Goal: Task Accomplishment & Management: Complete application form

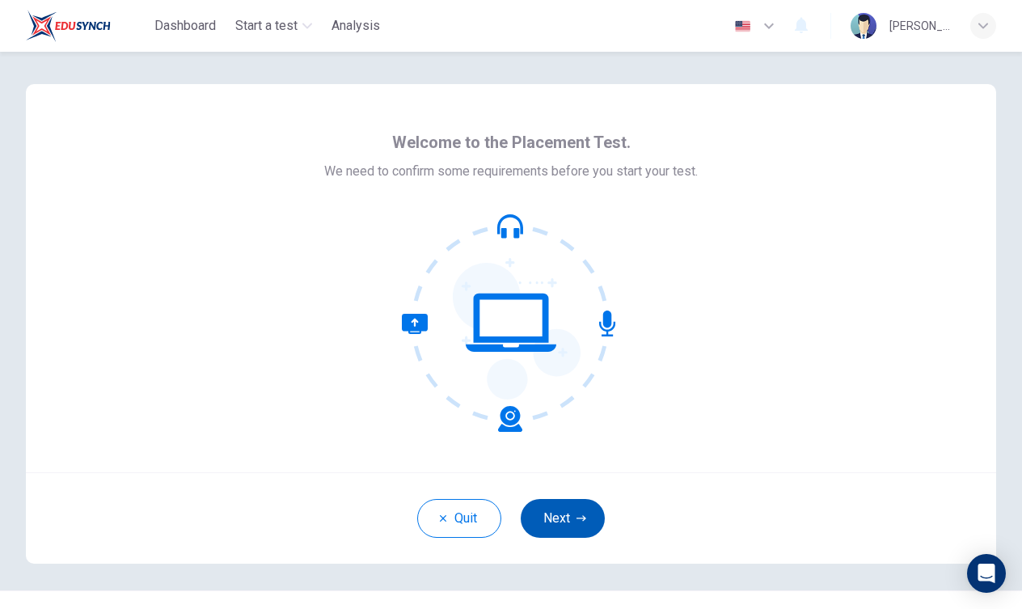
click at [571, 508] on button "Next" at bounding box center [563, 518] width 84 height 39
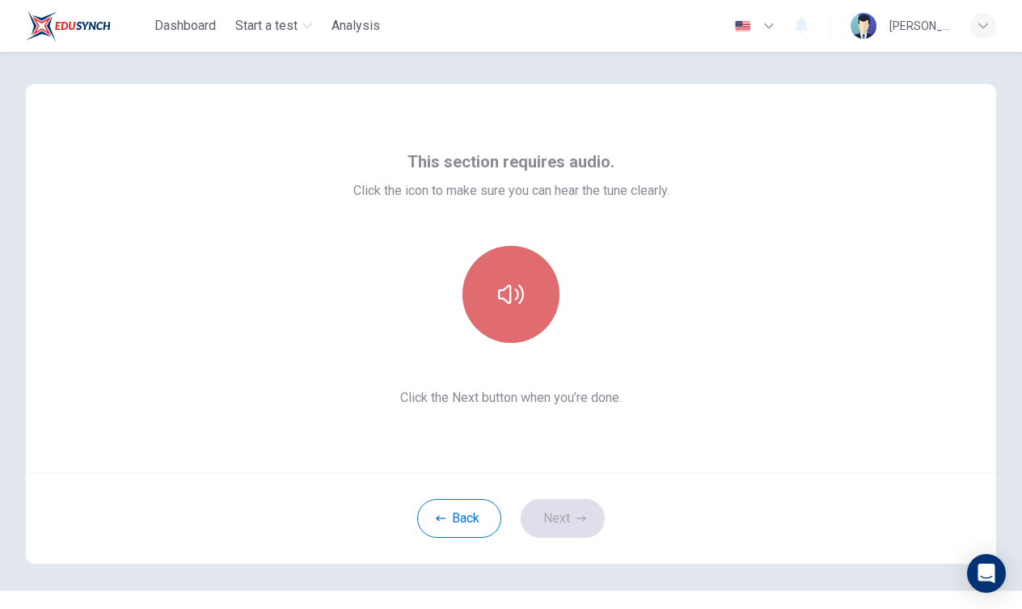
click at [502, 315] on button "button" at bounding box center [511, 294] width 97 height 97
click at [503, 315] on button "button" at bounding box center [511, 294] width 97 height 97
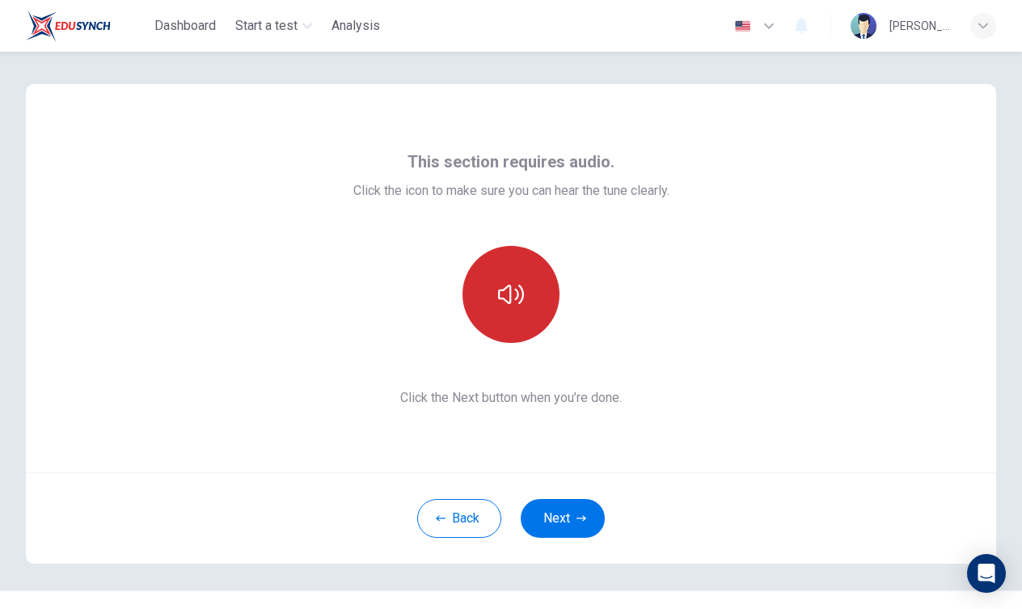
click at [503, 311] on button "button" at bounding box center [511, 294] width 97 height 97
click at [503, 310] on button "button" at bounding box center [511, 294] width 97 height 97
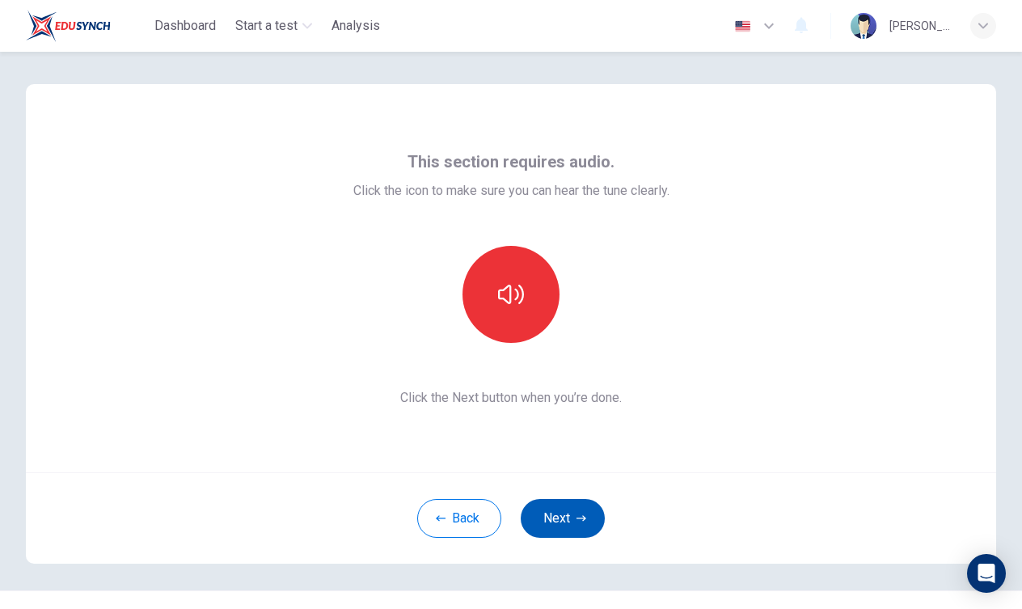
click at [559, 532] on button "Next" at bounding box center [563, 518] width 84 height 39
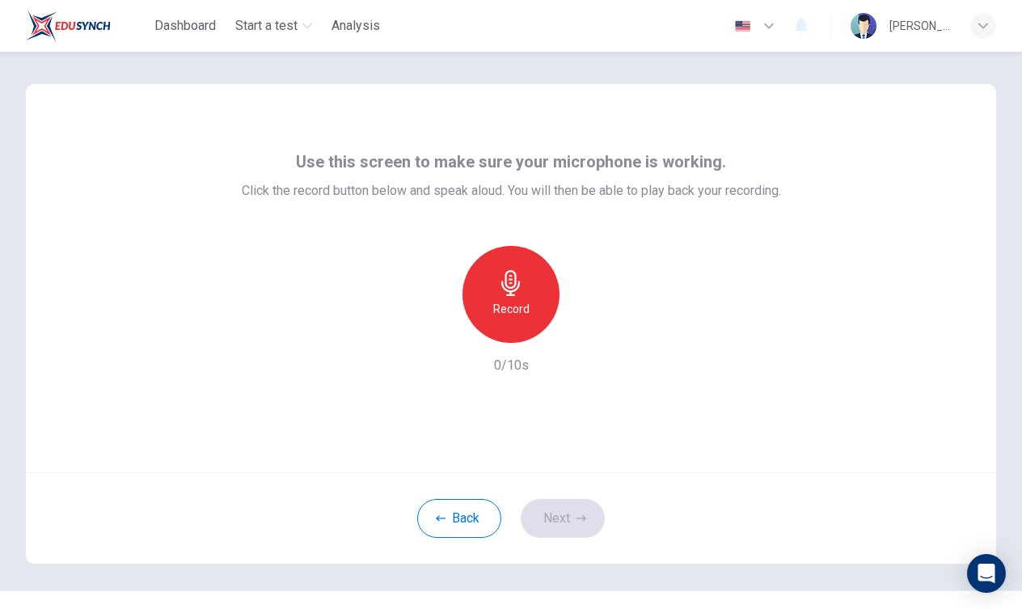
click at [509, 308] on h6 "Record" at bounding box center [511, 308] width 36 height 19
click at [517, 298] on div "Stop" at bounding box center [511, 294] width 97 height 97
click at [573, 328] on div "button" at bounding box center [586, 330] width 26 height 26
click at [584, 326] on icon "button" at bounding box center [585, 330] width 16 height 16
click at [586, 331] on icon "button" at bounding box center [586, 330] width 7 height 10
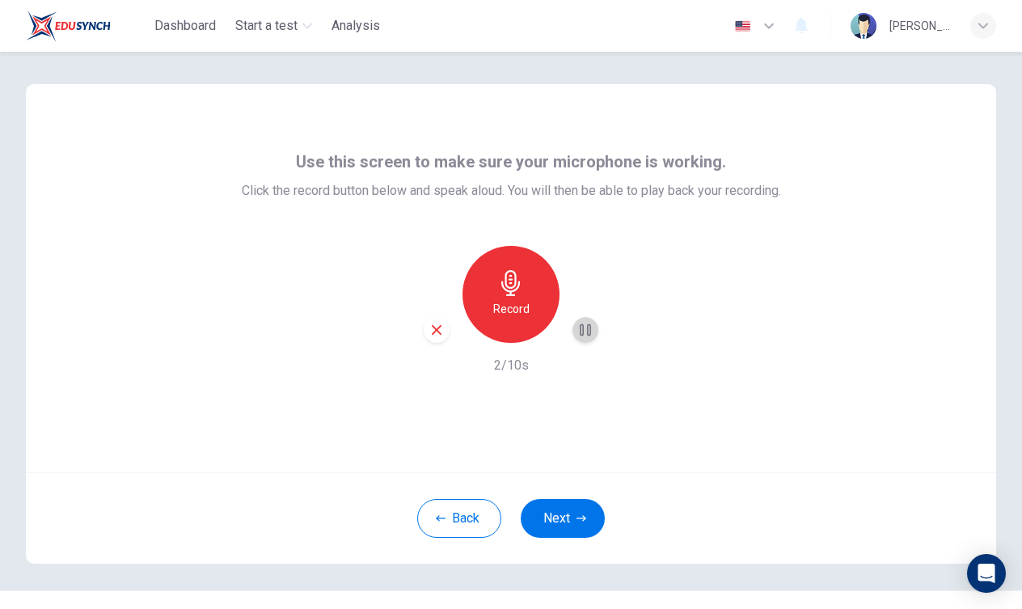
click at [588, 332] on icon "button" at bounding box center [585, 330] width 11 height 12
click at [588, 334] on icon "button" at bounding box center [585, 330] width 16 height 16
click at [477, 299] on div "Record" at bounding box center [511, 294] width 97 height 97
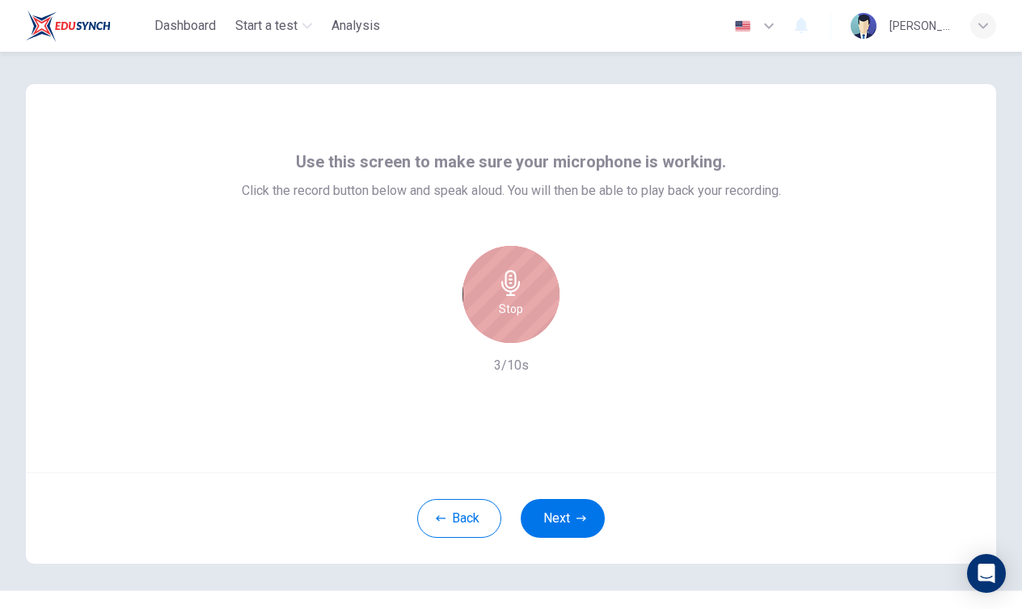
click at [506, 319] on div "Stop" at bounding box center [511, 294] width 97 height 97
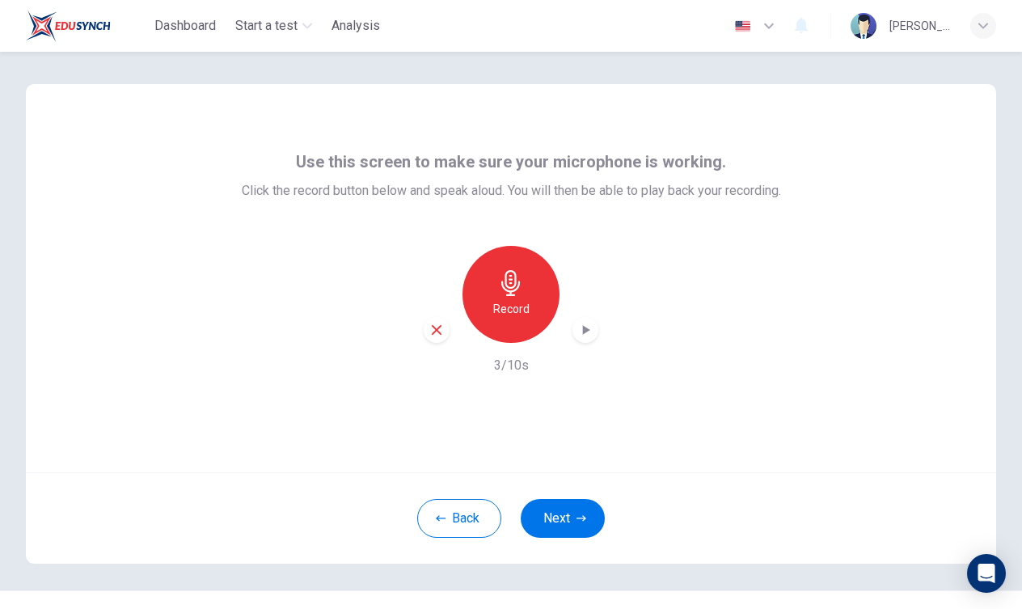
click at [588, 329] on icon "button" at bounding box center [585, 330] width 16 height 16
click at [514, 318] on h6 "Record" at bounding box center [511, 308] width 36 height 19
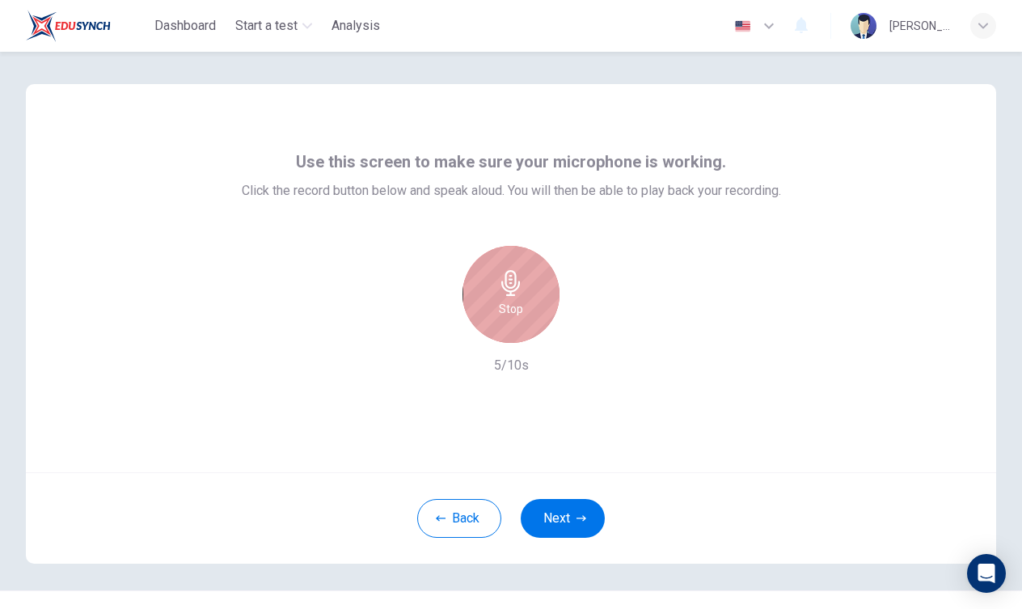
click at [479, 285] on div "Stop" at bounding box center [511, 294] width 97 height 97
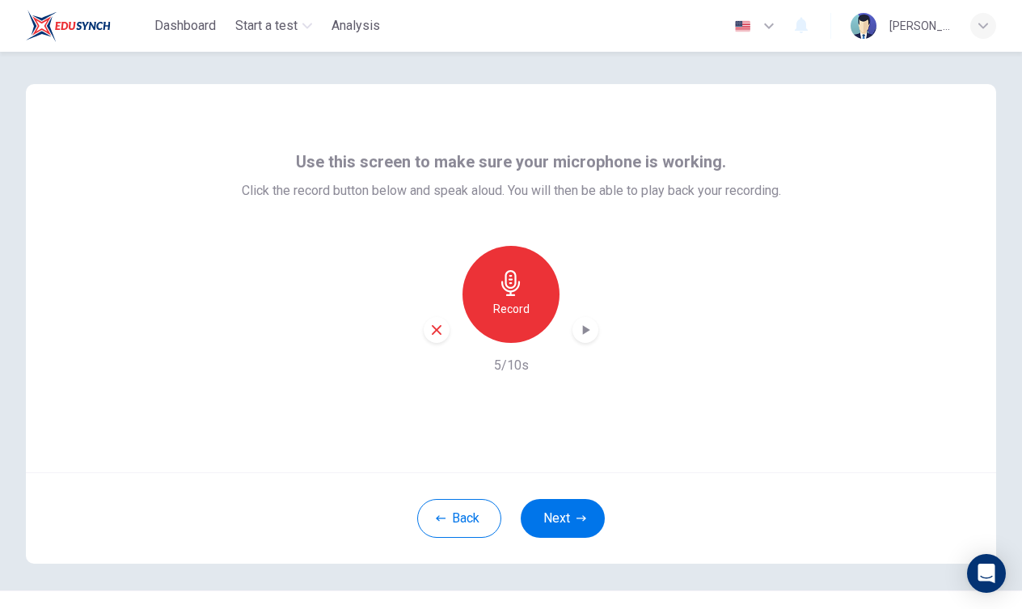
click at [577, 325] on icon "button" at bounding box center [585, 330] width 16 height 16
click at [595, 332] on div "button" at bounding box center [586, 330] width 26 height 26
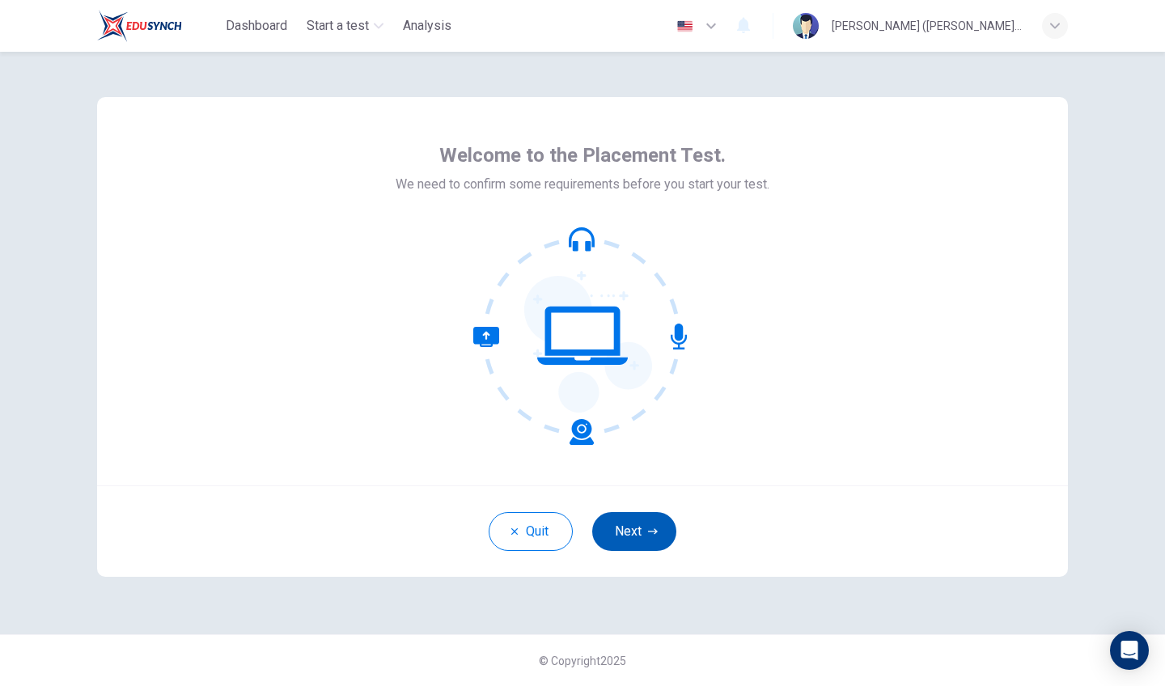
click at [637, 515] on button "Next" at bounding box center [634, 531] width 84 height 39
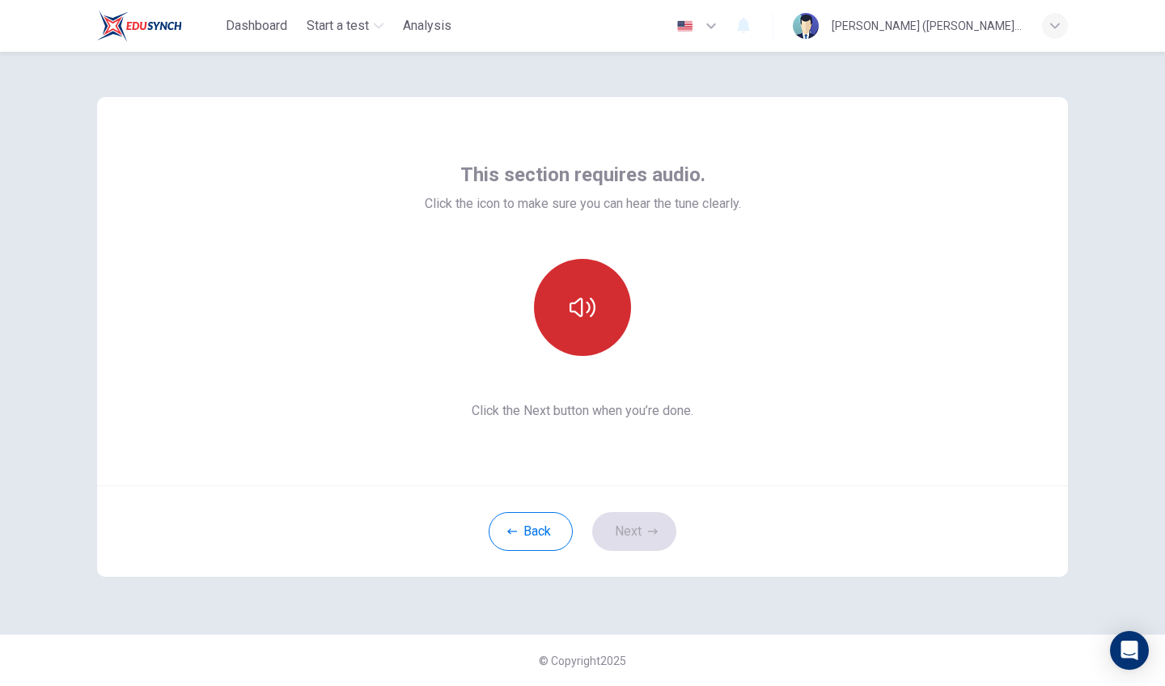
click at [579, 286] on button "button" at bounding box center [582, 307] width 97 height 97
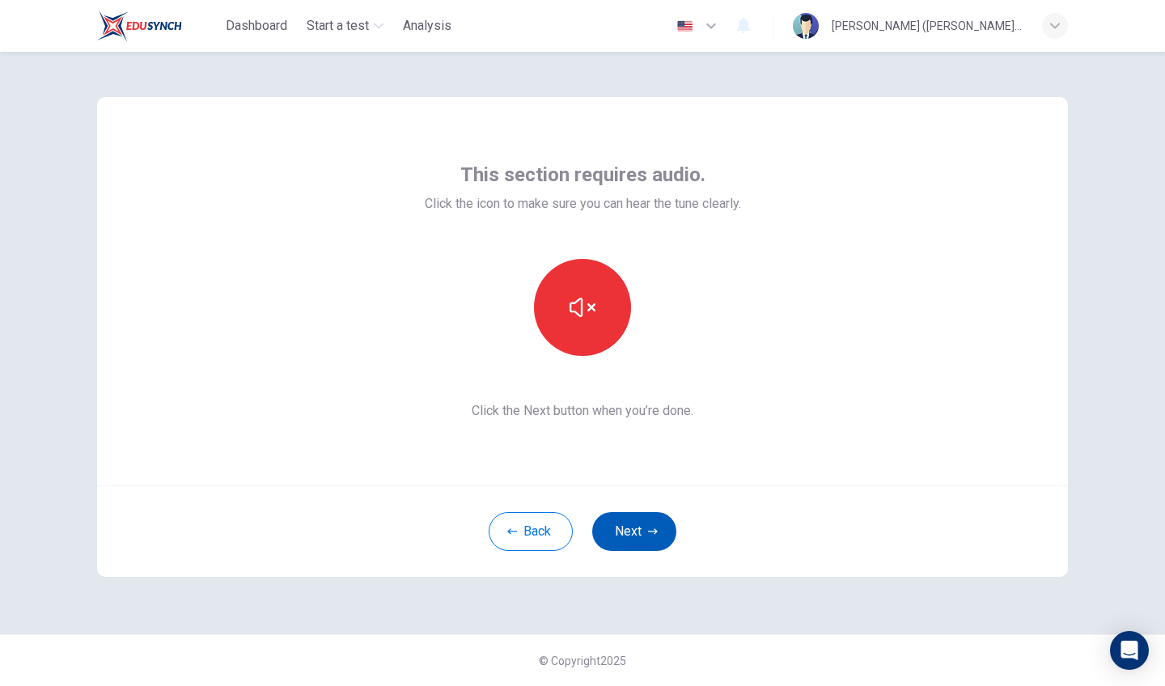
click at [613, 526] on button "Next" at bounding box center [634, 531] width 84 height 39
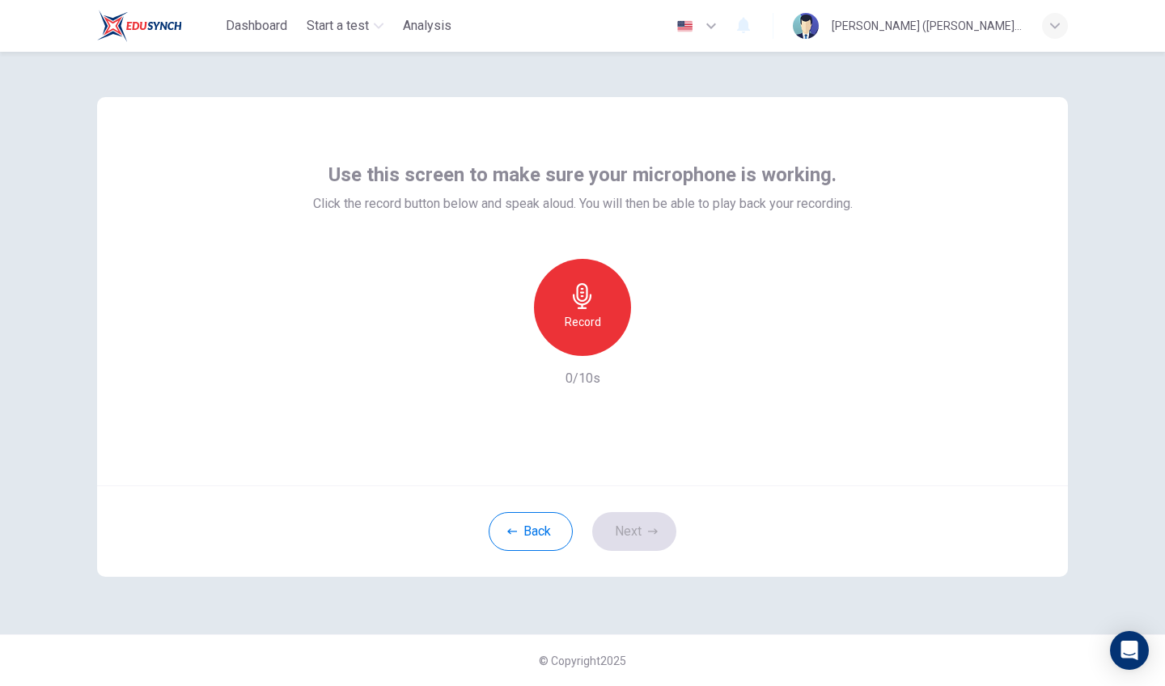
click at [588, 351] on div "Record" at bounding box center [582, 307] width 97 height 97
click at [588, 351] on div "Stop" at bounding box center [582, 307] width 97 height 97
click at [660, 352] on div "button" at bounding box center [657, 343] width 26 height 26
click at [650, 539] on button "Next" at bounding box center [634, 531] width 84 height 39
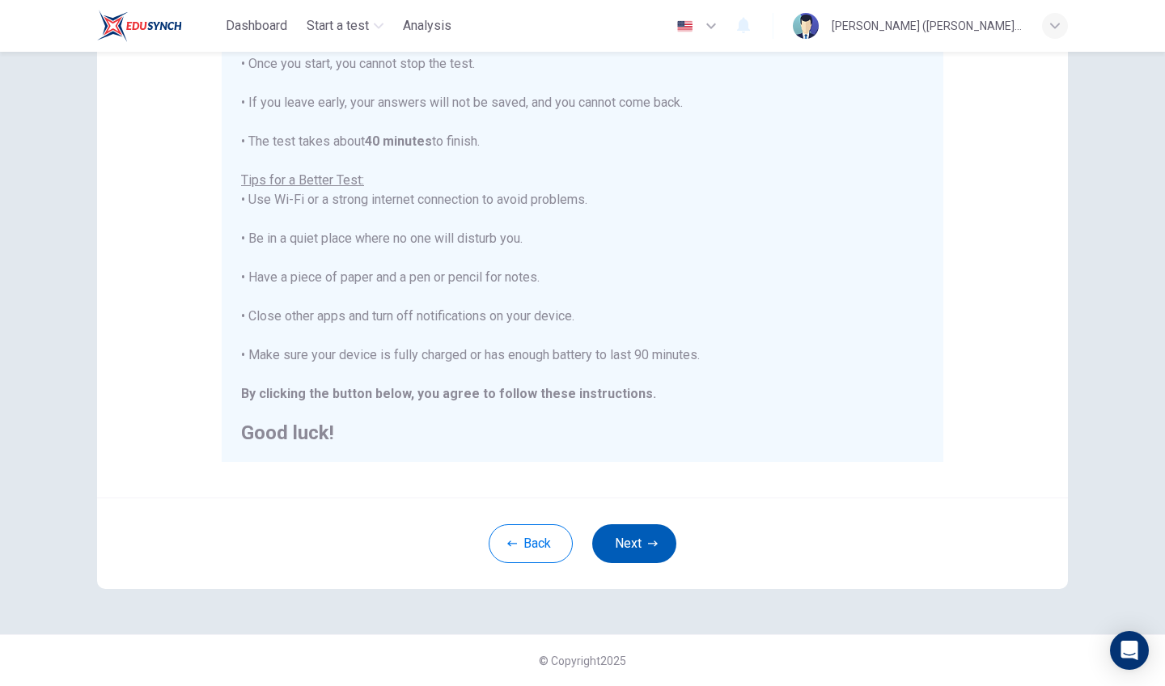
scroll to position [214, 0]
click at [619, 538] on button "Next" at bounding box center [634, 543] width 84 height 39
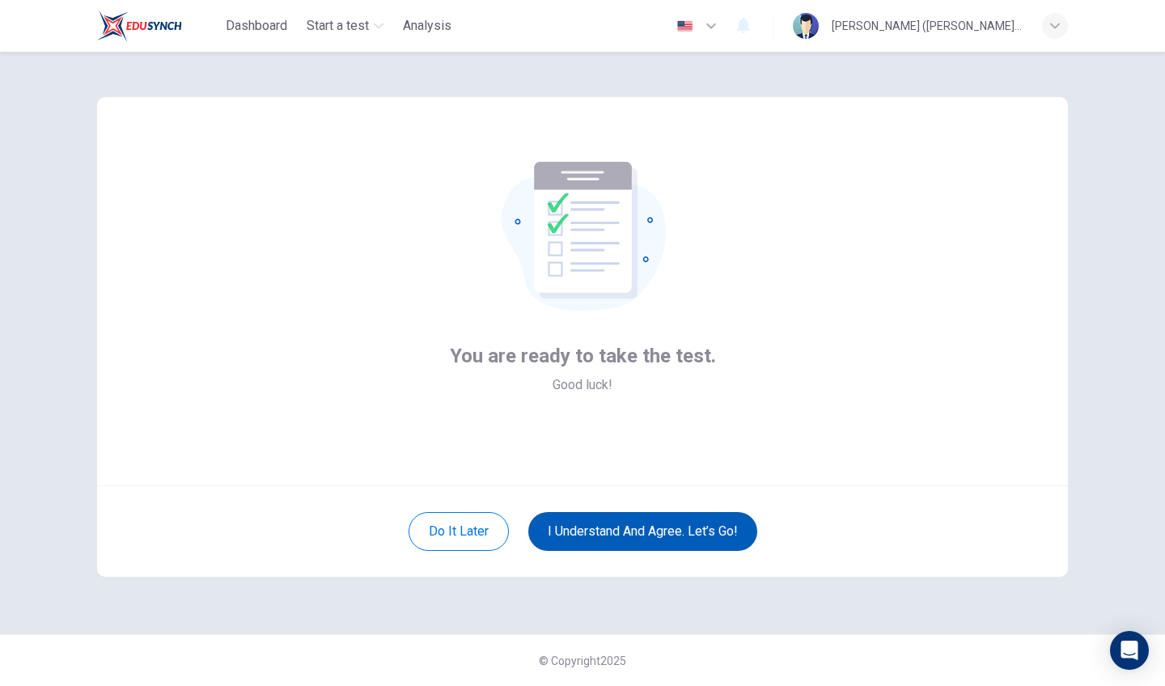
scroll to position [0, 0]
click at [619, 538] on button "I understand and agree. Let’s go!" at bounding box center [642, 531] width 229 height 39
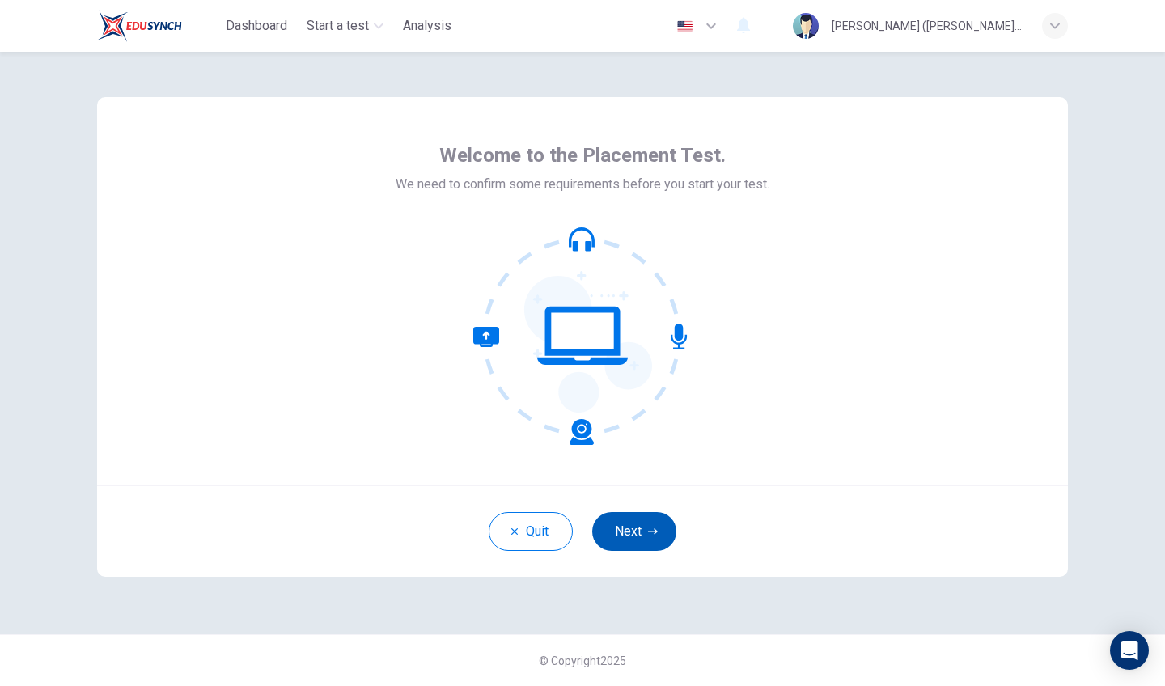
click at [642, 520] on button "Next" at bounding box center [634, 531] width 84 height 39
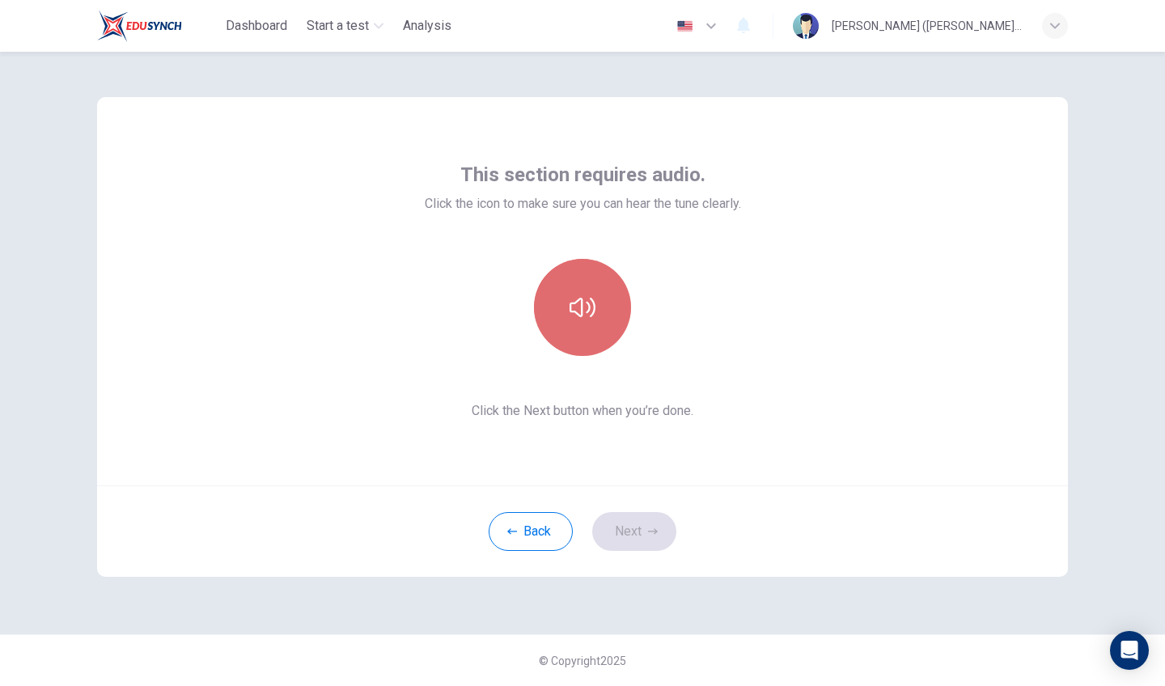
click at [581, 287] on button "button" at bounding box center [582, 307] width 97 height 97
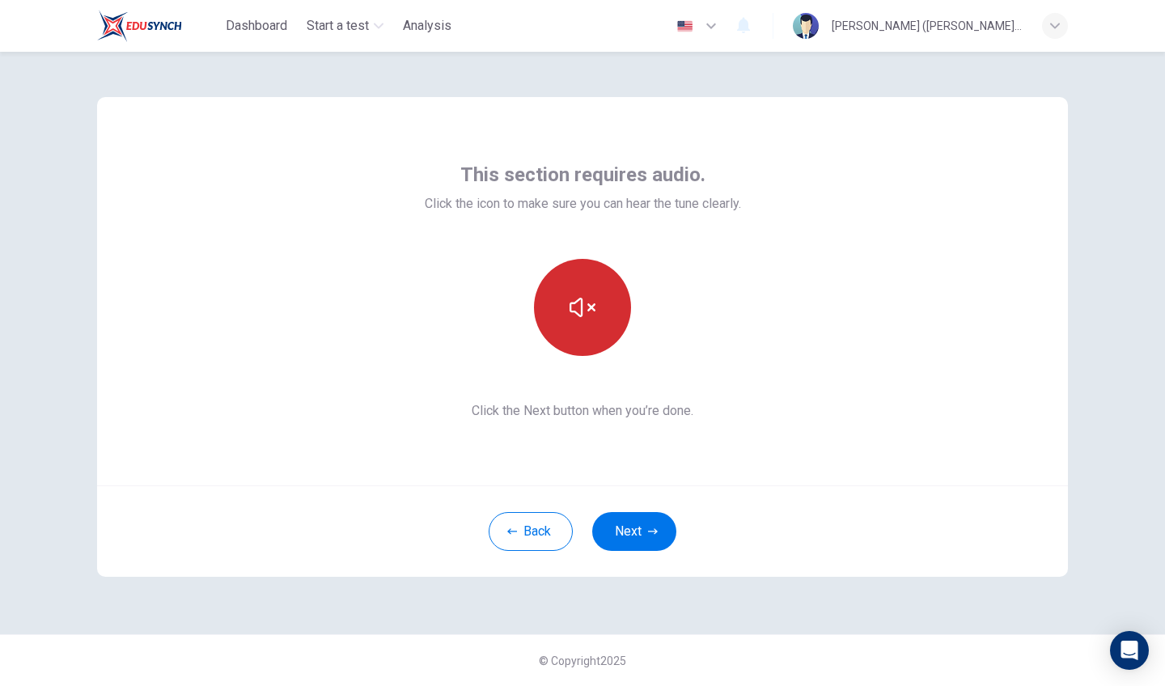
click at [573, 331] on button "button" at bounding box center [582, 307] width 97 height 97
click at [640, 509] on div "Back Next" at bounding box center [582, 530] width 970 height 91
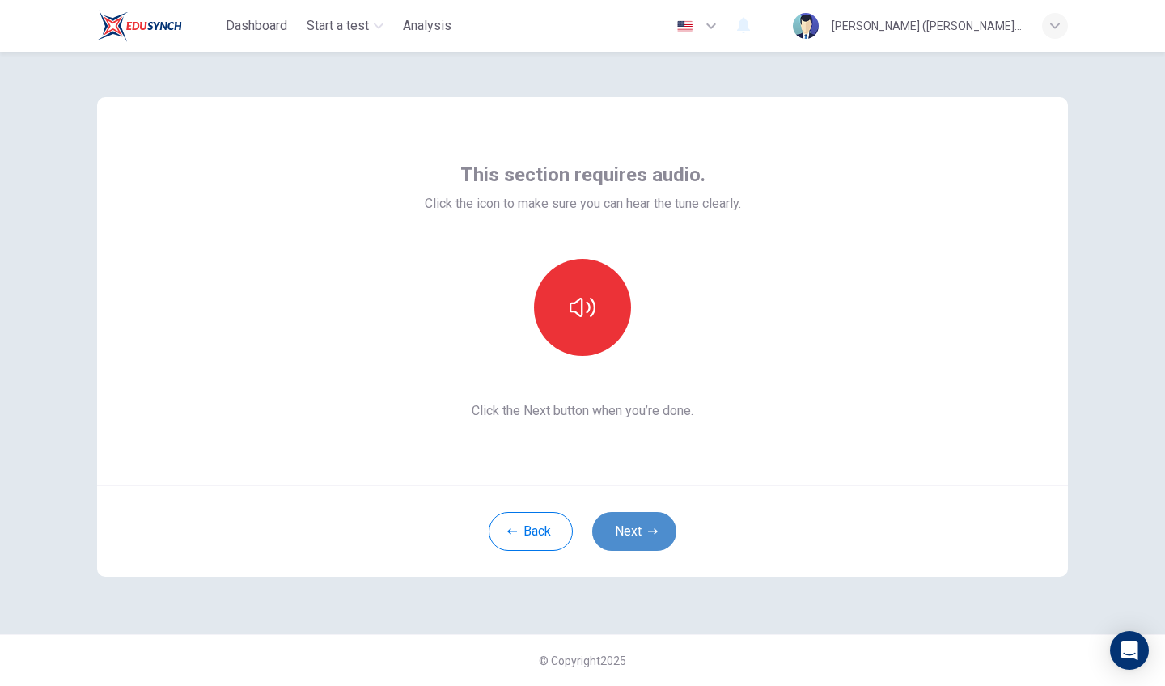
click at [640, 522] on button "Next" at bounding box center [634, 531] width 84 height 39
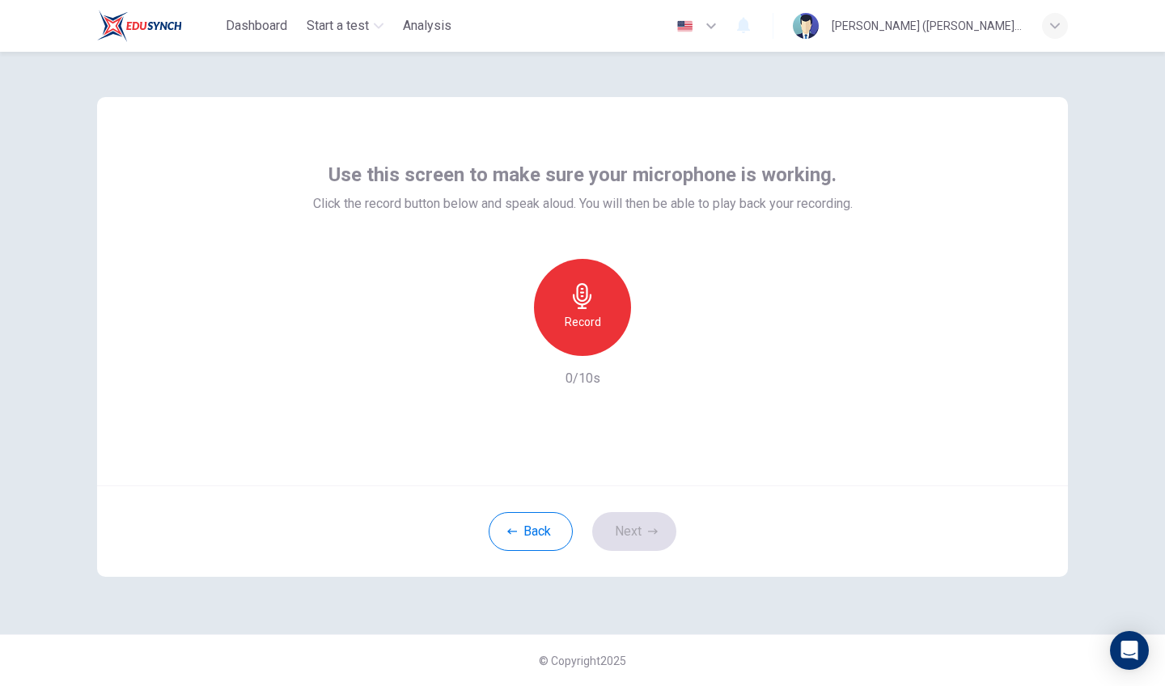
click at [581, 273] on div "Record" at bounding box center [582, 307] width 97 height 97
click at [582, 311] on div "Stop" at bounding box center [582, 307] width 97 height 97
click at [649, 345] on icon "button" at bounding box center [657, 343] width 16 height 16
click at [633, 545] on button "Next" at bounding box center [634, 531] width 84 height 39
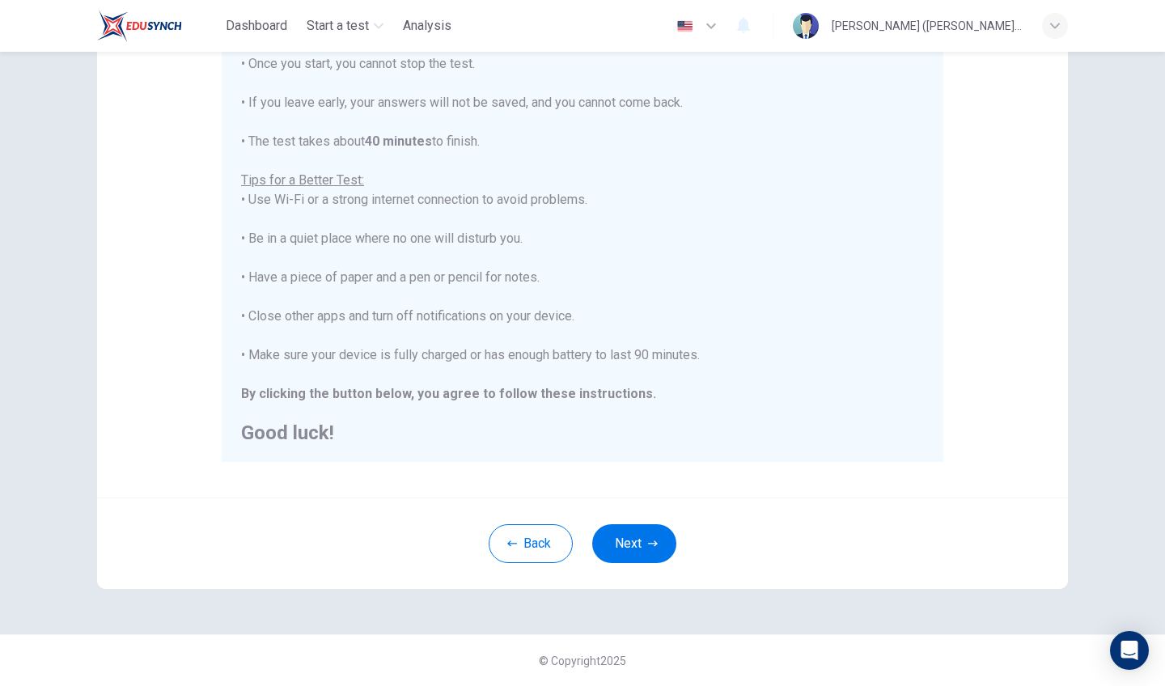
scroll to position [214, 0]
click at [654, 538] on button "Next" at bounding box center [634, 543] width 84 height 39
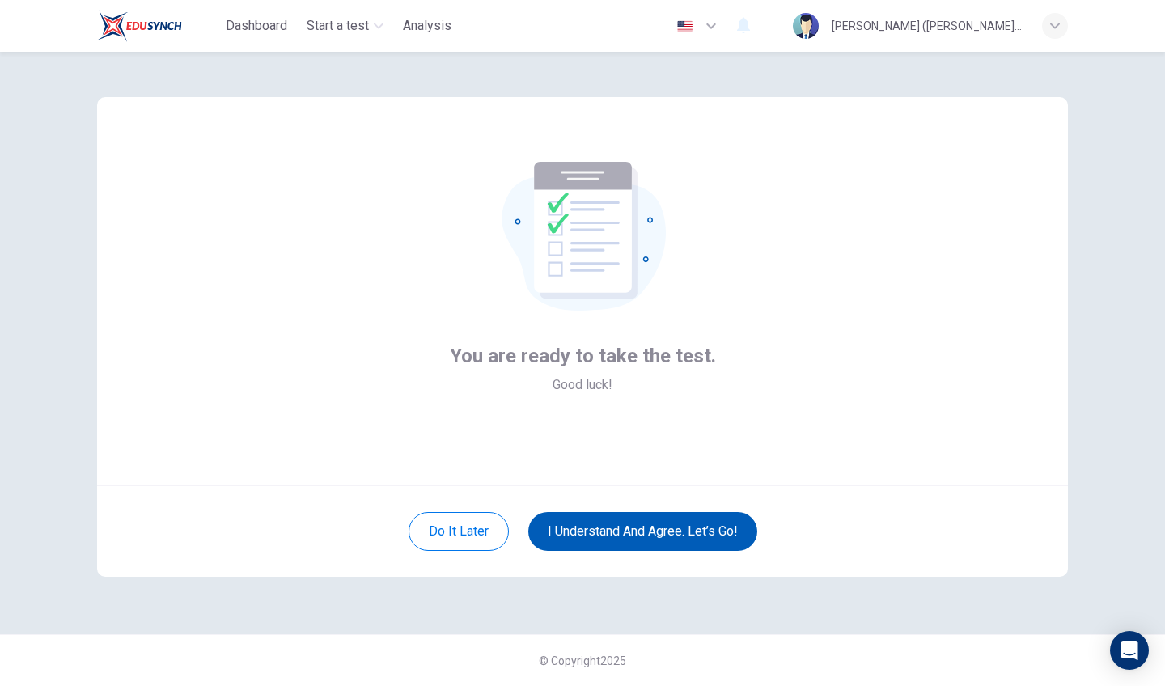
click at [654, 536] on button "I understand and agree. Let’s go!" at bounding box center [642, 531] width 229 height 39
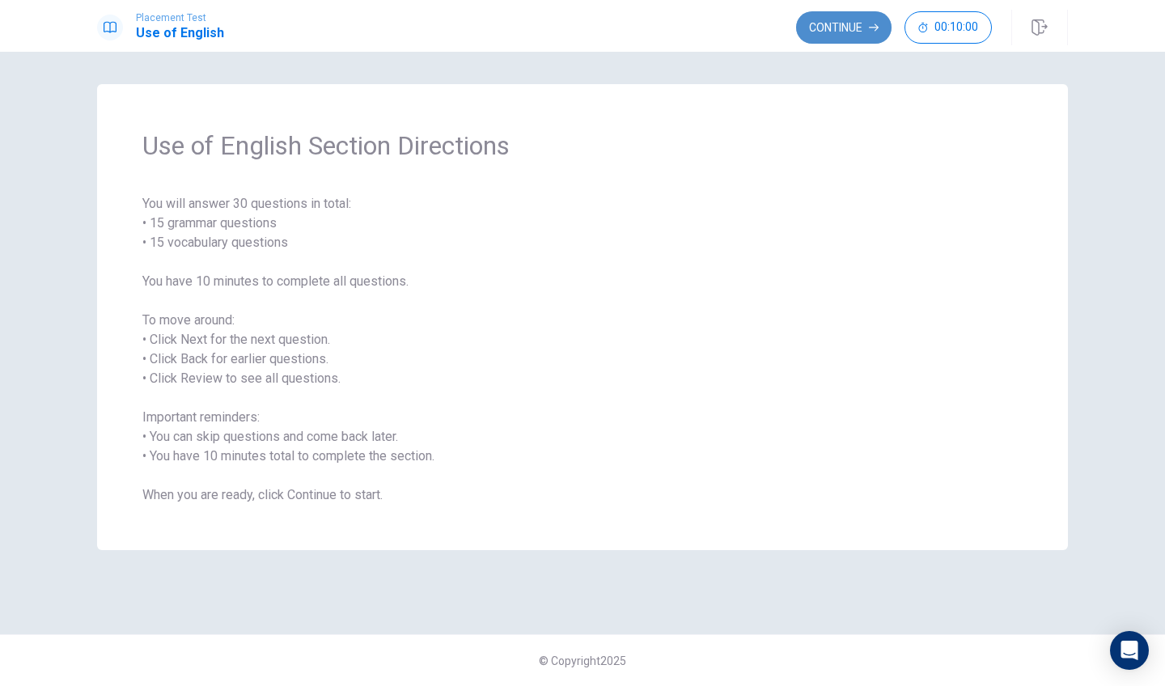
click at [846, 31] on button "Continue" at bounding box center [843, 27] width 95 height 32
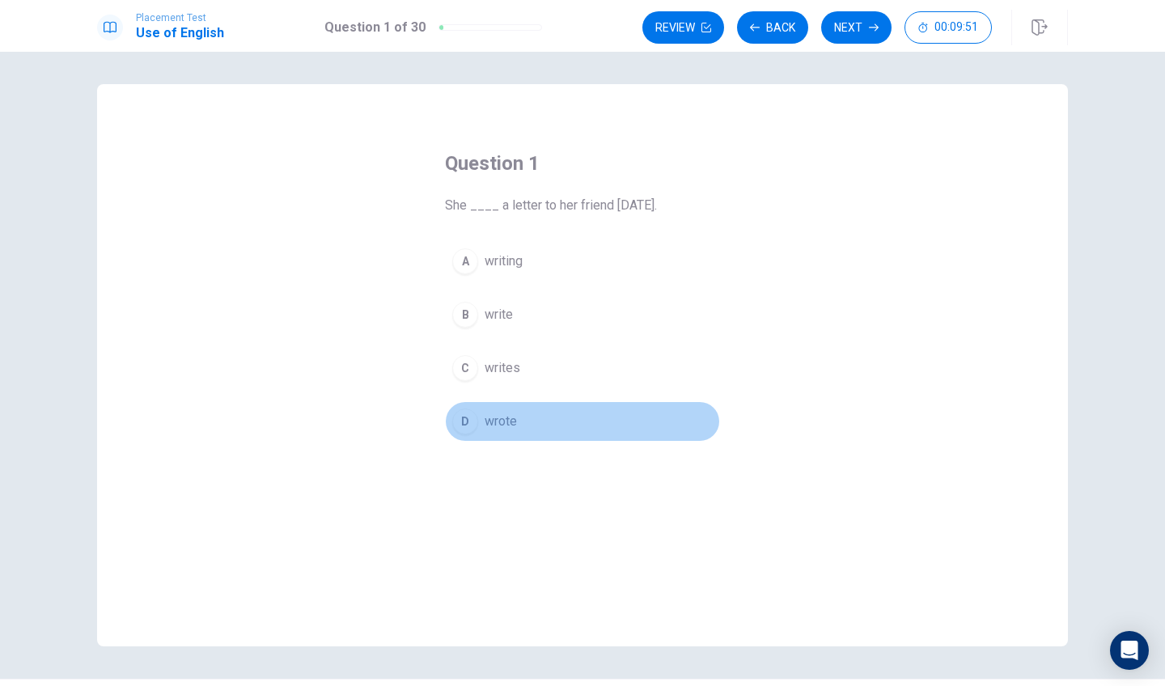
click at [465, 421] on div "D" at bounding box center [465, 421] width 26 height 26
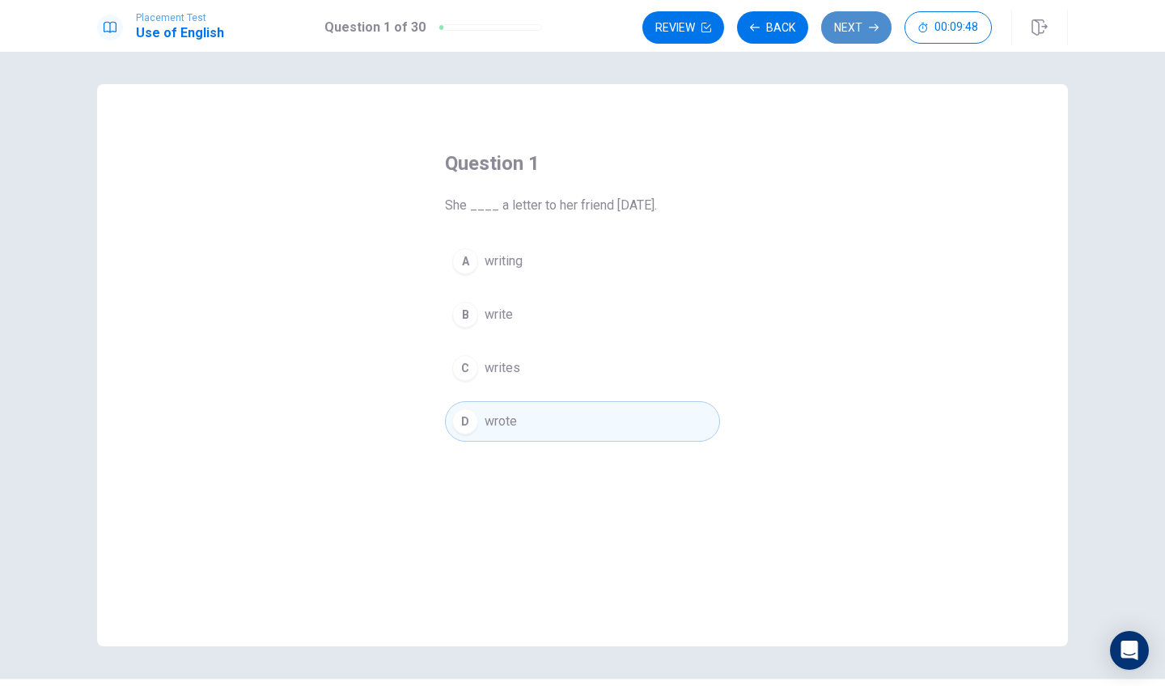
click at [852, 32] on button "Next" at bounding box center [856, 27] width 70 height 32
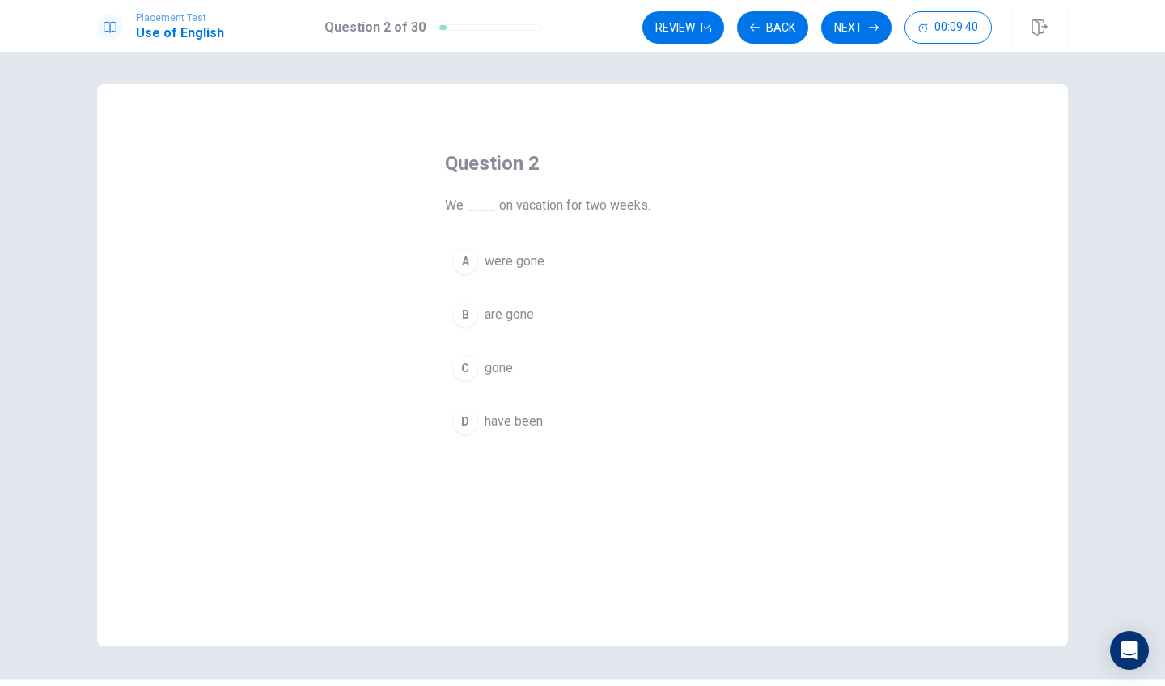
click at [471, 315] on div "B" at bounding box center [465, 315] width 26 height 26
click at [463, 248] on div "A" at bounding box center [465, 261] width 26 height 26
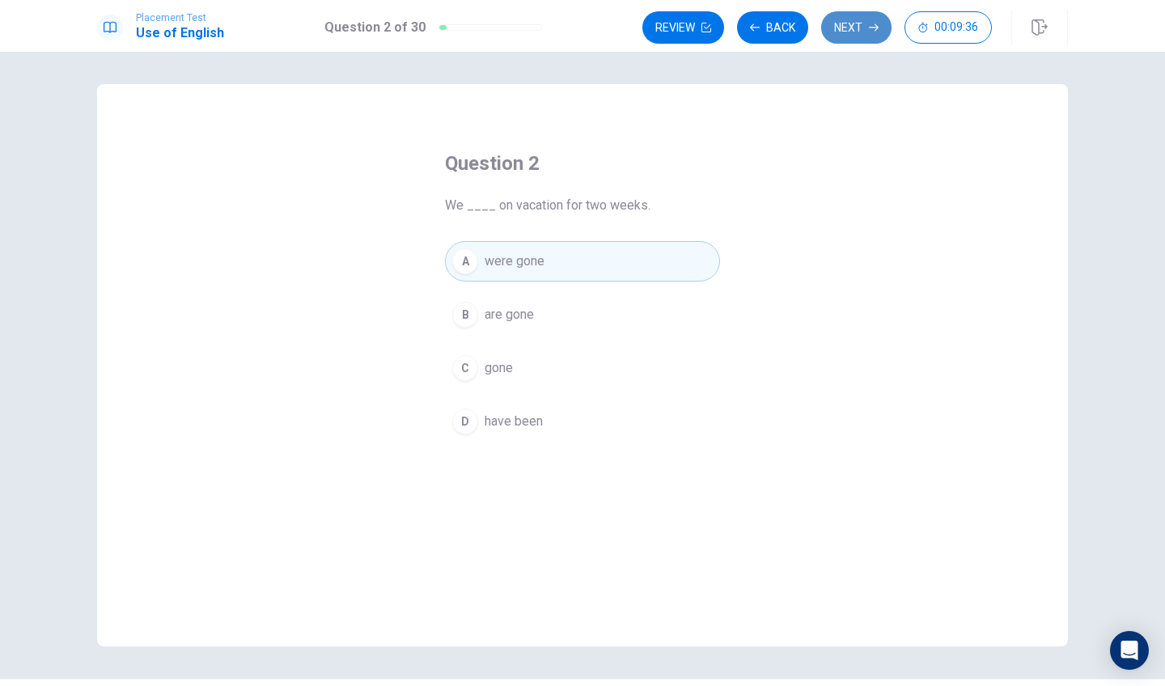
click at [852, 24] on button "Next" at bounding box center [856, 27] width 70 height 32
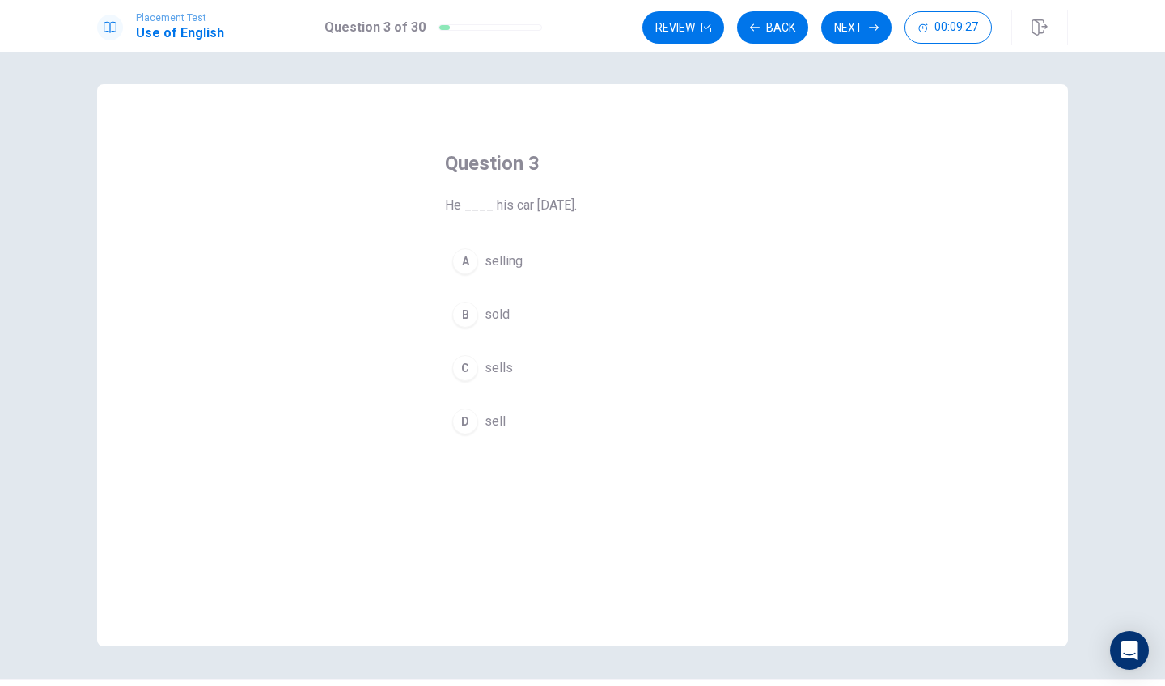
click at [464, 304] on div "B" at bounding box center [465, 315] width 26 height 26
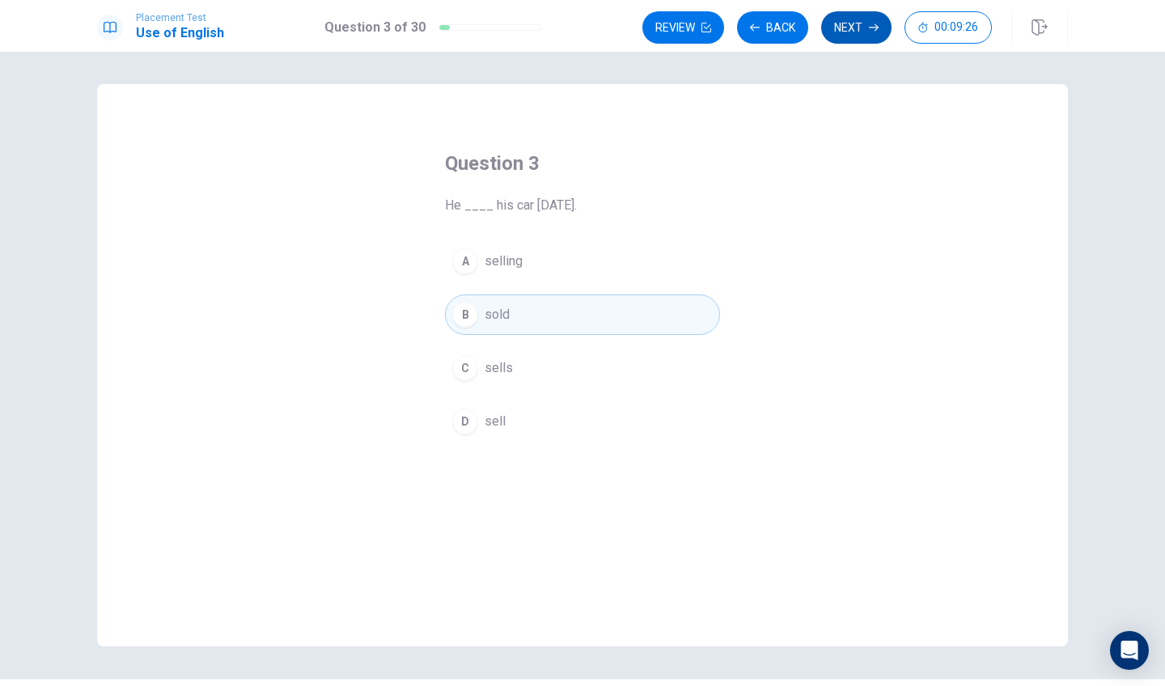
click at [864, 33] on button "Next" at bounding box center [856, 27] width 70 height 32
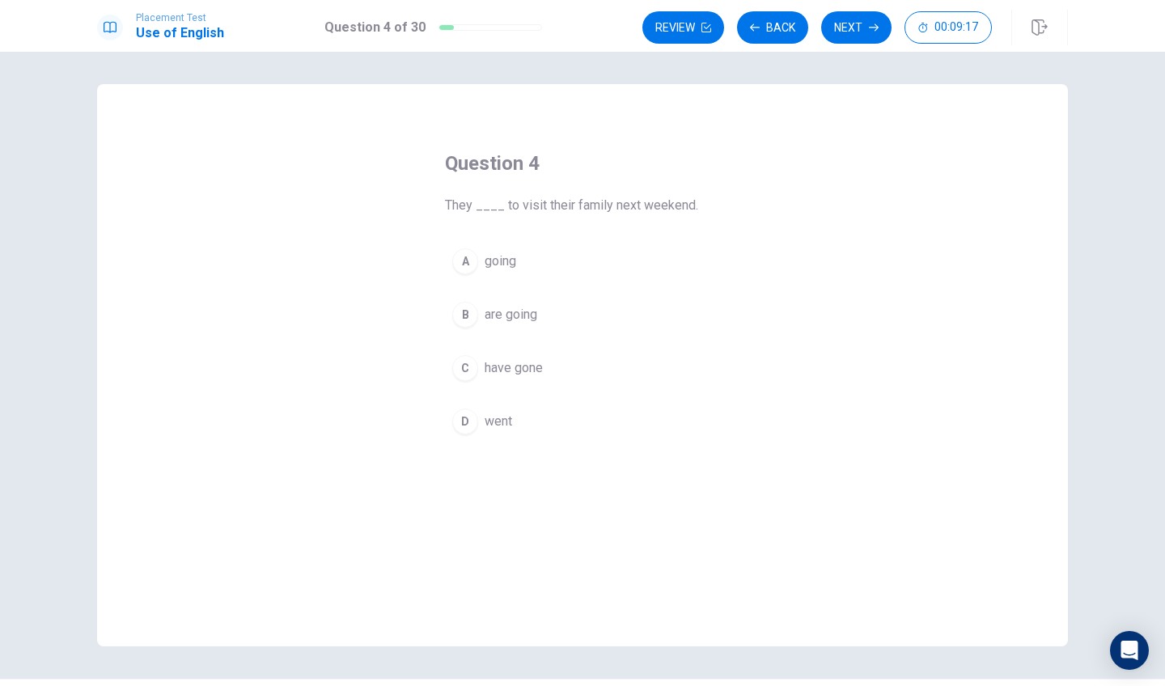
click at [469, 361] on div "C" at bounding box center [465, 368] width 26 height 26
click at [853, 30] on button "Next" at bounding box center [856, 27] width 70 height 32
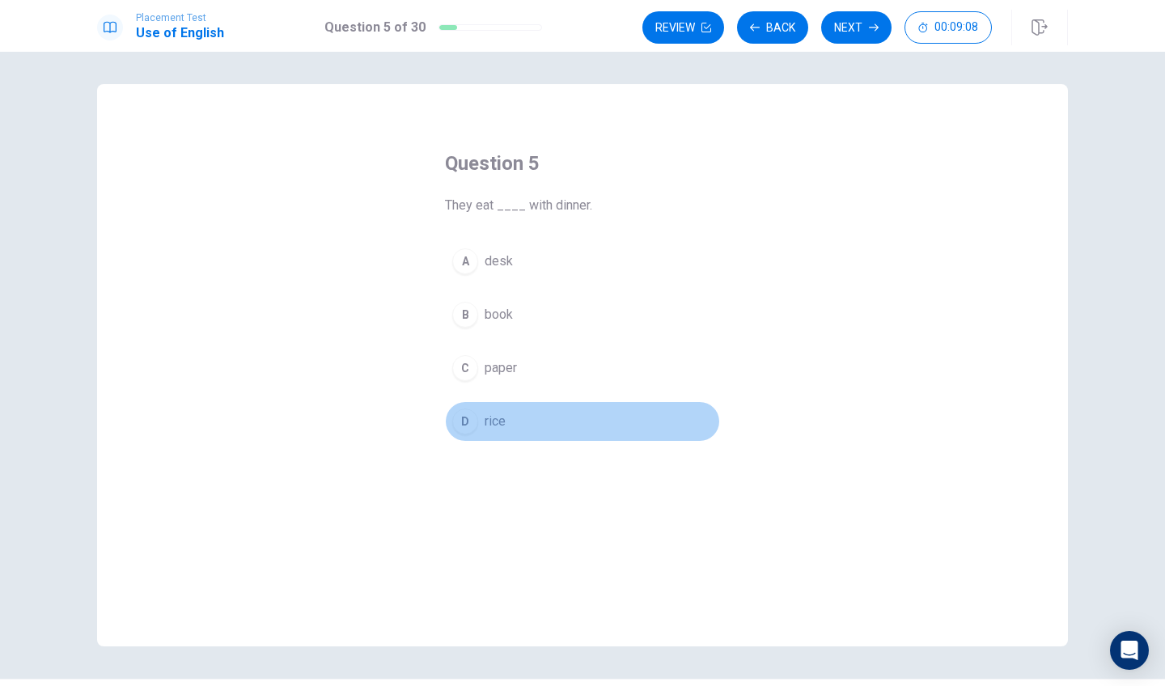
click at [471, 422] on div "D" at bounding box center [465, 421] width 26 height 26
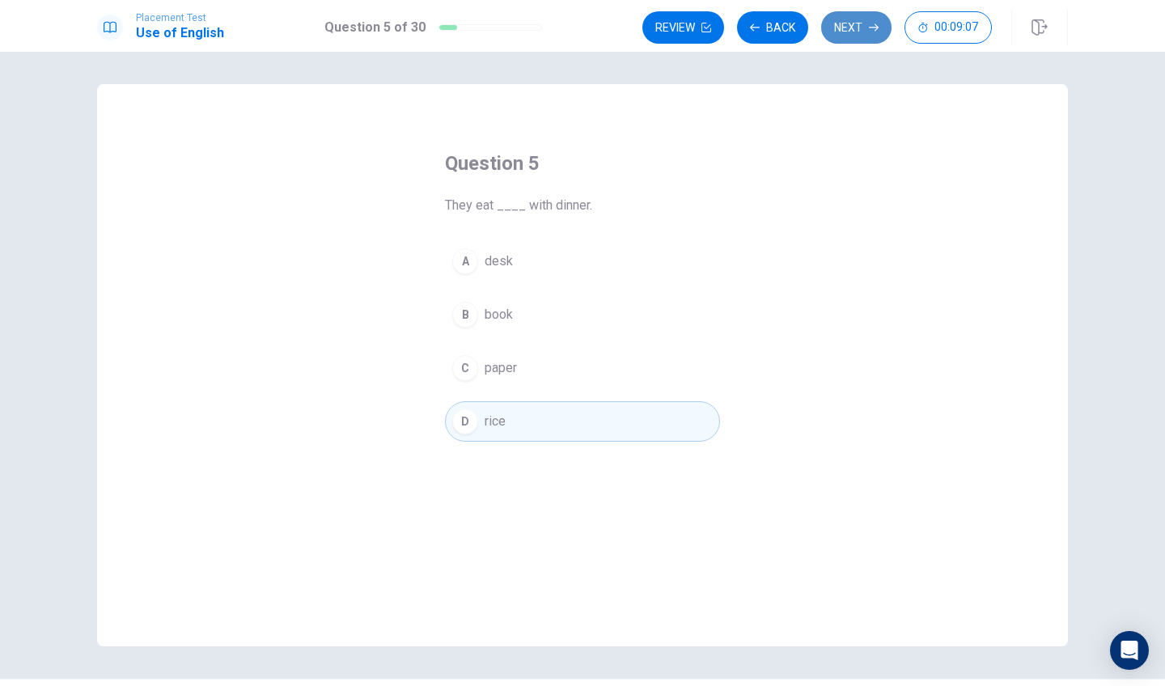
click at [843, 31] on button "Next" at bounding box center [856, 27] width 70 height 32
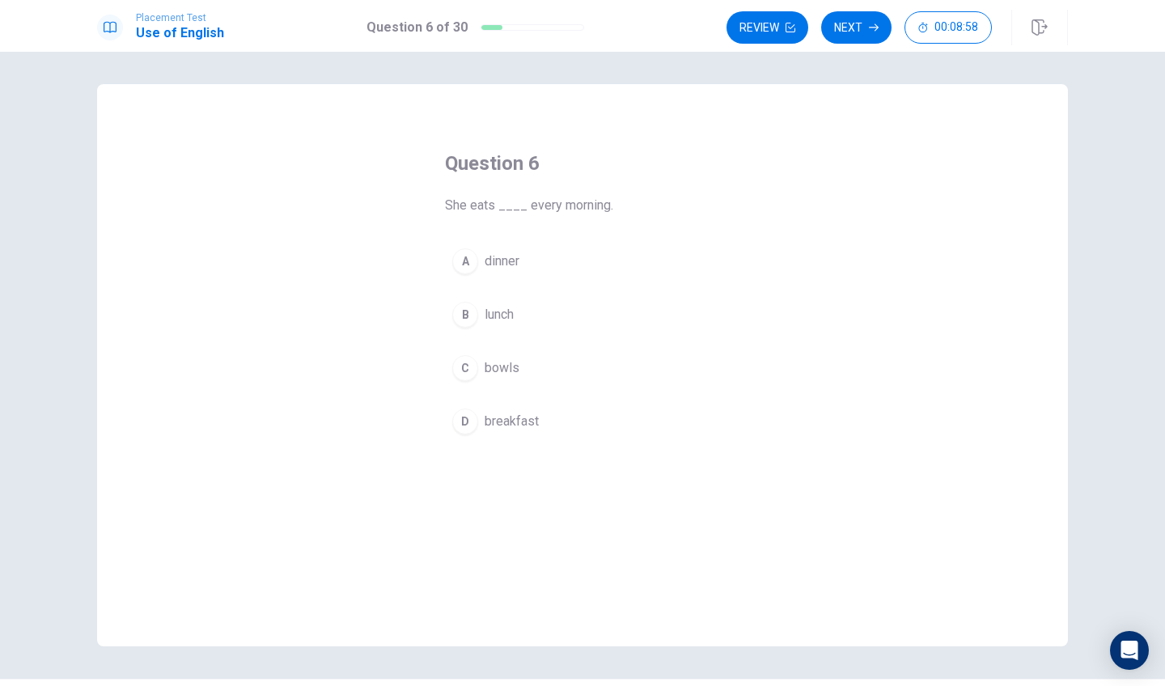
click at [458, 419] on div "D" at bounding box center [465, 421] width 26 height 26
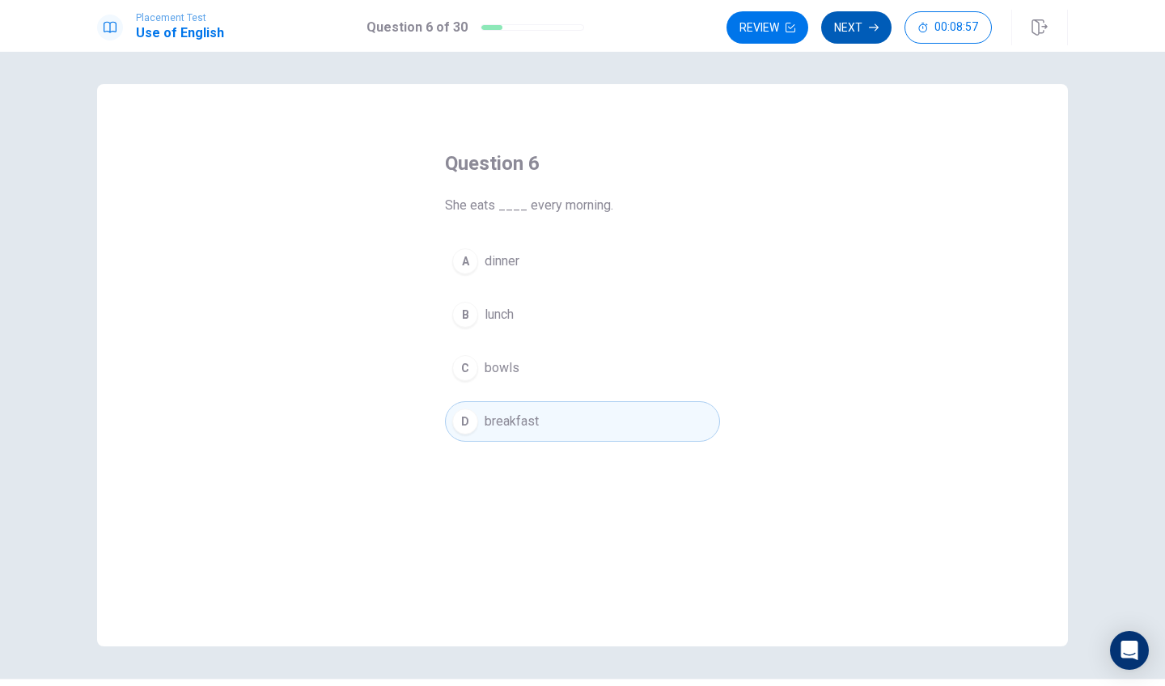
click at [841, 42] on button "Next" at bounding box center [856, 27] width 70 height 32
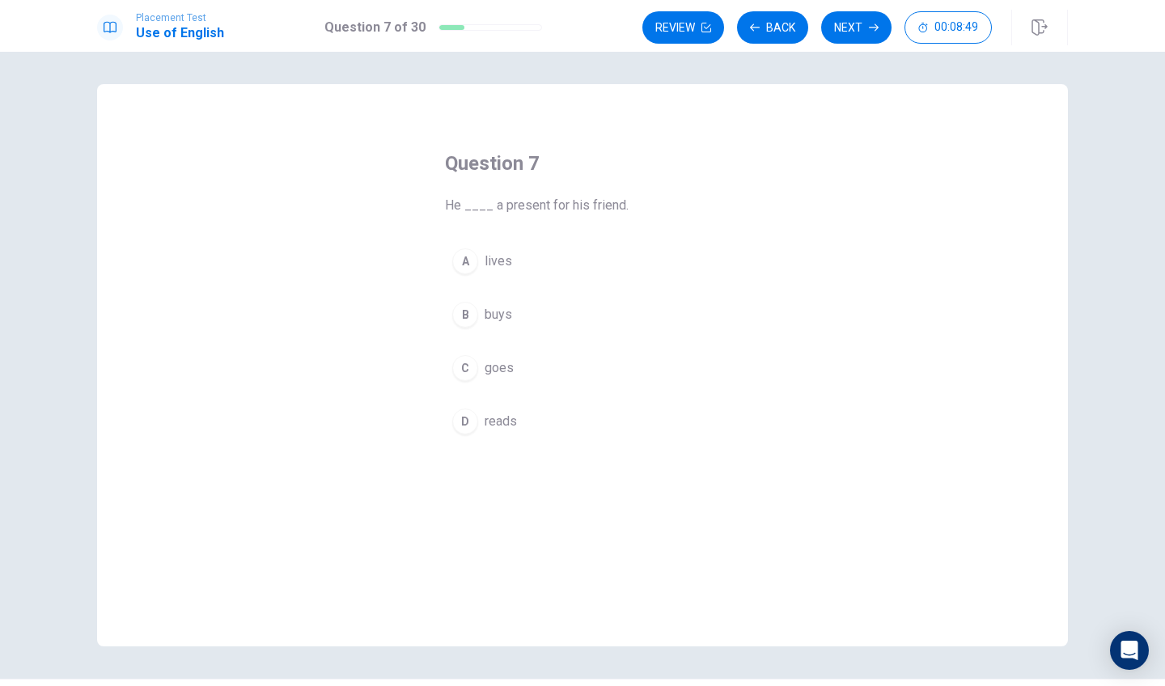
click at [472, 256] on div "A" at bounding box center [465, 261] width 26 height 26
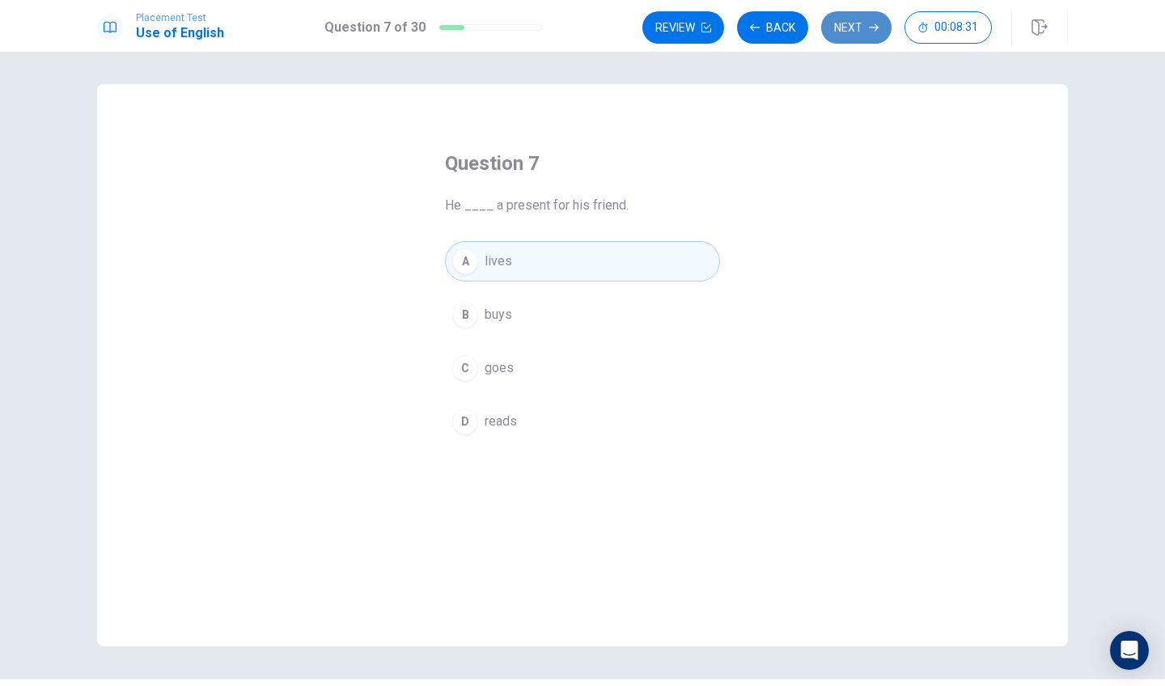
click at [839, 23] on button "Next" at bounding box center [856, 27] width 70 height 32
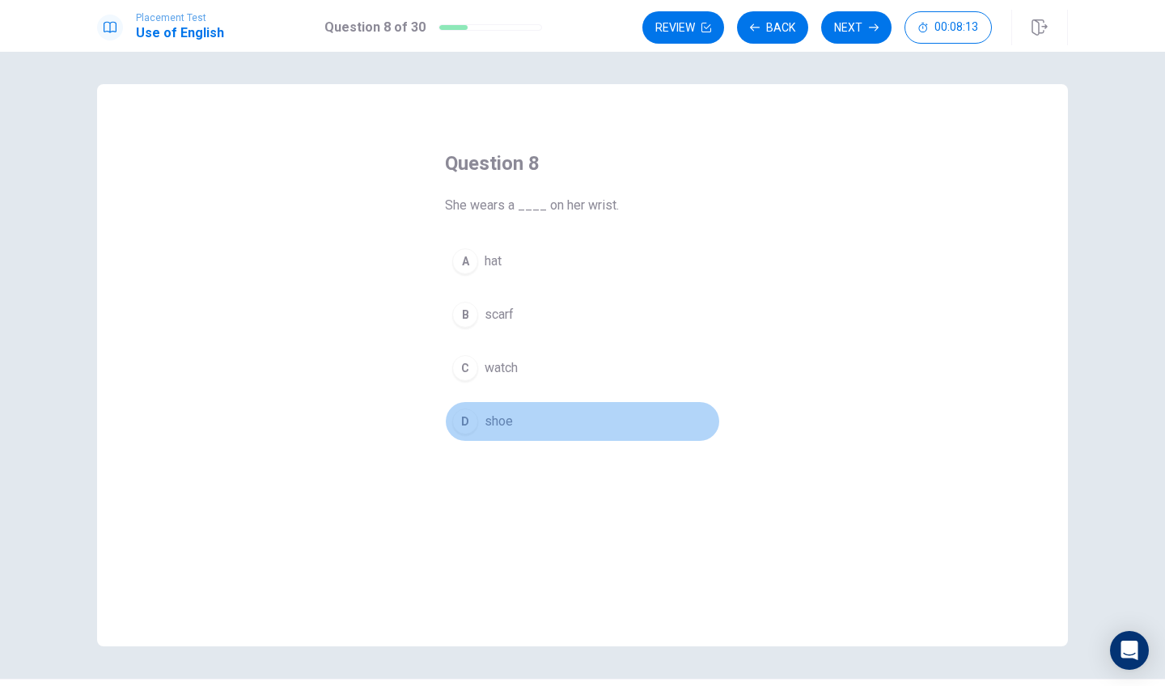
click at [463, 420] on div "D" at bounding box center [465, 421] width 26 height 26
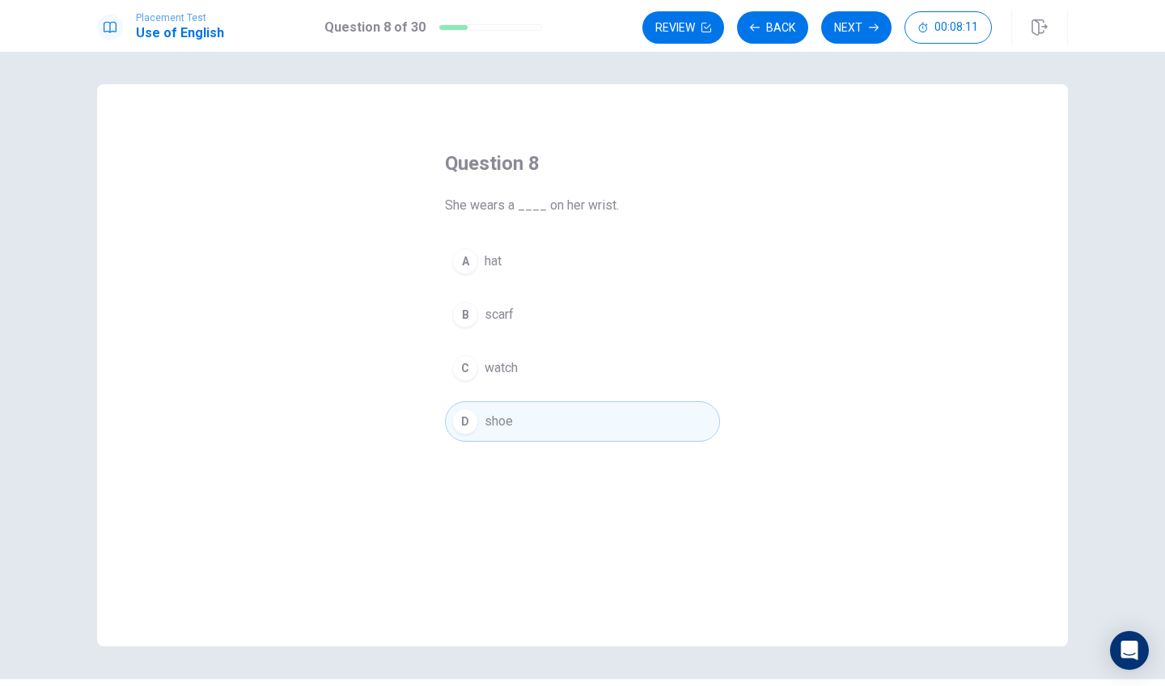
click at [830, 44] on div "Review Back Next 00:08:11" at bounding box center [854, 28] width 425 height 36
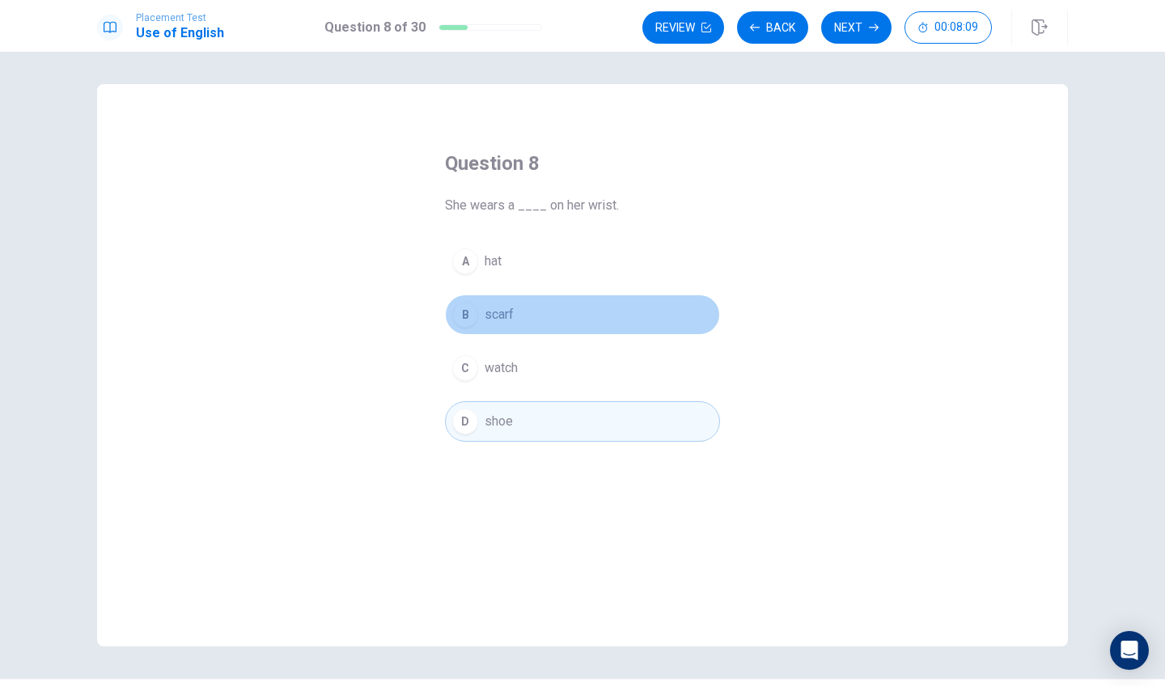
click at [530, 307] on button "B scarf" at bounding box center [582, 314] width 275 height 40
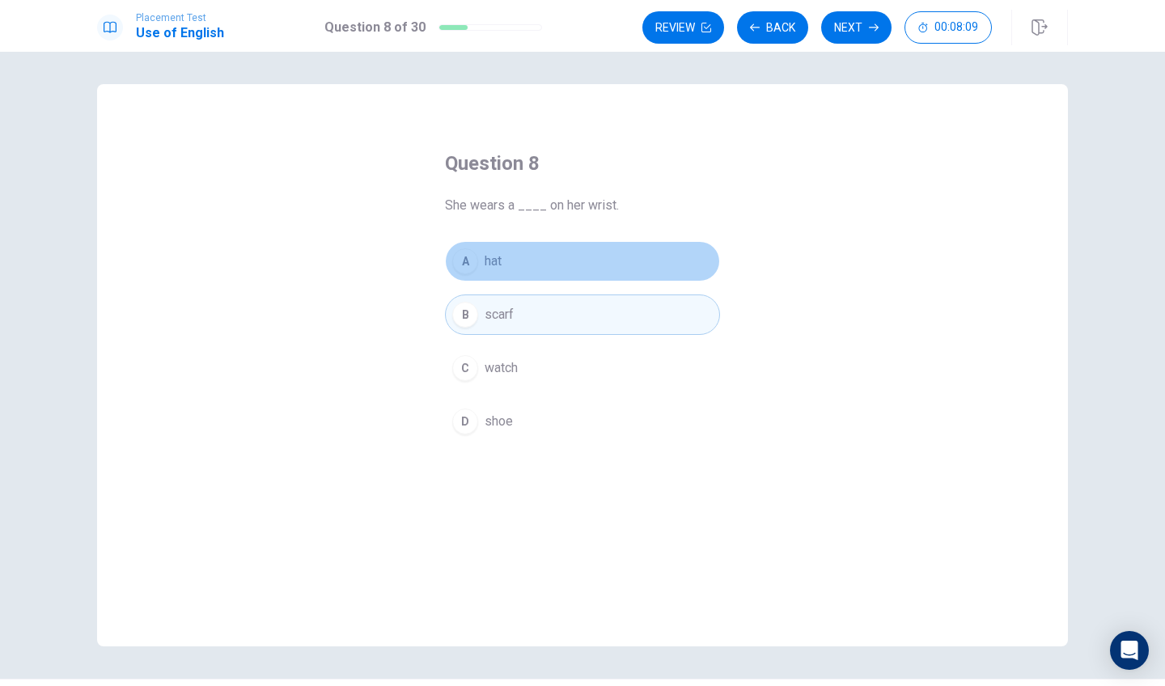
click at [497, 266] on span "hat" at bounding box center [492, 261] width 17 height 19
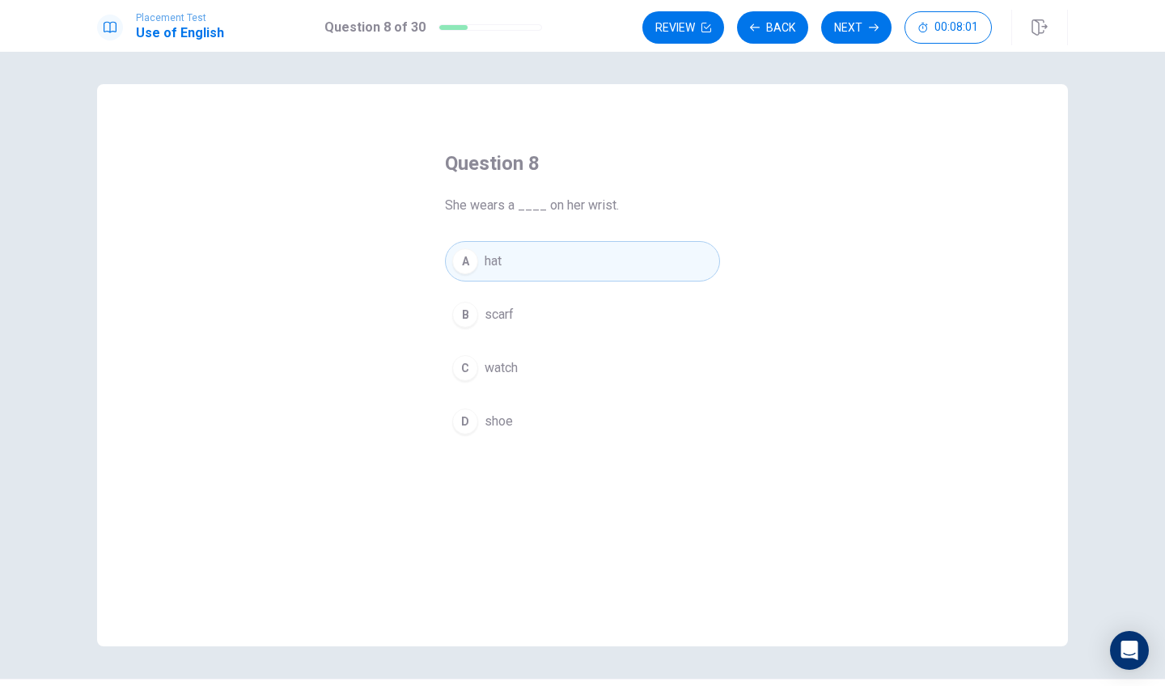
click at [605, 310] on button "B scarf" at bounding box center [582, 314] width 275 height 40
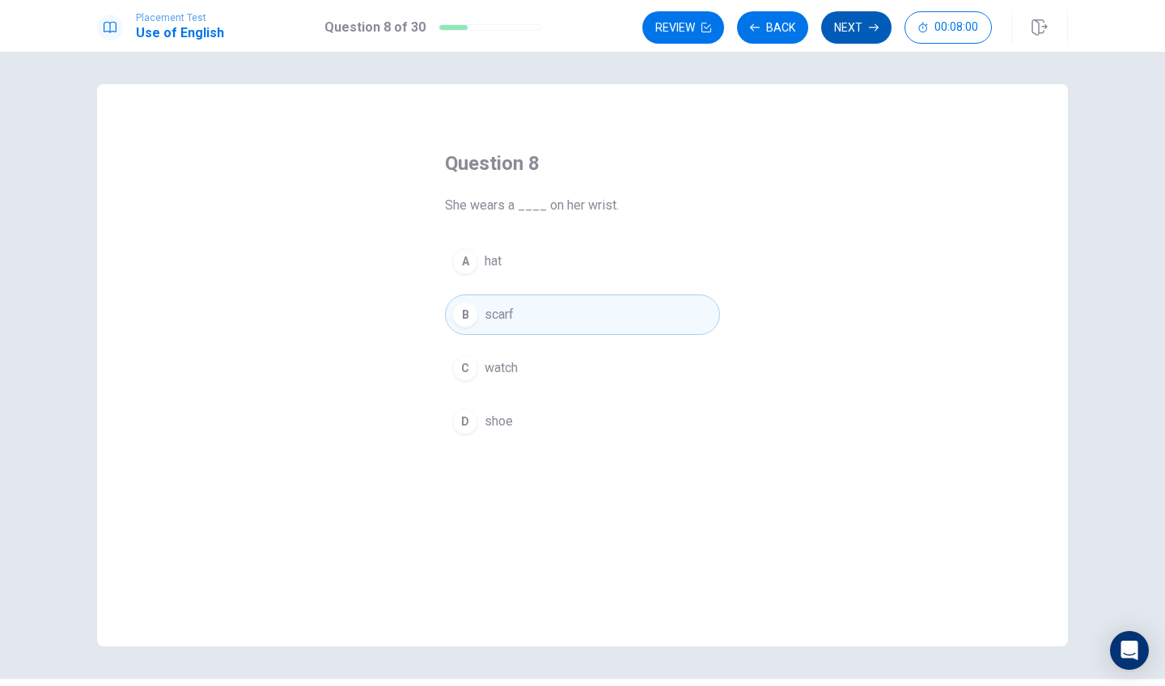
click at [859, 32] on button "Next" at bounding box center [856, 27] width 70 height 32
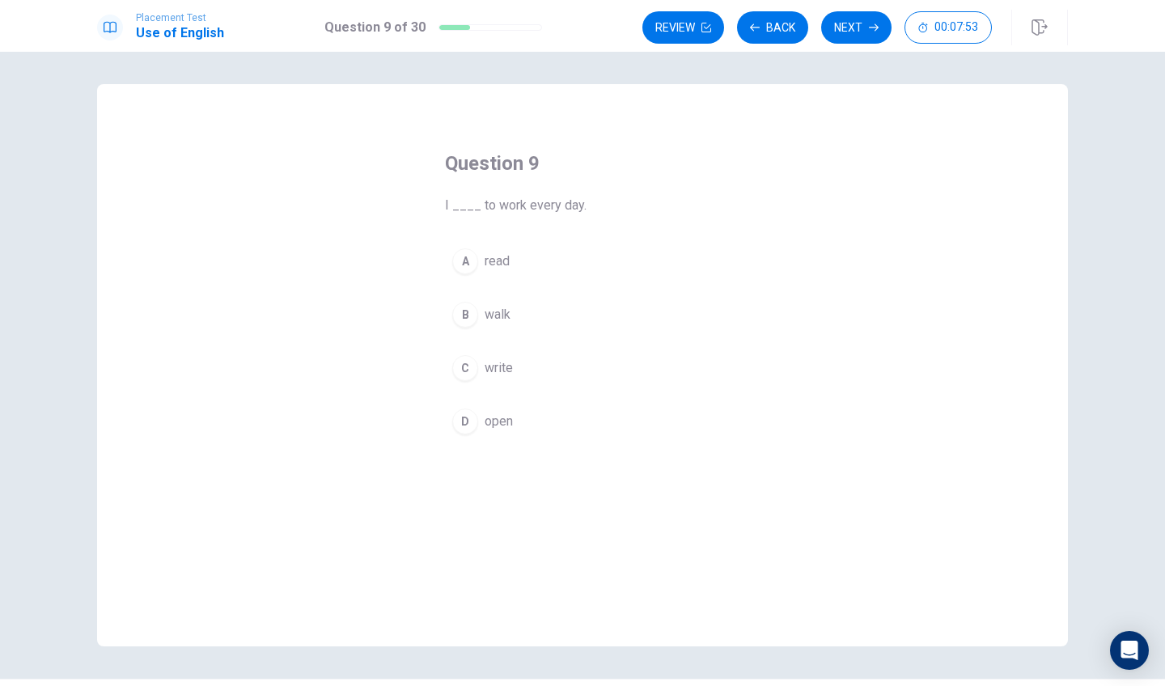
click at [476, 319] on button "B walk" at bounding box center [582, 314] width 275 height 40
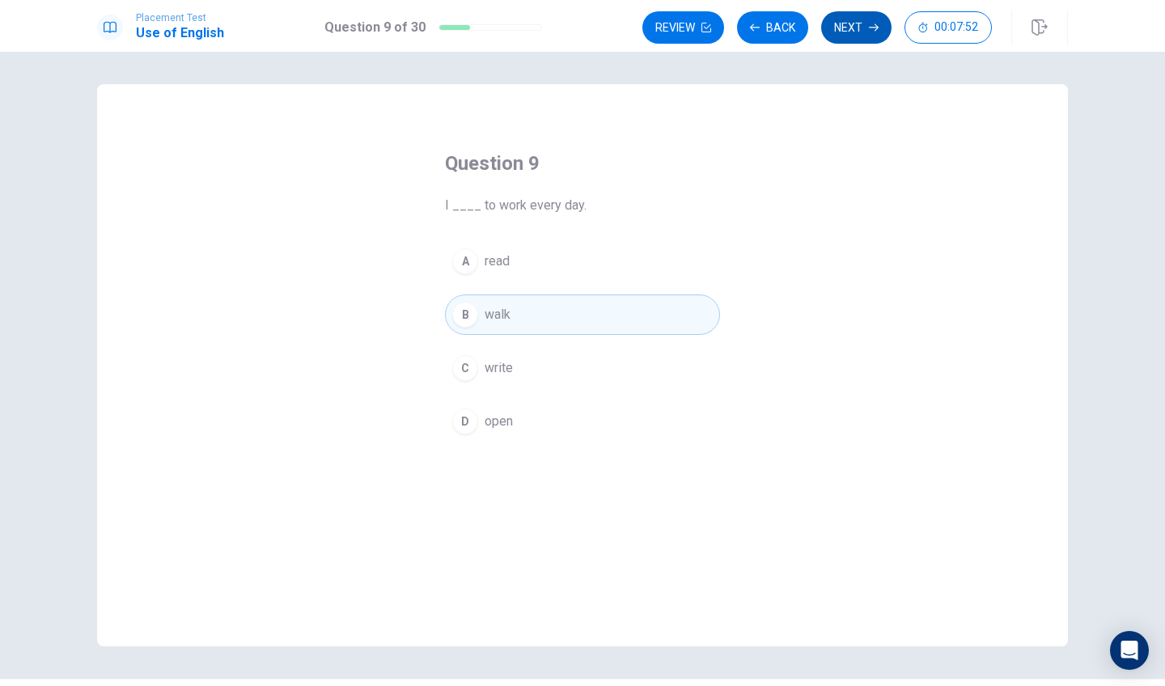
click at [859, 32] on button "Next" at bounding box center [856, 27] width 70 height 32
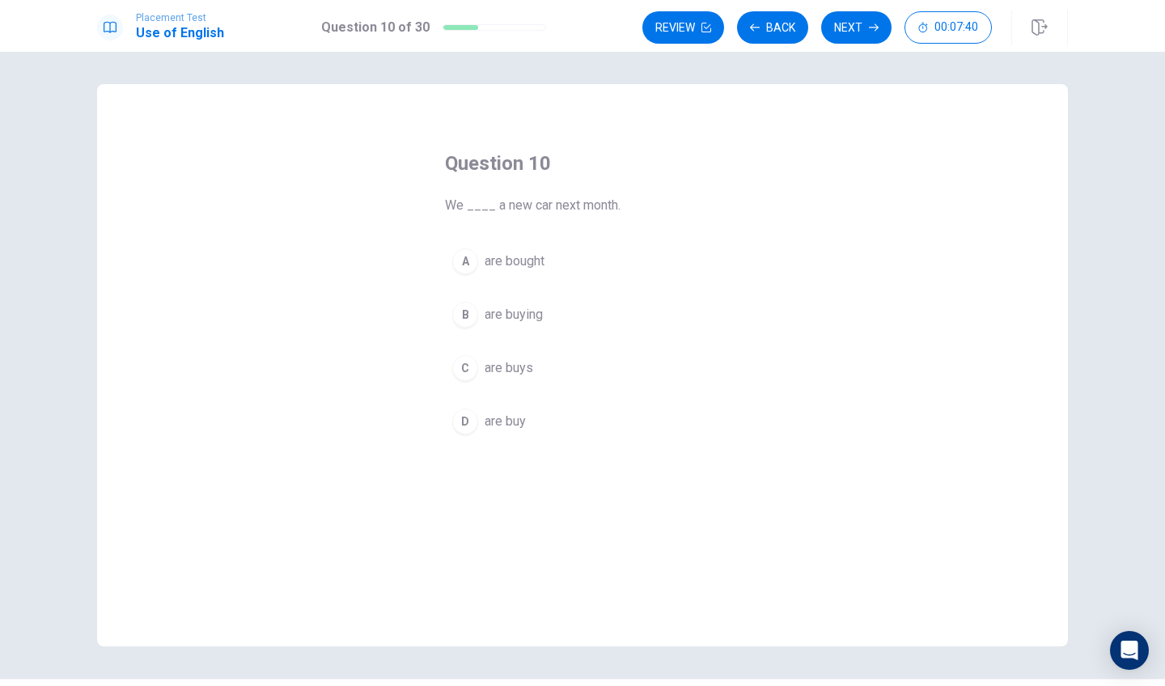
click at [556, 407] on button "D are buy" at bounding box center [582, 421] width 275 height 40
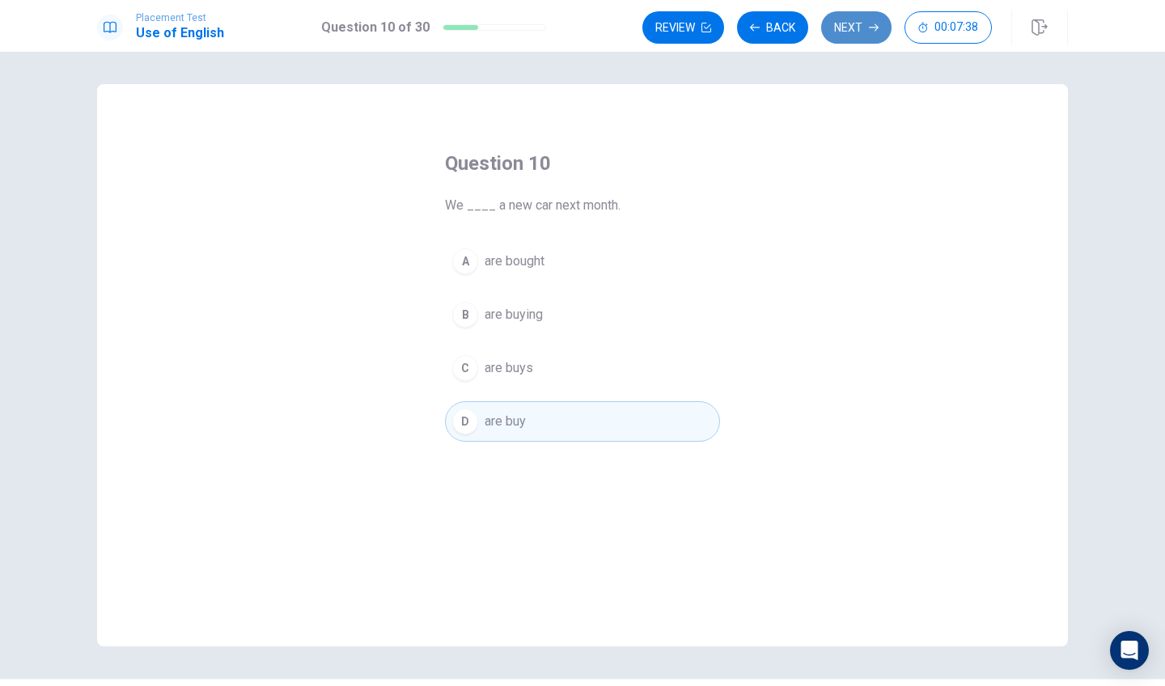
click at [835, 35] on button "Next" at bounding box center [856, 27] width 70 height 32
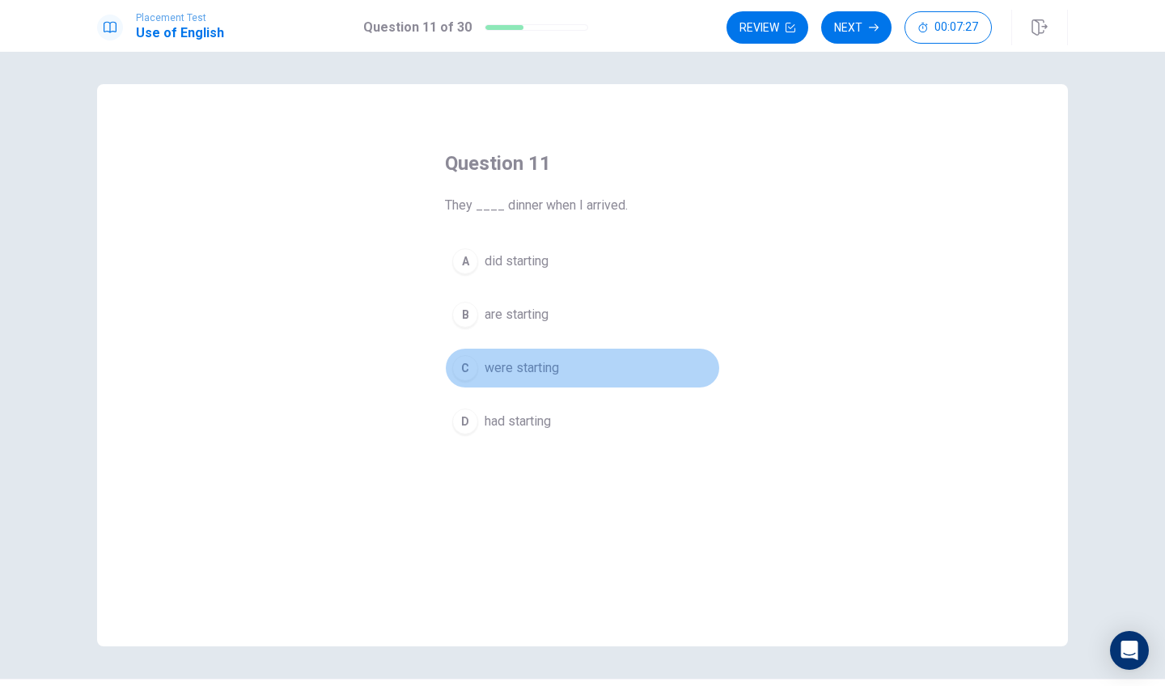
click at [553, 362] on span "were starting" at bounding box center [521, 367] width 74 height 19
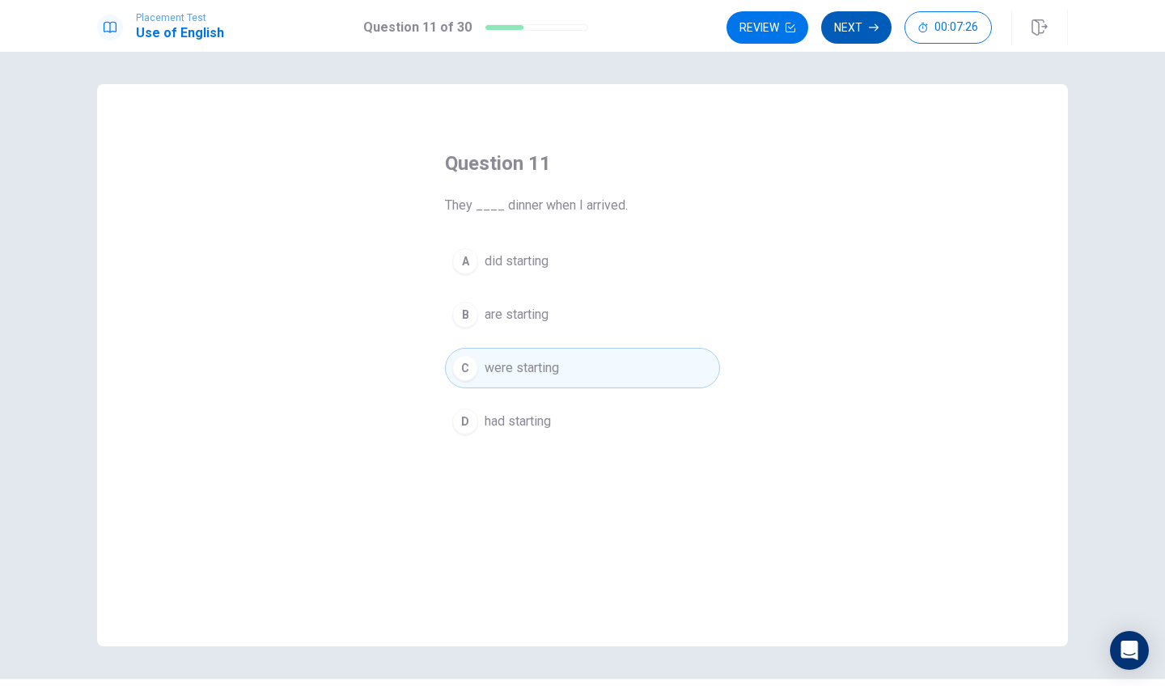
click at [849, 21] on button "Next" at bounding box center [856, 27] width 70 height 32
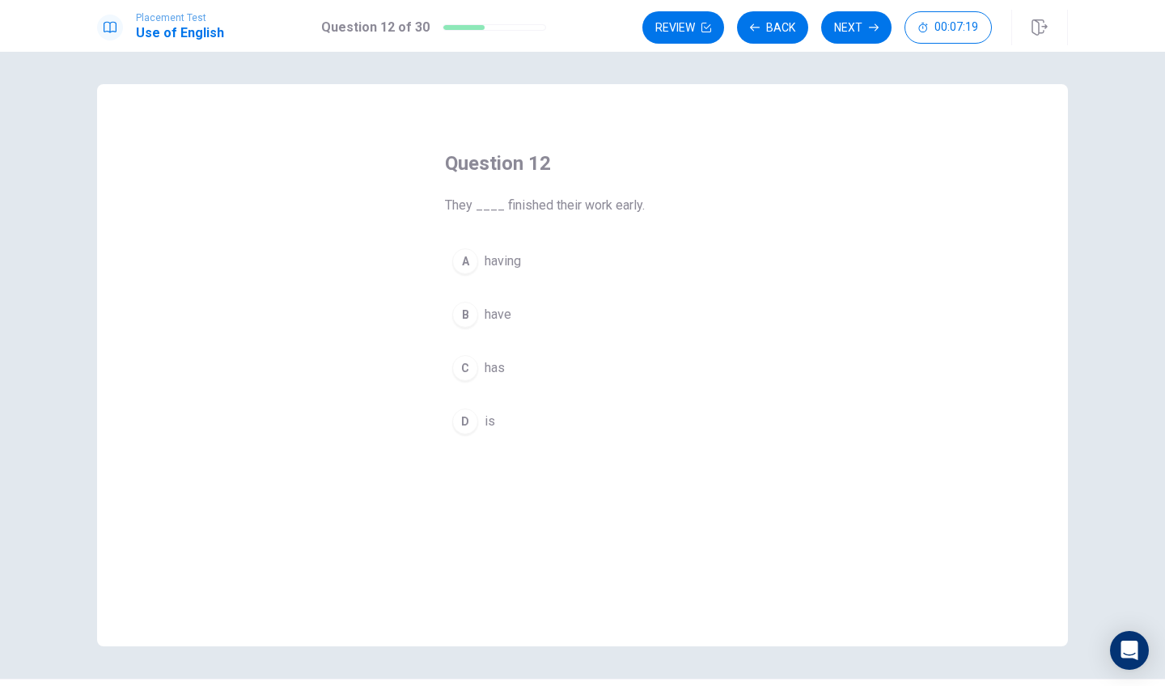
click at [553, 308] on button "B have" at bounding box center [582, 314] width 275 height 40
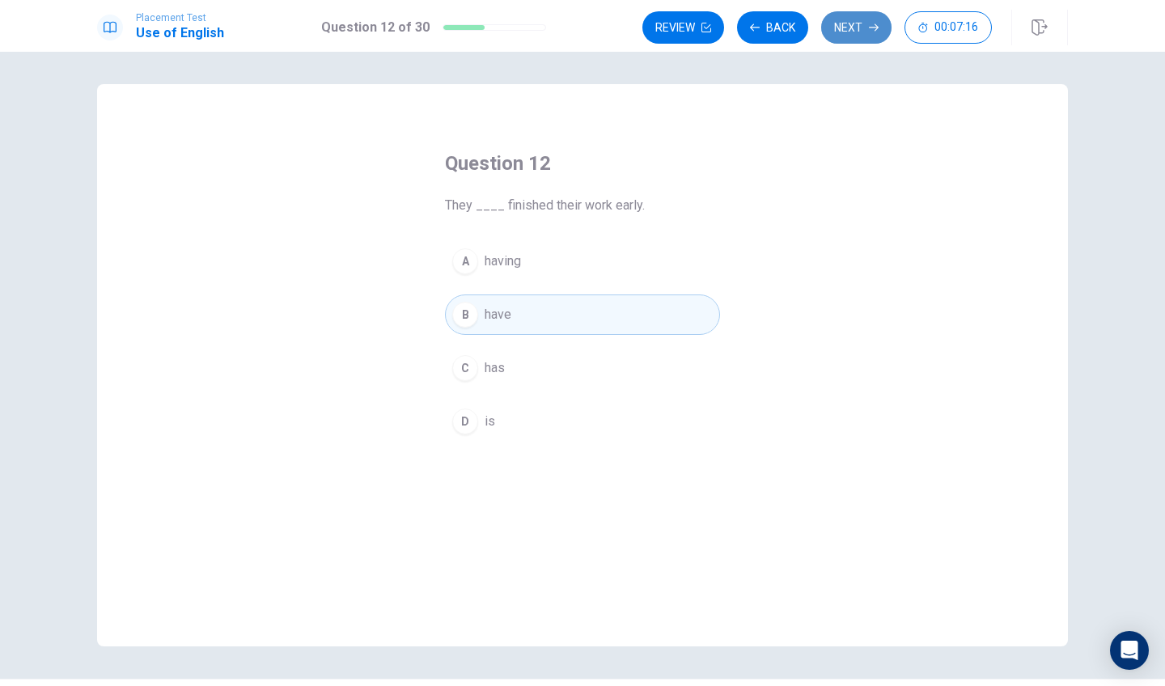
click at [876, 26] on icon "button" at bounding box center [874, 27] width 10 height 7
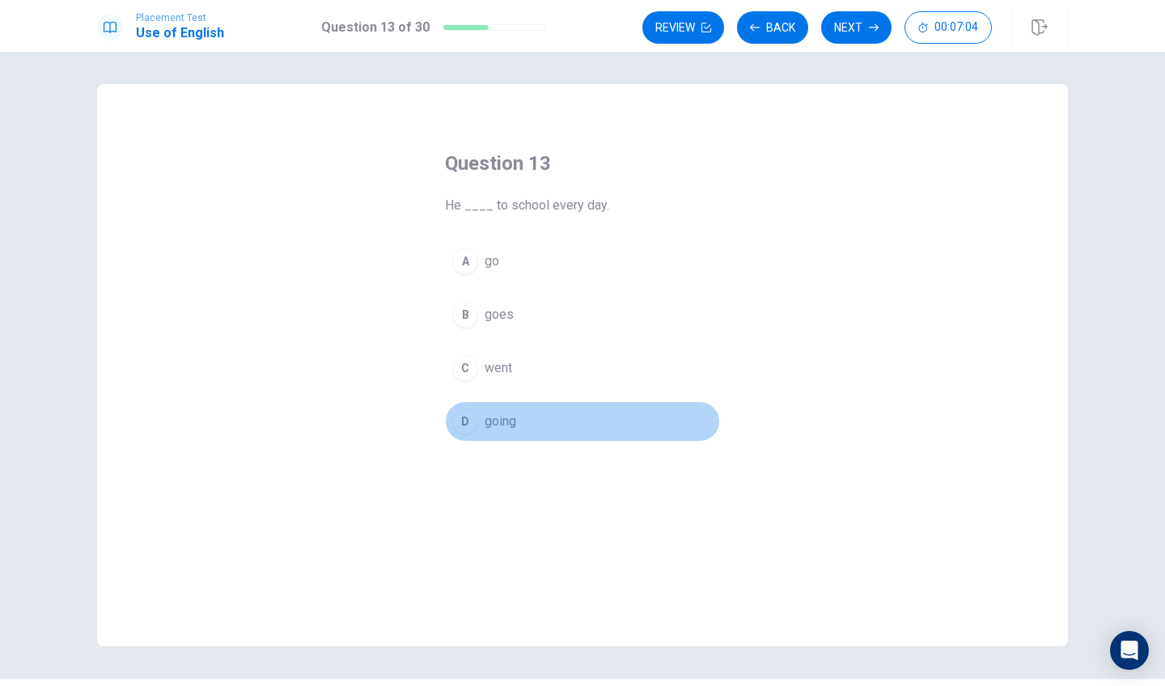
click at [508, 429] on span "going" at bounding box center [500, 421] width 32 height 19
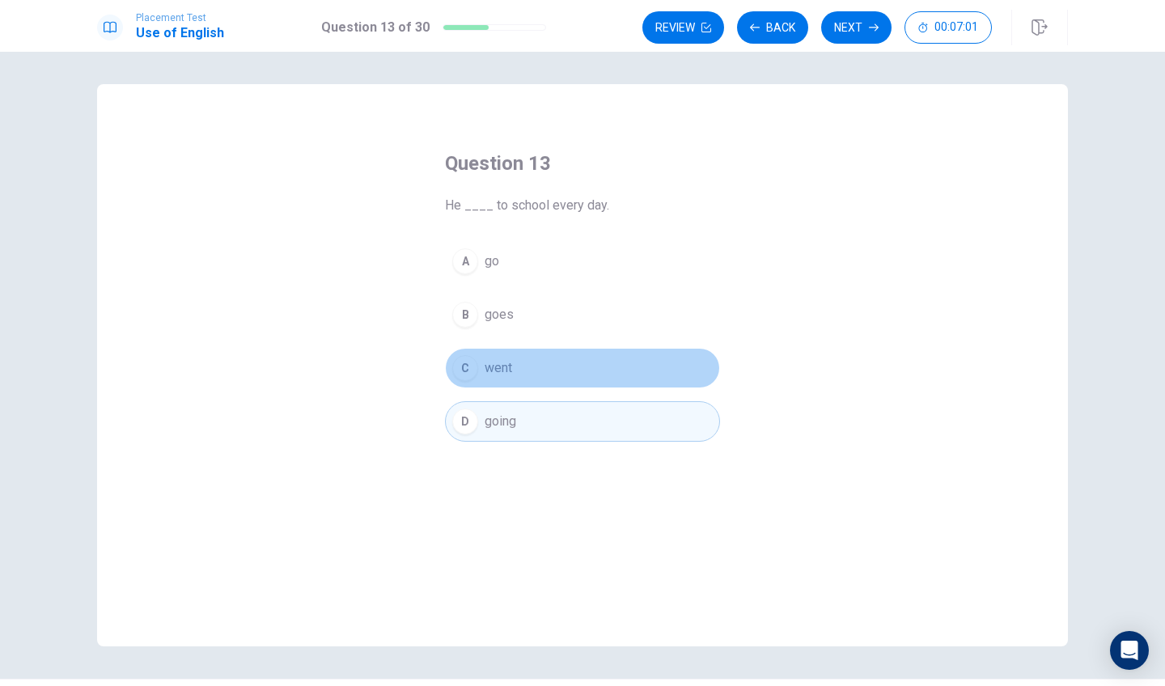
click at [626, 357] on button "C went" at bounding box center [582, 368] width 275 height 40
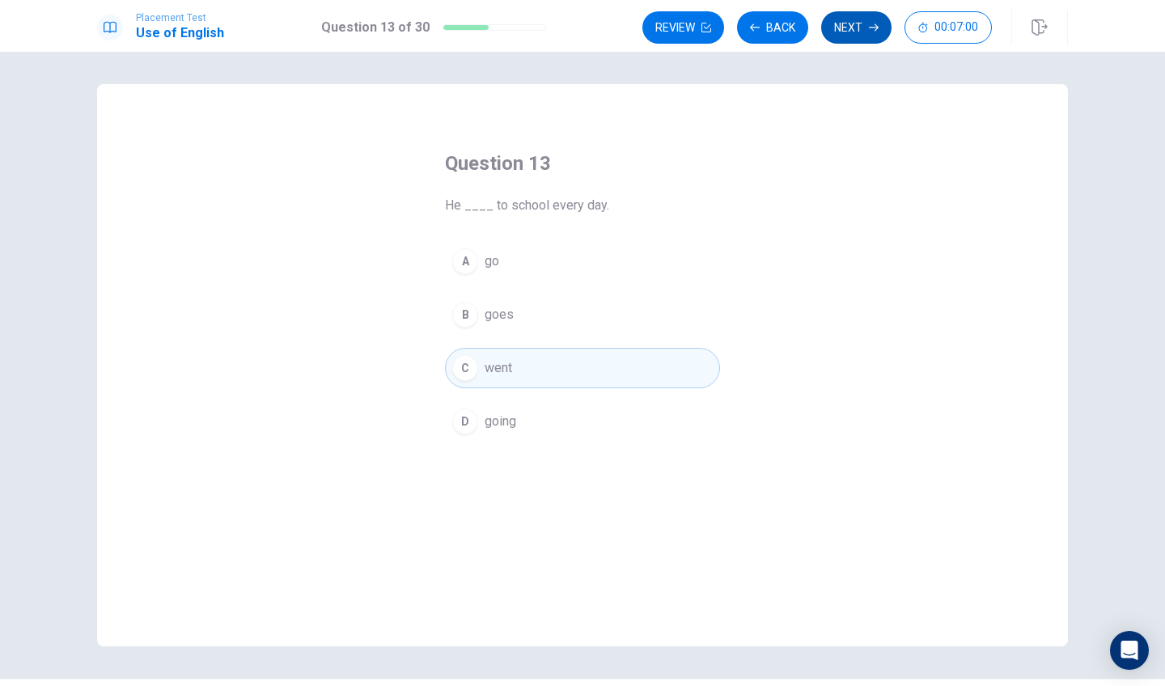
click at [845, 36] on button "Next" at bounding box center [856, 27] width 70 height 32
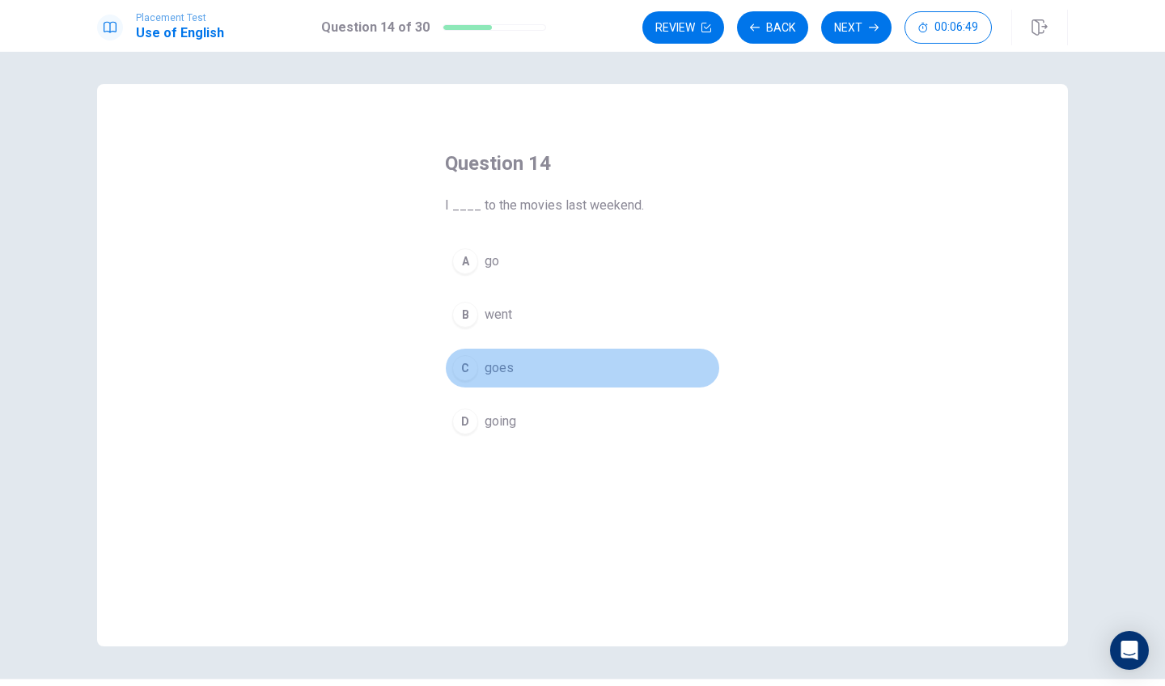
click at [548, 381] on button "C goes" at bounding box center [582, 368] width 275 height 40
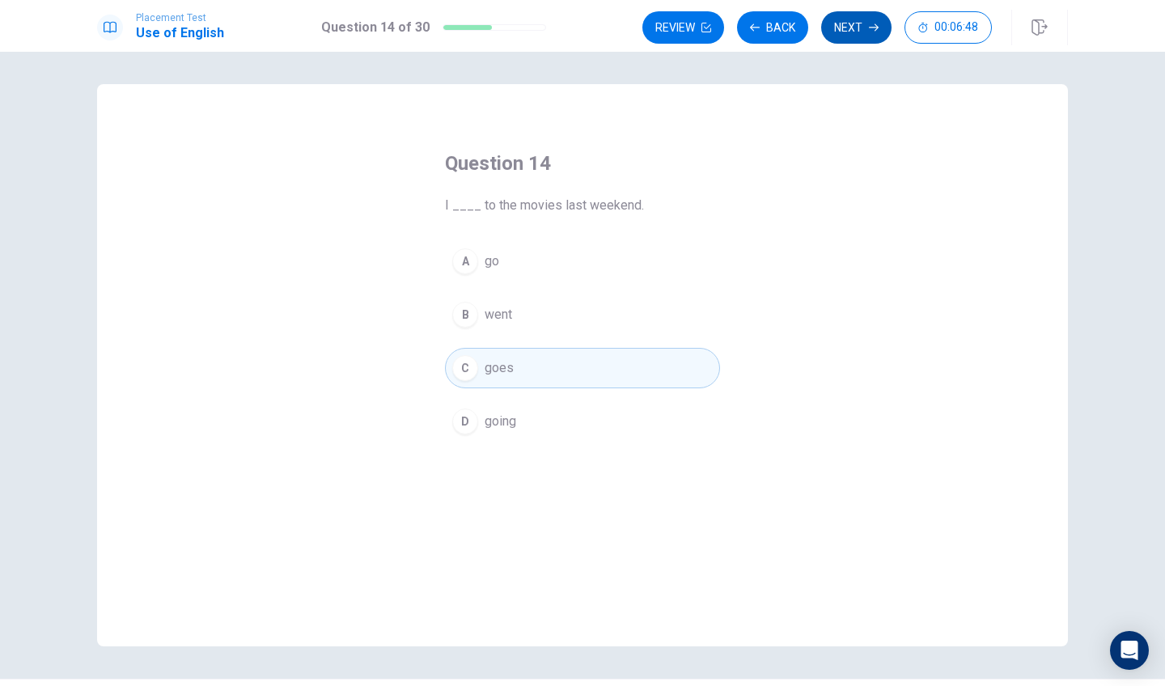
click at [859, 31] on button "Next" at bounding box center [856, 27] width 70 height 32
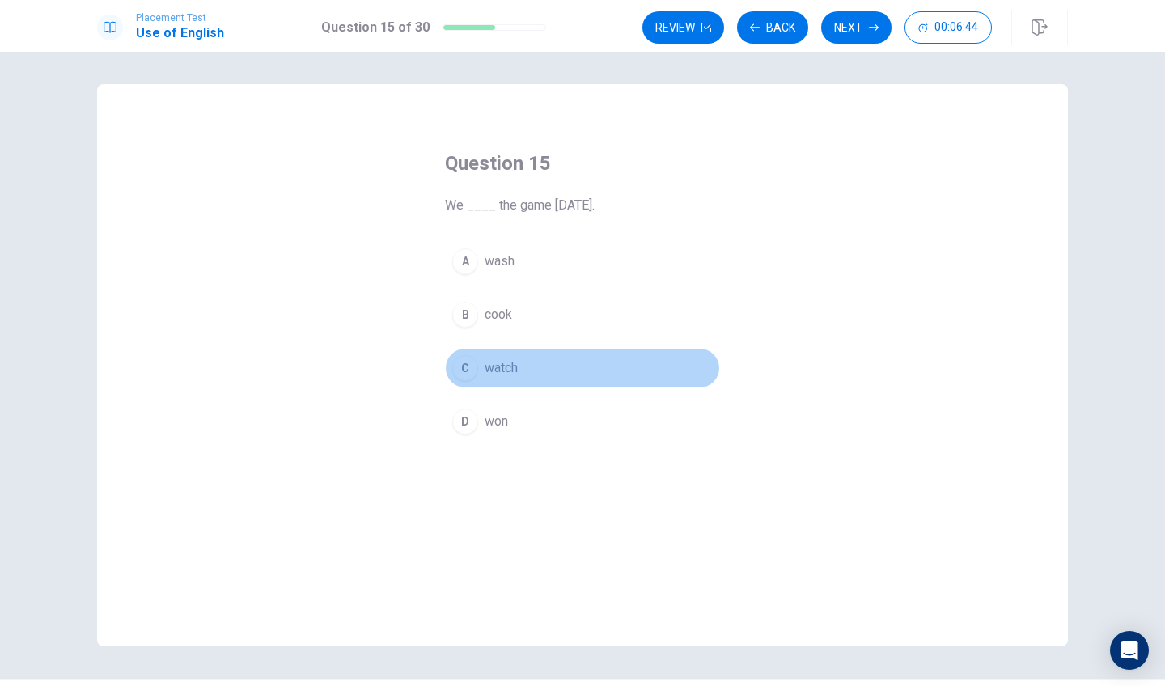
click at [529, 365] on button "C watch" at bounding box center [582, 368] width 275 height 40
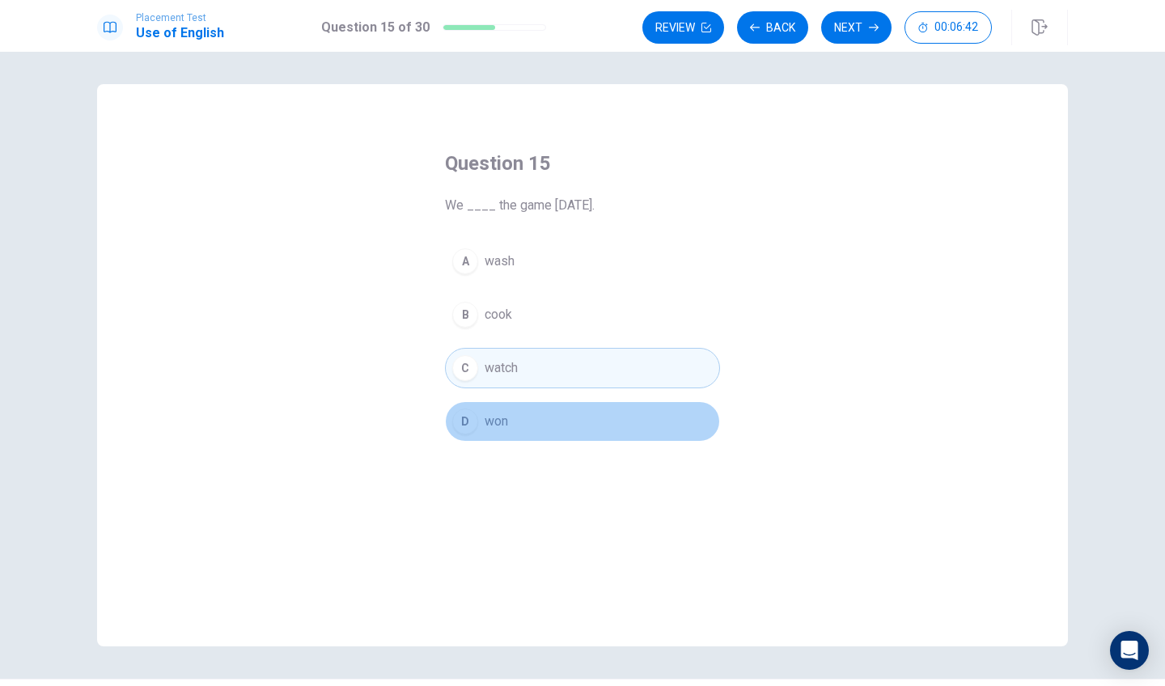
click at [600, 418] on button "D won" at bounding box center [582, 421] width 275 height 40
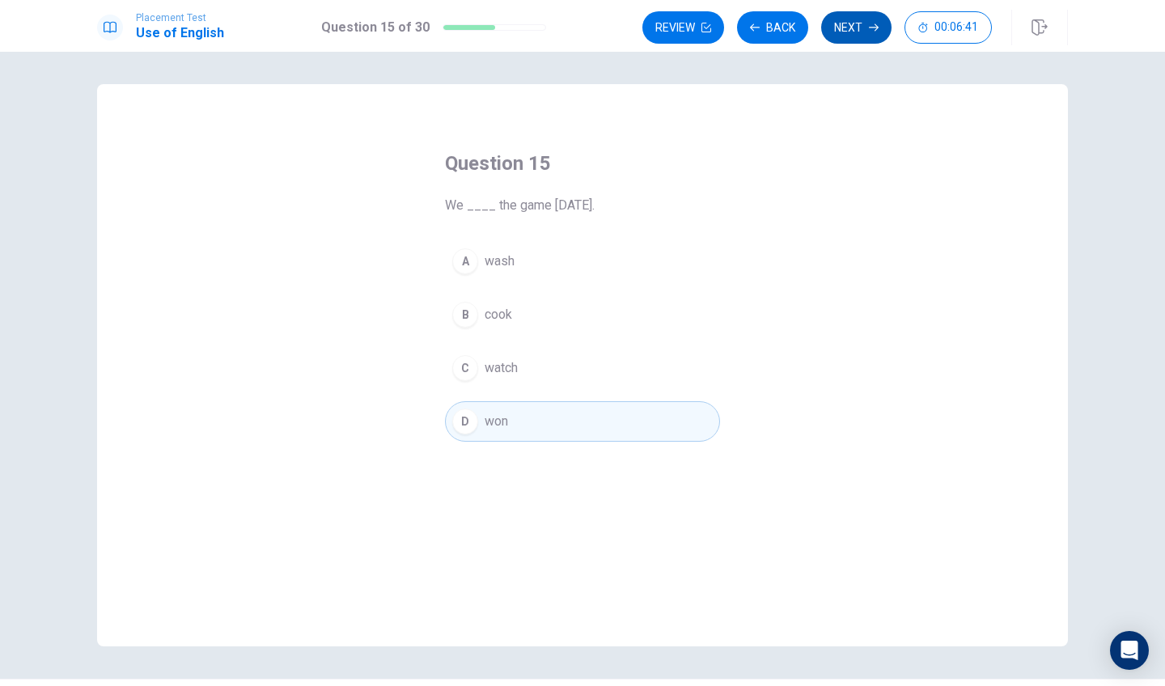
click at [852, 17] on button "Next" at bounding box center [856, 27] width 70 height 32
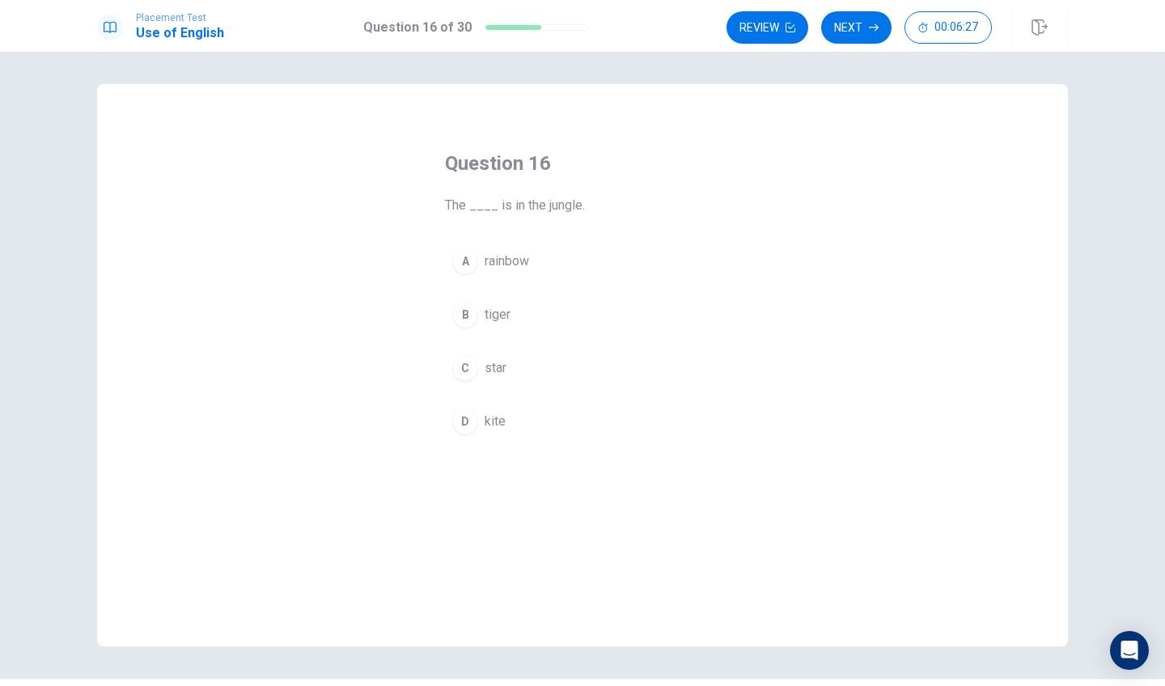
click at [560, 369] on button "C star" at bounding box center [582, 368] width 275 height 40
click at [860, 23] on button "Next" at bounding box center [856, 27] width 70 height 32
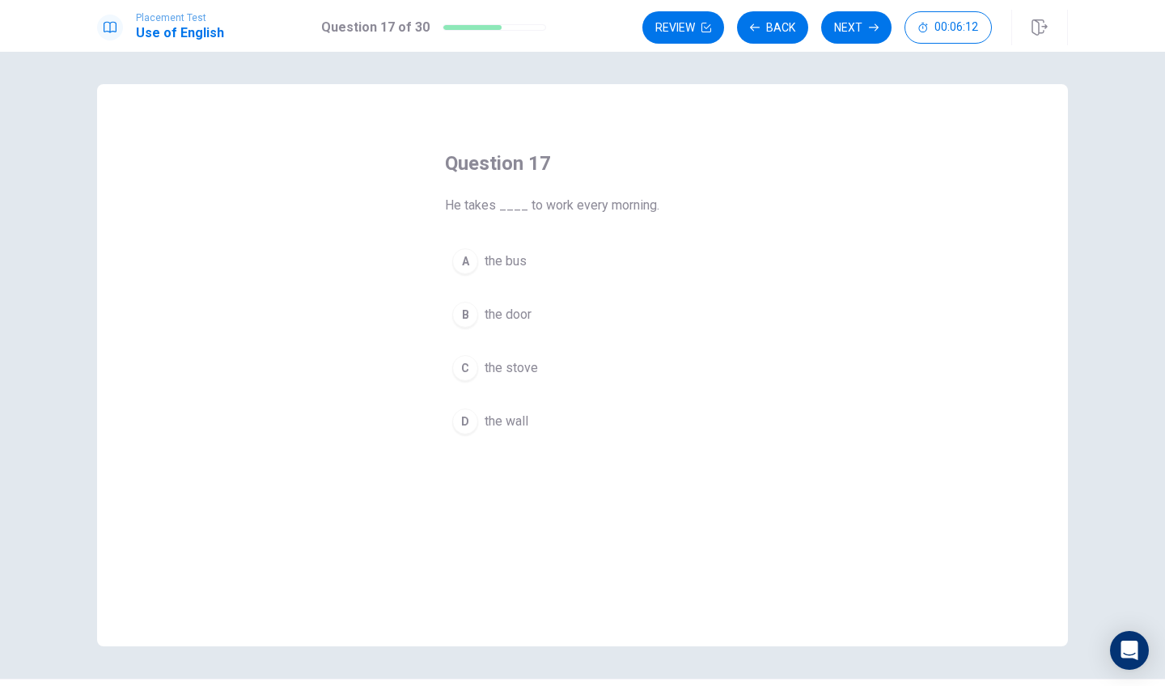
click at [567, 260] on button "A the bus" at bounding box center [582, 261] width 275 height 40
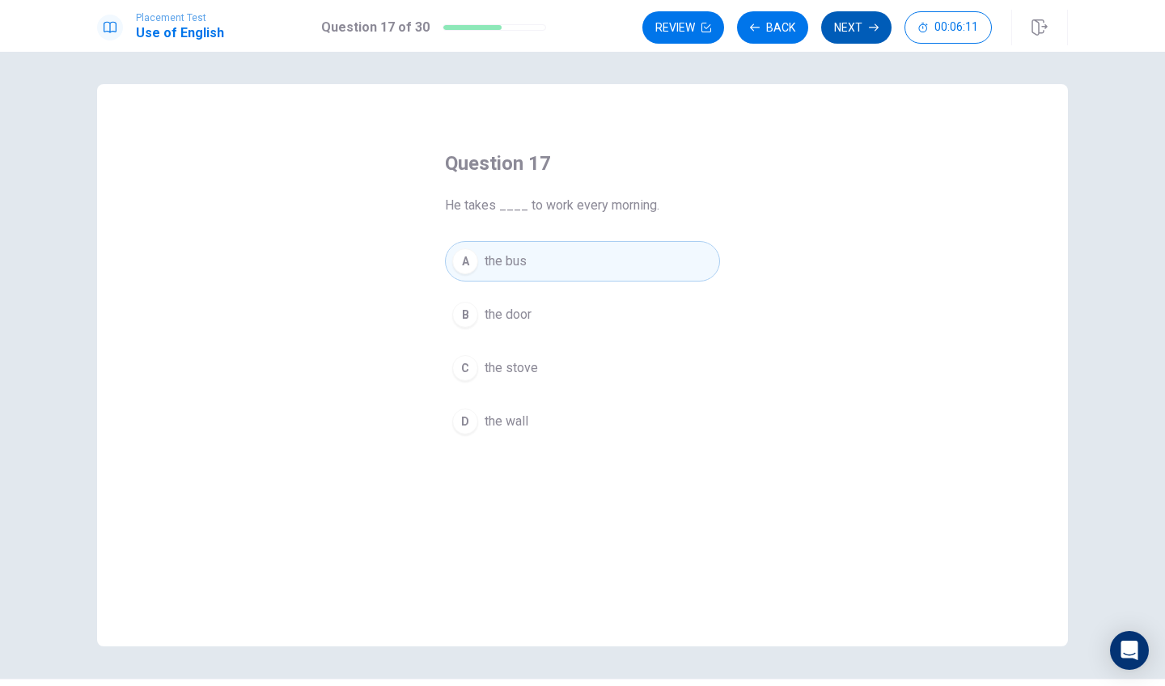
click at [860, 28] on button "Next" at bounding box center [856, 27] width 70 height 32
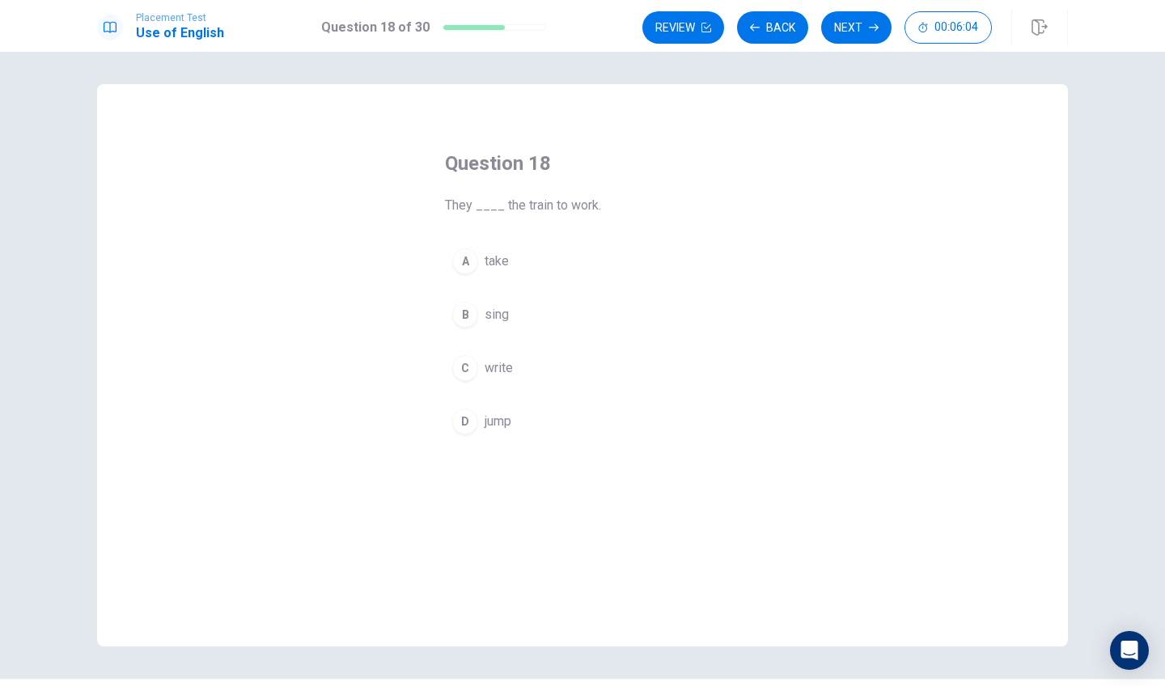
click at [536, 264] on button "A take" at bounding box center [582, 261] width 275 height 40
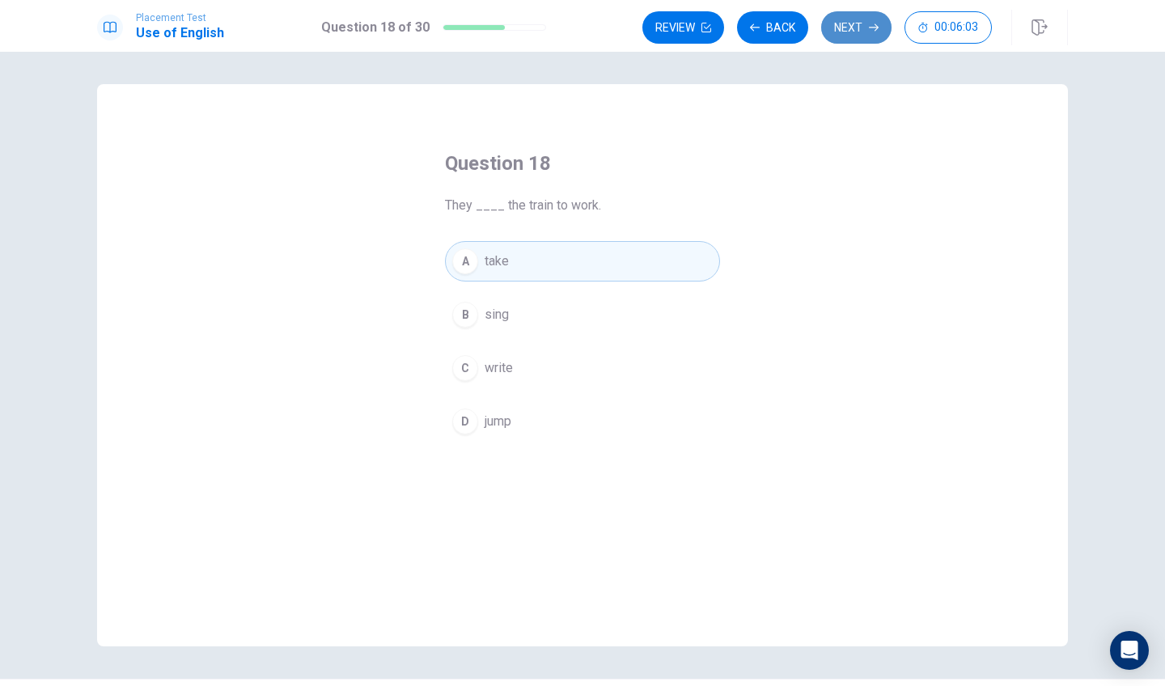
click at [853, 33] on button "Next" at bounding box center [856, 27] width 70 height 32
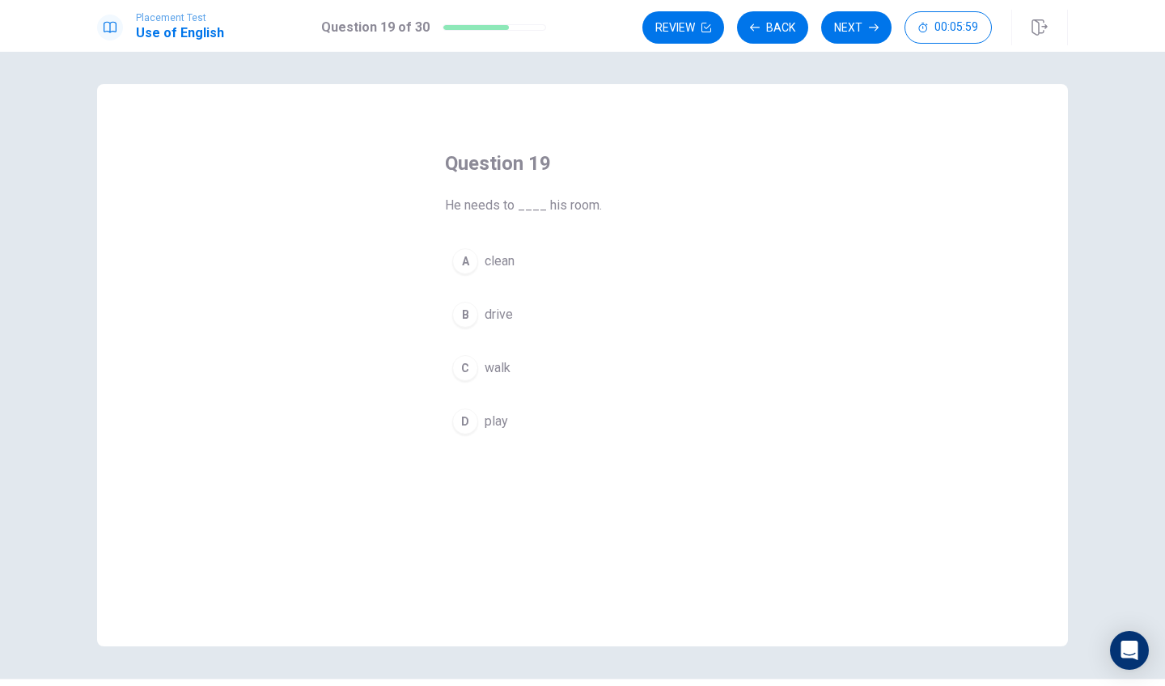
click at [615, 277] on button "A clean" at bounding box center [582, 261] width 275 height 40
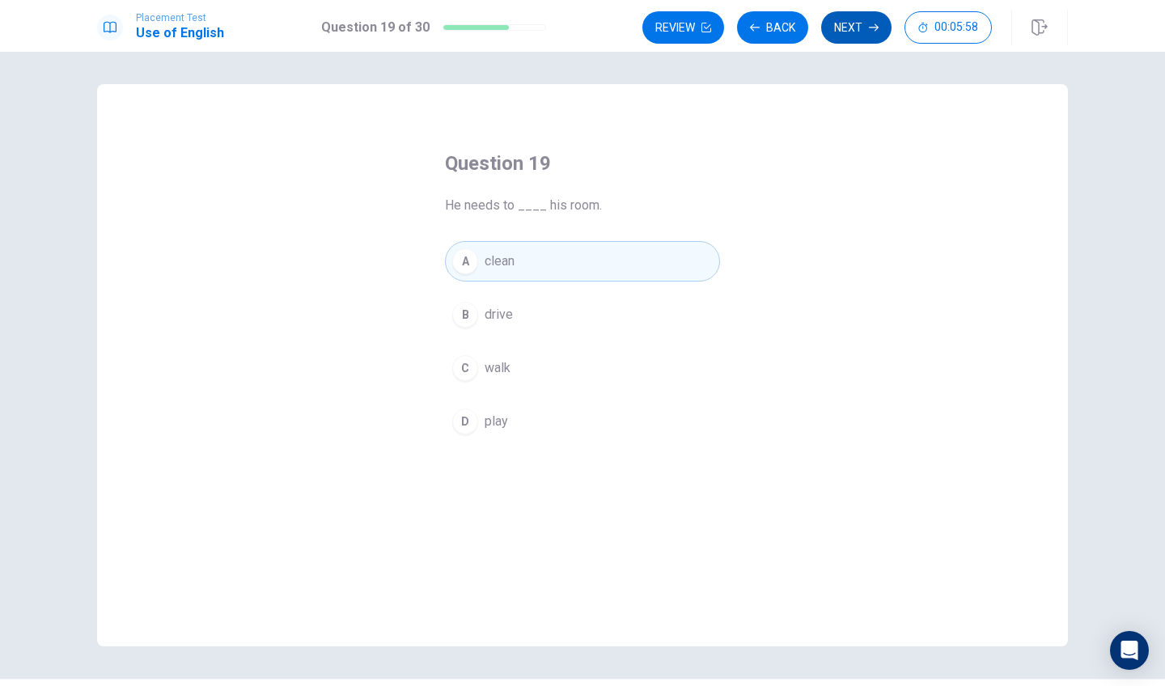
click at [854, 32] on button "Next" at bounding box center [856, 27] width 70 height 32
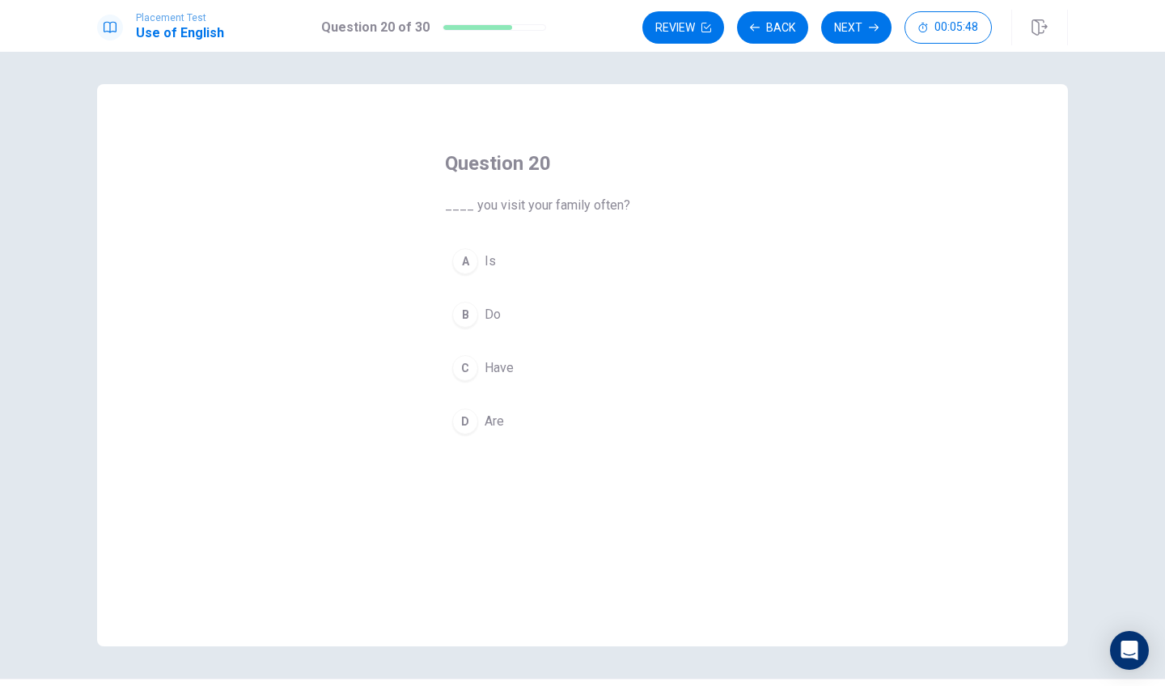
click at [539, 380] on button "C Have" at bounding box center [582, 368] width 275 height 40
click at [586, 317] on button "B Do" at bounding box center [582, 314] width 275 height 40
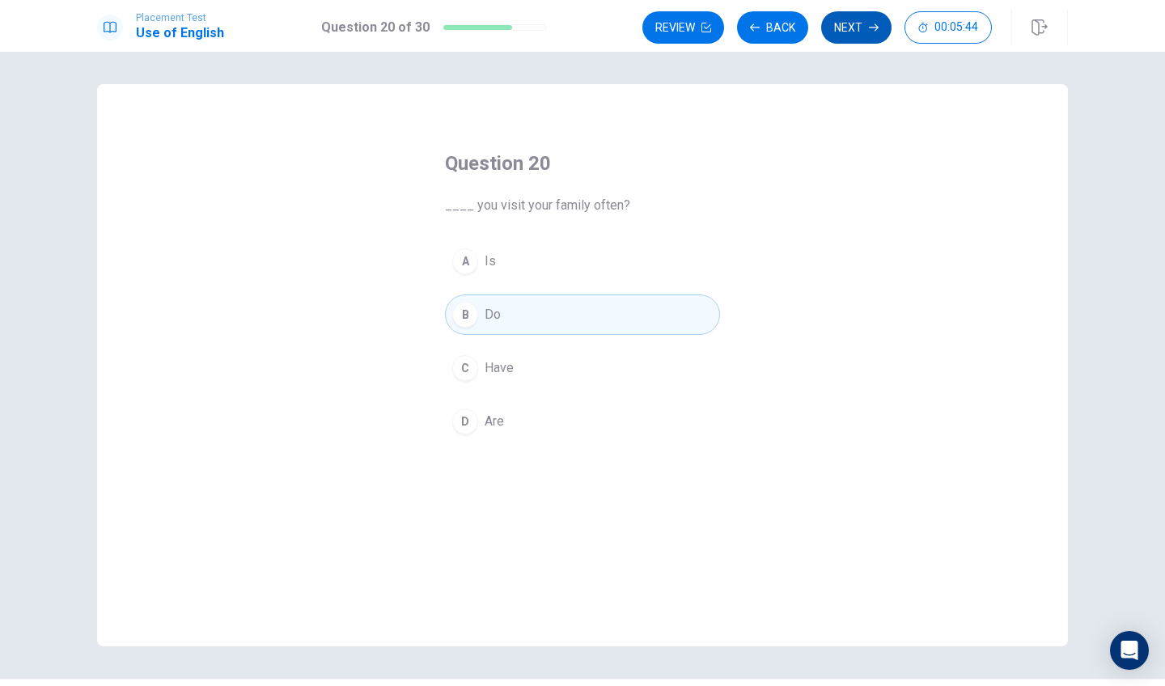
click at [866, 13] on button "Next" at bounding box center [856, 27] width 70 height 32
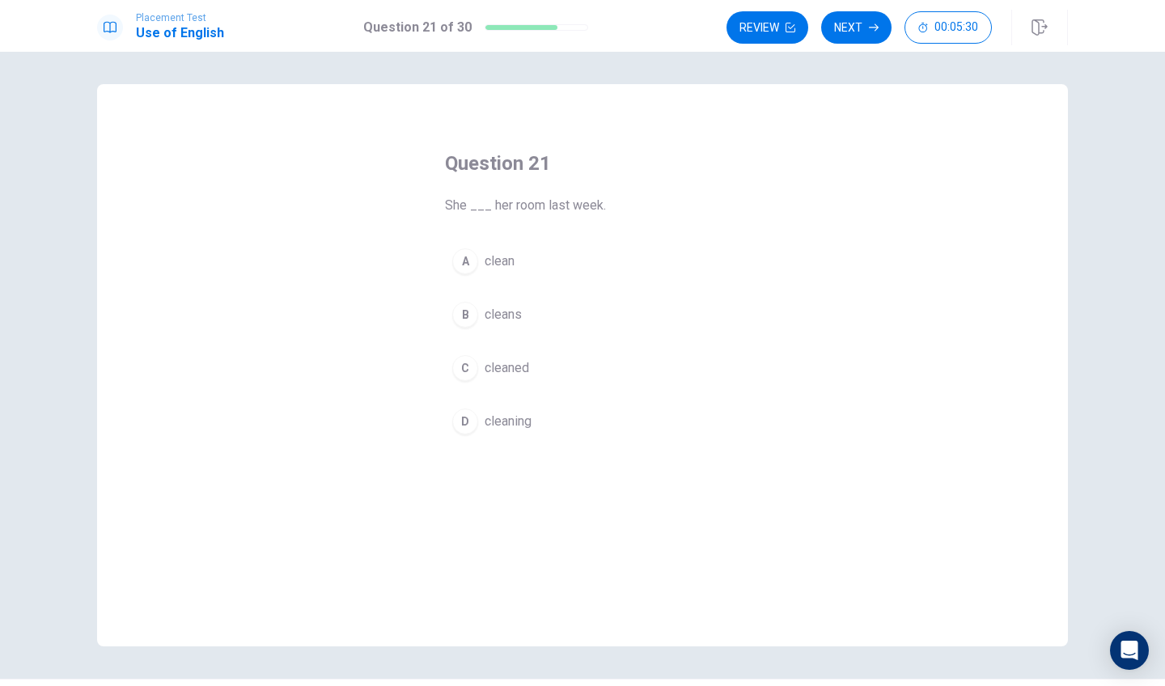
click at [564, 363] on button "C cleaned" at bounding box center [582, 368] width 275 height 40
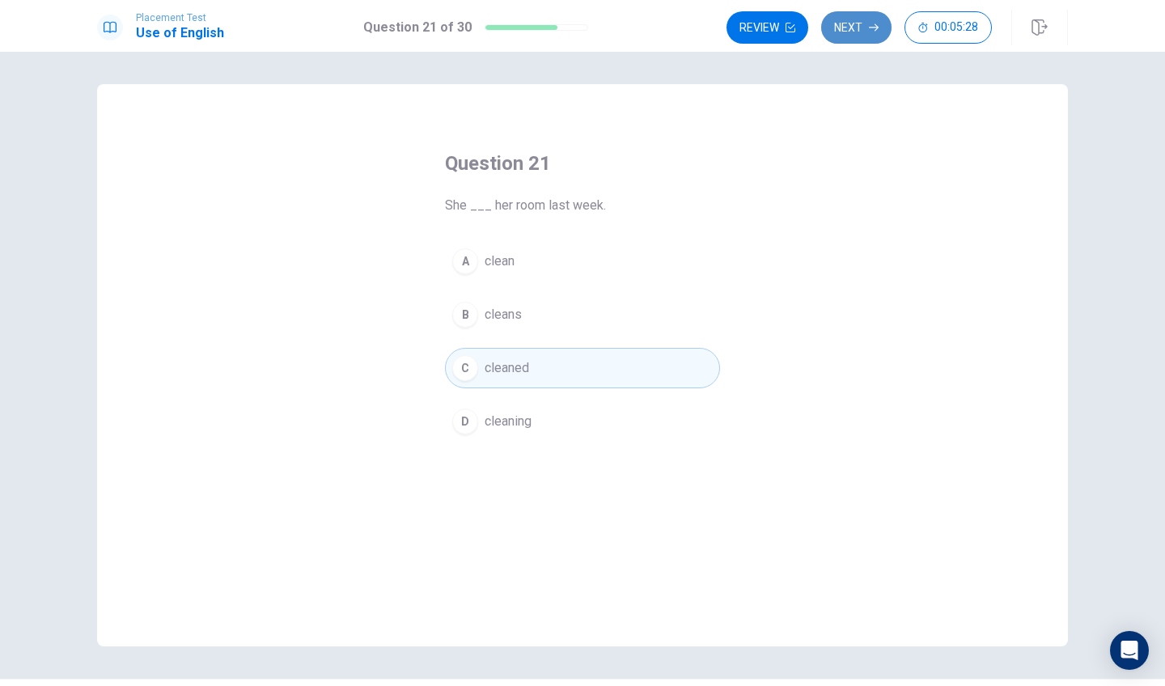
click at [852, 33] on button "Next" at bounding box center [856, 27] width 70 height 32
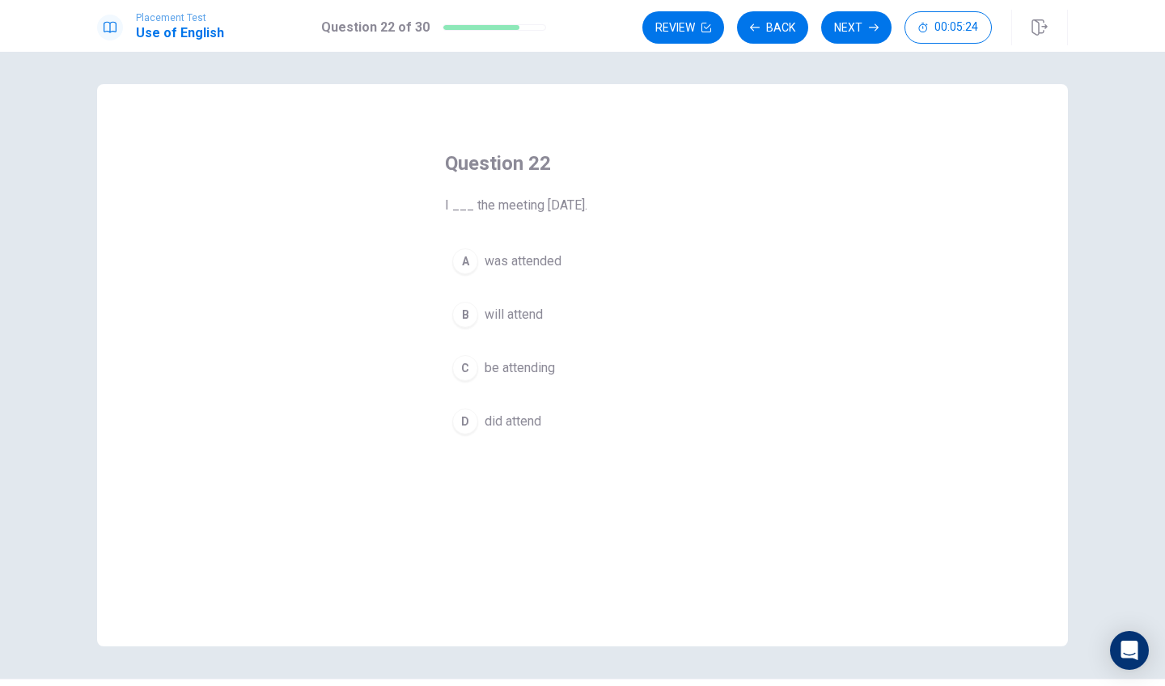
click at [574, 260] on button "A was attended" at bounding box center [582, 261] width 275 height 40
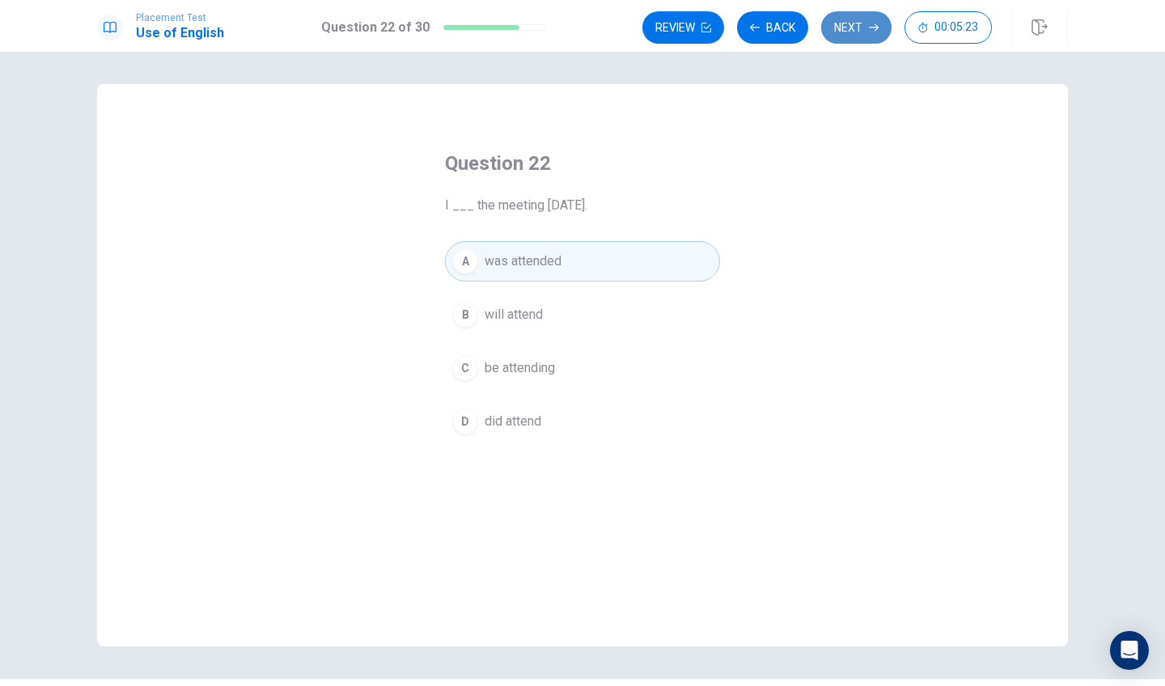
click at [864, 28] on button "Next" at bounding box center [856, 27] width 70 height 32
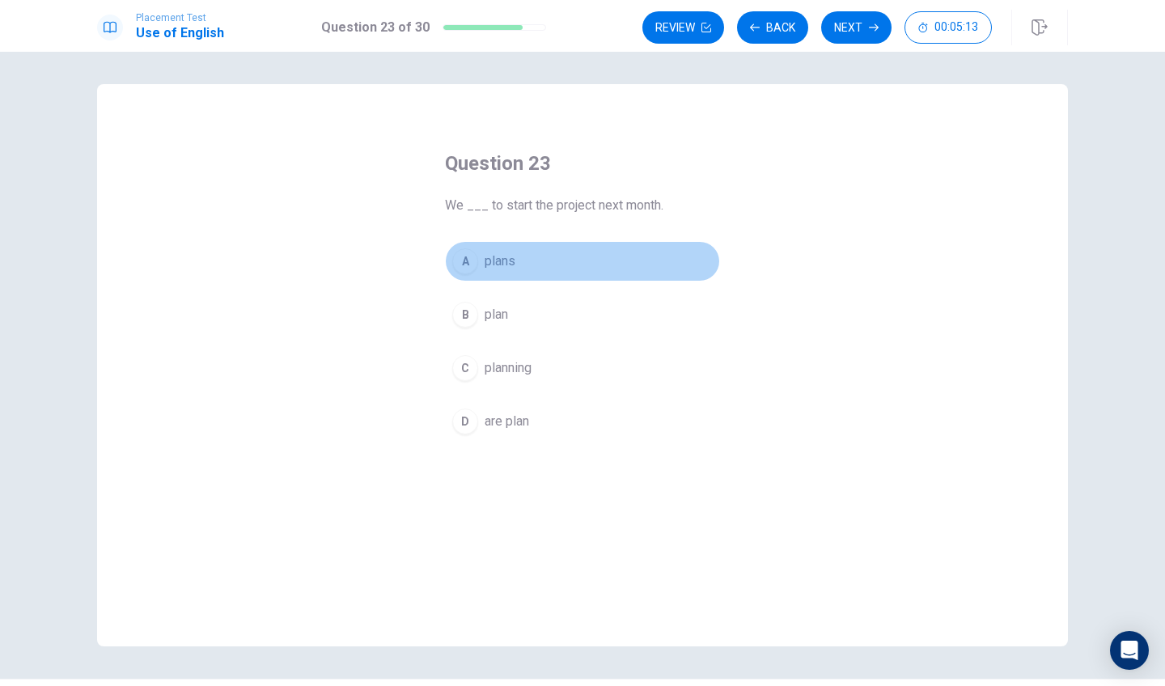
click at [539, 261] on button "A plans" at bounding box center [582, 261] width 275 height 40
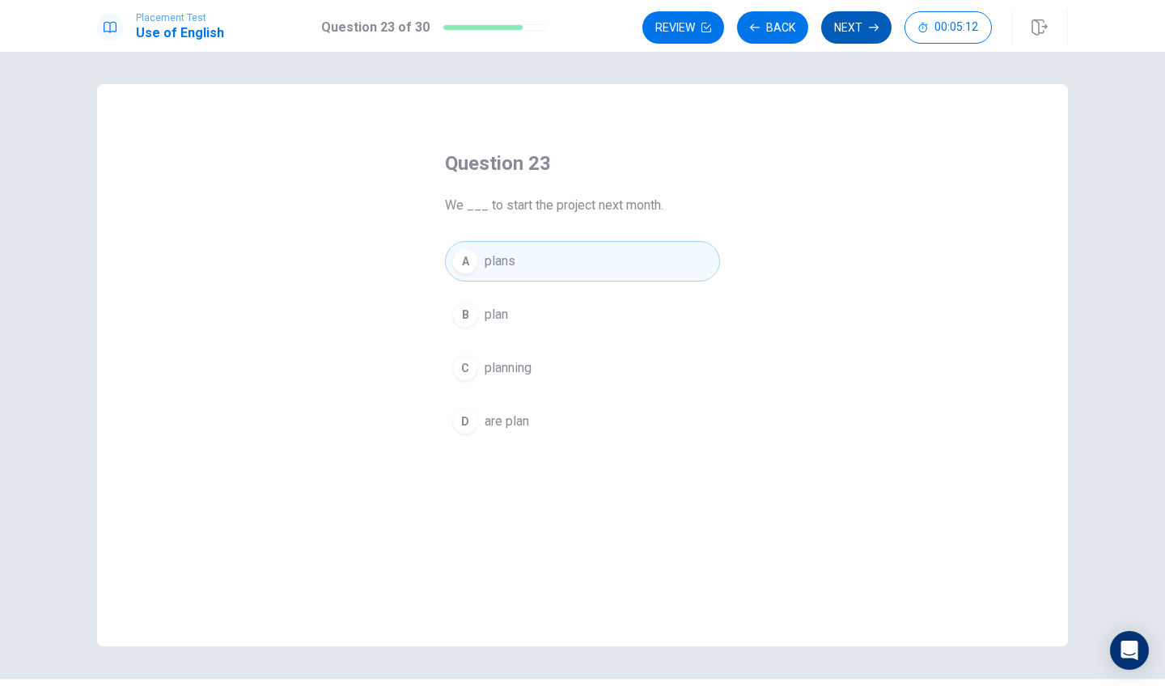
click at [865, 40] on button "Next" at bounding box center [856, 27] width 70 height 32
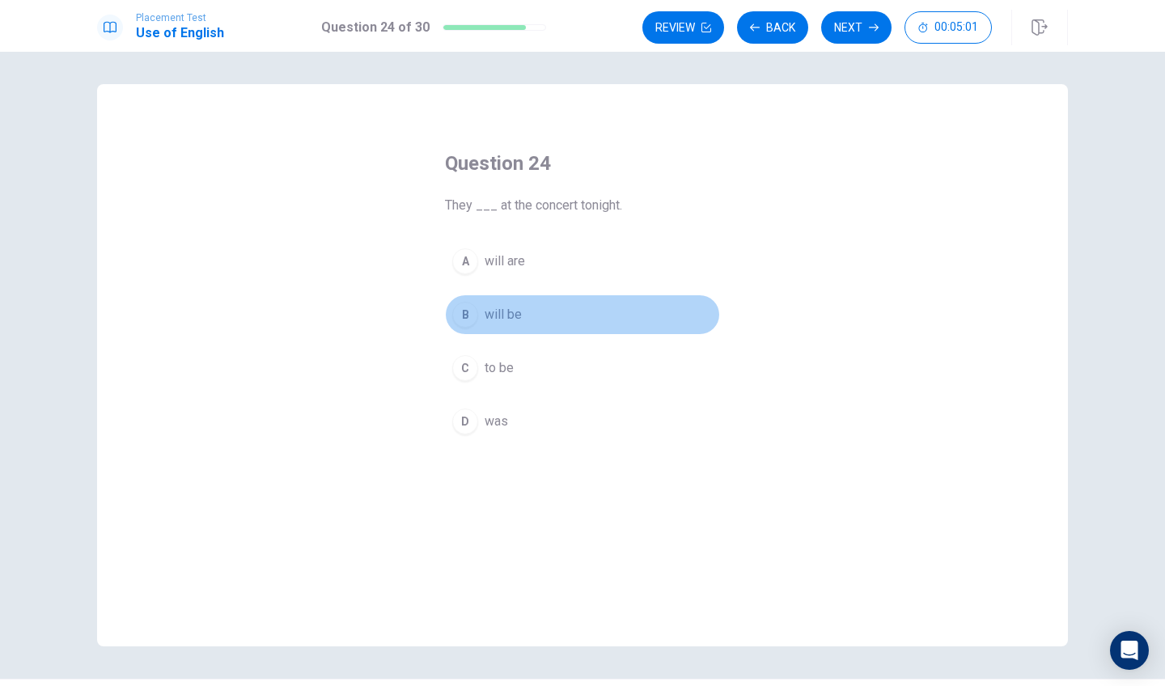
click at [536, 307] on button "B will be" at bounding box center [582, 314] width 275 height 40
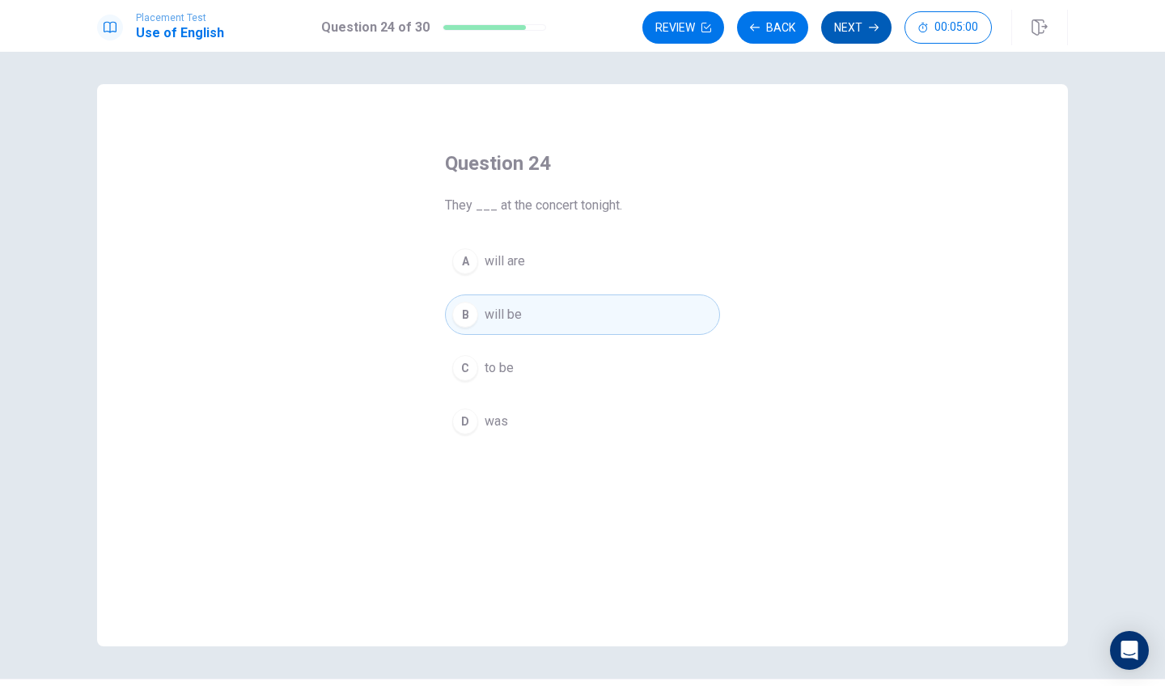
click at [860, 18] on button "Next" at bounding box center [856, 27] width 70 height 32
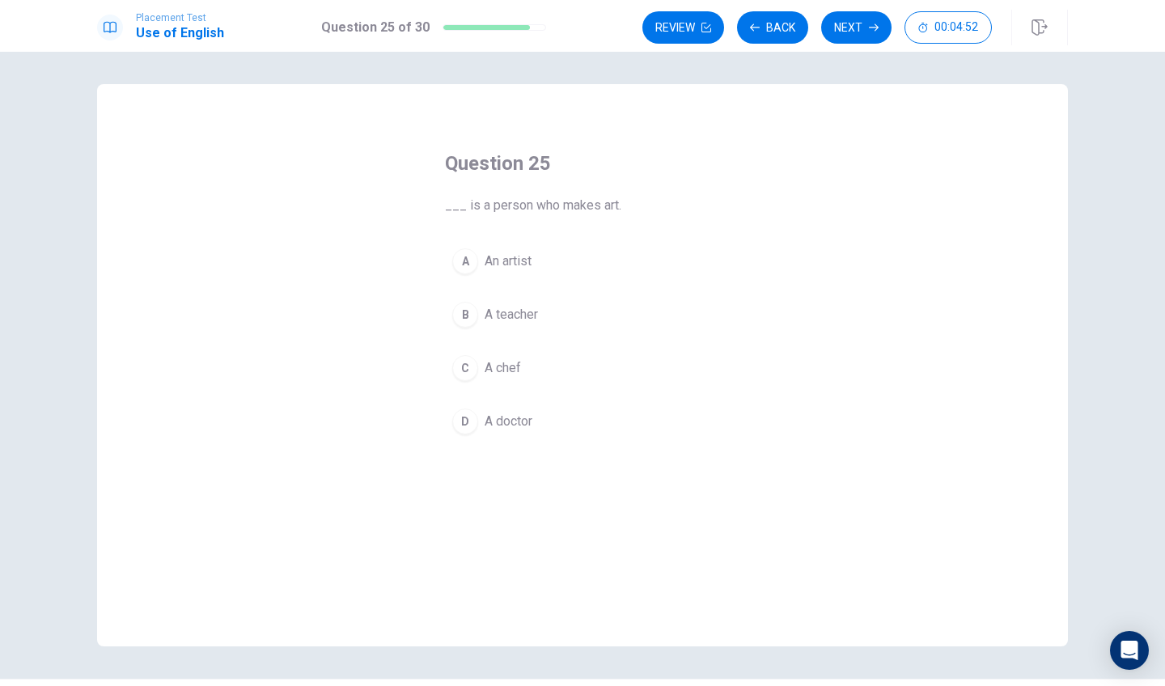
click at [564, 266] on button "A An artist" at bounding box center [582, 261] width 275 height 40
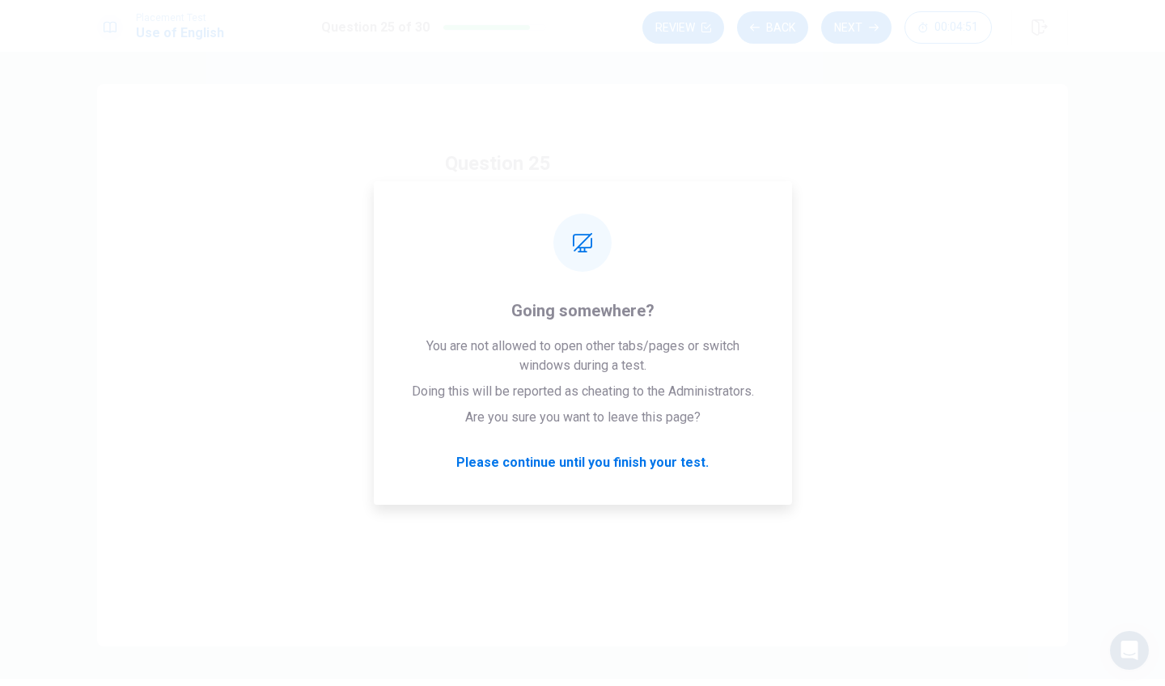
click at [836, 47] on div "Placement Test Use of English Question 25 of 30 Review Back Next 00:04:51" at bounding box center [582, 26] width 1165 height 52
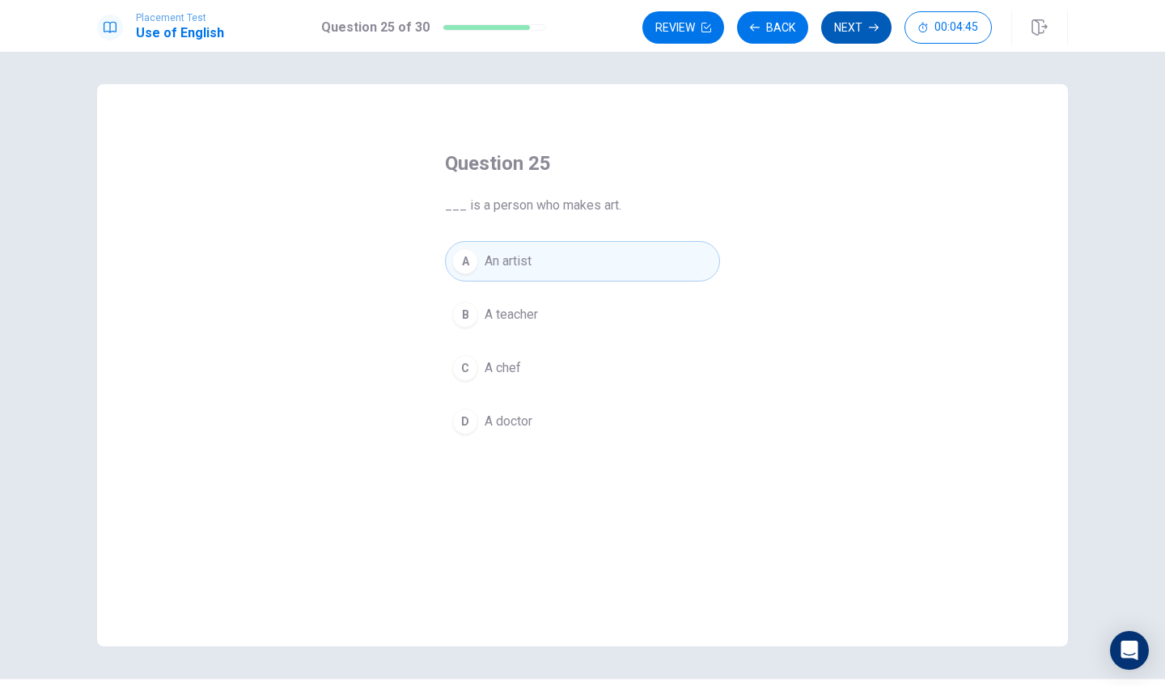
click at [851, 31] on button "Next" at bounding box center [856, 27] width 70 height 32
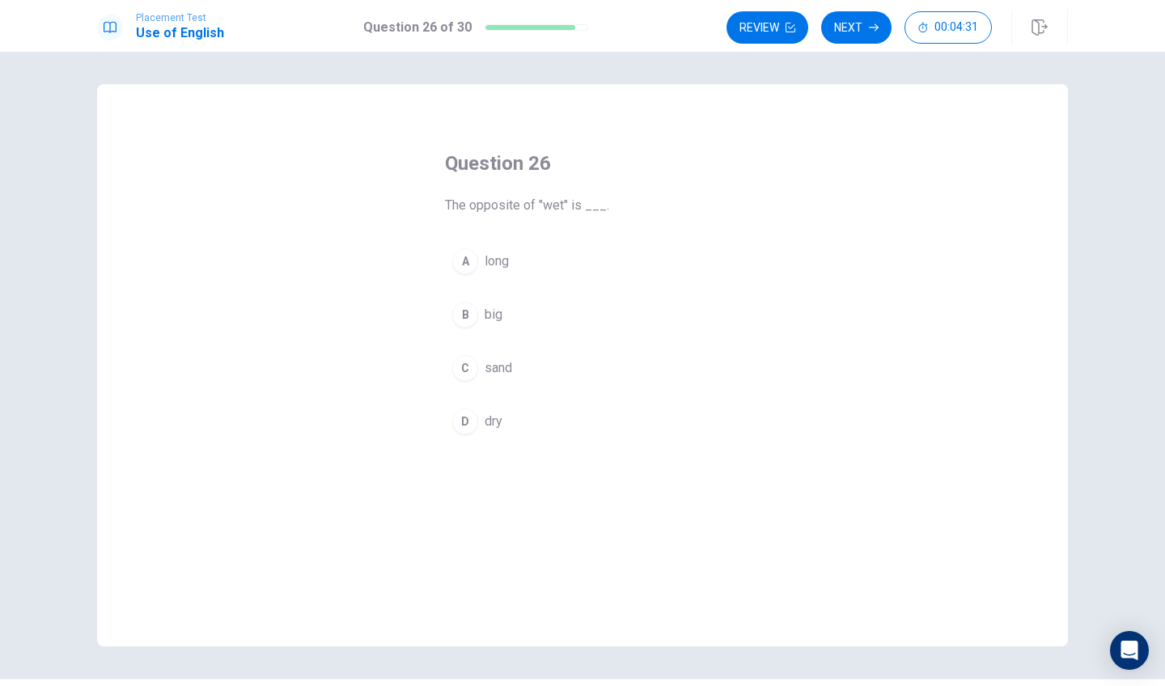
click at [538, 374] on button "C sand" at bounding box center [582, 368] width 275 height 40
click at [556, 432] on button "D dry" at bounding box center [582, 421] width 275 height 40
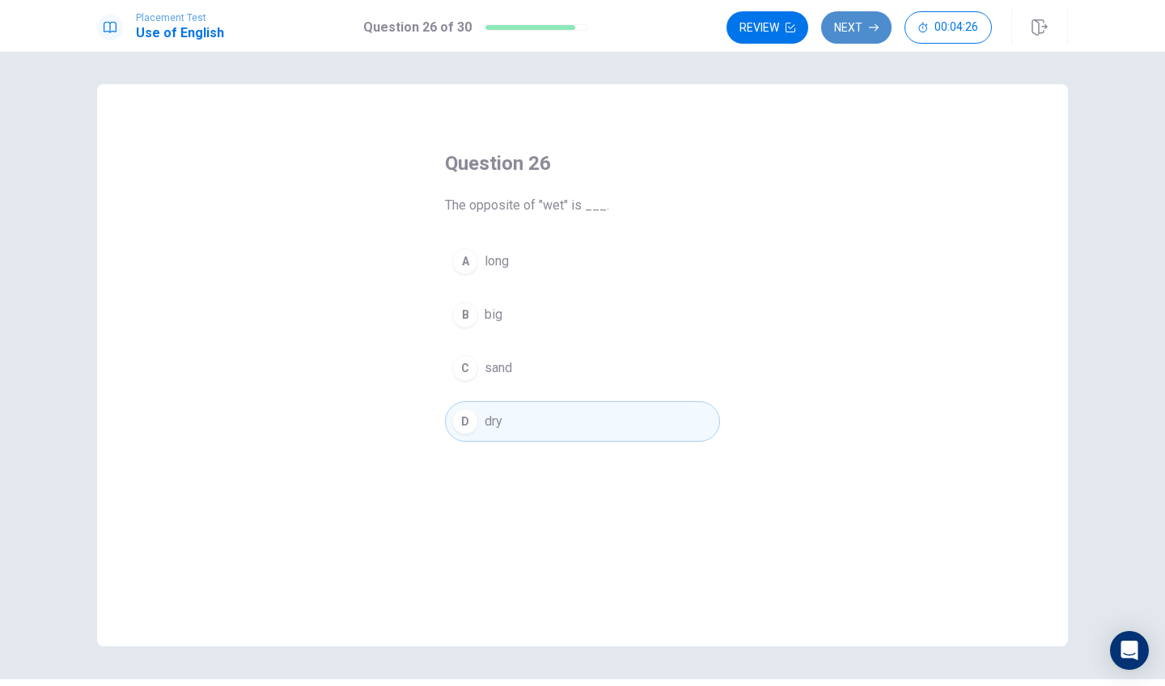
click at [885, 31] on button "Next" at bounding box center [856, 27] width 70 height 32
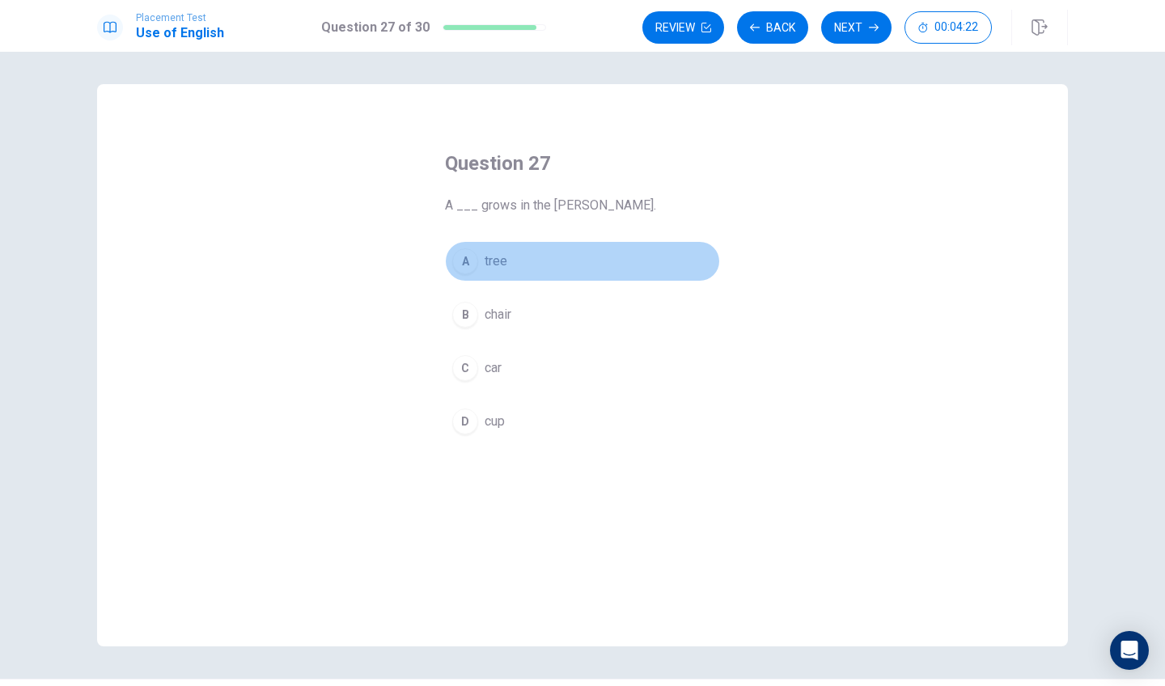
click at [530, 260] on button "A tree" at bounding box center [582, 261] width 275 height 40
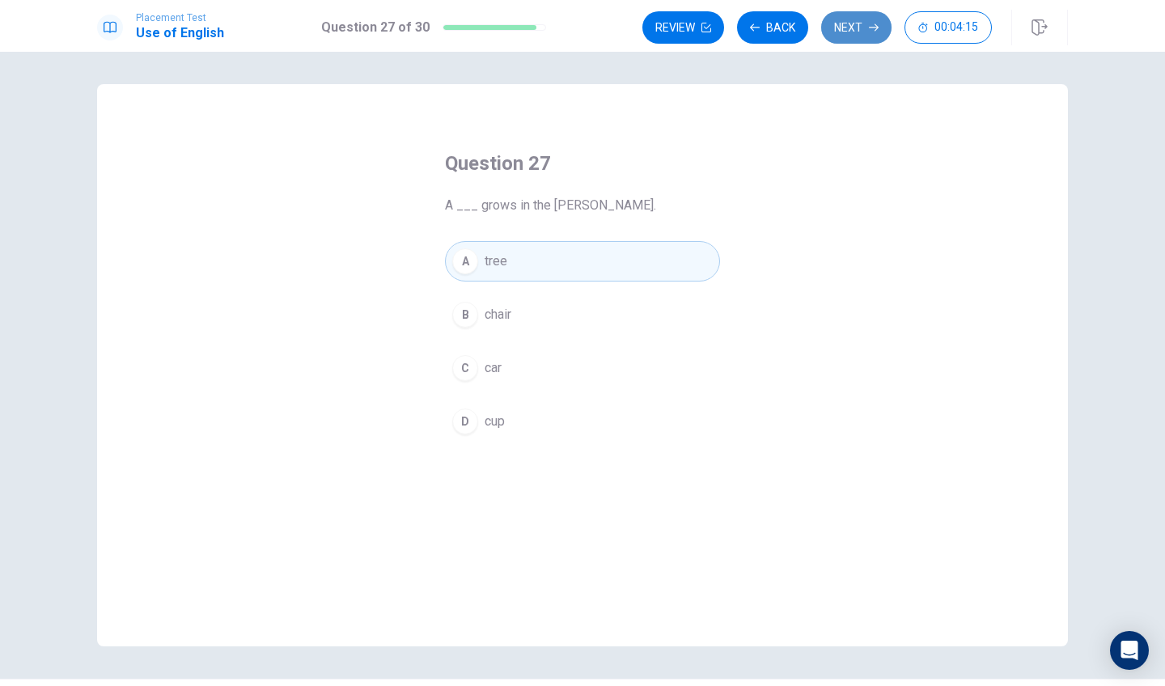
click at [850, 27] on button "Next" at bounding box center [856, 27] width 70 height 32
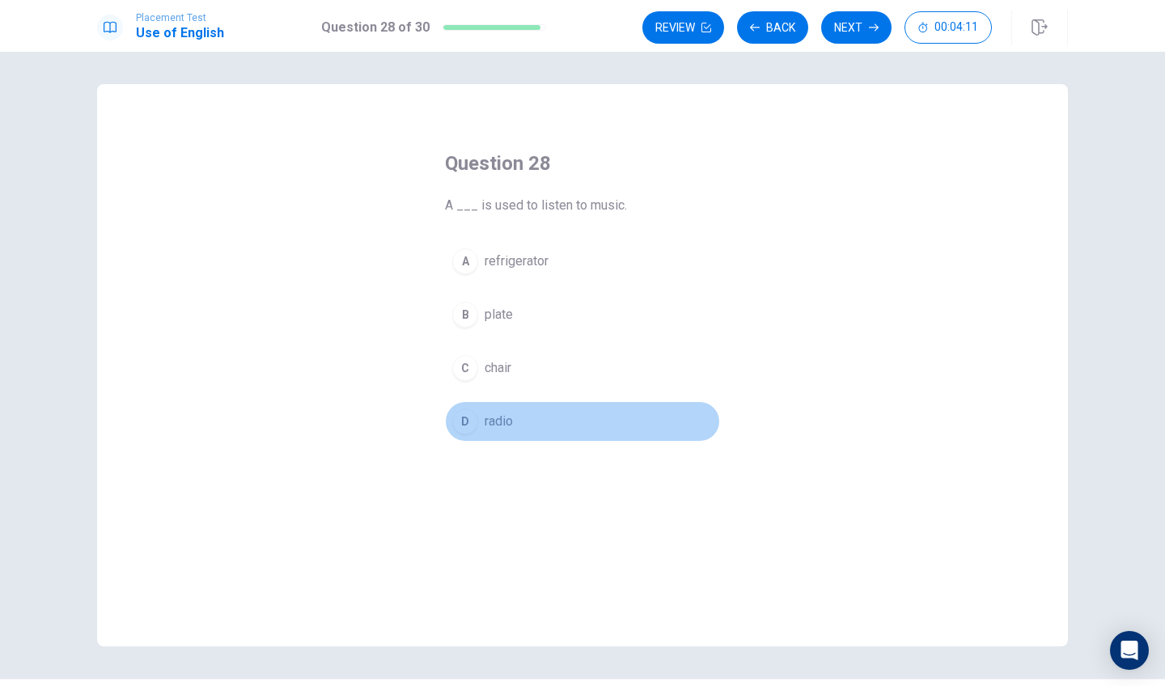
click at [546, 418] on button "D radio" at bounding box center [582, 421] width 275 height 40
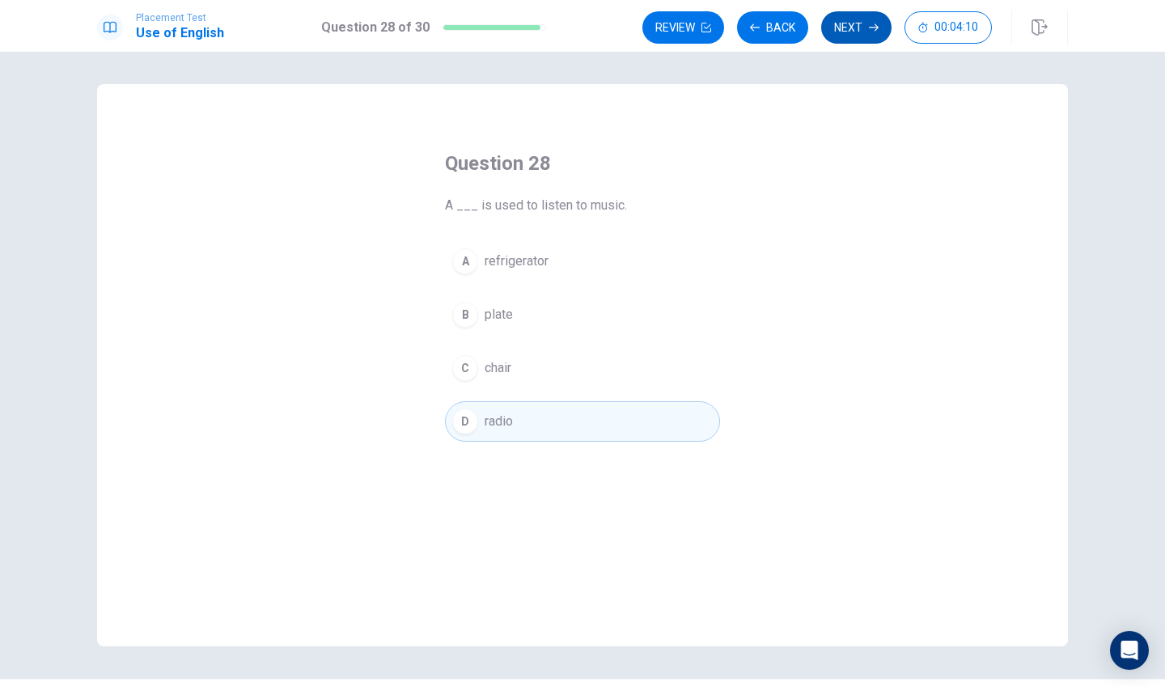
click at [848, 23] on button "Next" at bounding box center [856, 27] width 70 height 32
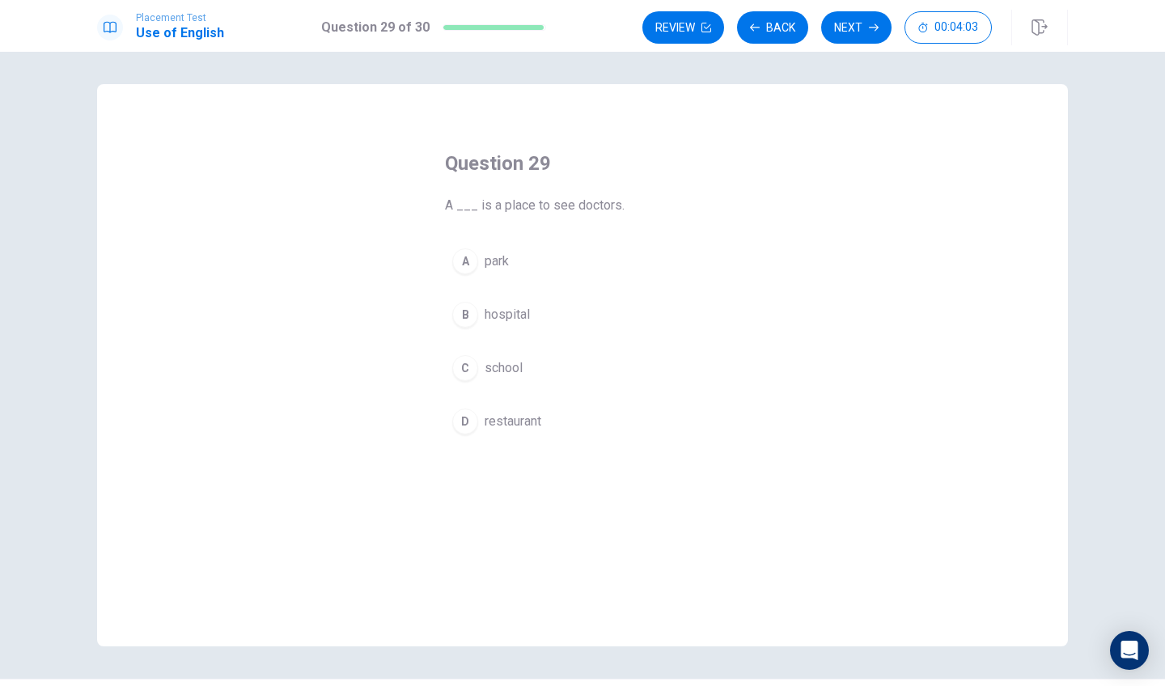
click at [550, 314] on button "B hospital" at bounding box center [582, 314] width 275 height 40
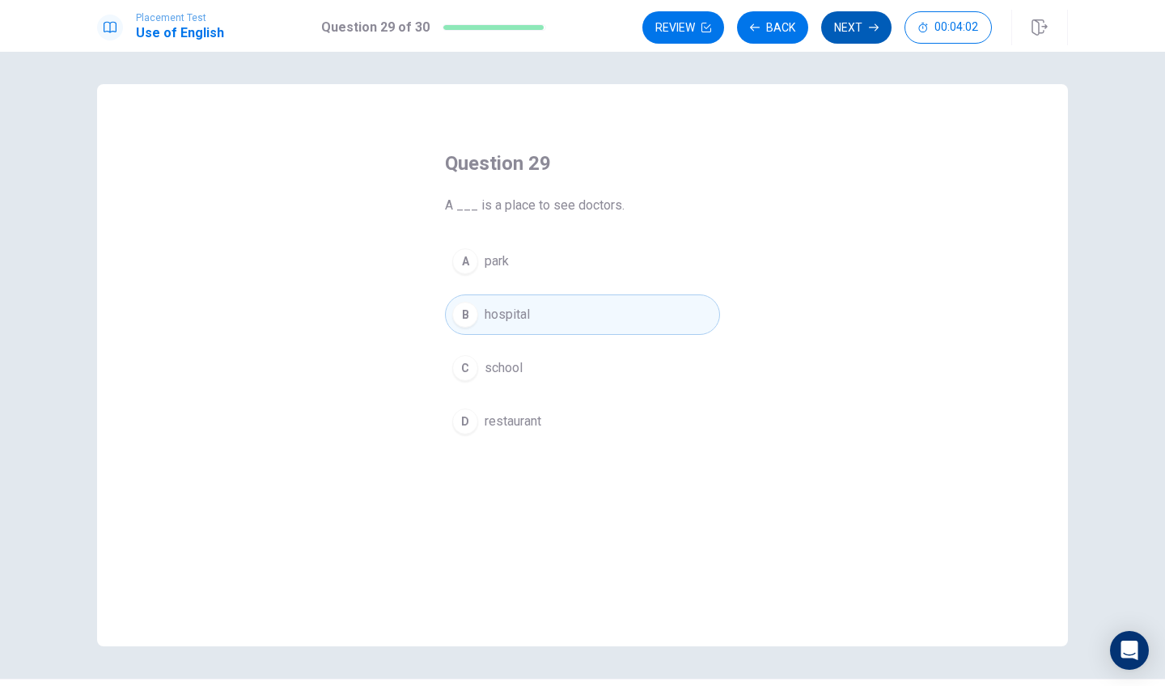
click at [883, 19] on button "Next" at bounding box center [856, 27] width 70 height 32
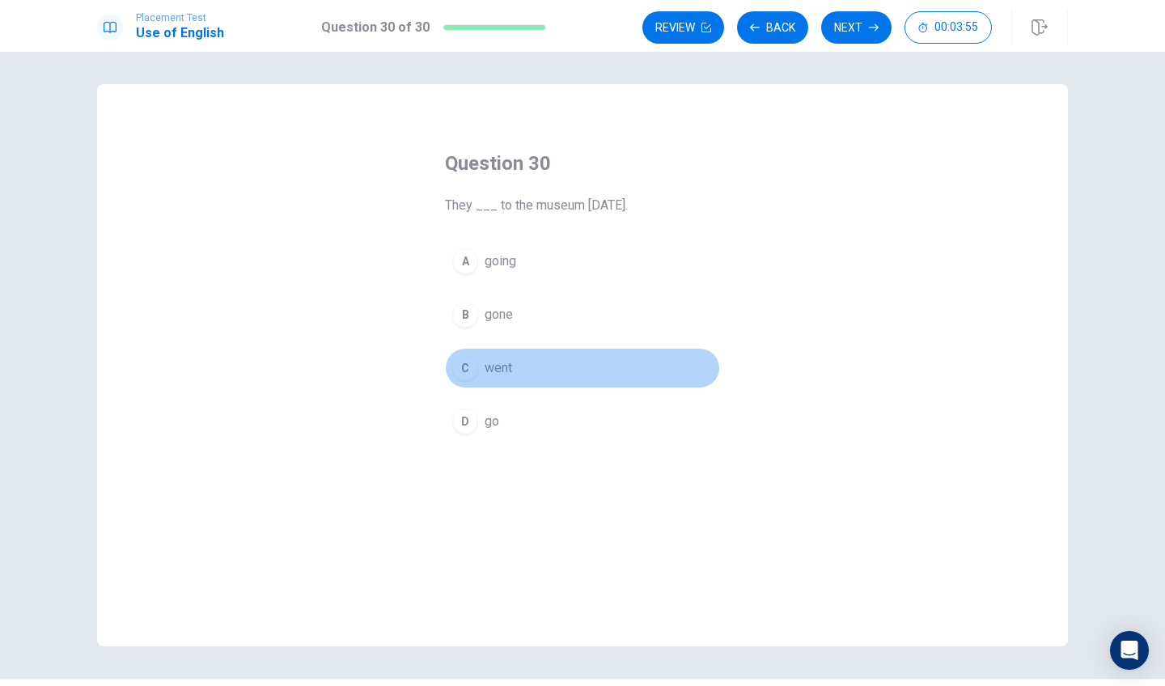
click at [562, 370] on button "C went" at bounding box center [582, 368] width 275 height 40
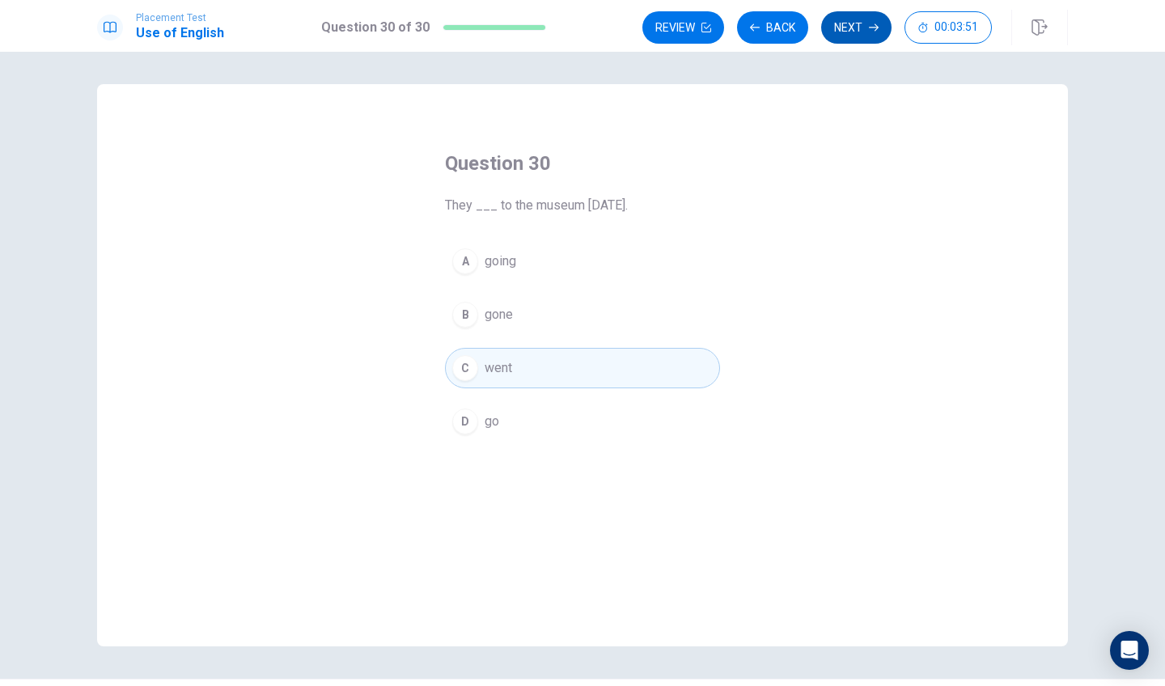
click at [839, 27] on button "Next" at bounding box center [856, 27] width 70 height 32
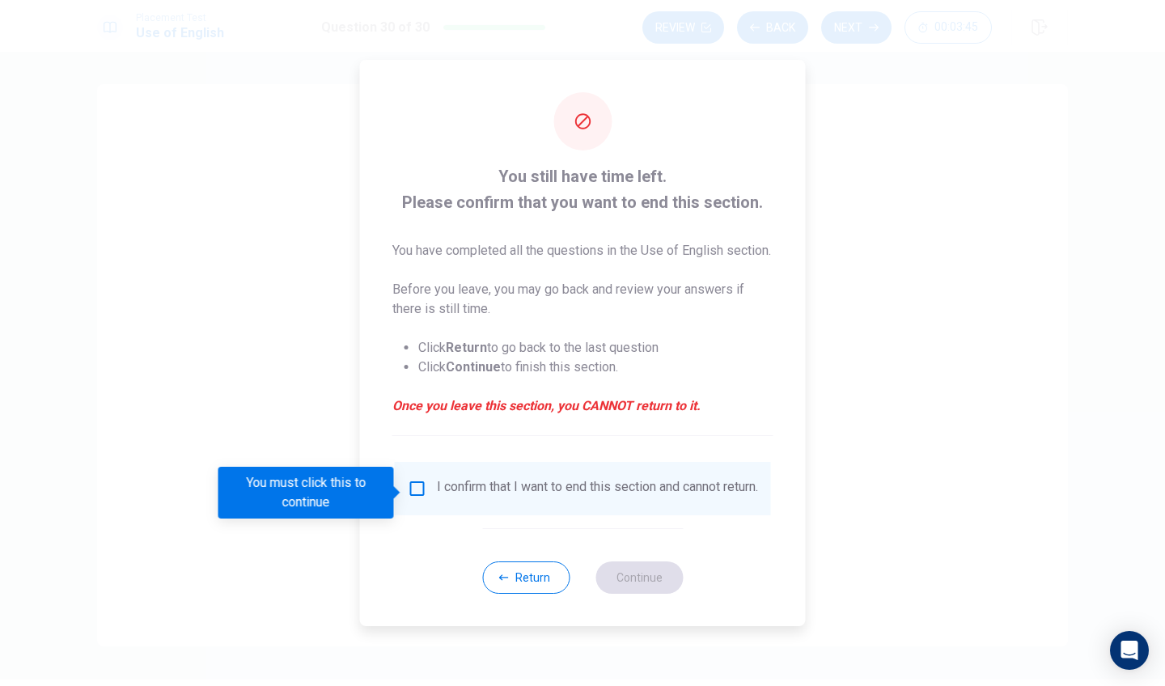
click at [417, 492] on input "You must click this to continue" at bounding box center [417, 488] width 19 height 19
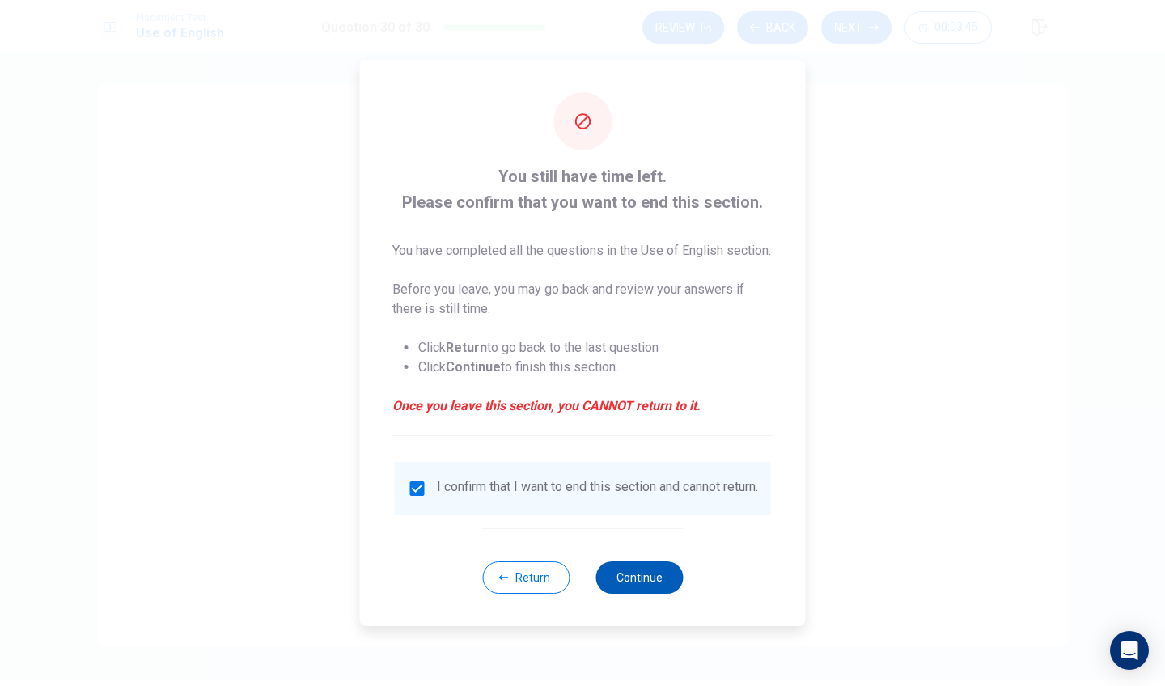
click at [632, 594] on button "Continue" at bounding box center [638, 577] width 87 height 32
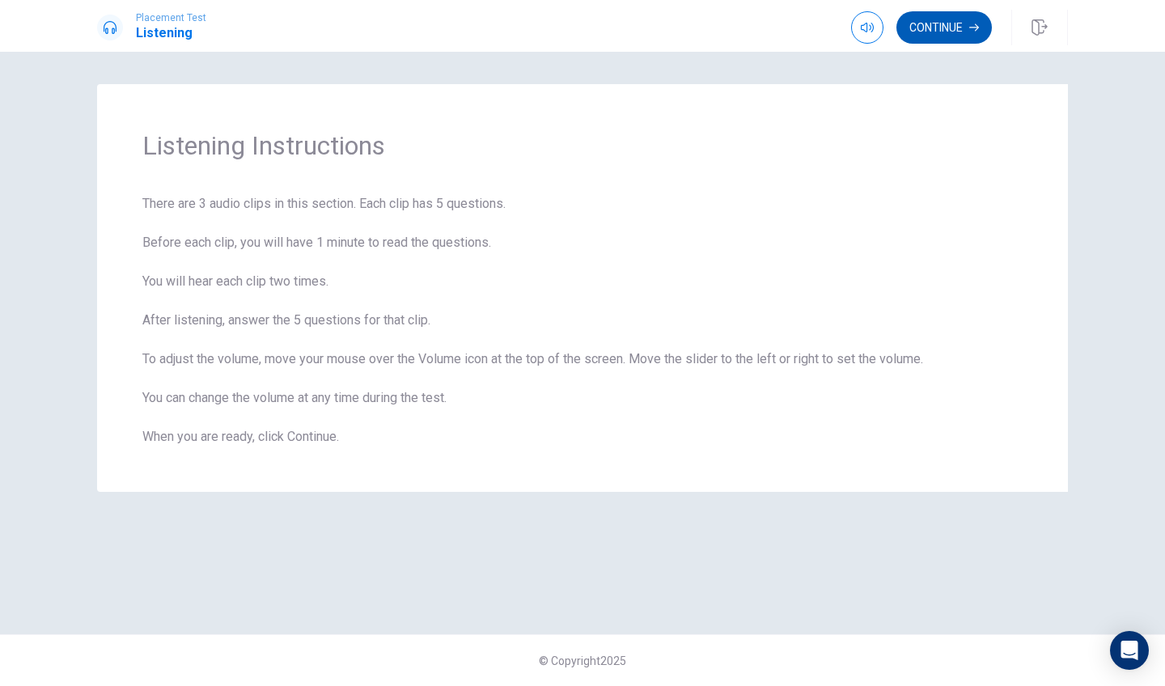
click at [938, 32] on button "Continue" at bounding box center [943, 27] width 95 height 32
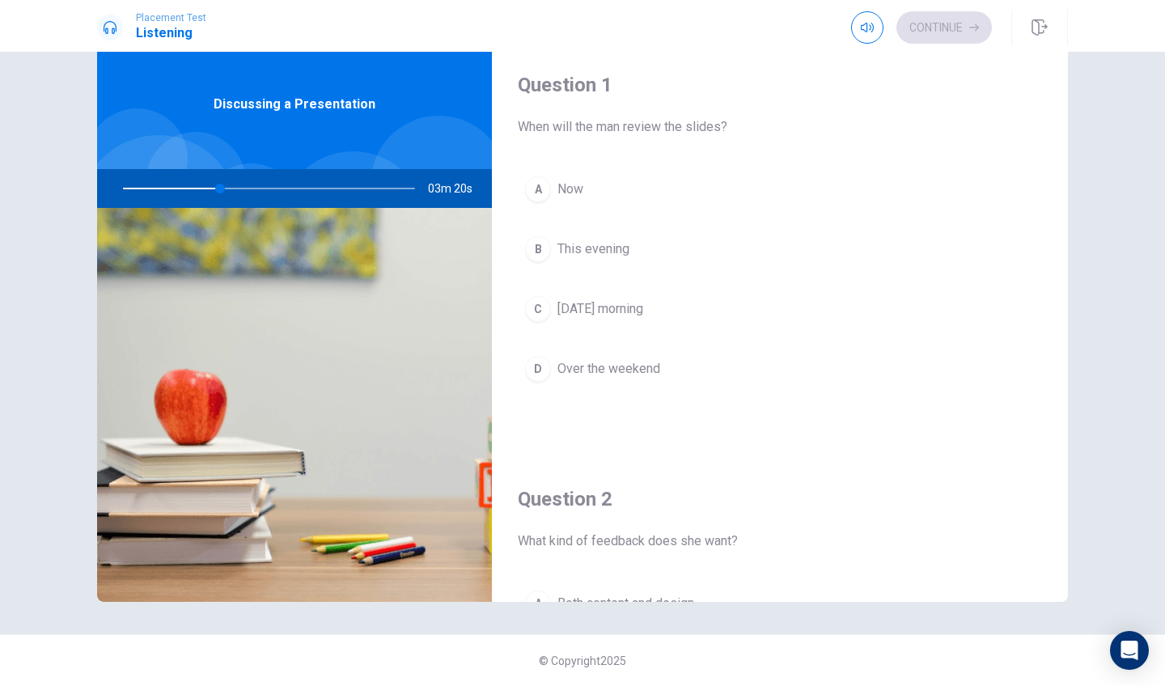
click at [202, 187] on div at bounding box center [266, 188] width 324 height 39
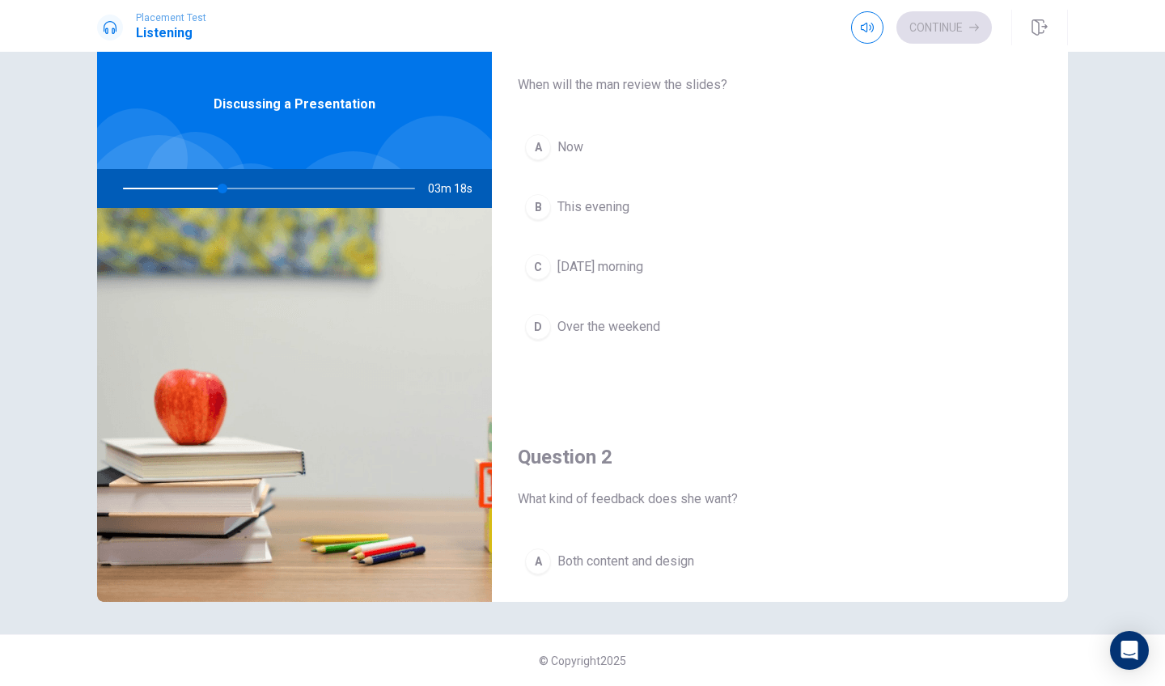
scroll to position [49, 0]
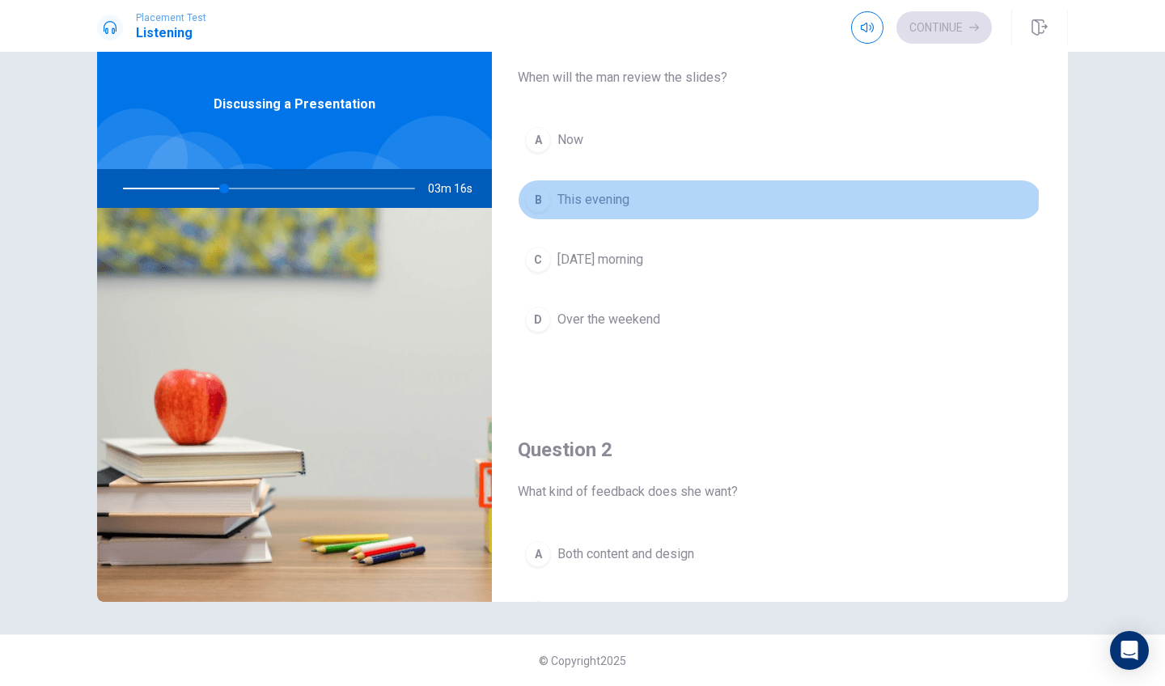
click at [541, 192] on div "B" at bounding box center [538, 200] width 26 height 26
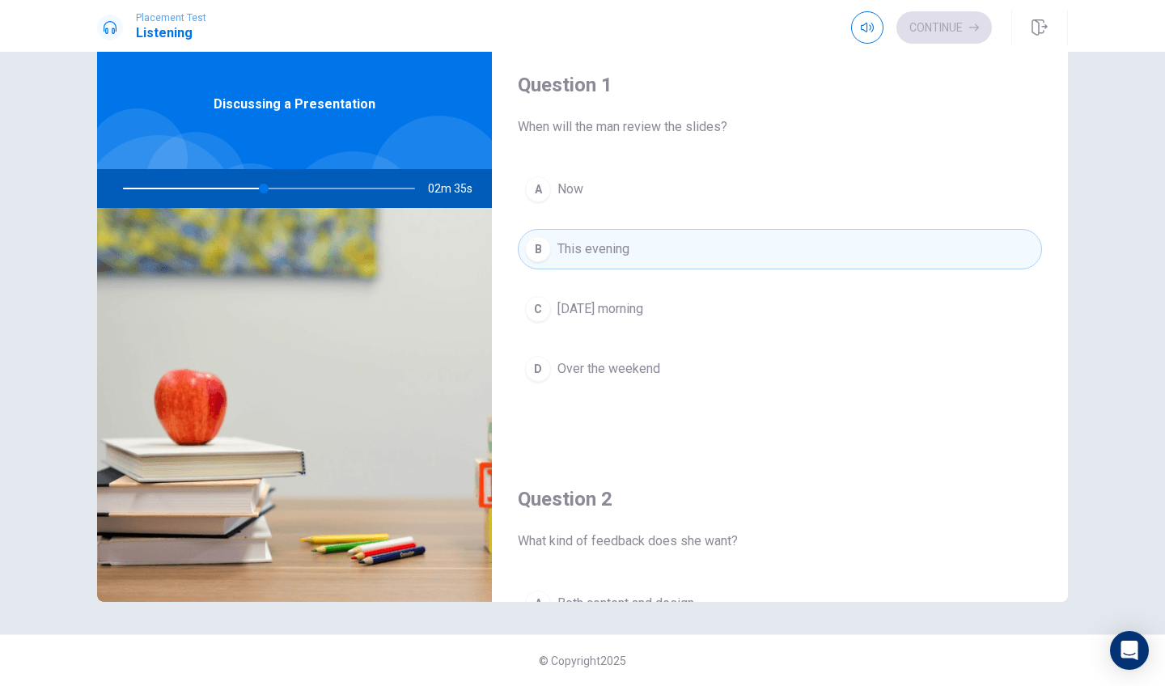
scroll to position [0, 0]
click at [257, 183] on div at bounding box center [266, 188] width 324 height 39
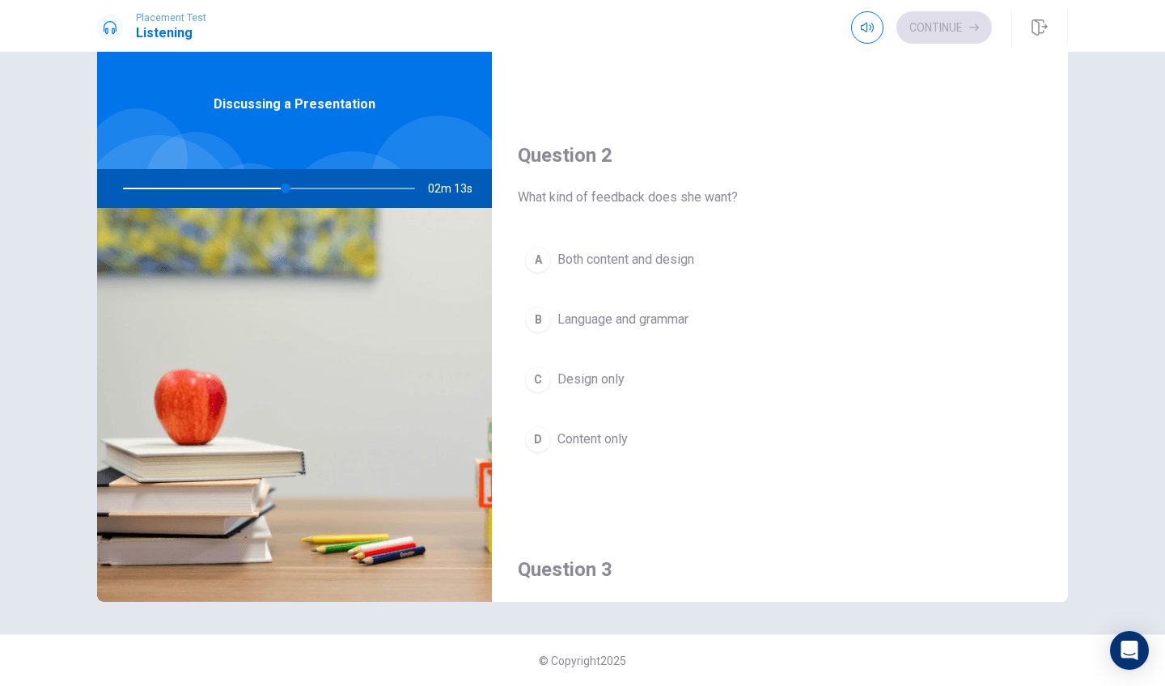
scroll to position [365, 0]
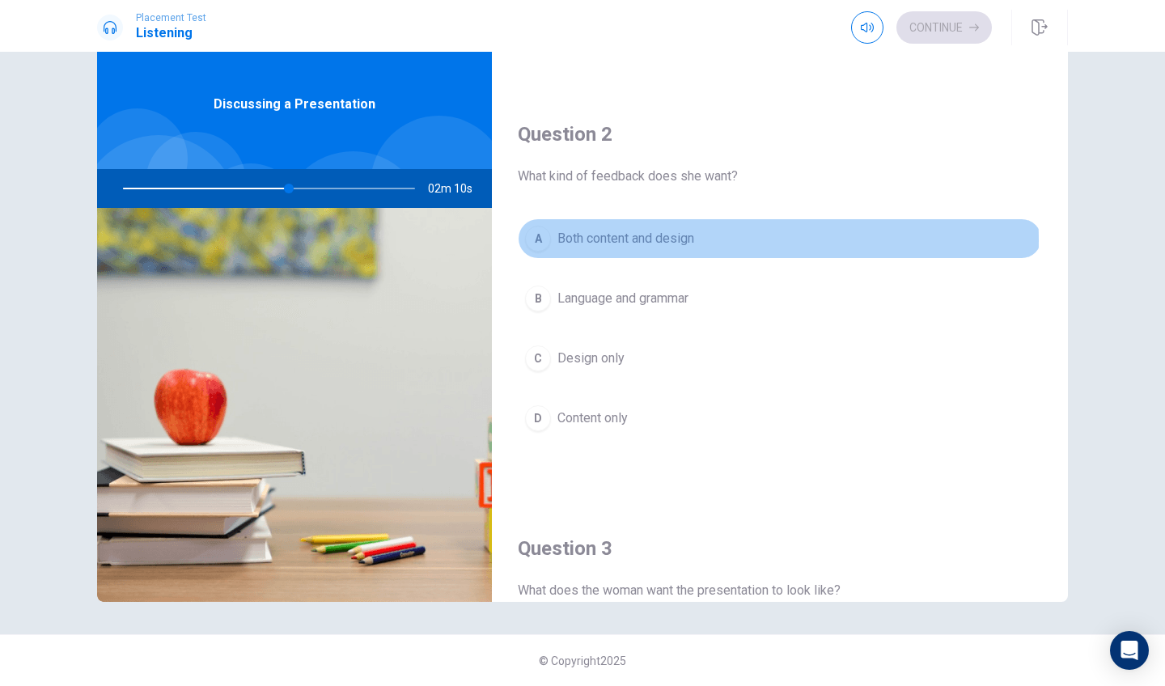
click at [679, 240] on span "Both content and design" at bounding box center [625, 238] width 137 height 19
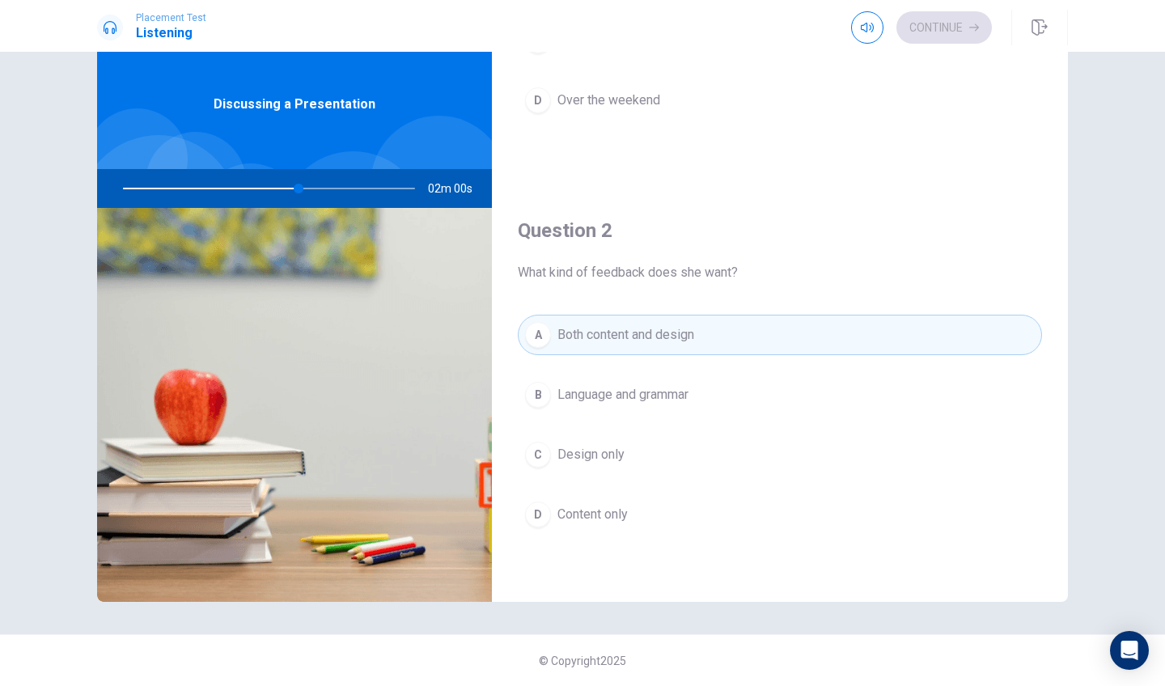
scroll to position [268, 0]
click at [319, 188] on div at bounding box center [266, 188] width 324 height 39
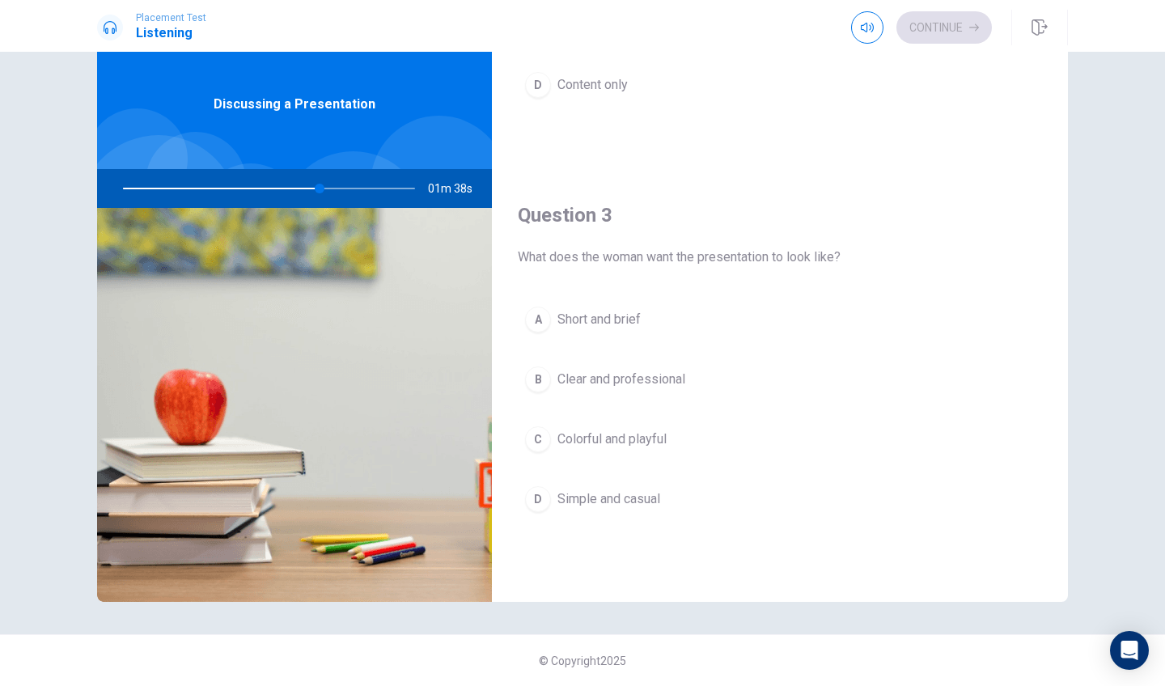
scroll to position [710, 0]
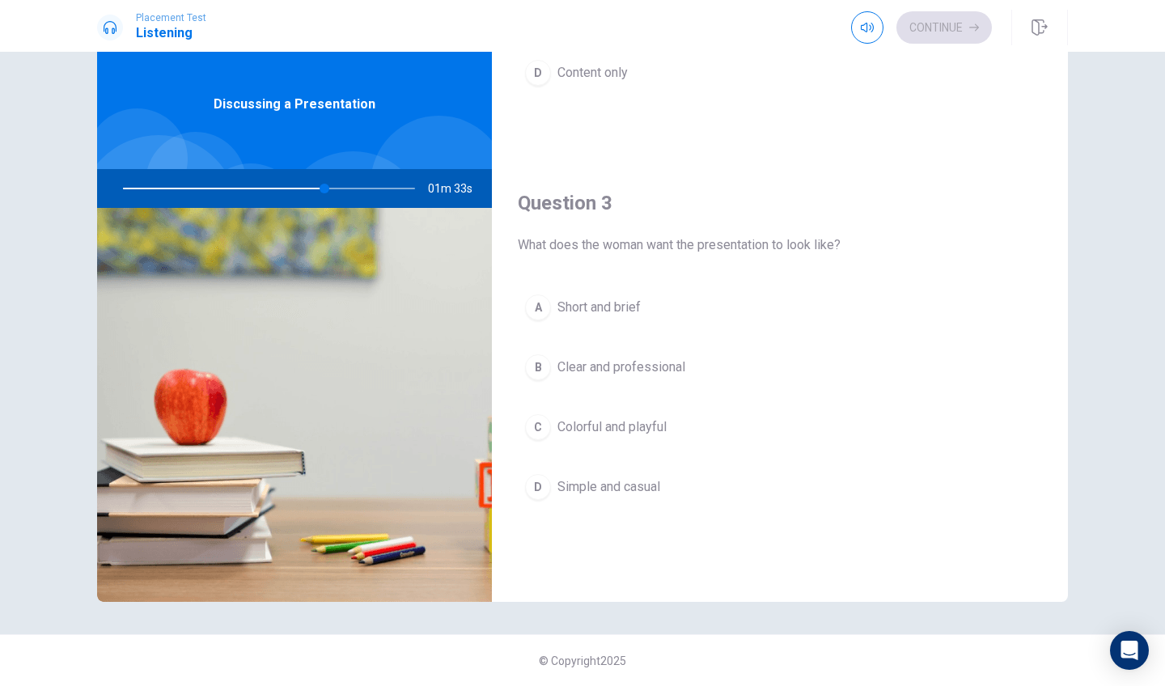
click at [615, 477] on span "Simple and casual" at bounding box center [608, 486] width 103 height 19
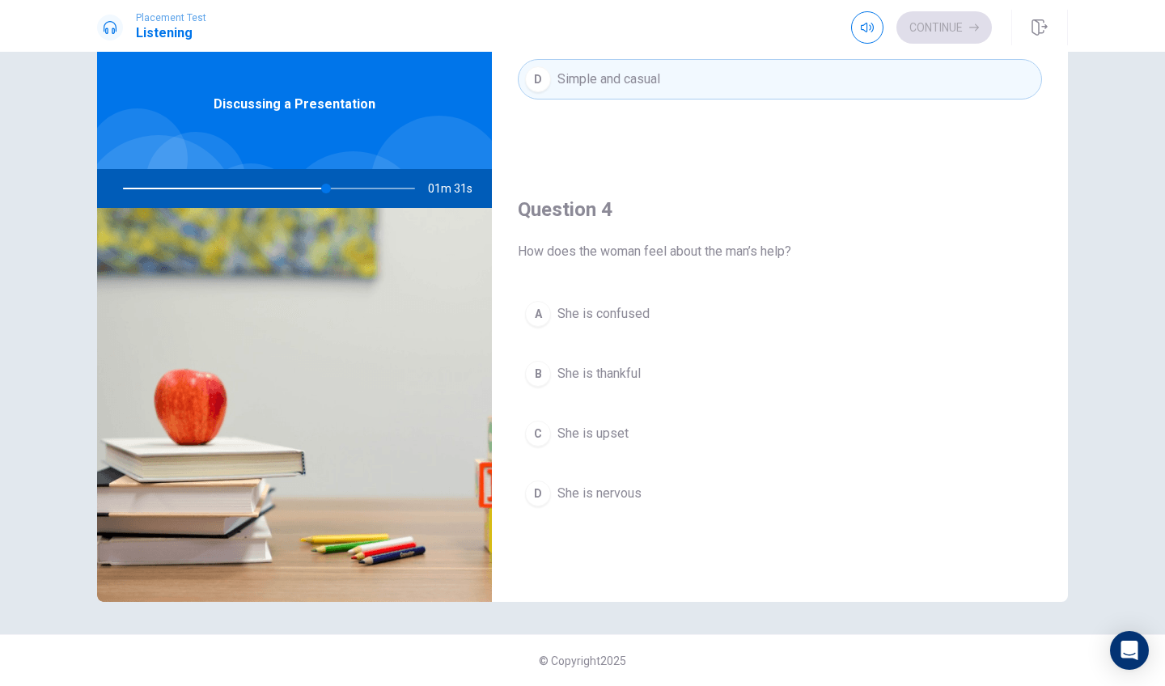
scroll to position [1121, 0]
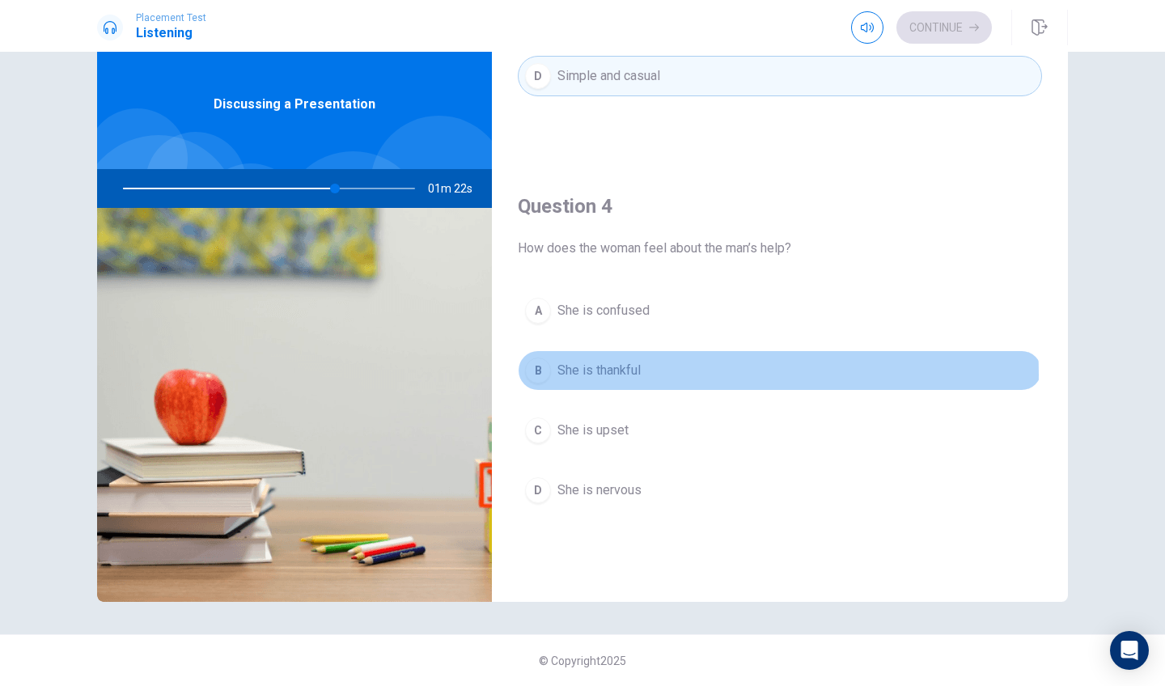
click at [676, 374] on button "B She is thankful" at bounding box center [780, 370] width 524 height 40
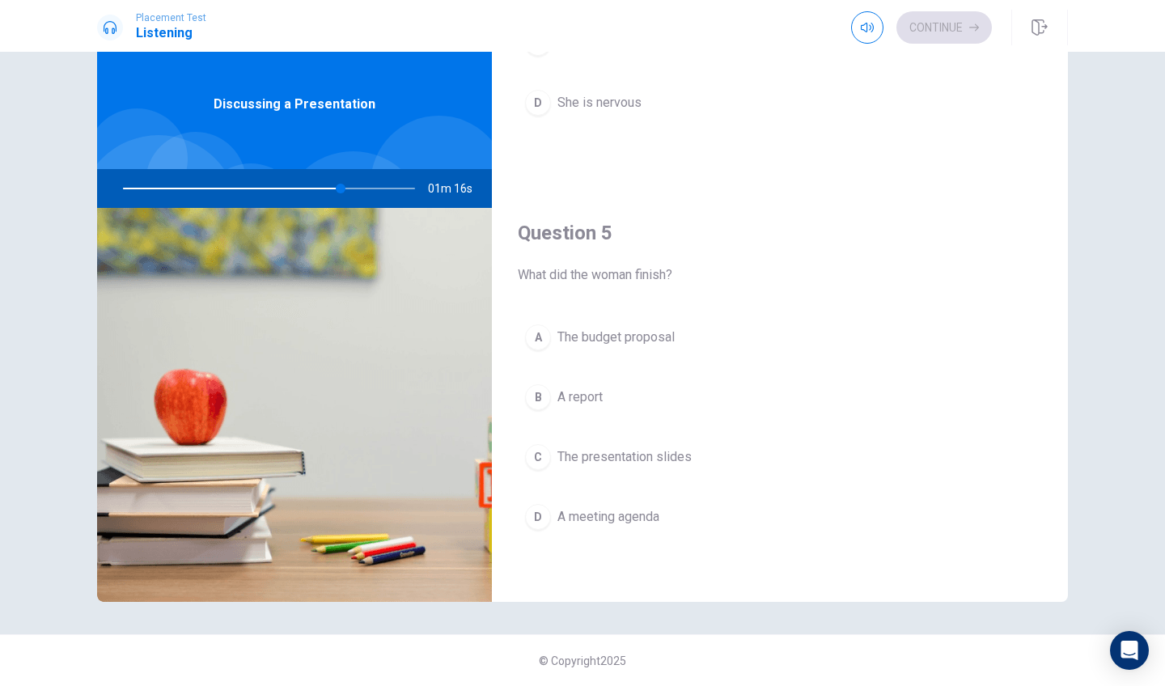
scroll to position [1508, 0]
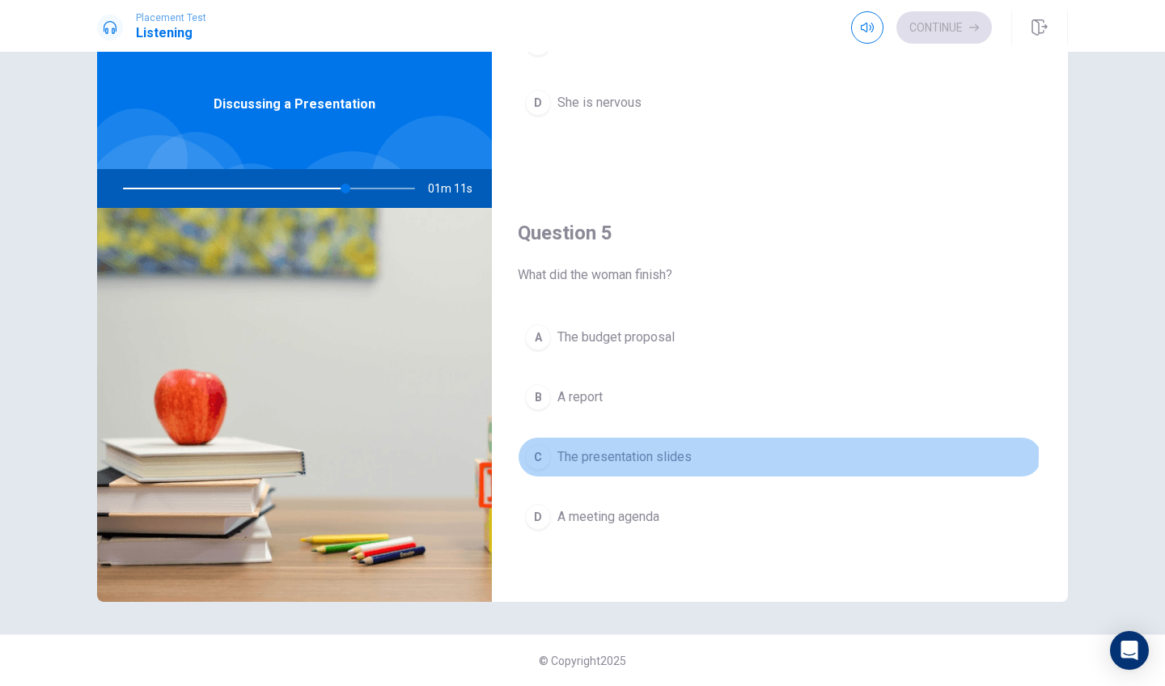
click at [700, 455] on button "C The presentation slides" at bounding box center [780, 457] width 524 height 40
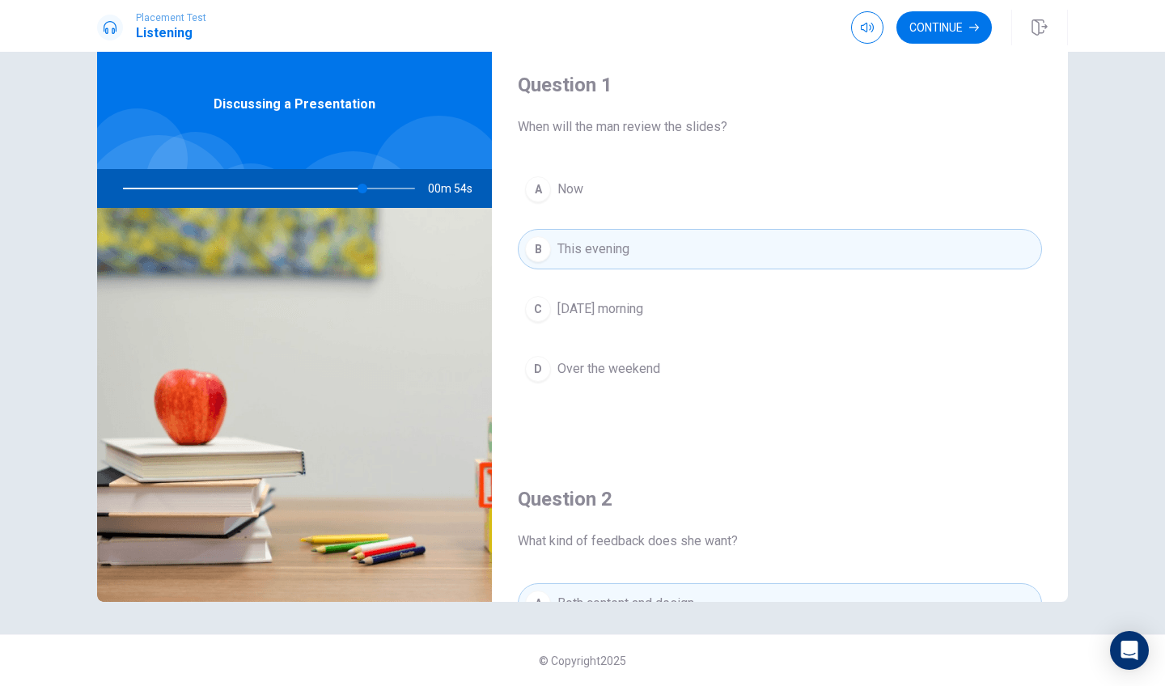
scroll to position [175, 0]
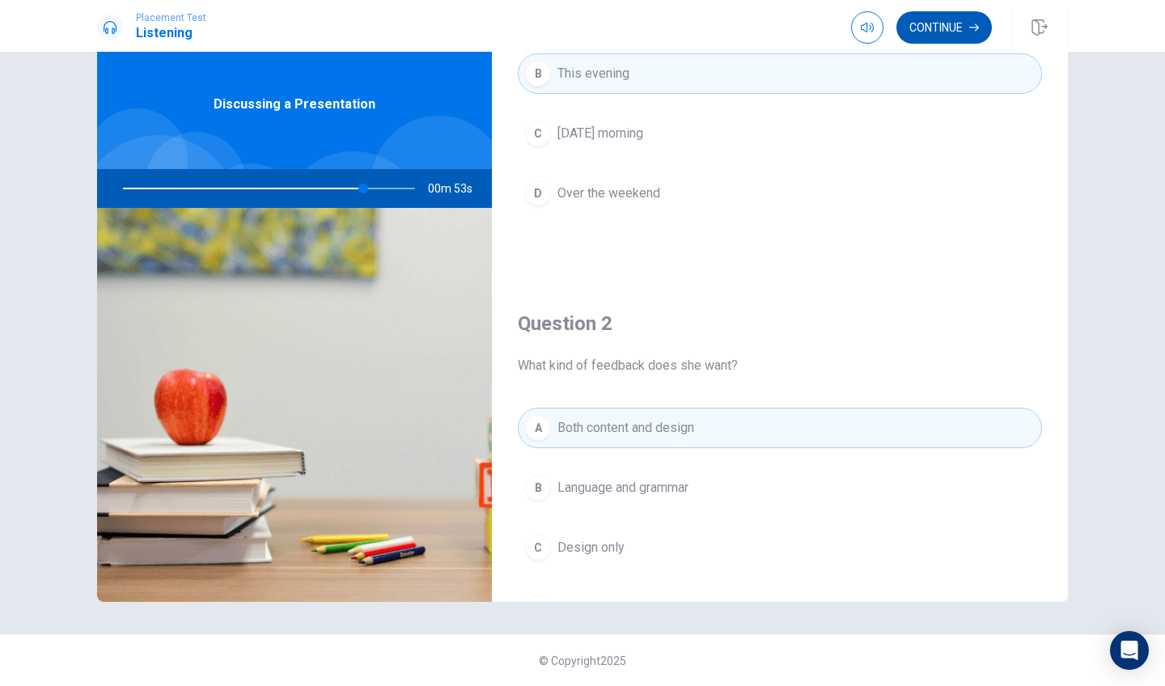
click at [925, 31] on button "Continue" at bounding box center [943, 27] width 95 height 32
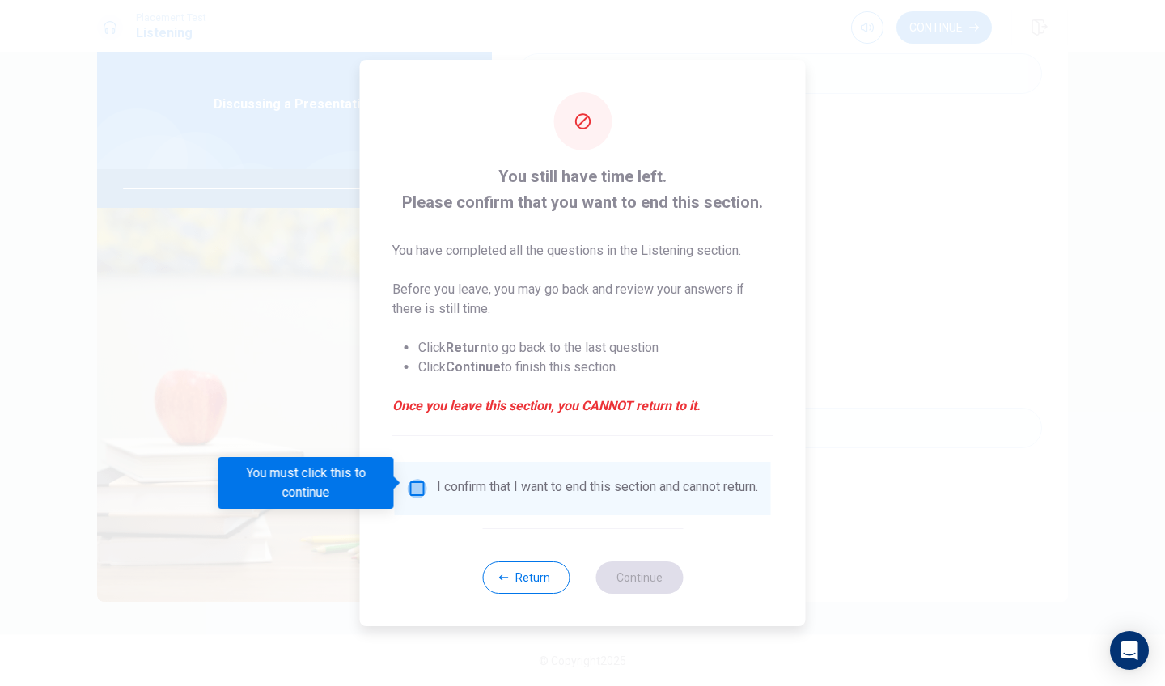
click at [411, 481] on input "You must click this to continue" at bounding box center [417, 488] width 19 height 19
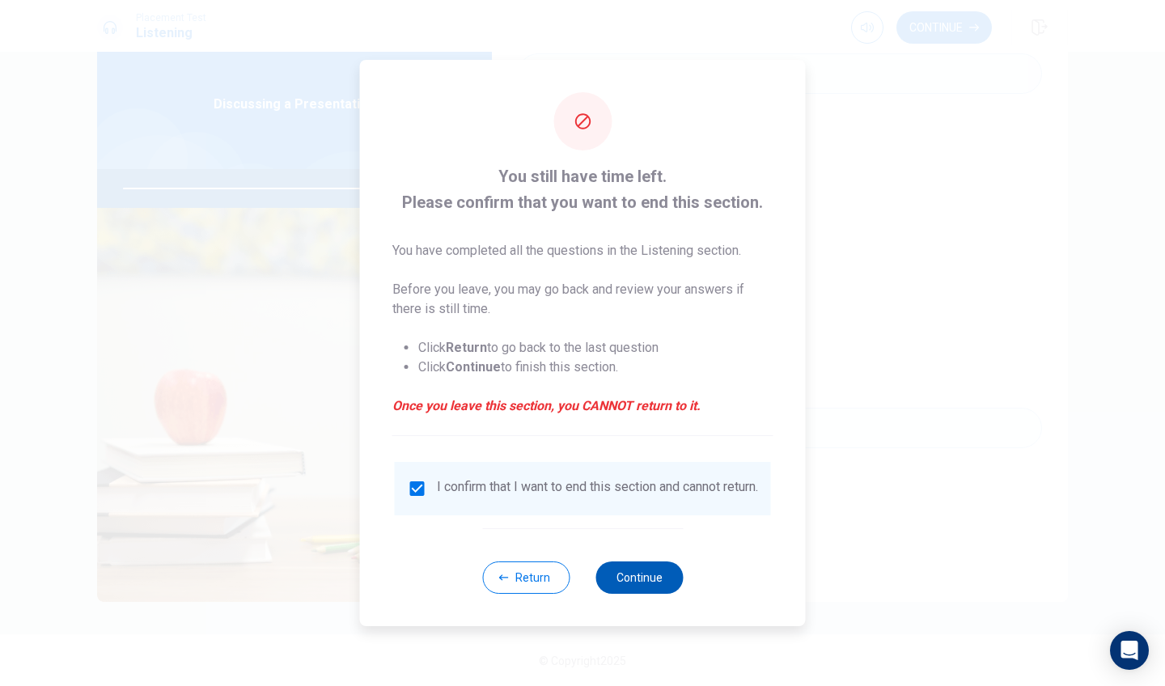
click at [642, 577] on button "Continue" at bounding box center [638, 577] width 87 height 32
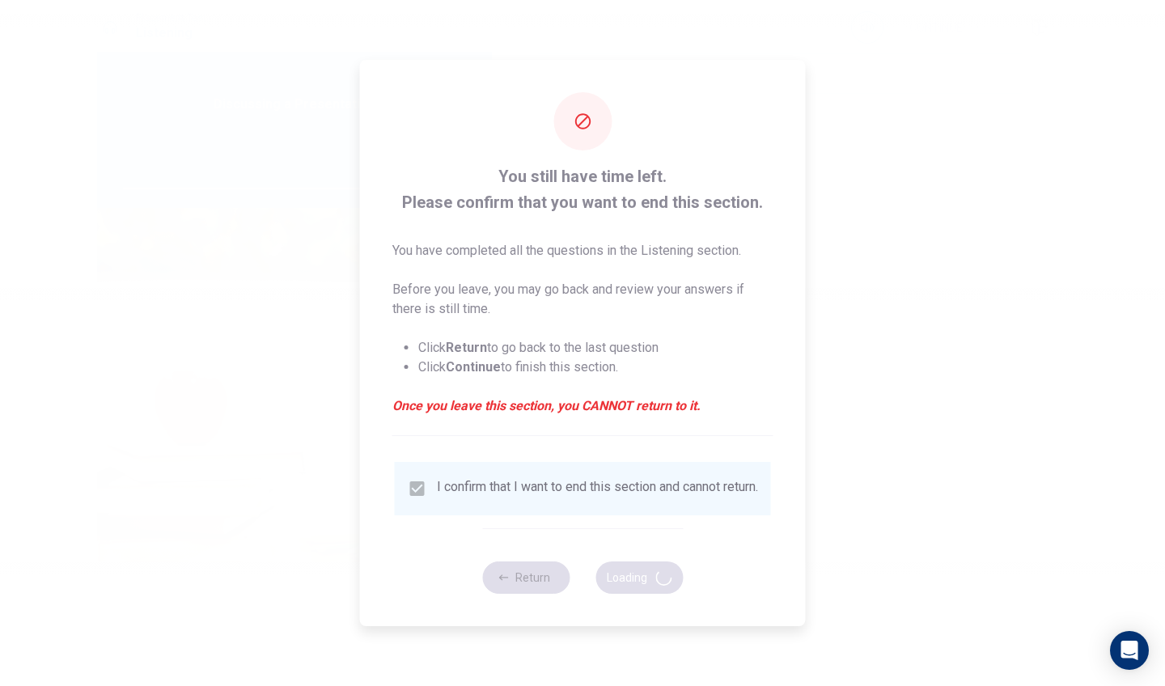
type input "84"
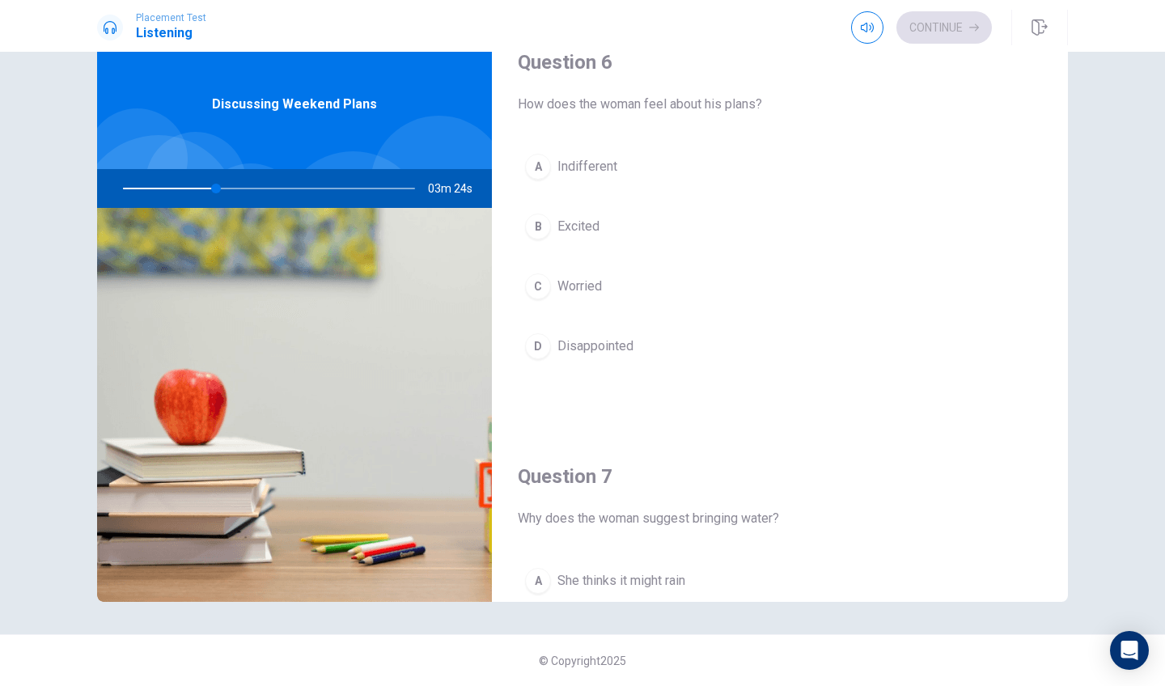
scroll to position [20, 0]
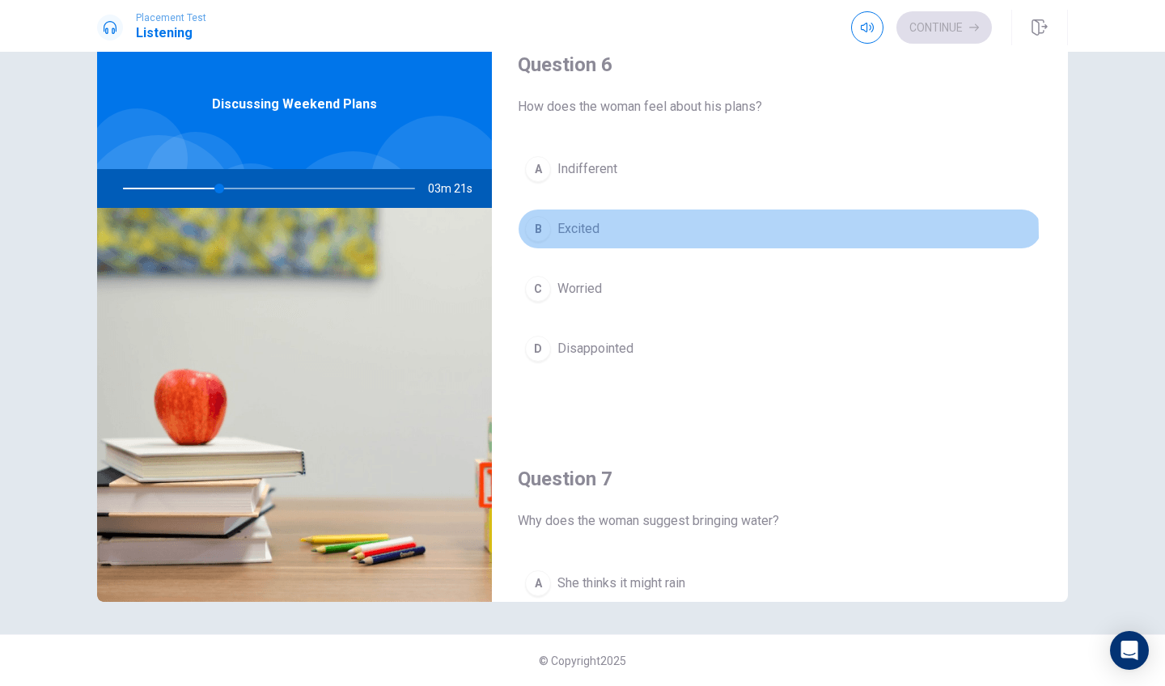
click at [648, 236] on button "B Excited" at bounding box center [780, 229] width 524 height 40
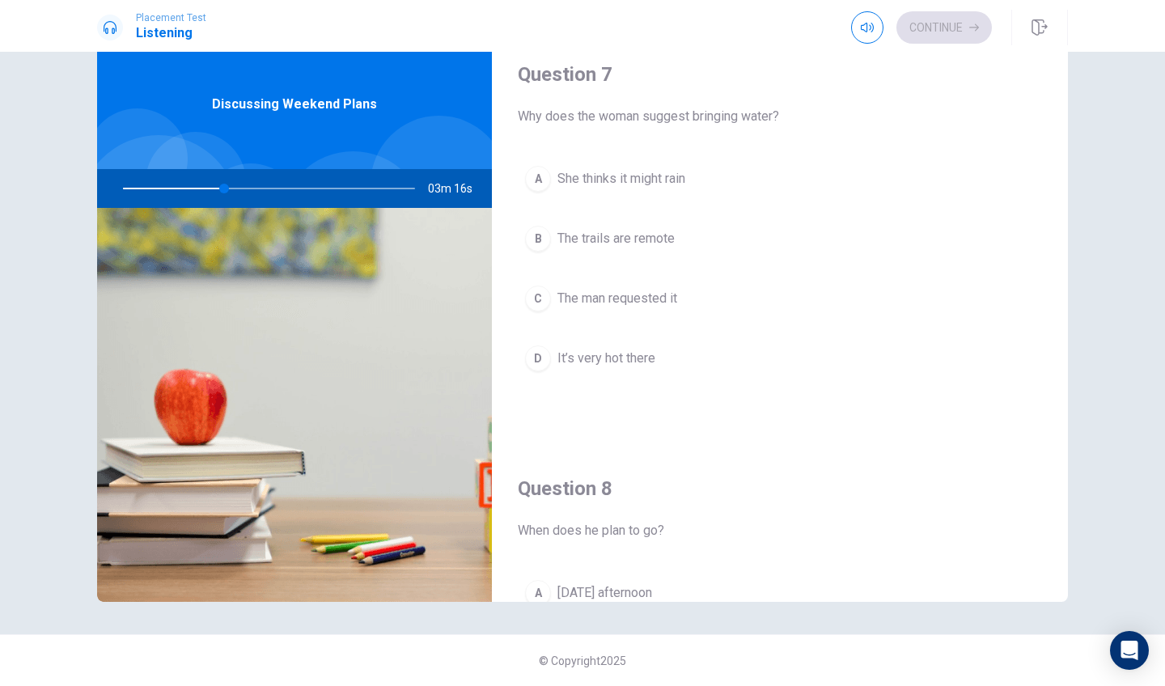
scroll to position [420, 0]
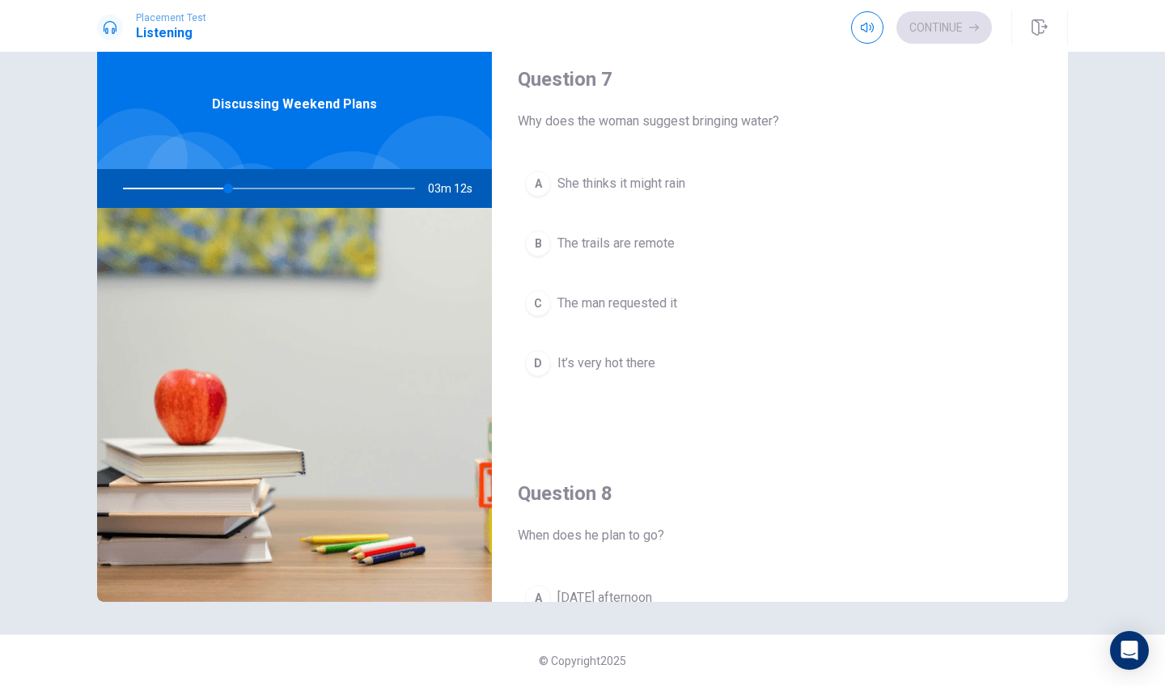
click at [708, 364] on button "D It’s very hot there" at bounding box center [780, 363] width 524 height 40
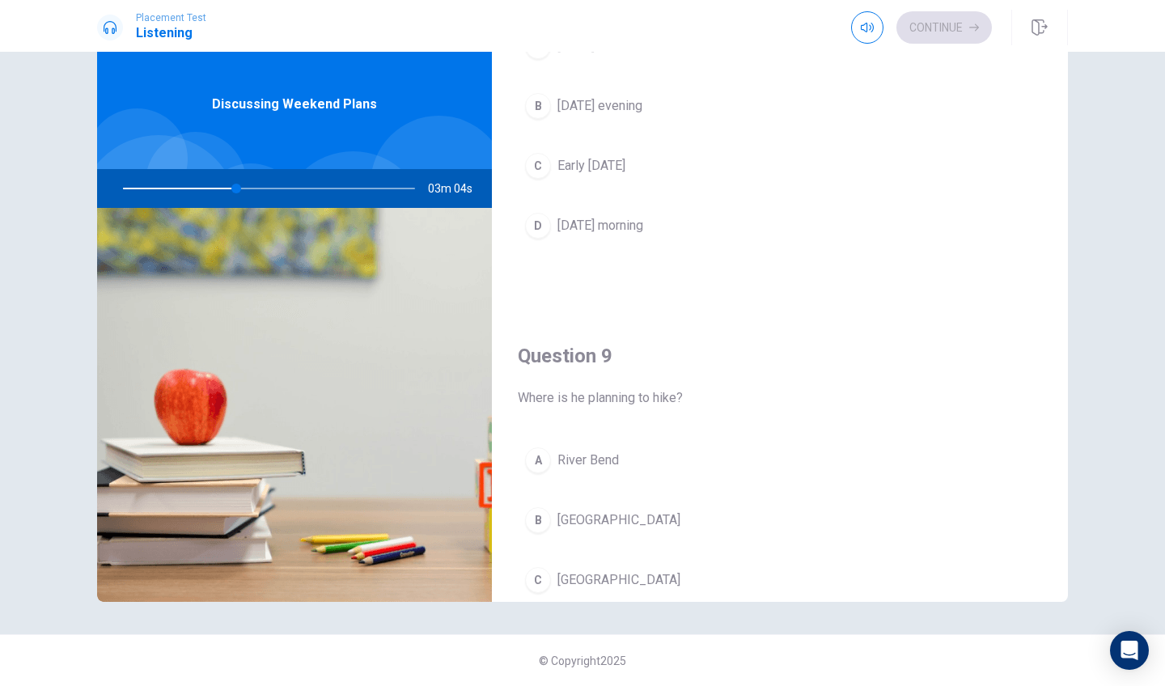
scroll to position [983, 0]
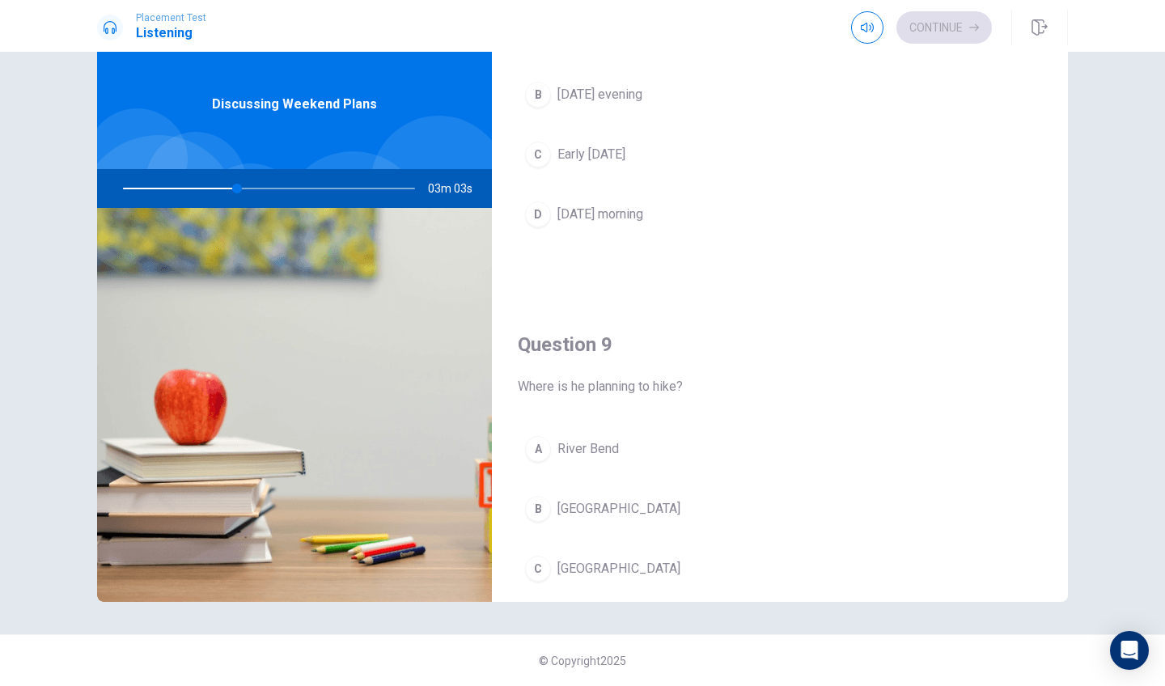
click at [691, 512] on button "B [GEOGRAPHIC_DATA]" at bounding box center [780, 508] width 524 height 40
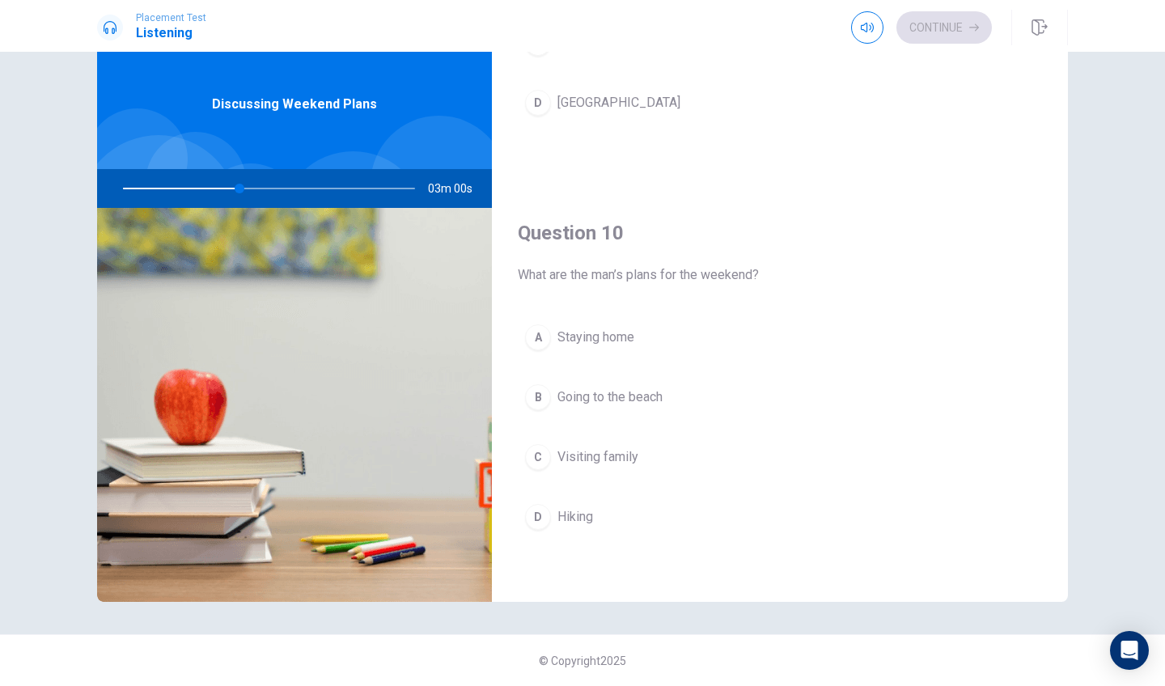
scroll to position [1508, 0]
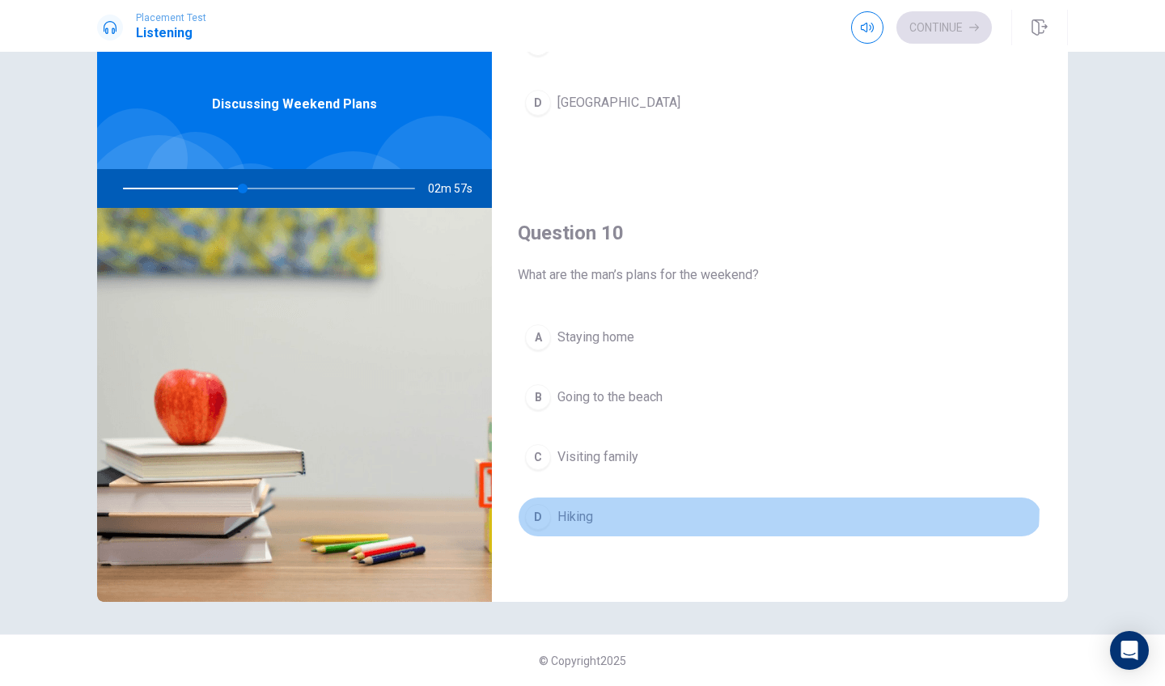
click at [674, 504] on button "D Hiking" at bounding box center [780, 517] width 524 height 40
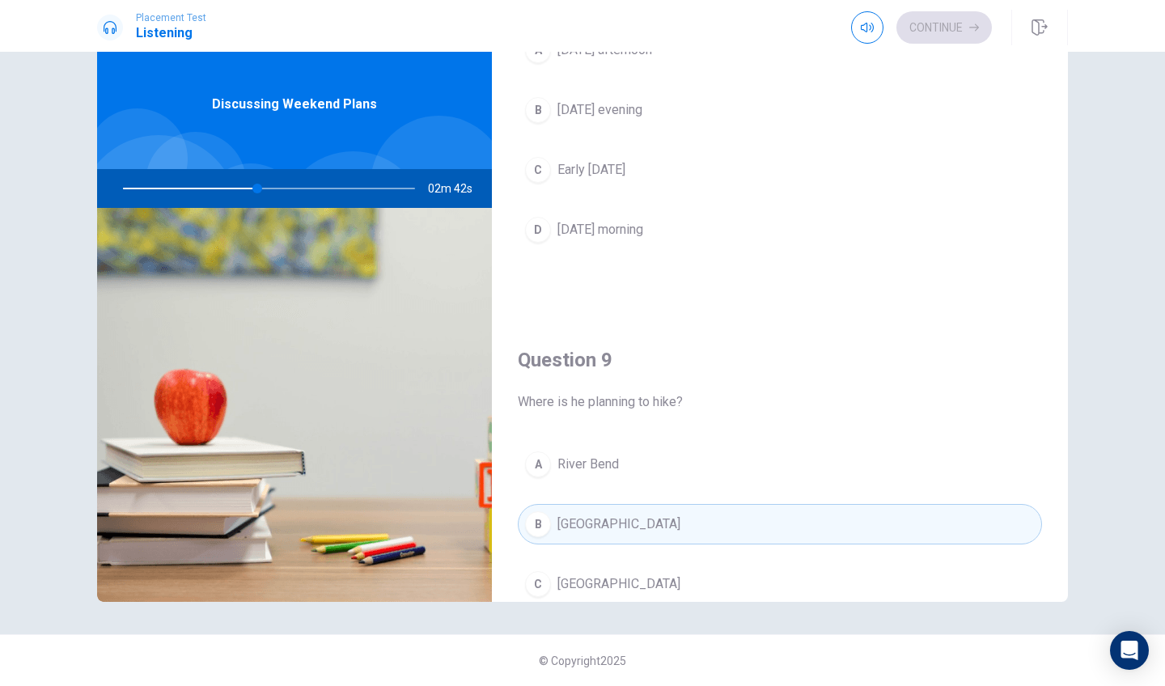
scroll to position [959, 0]
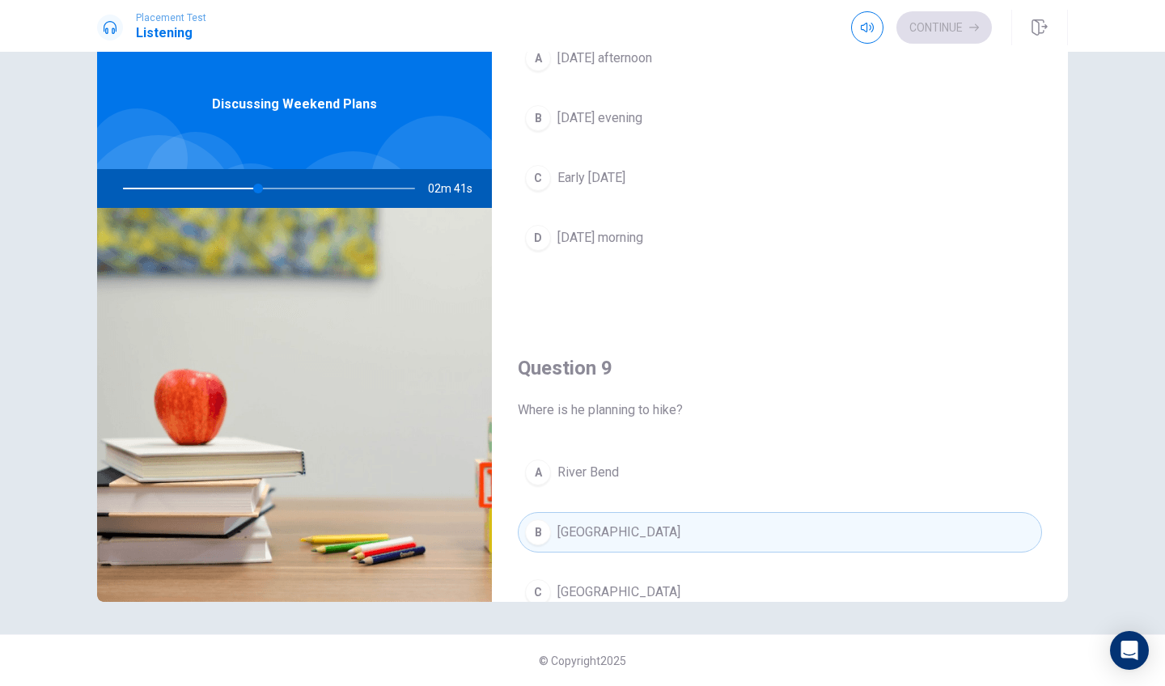
click at [671, 235] on button "D [DATE] morning" at bounding box center [780, 238] width 524 height 40
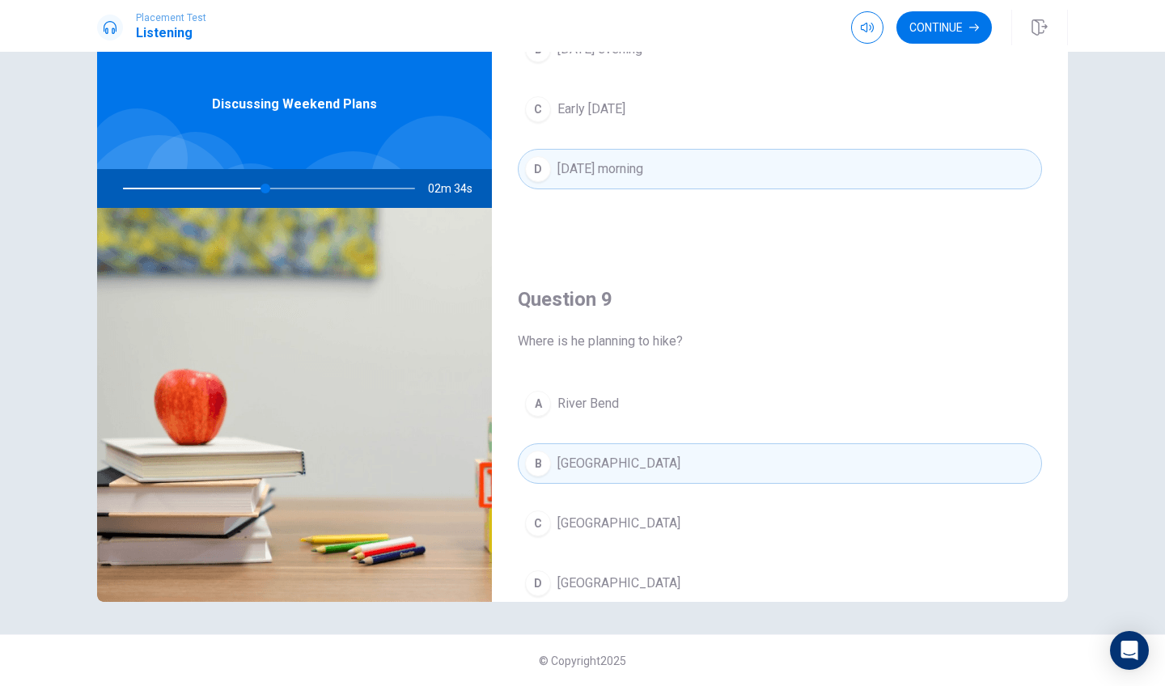
scroll to position [1023, 0]
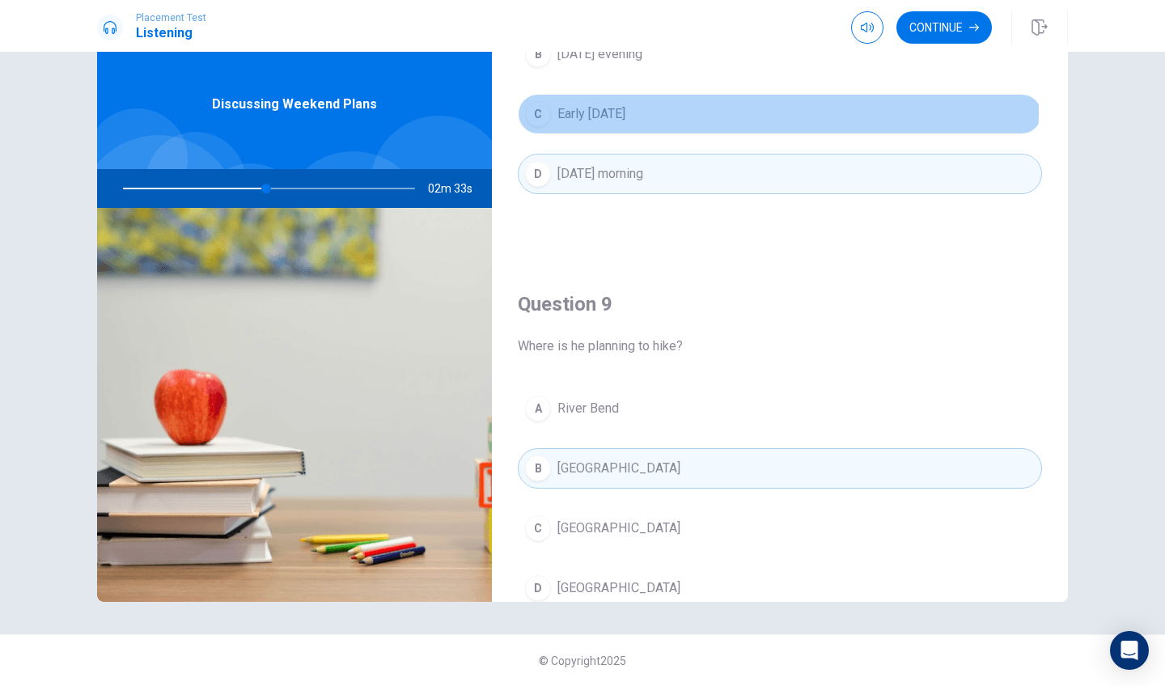
click at [656, 111] on button "C Early [DATE]" at bounding box center [780, 114] width 524 height 40
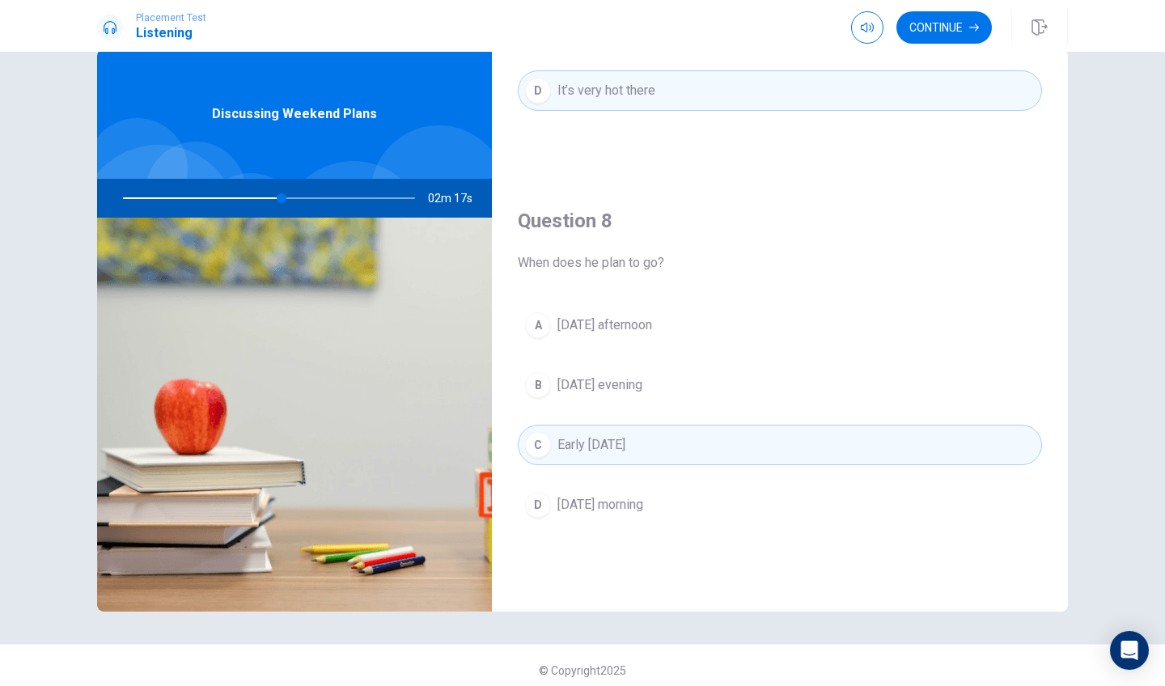
scroll to position [738, 0]
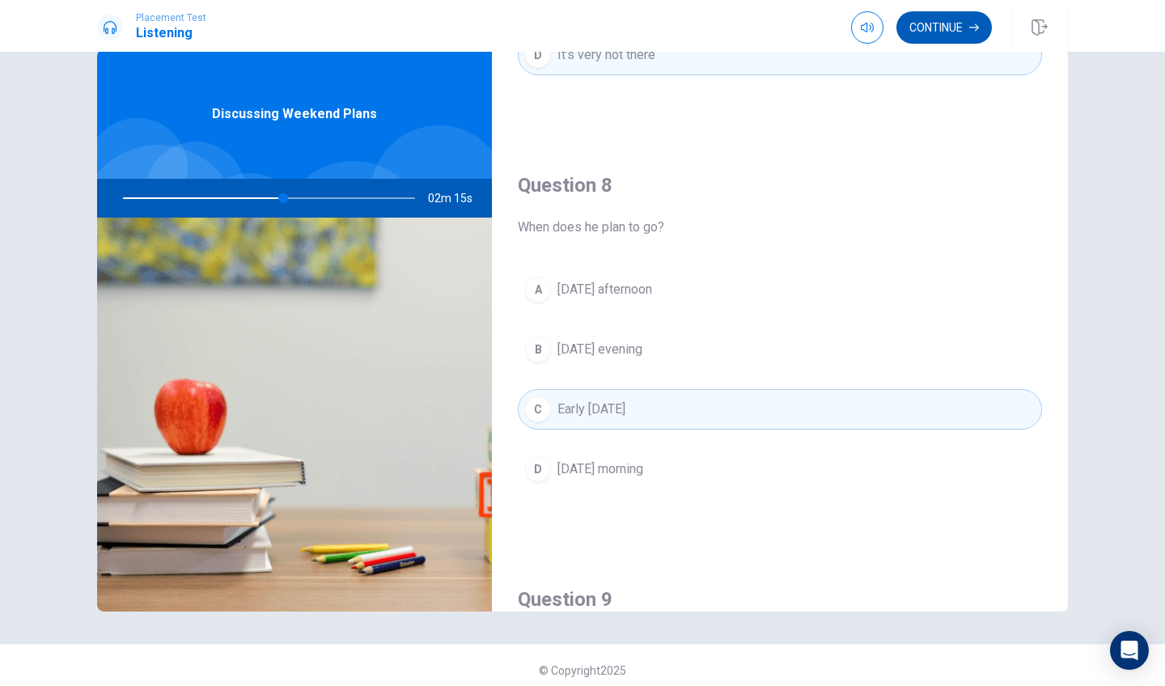
click at [927, 31] on button "Continue" at bounding box center [943, 27] width 95 height 32
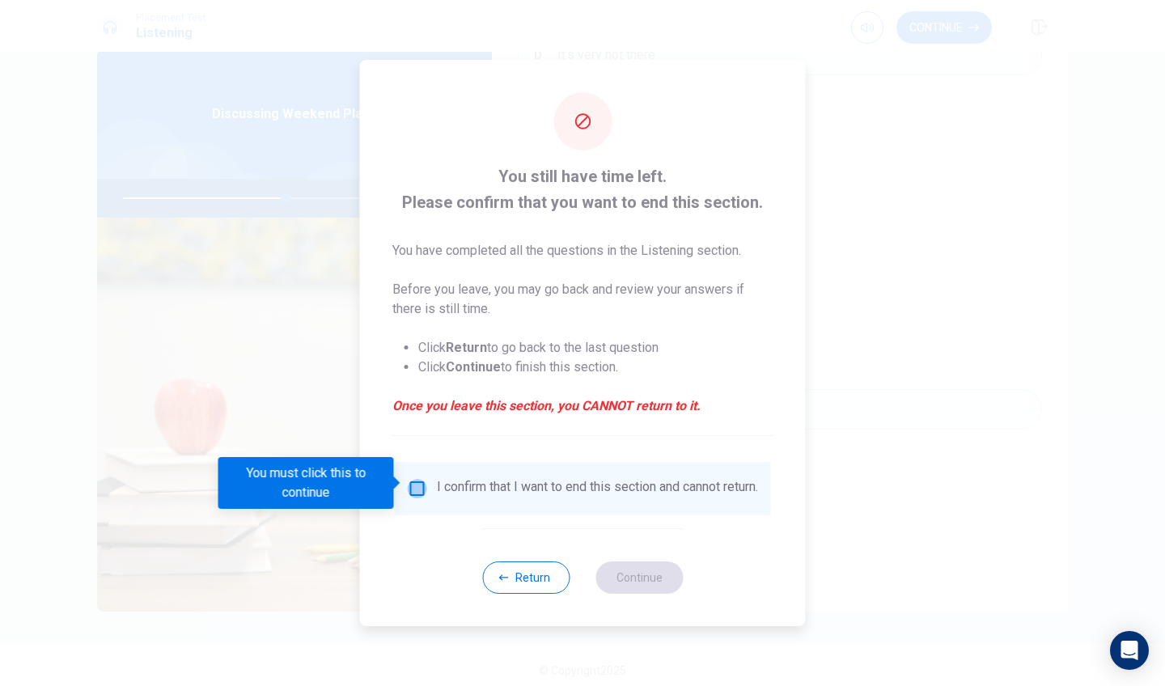
click at [420, 490] on input "You must click this to continue" at bounding box center [417, 488] width 19 height 19
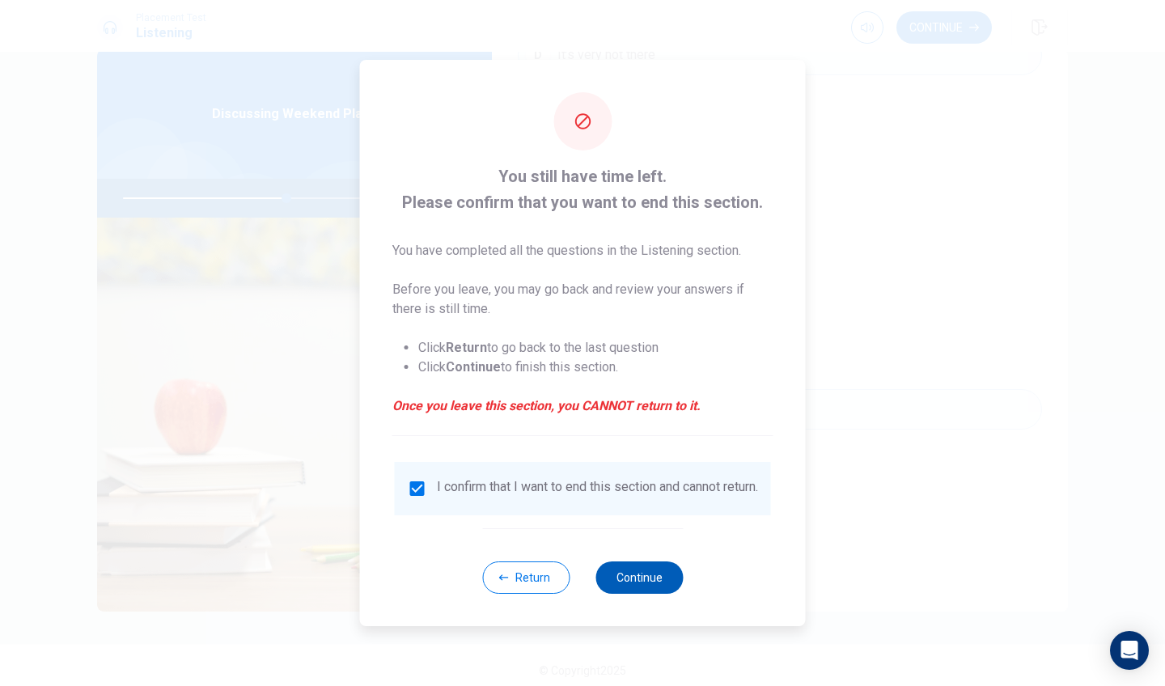
click at [624, 586] on button "Continue" at bounding box center [638, 577] width 87 height 32
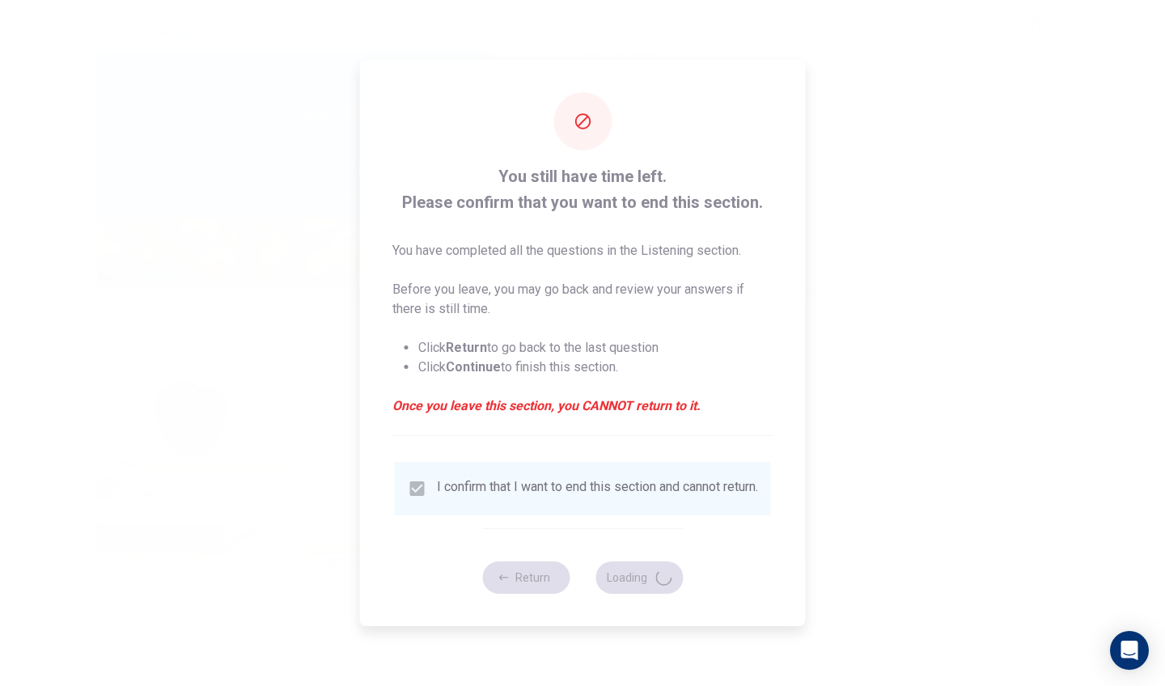
type input "57"
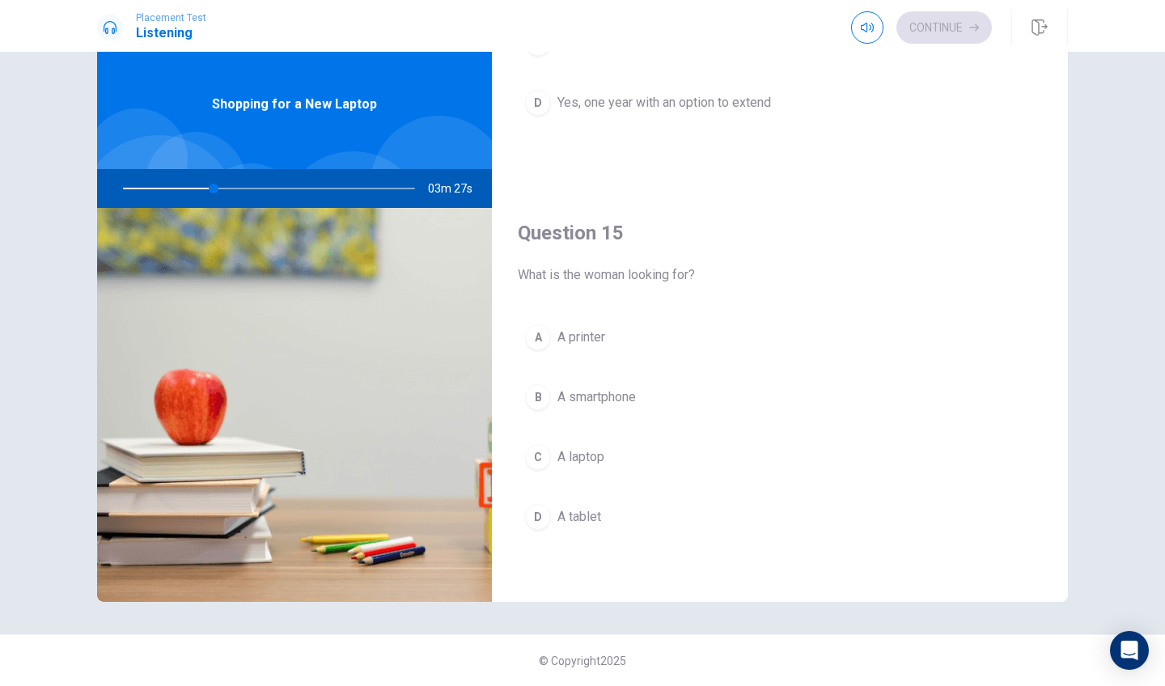
scroll to position [44, 0]
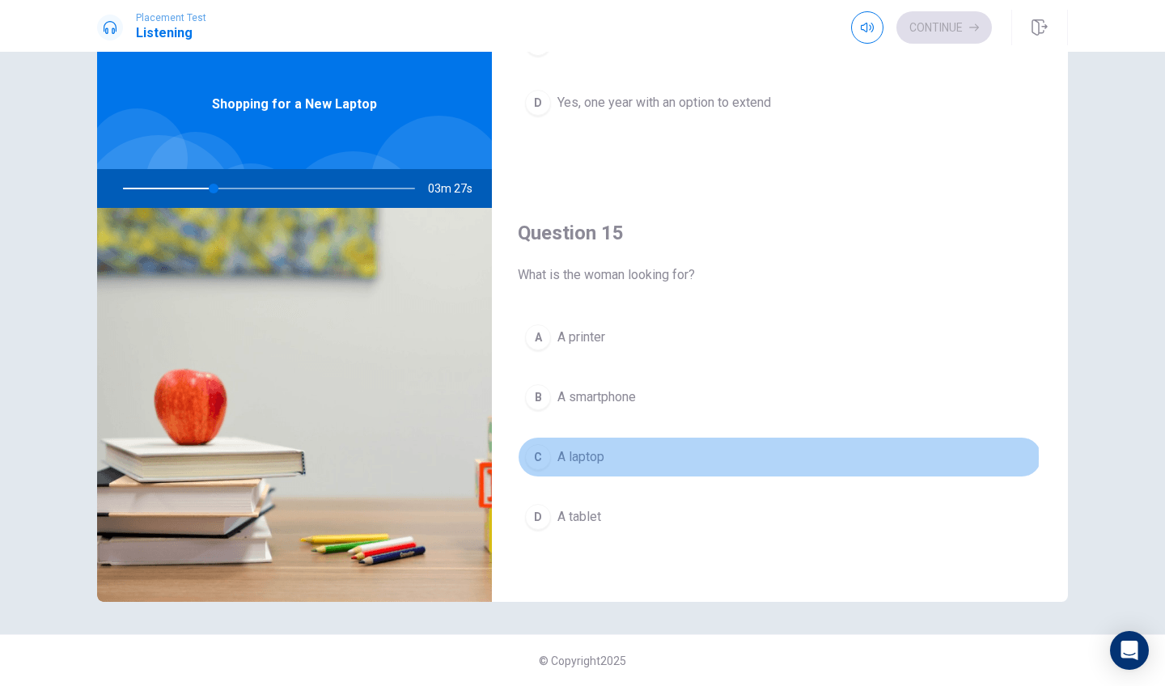
click at [615, 457] on button "C A laptop" at bounding box center [780, 457] width 524 height 40
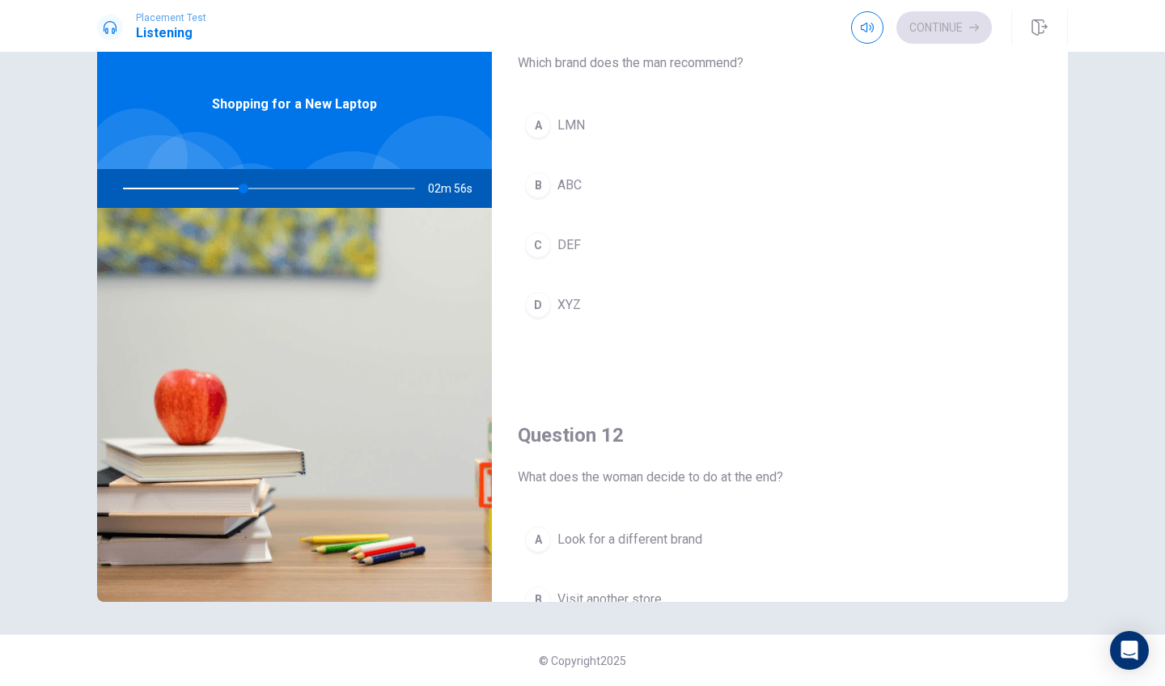
scroll to position [53, 0]
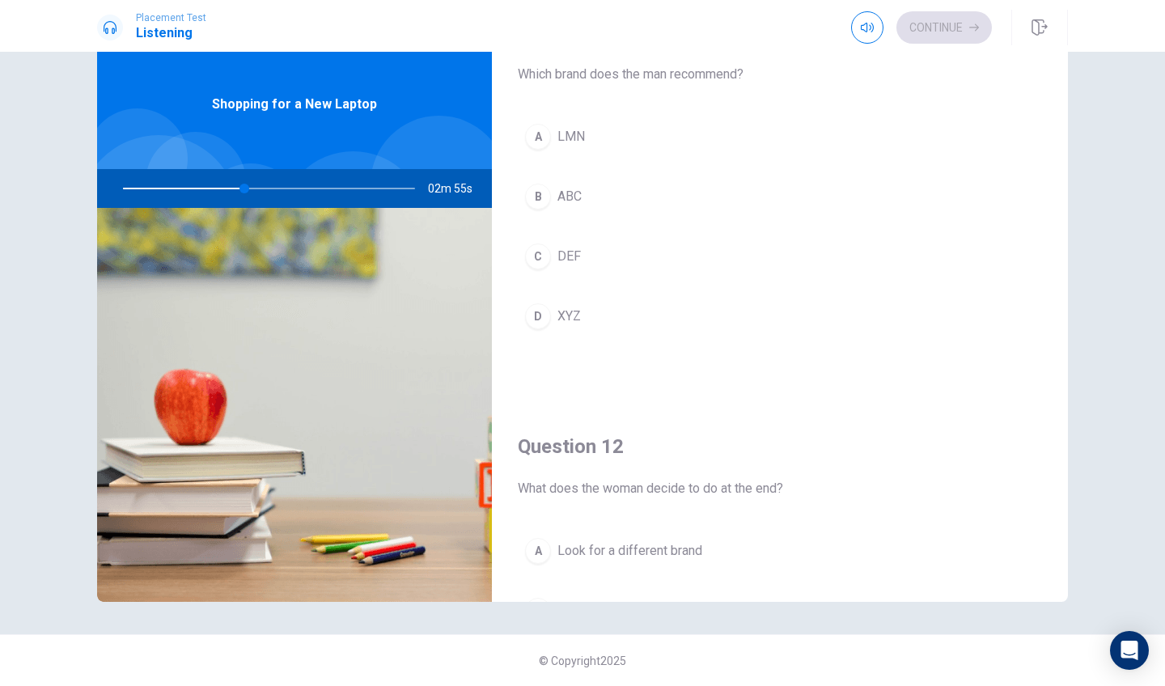
click at [631, 306] on button "D XYZ" at bounding box center [780, 316] width 524 height 40
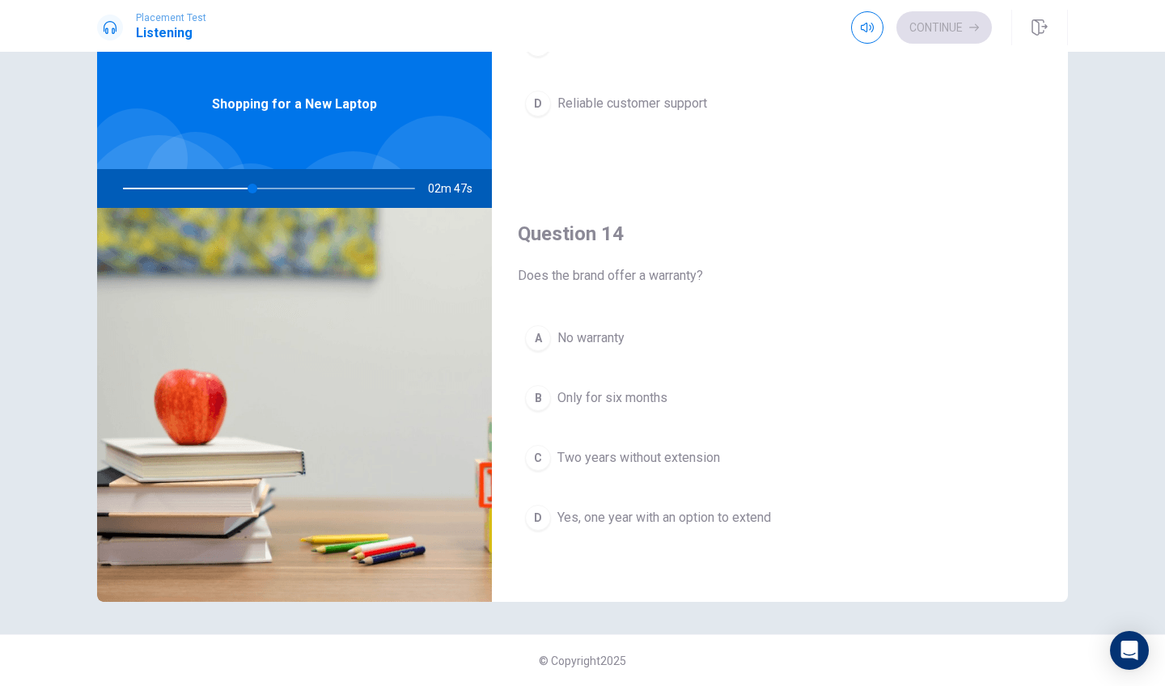
scroll to position [1097, 0]
click at [696, 517] on span "Yes, one year with an option to extend" at bounding box center [664, 513] width 214 height 19
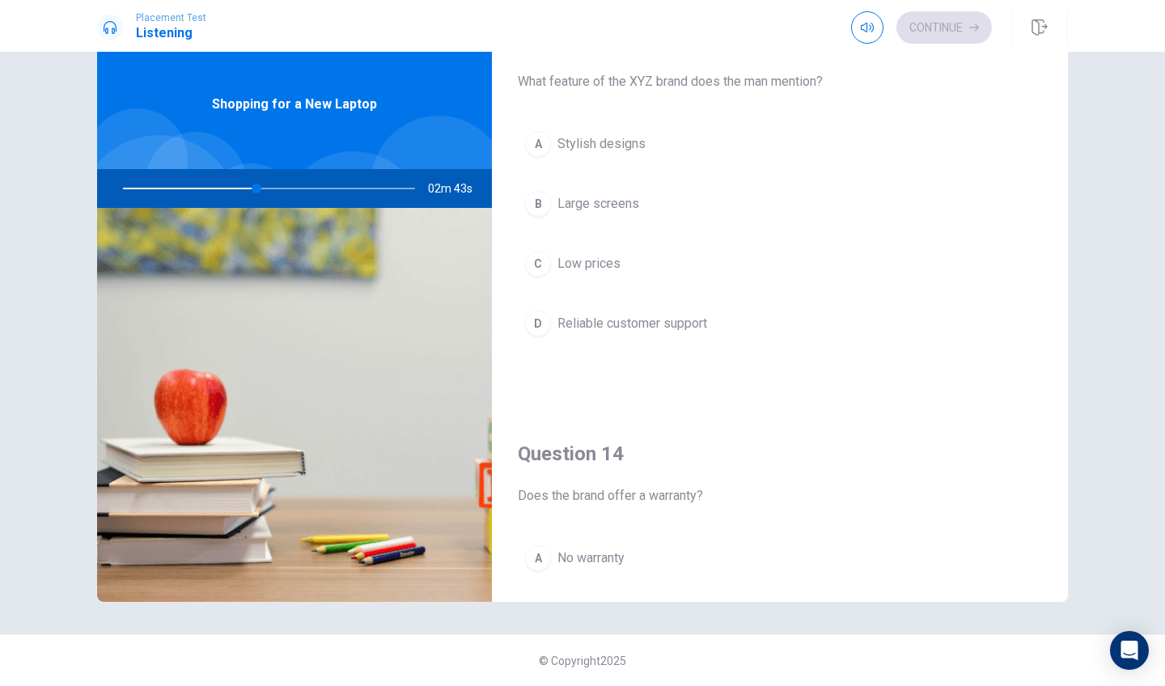
scroll to position [853, 0]
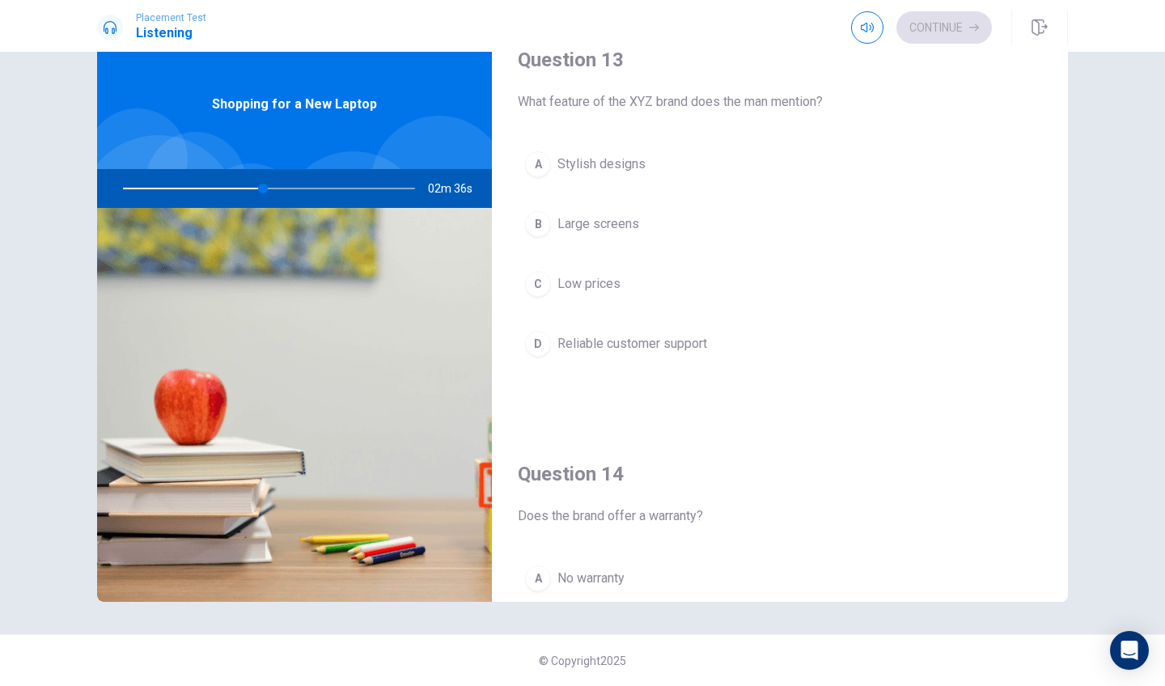
click at [723, 340] on button "D Reliable customer support" at bounding box center [780, 343] width 524 height 40
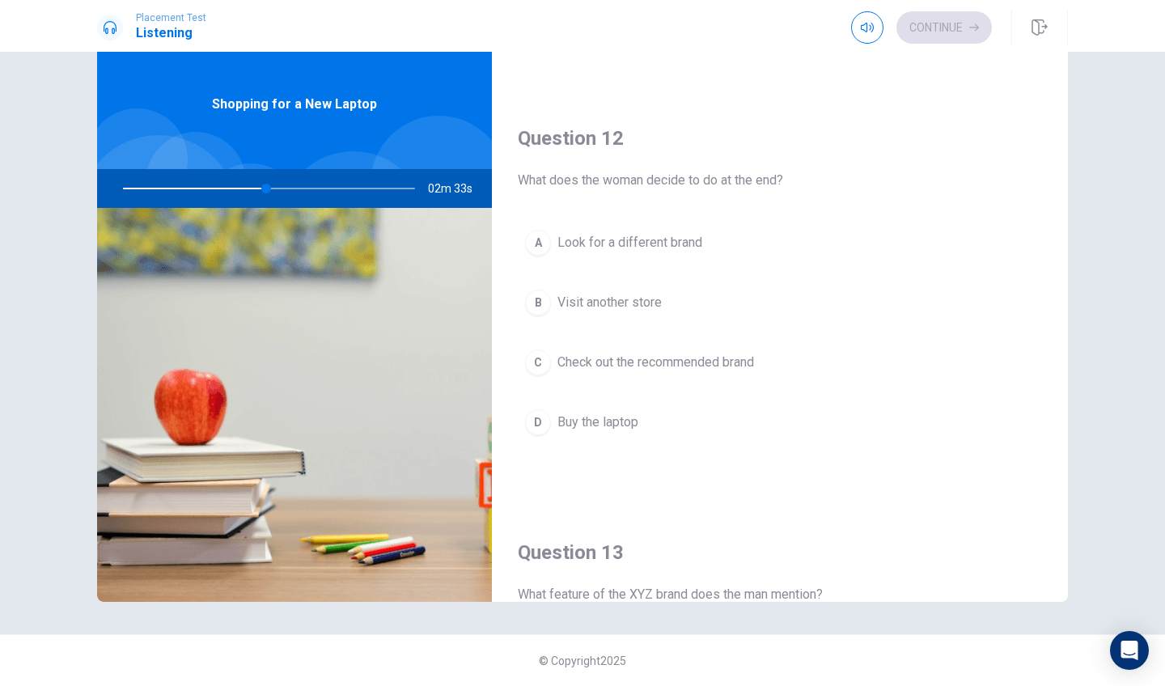
scroll to position [353, 0]
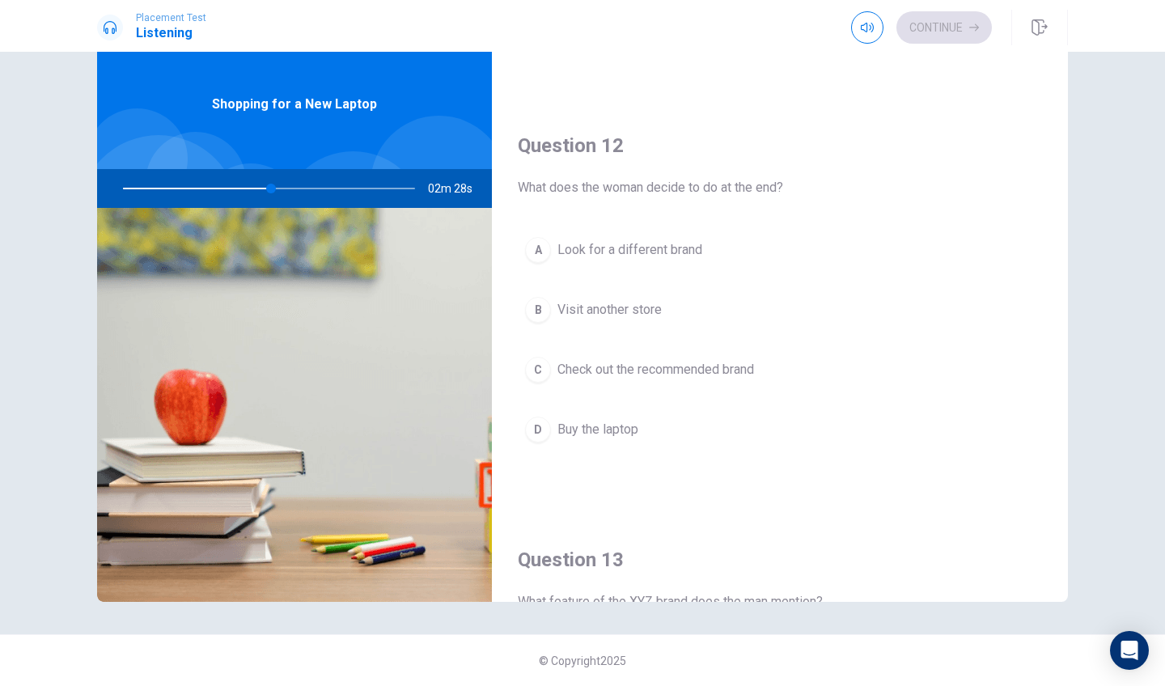
click at [704, 252] on button "A Look for a different brand" at bounding box center [780, 250] width 524 height 40
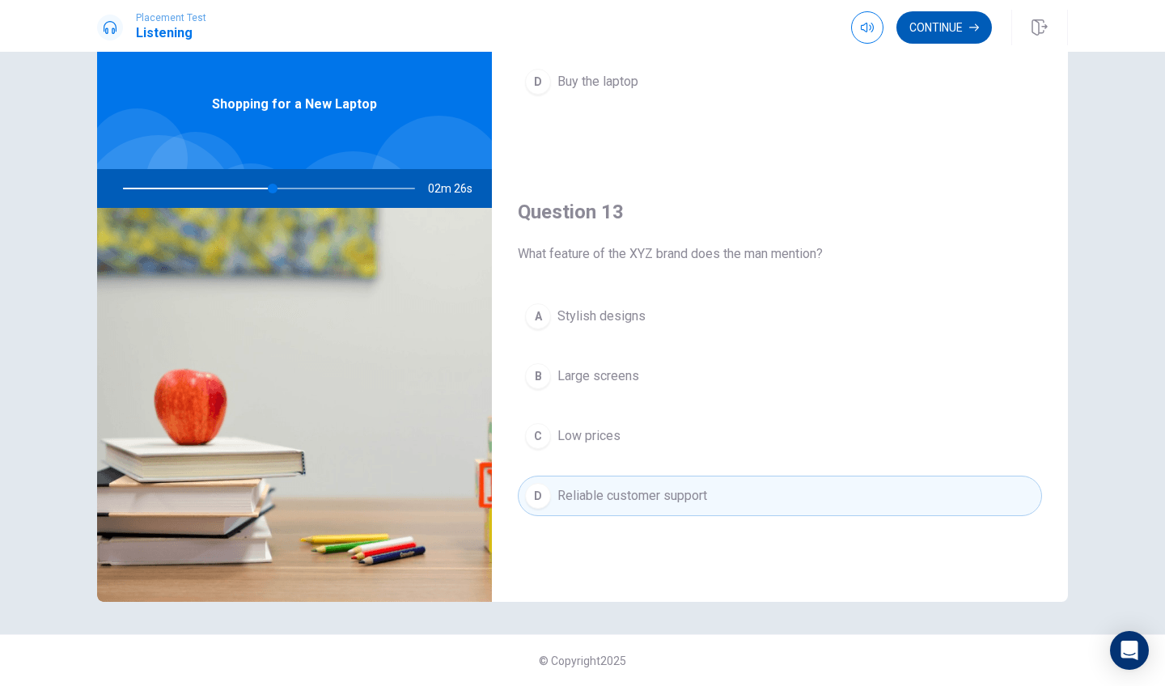
scroll to position [493, 0]
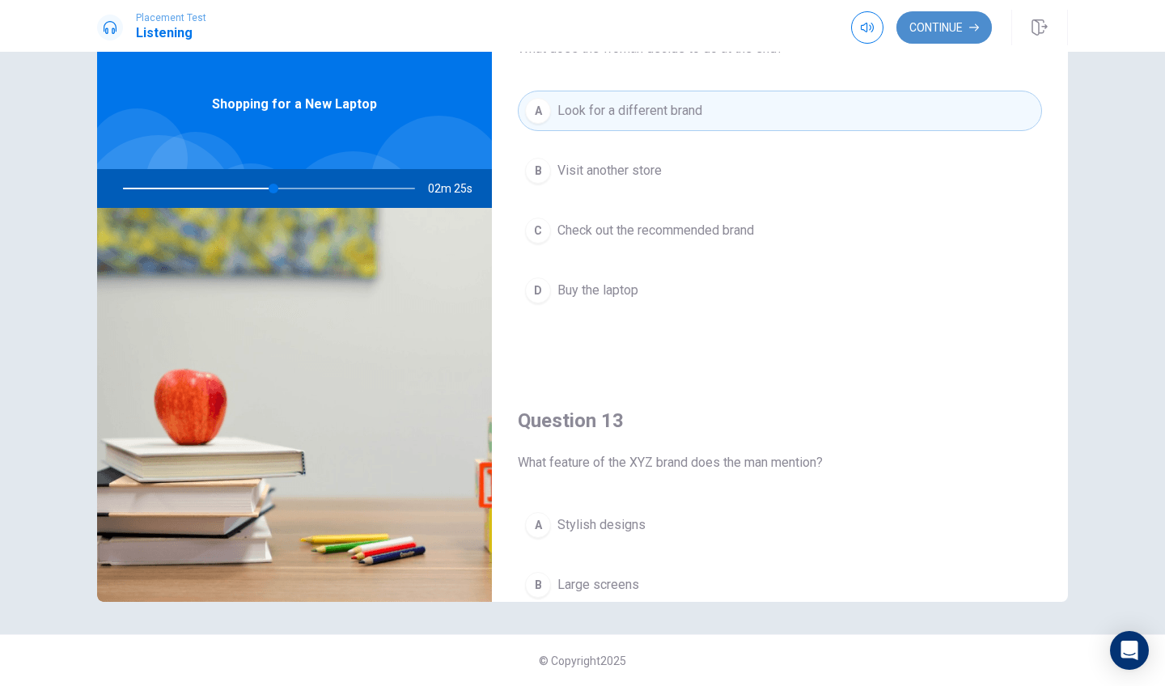
click at [941, 22] on button "Continue" at bounding box center [943, 27] width 95 height 32
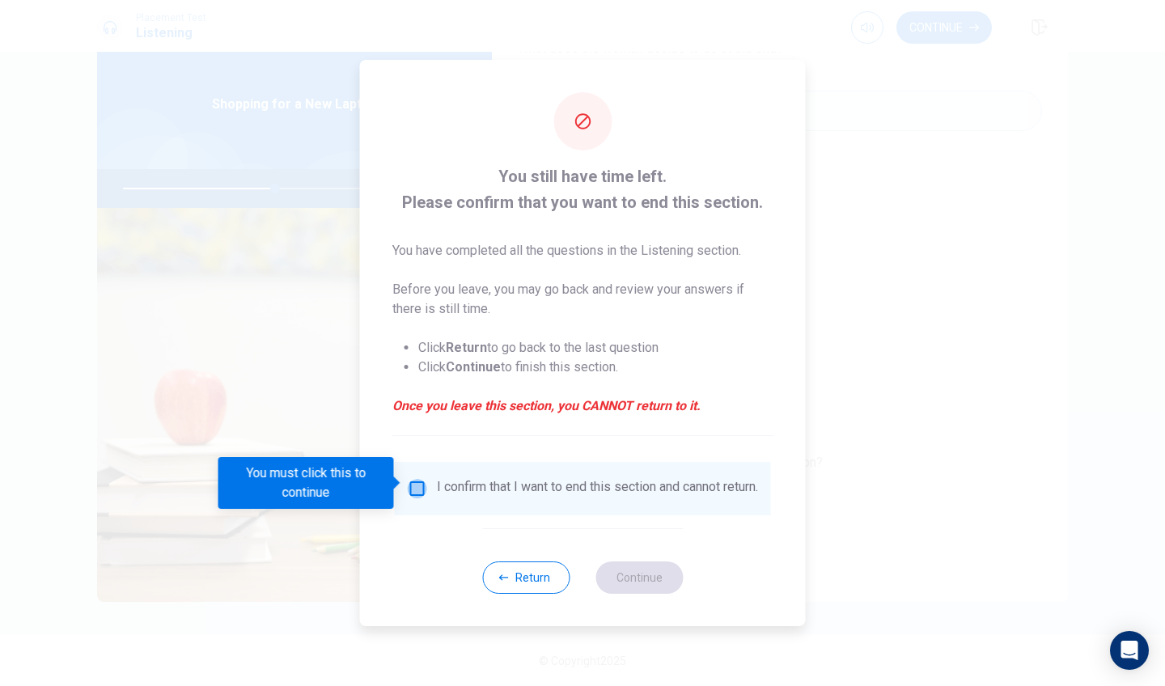
click at [411, 479] on input "You must click this to continue" at bounding box center [417, 488] width 19 height 19
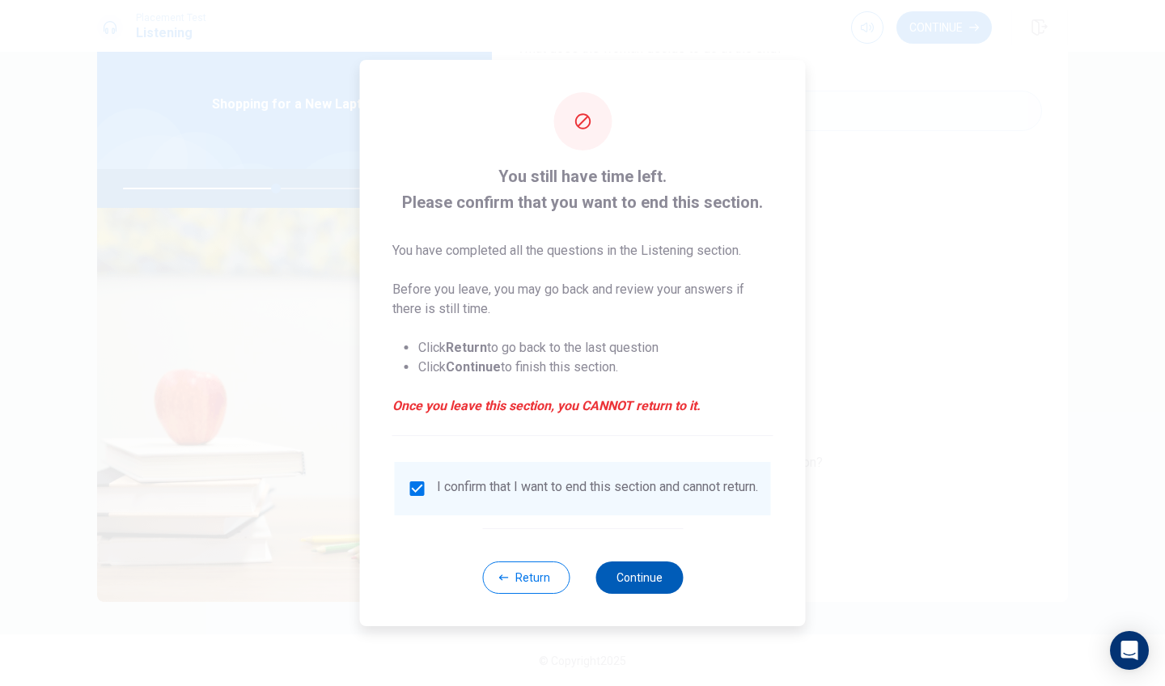
click at [627, 581] on button "Continue" at bounding box center [638, 577] width 87 height 32
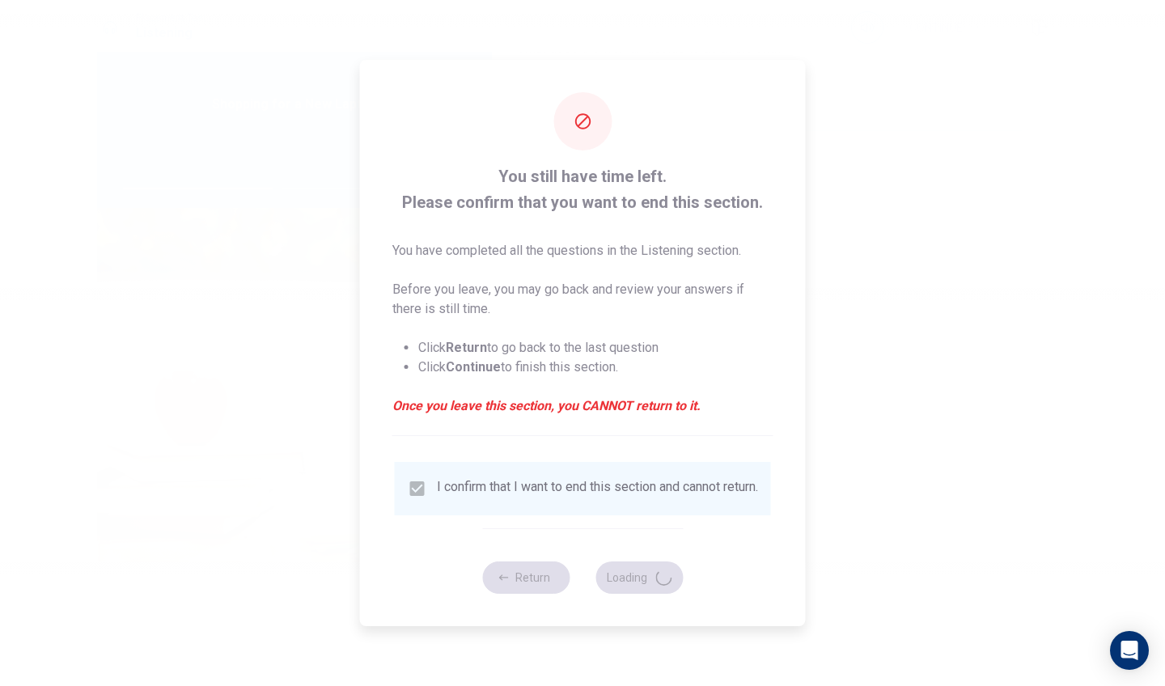
type input "53"
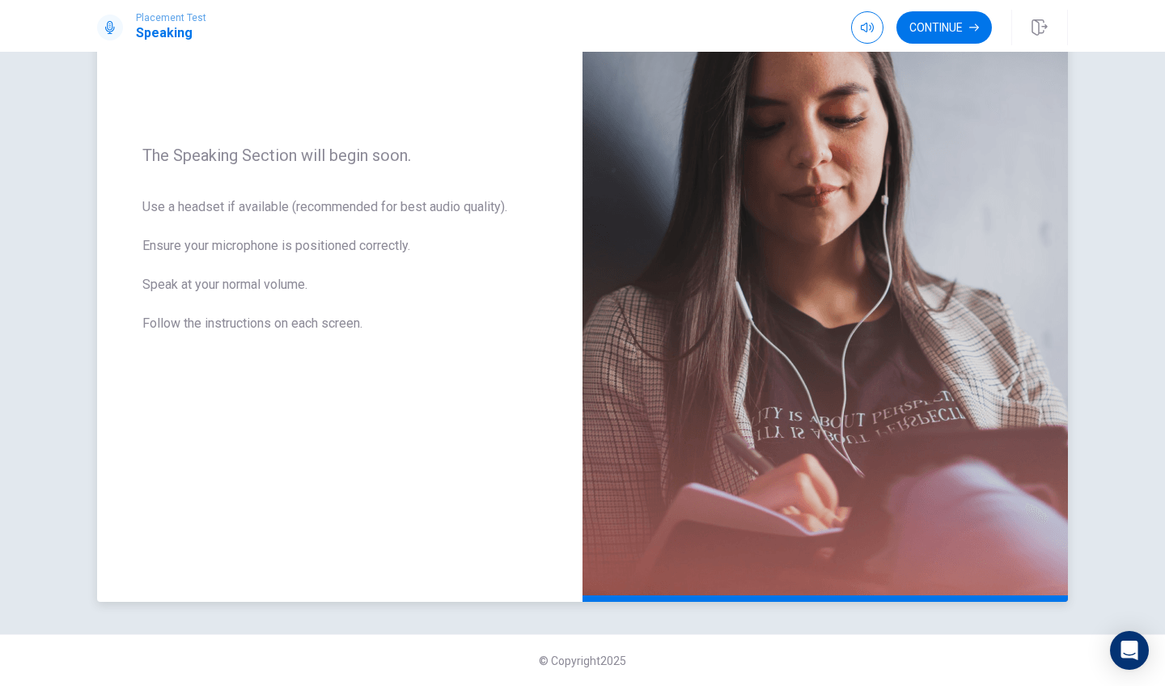
scroll to position [0, 0]
click at [933, 17] on button "Continue" at bounding box center [943, 27] width 95 height 32
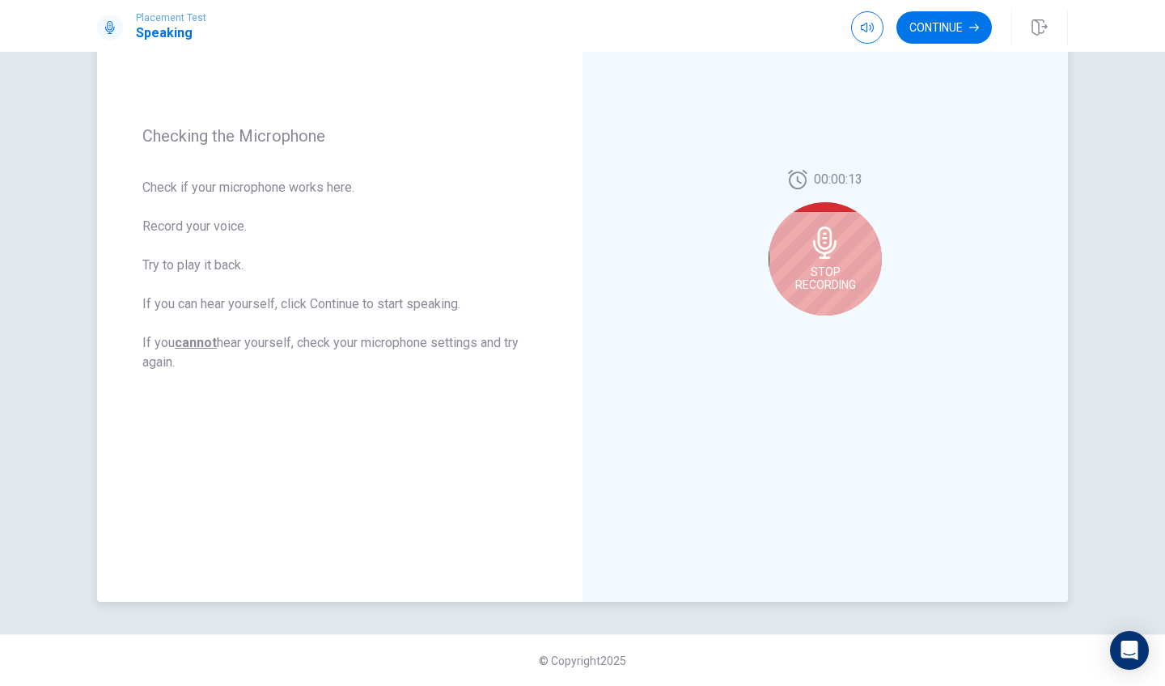
click at [827, 261] on div "Stop Recording" at bounding box center [824, 258] width 113 height 113
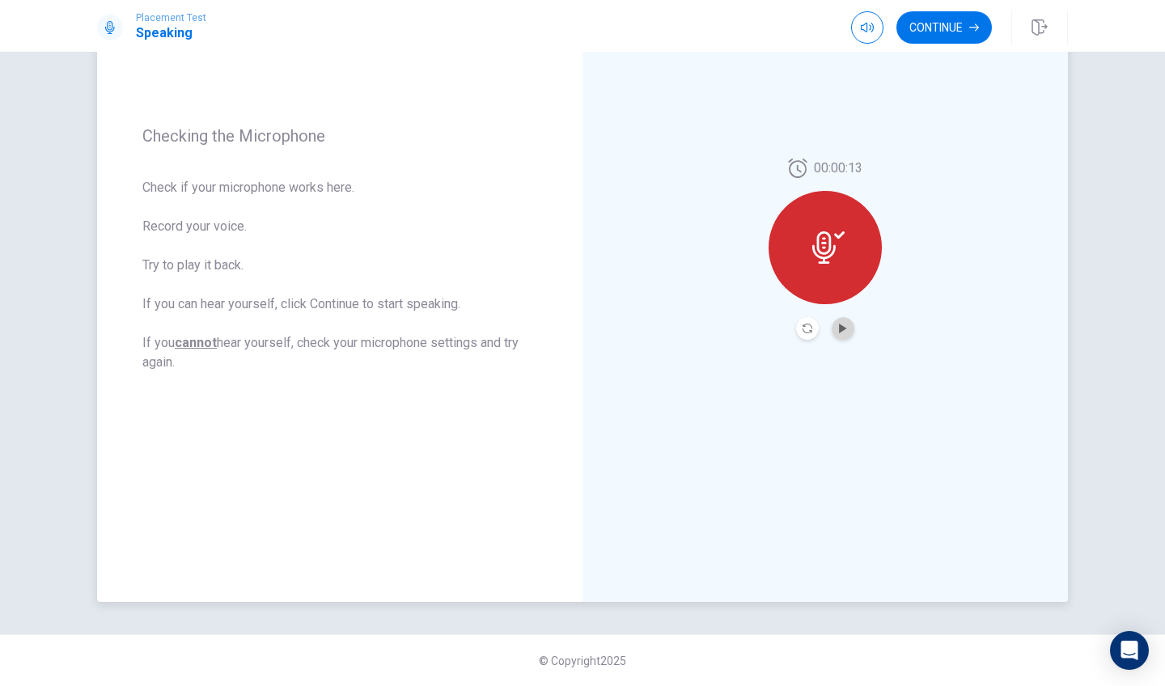
click at [843, 333] on button "Play Audio" at bounding box center [842, 328] width 23 height 23
click at [947, 32] on button "Continue" at bounding box center [943, 27] width 95 height 32
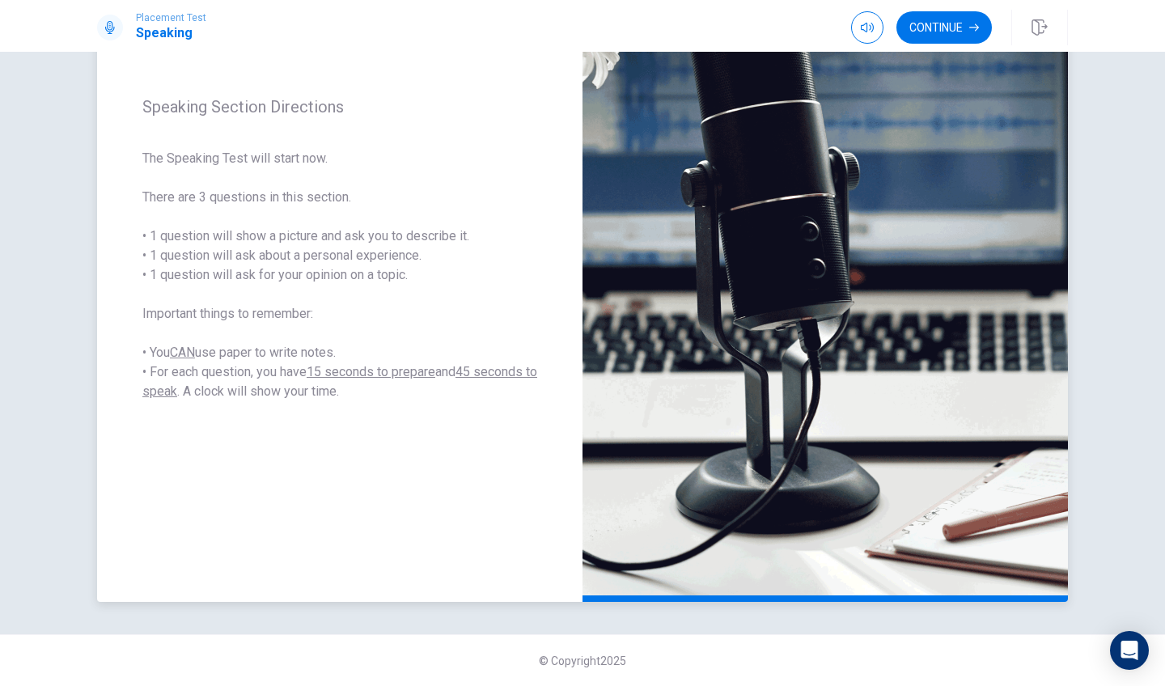
scroll to position [188, 0]
click at [937, 34] on button "Continue" at bounding box center [943, 27] width 95 height 32
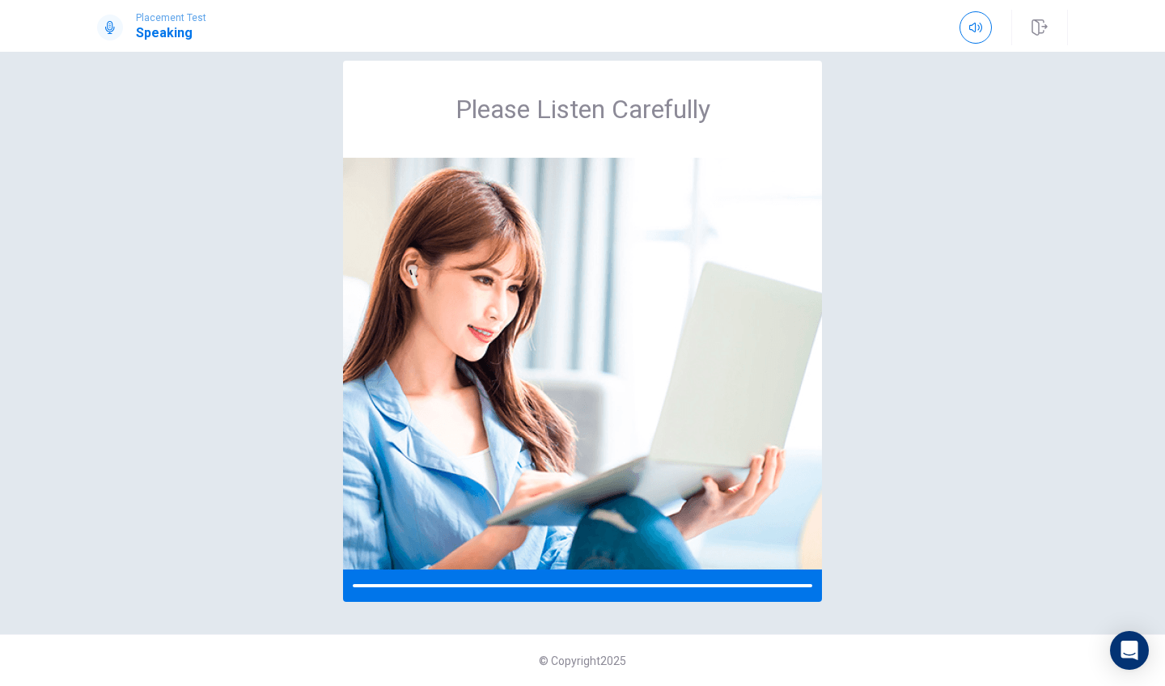
scroll to position [23, 0]
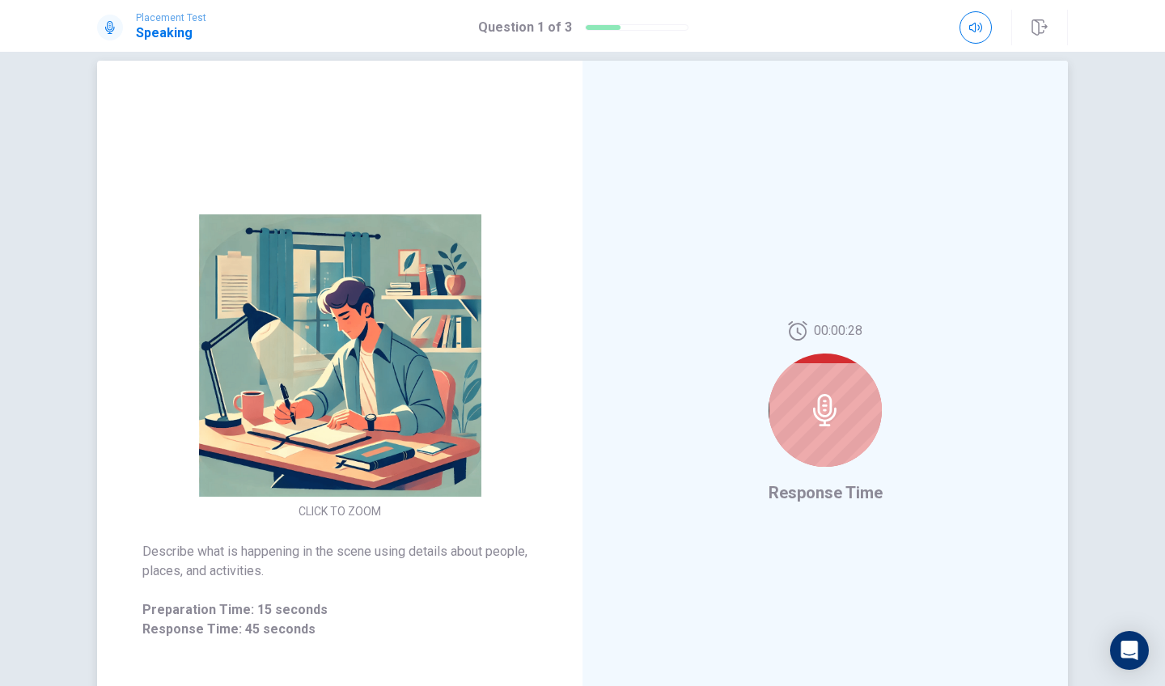
click at [820, 417] on icon at bounding box center [825, 410] width 32 height 32
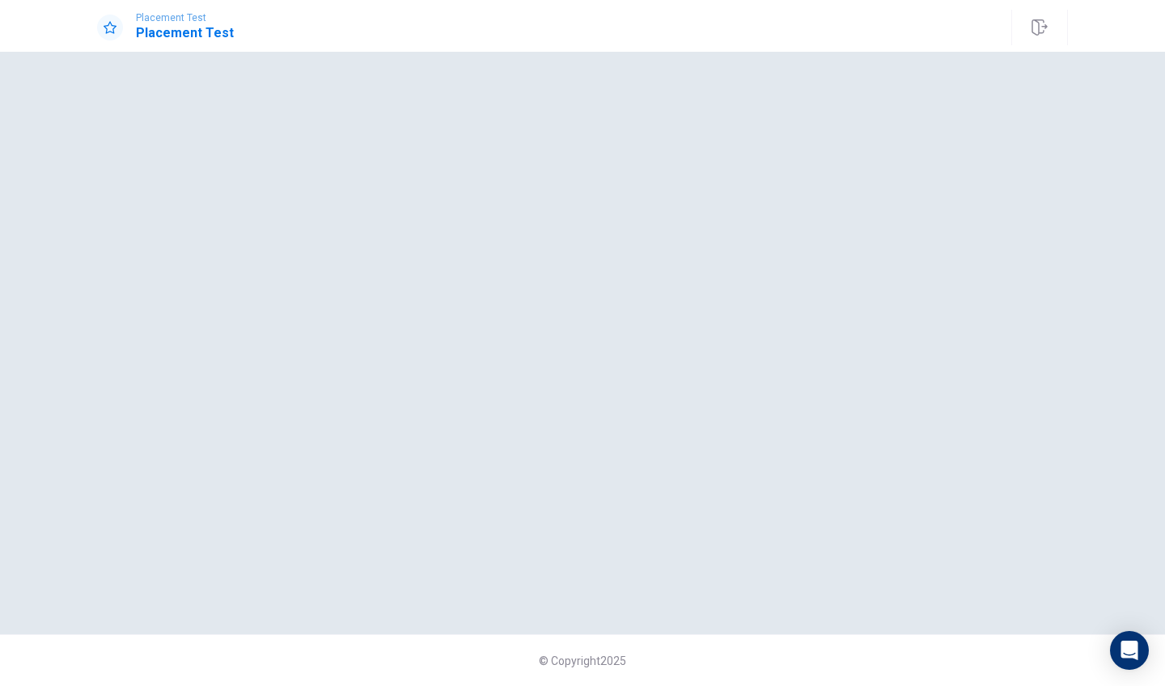
scroll to position [0, 0]
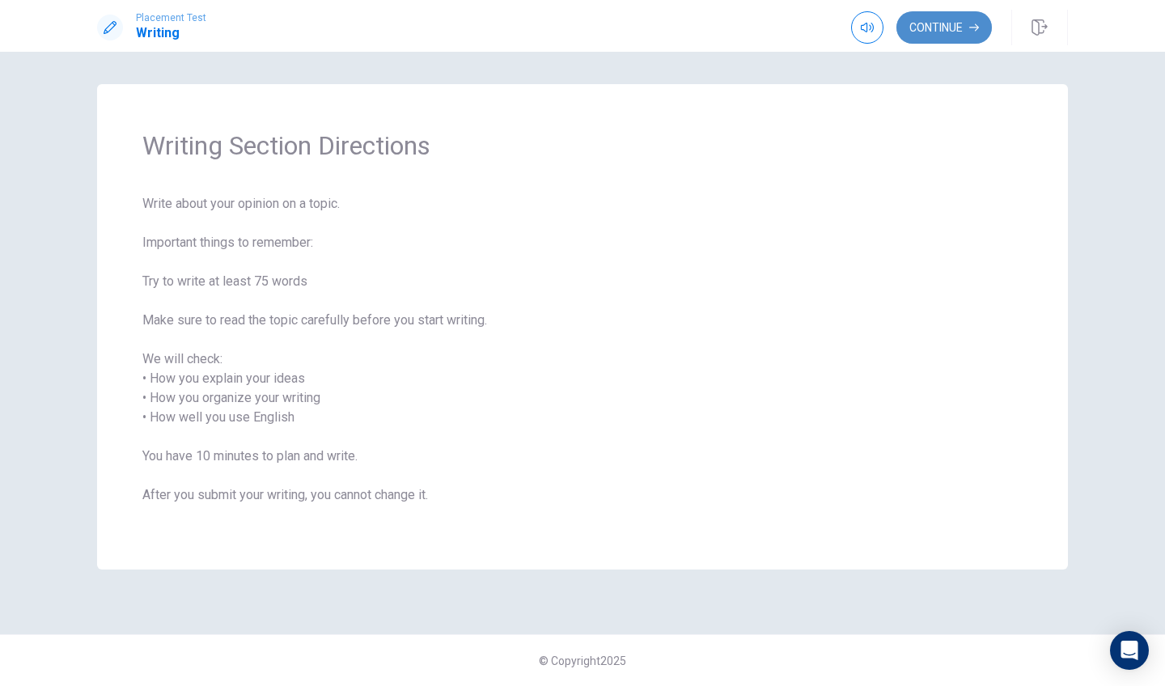
click at [949, 25] on button "Continue" at bounding box center [943, 27] width 95 height 32
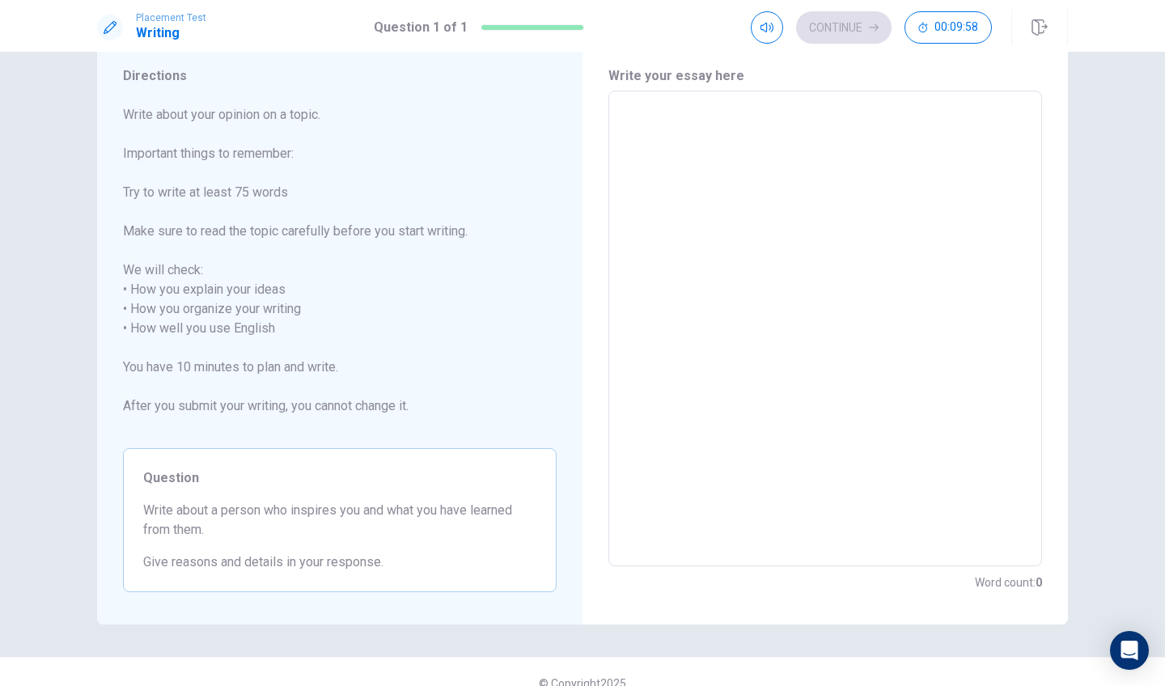
scroll to position [23, 0]
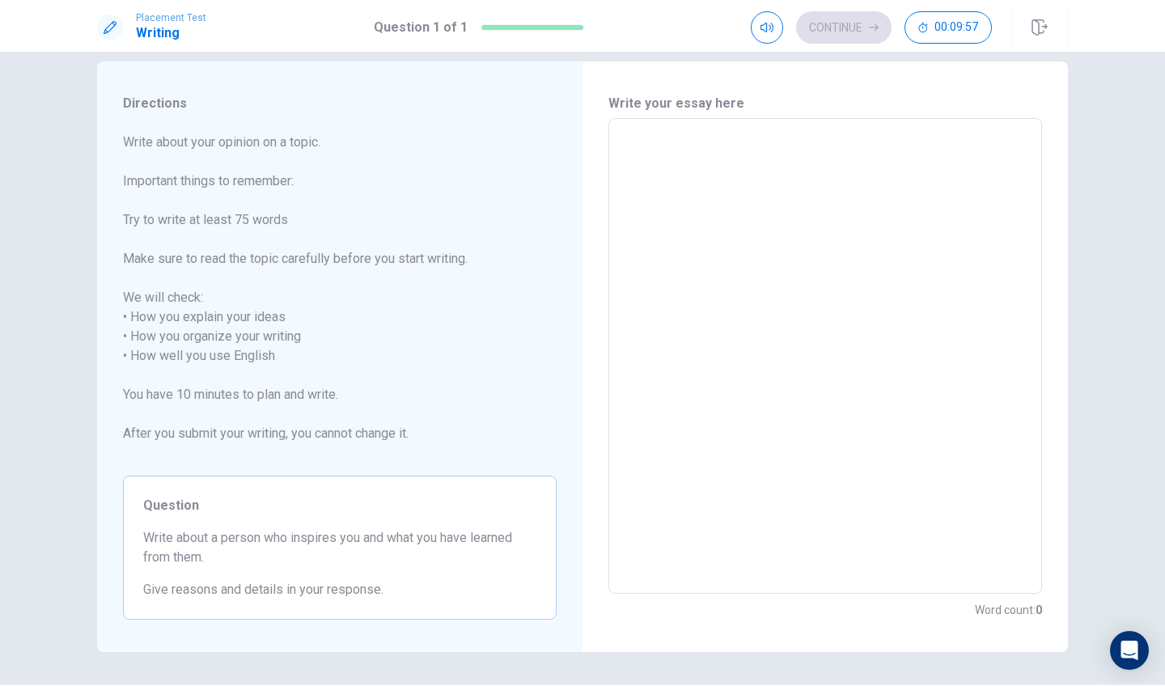
click at [734, 142] on textarea at bounding box center [824, 356] width 411 height 449
click at [680, 216] on textarea at bounding box center [824, 356] width 411 height 449
type textarea "i"
type textarea "x"
type textarea "in"
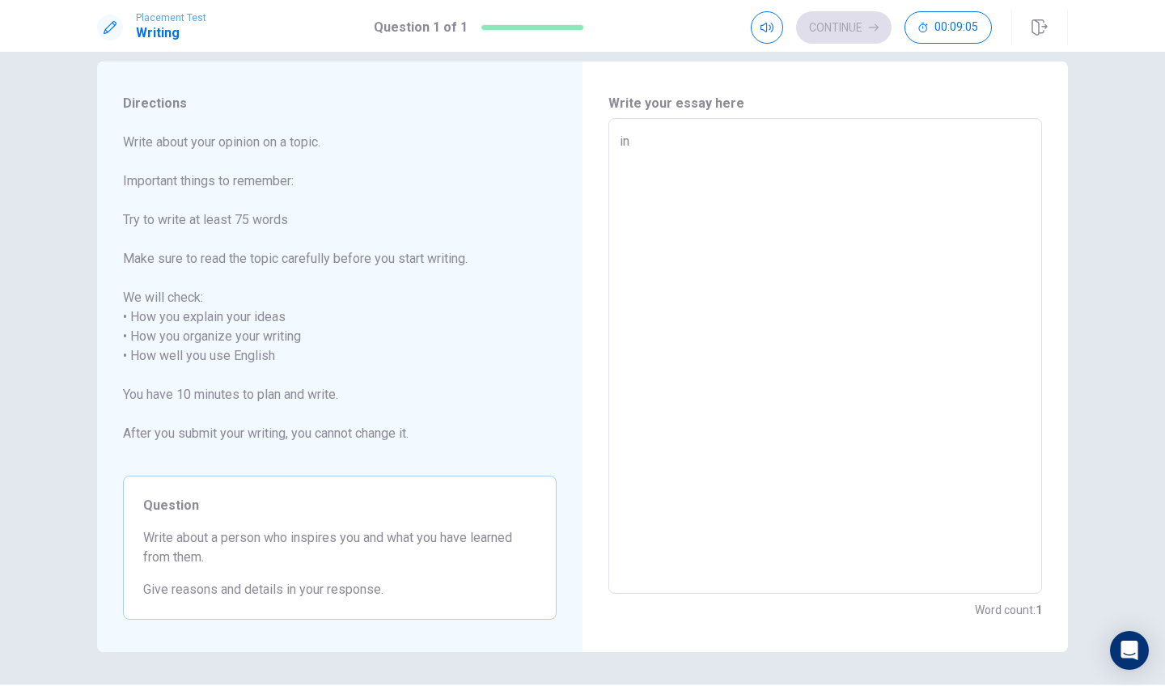
type textarea "x"
type textarea "i"
type textarea "x"
type textarea "I"
type textarea "x"
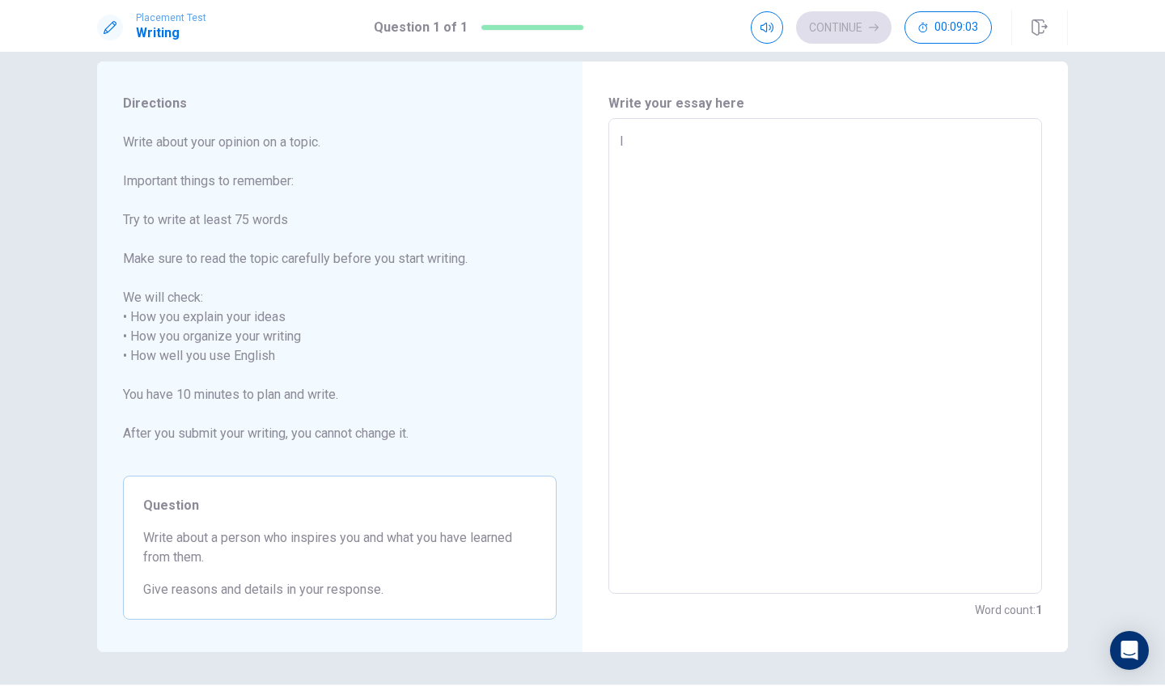
type textarea "IN"
type textarea "x"
type textarea "I"
type textarea "x"
type textarea "IN"
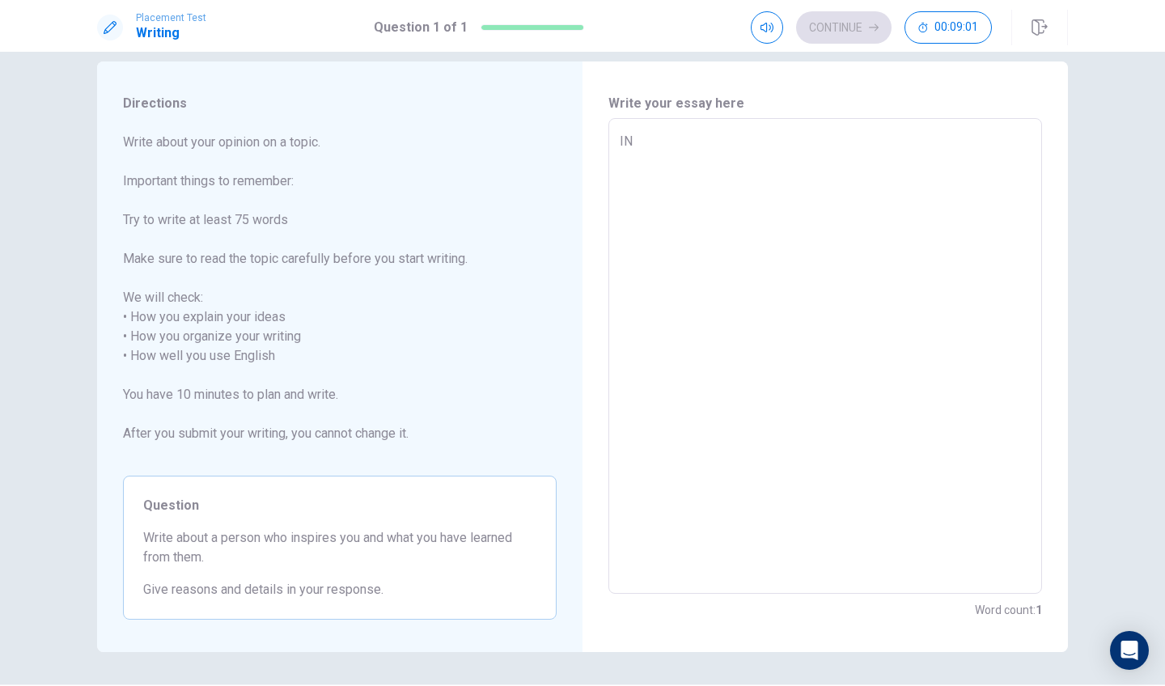
type textarea "x"
type textarea "I"
type textarea "x"
type textarea "In"
type textarea "x"
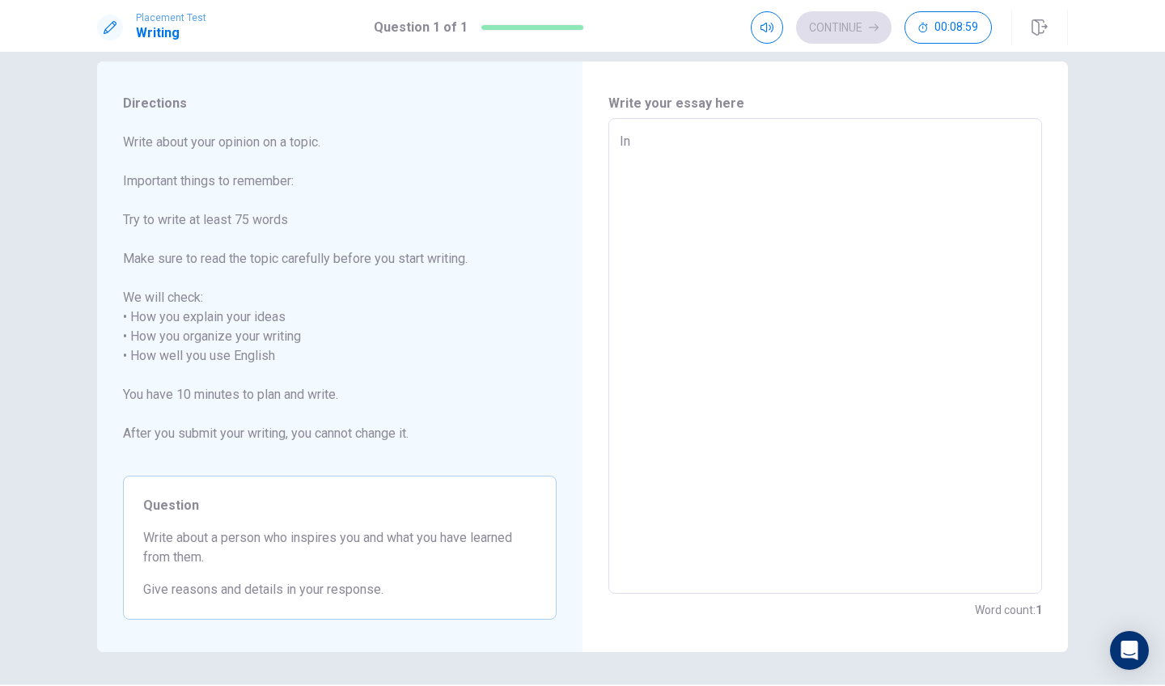
type textarea "In"
type textarea "x"
type textarea "In t"
type textarea "x"
type textarea "In th"
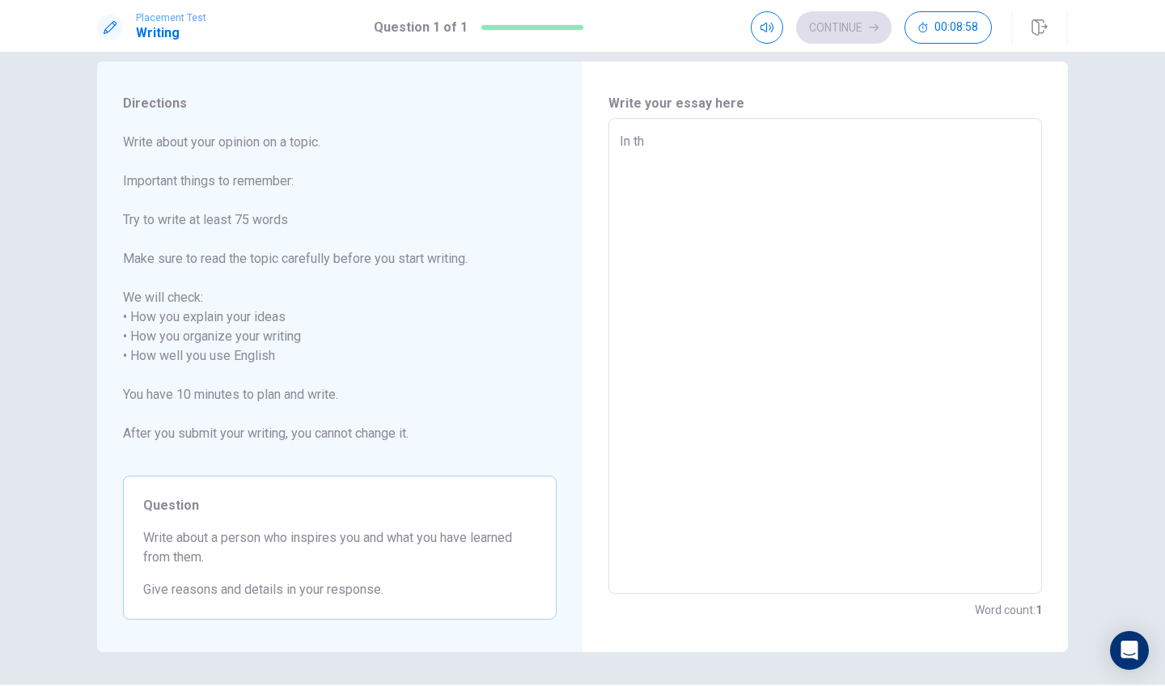
type textarea "x"
type textarea "In thw"
type textarea "x"
type textarea "In thwe"
type textarea "x"
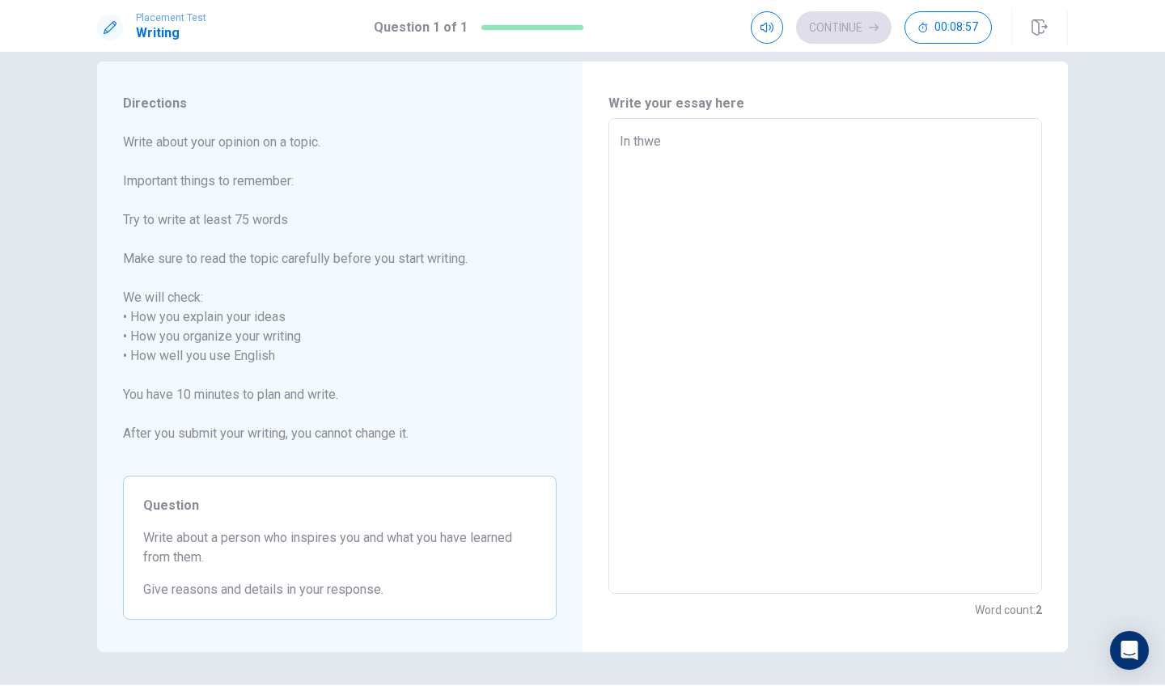
type textarea "In thw"
type textarea "x"
type textarea "In th"
type textarea "x"
type textarea "In the"
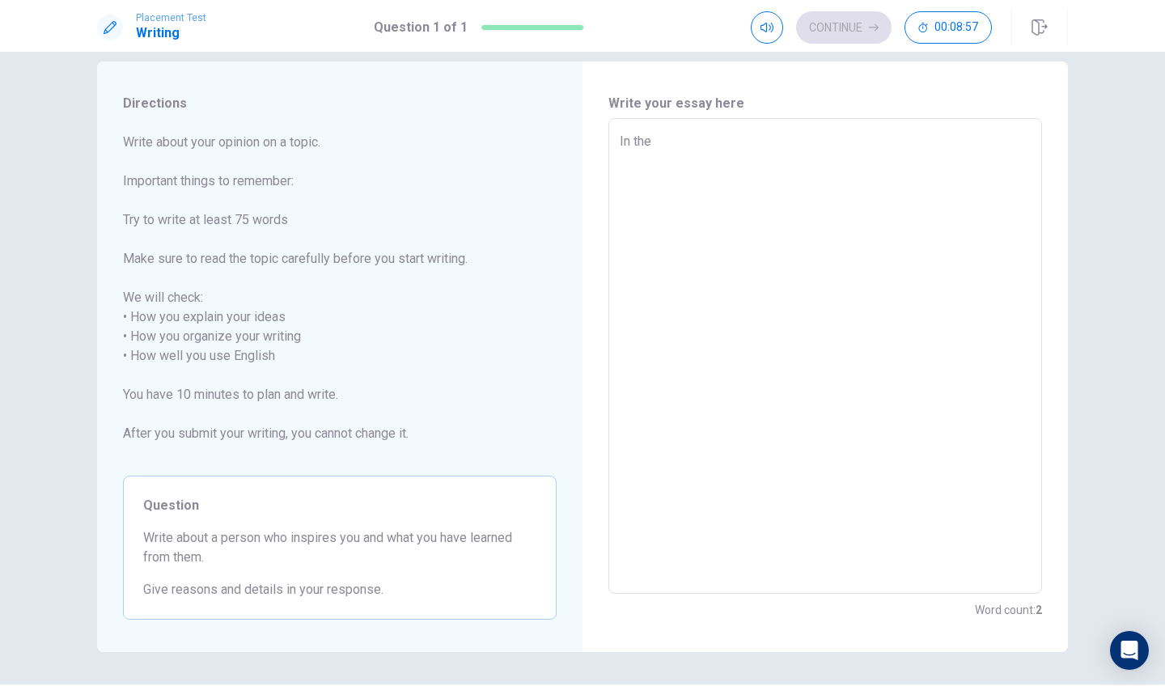
type textarea "x"
type textarea "In the"
type textarea "x"
type textarea "In the f"
type textarea "x"
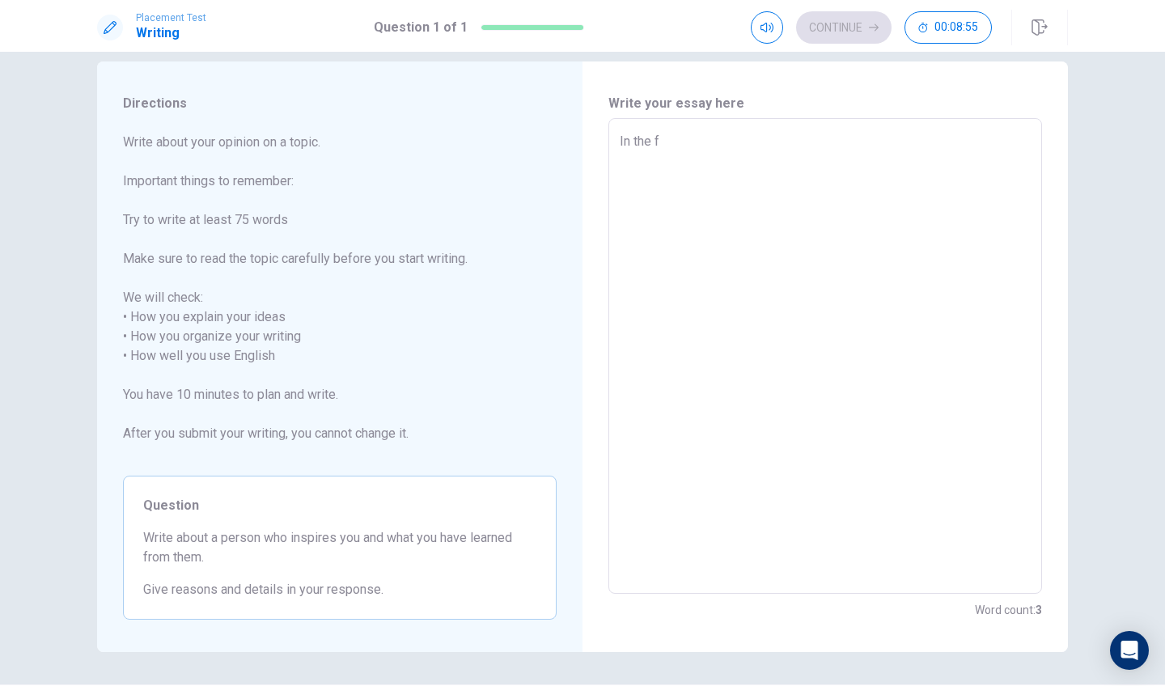
type textarea "In the fu"
type textarea "x"
type textarea "In the fut"
type textarea "x"
type textarea "In the futh"
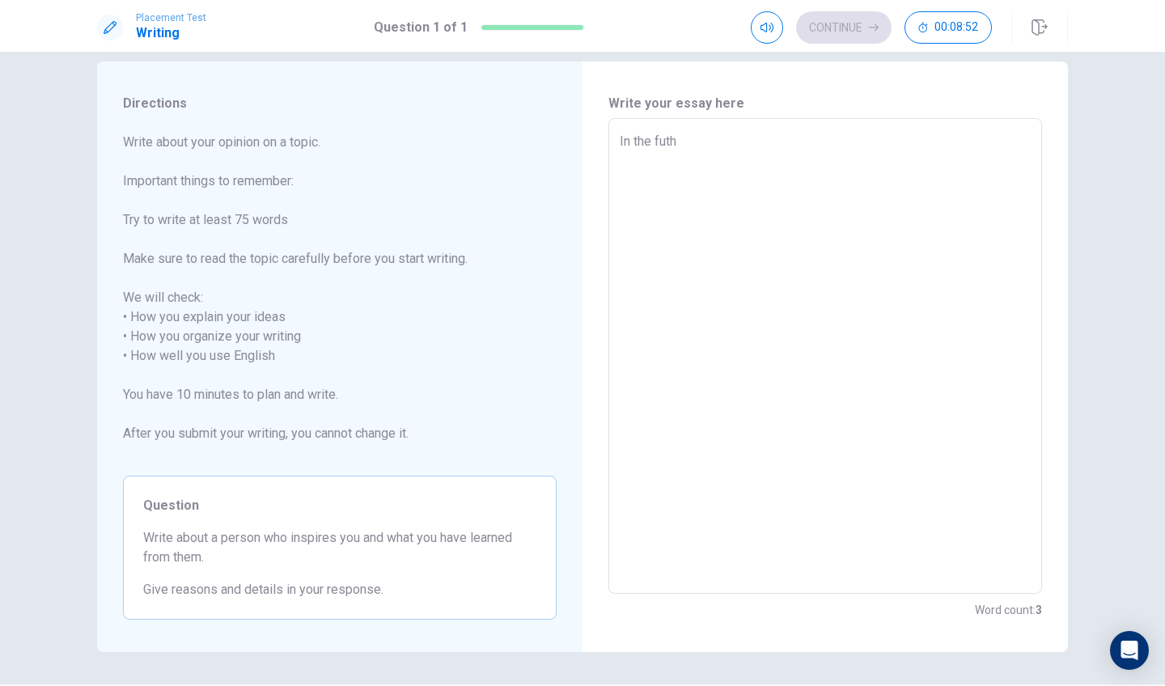
type textarea "x"
type textarea "In the fut"
type textarea "x"
type textarea "In the fu"
type textarea "x"
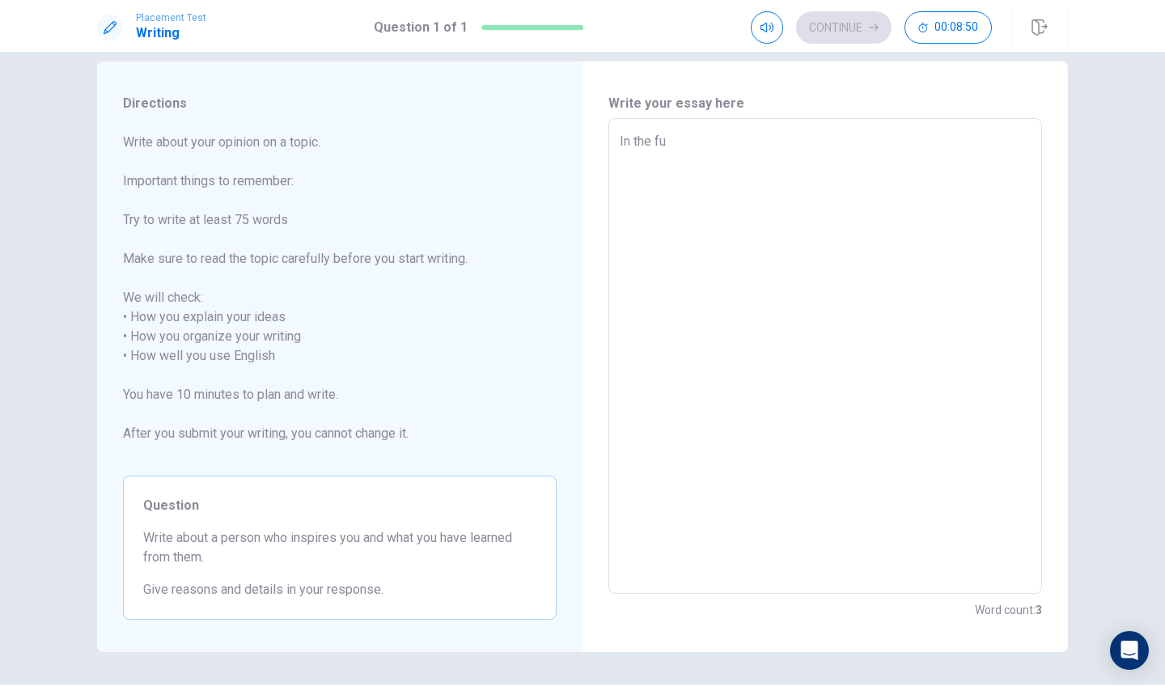
type textarea "In the f"
type textarea "x"
type textarea "In the"
type textarea "x"
type textarea "In the f"
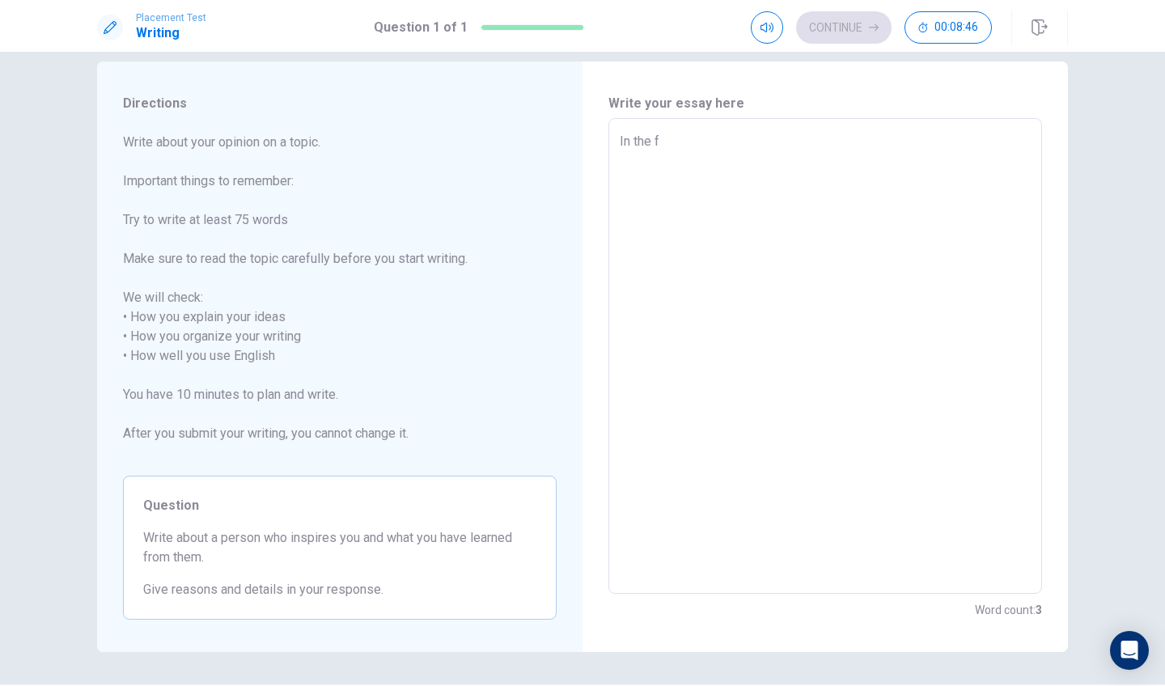
type textarea "x"
type textarea "In the fu"
type textarea "x"
type textarea "In the fut"
type textarea "x"
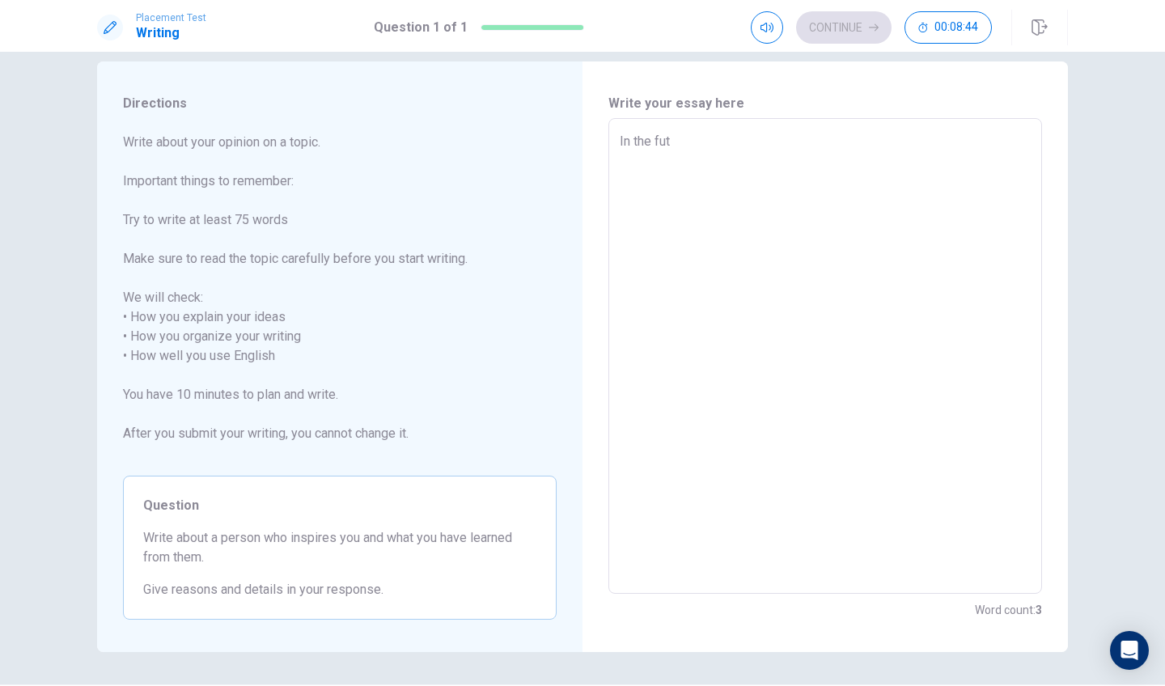
type textarea "In the futu"
type textarea "x"
type textarea "In the futur"
type textarea "x"
type textarea "In the future"
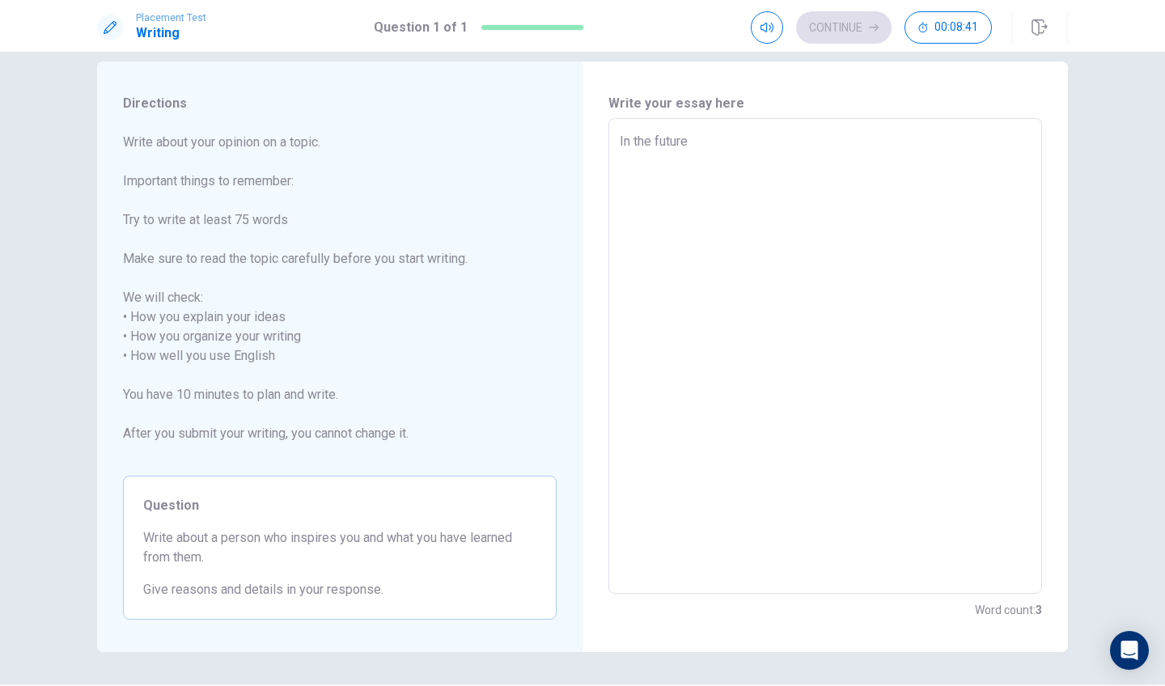
type textarea "x"
type textarea "In the futur"
type textarea "x"
type textarea "In the futu"
type textarea "x"
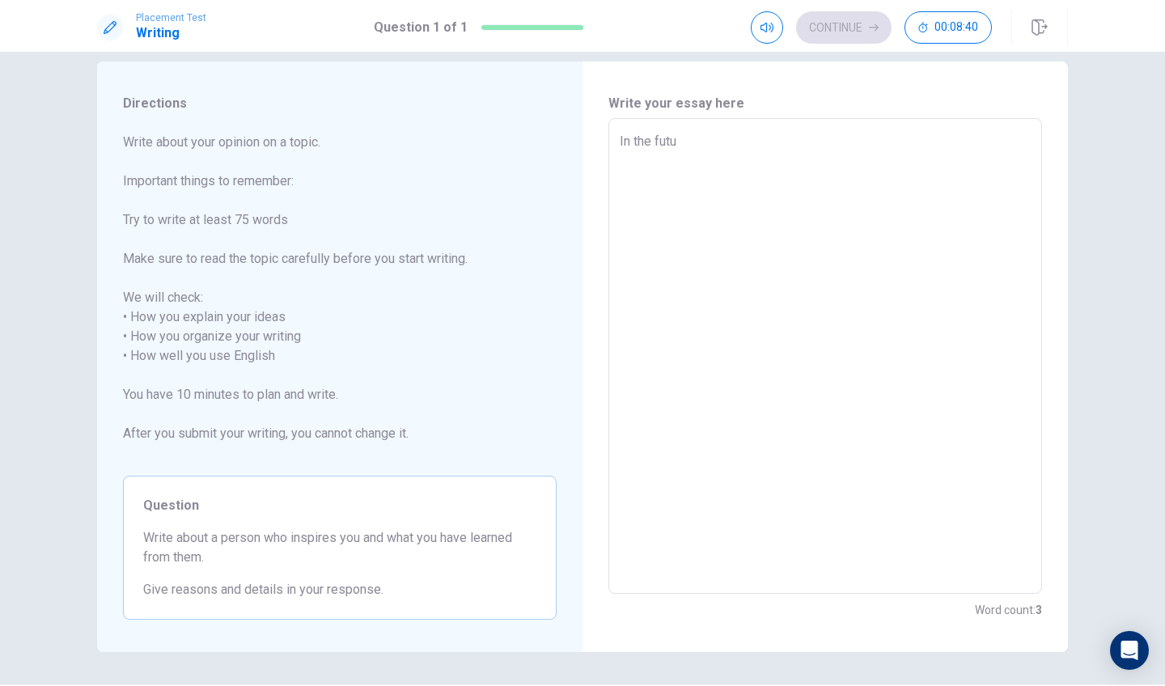
type textarea "In the fut"
type textarea "x"
type textarea "In the fu"
type textarea "x"
type textarea "In the fut"
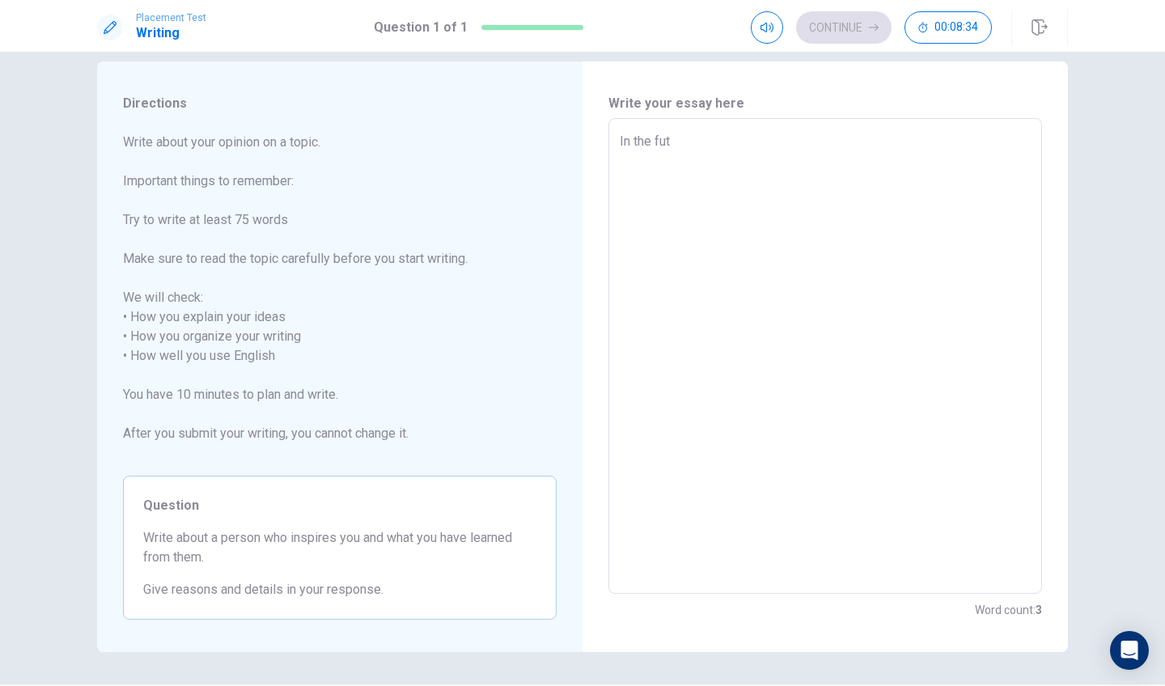
type textarea "x"
type textarea "In the futu"
type textarea "x"
type textarea "In the futur"
type textarea "x"
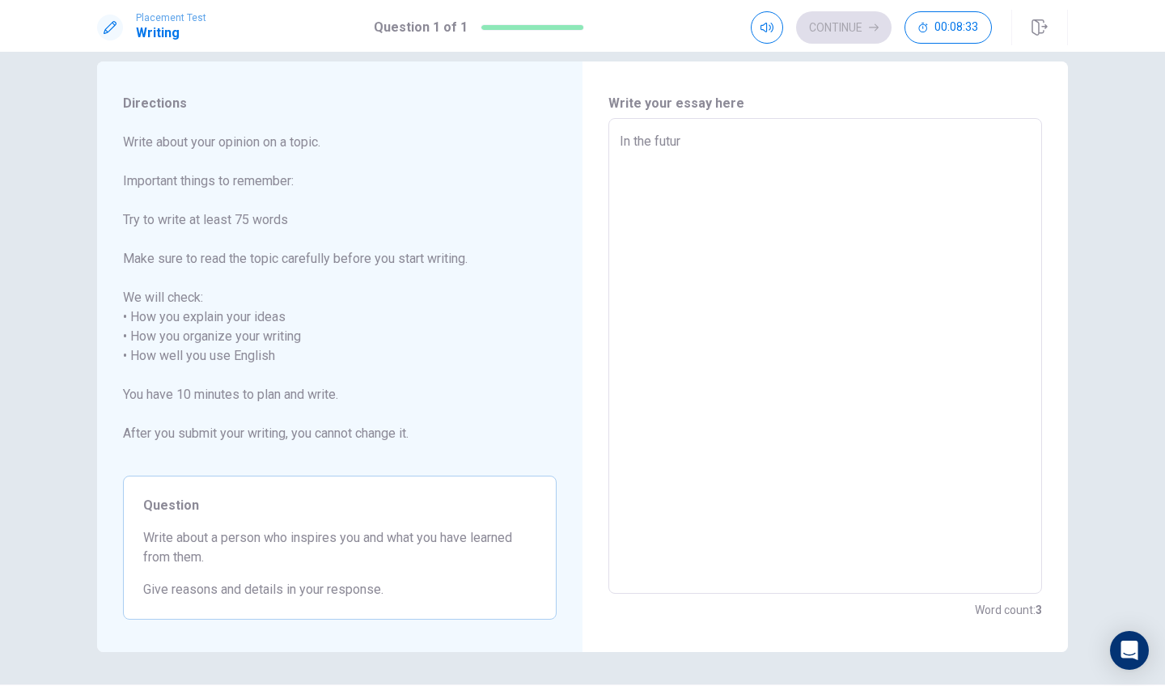
type textarea "In the future"
type textarea "x"
type textarea "In the future"
type textarea "x"
type textarea "In the future m"
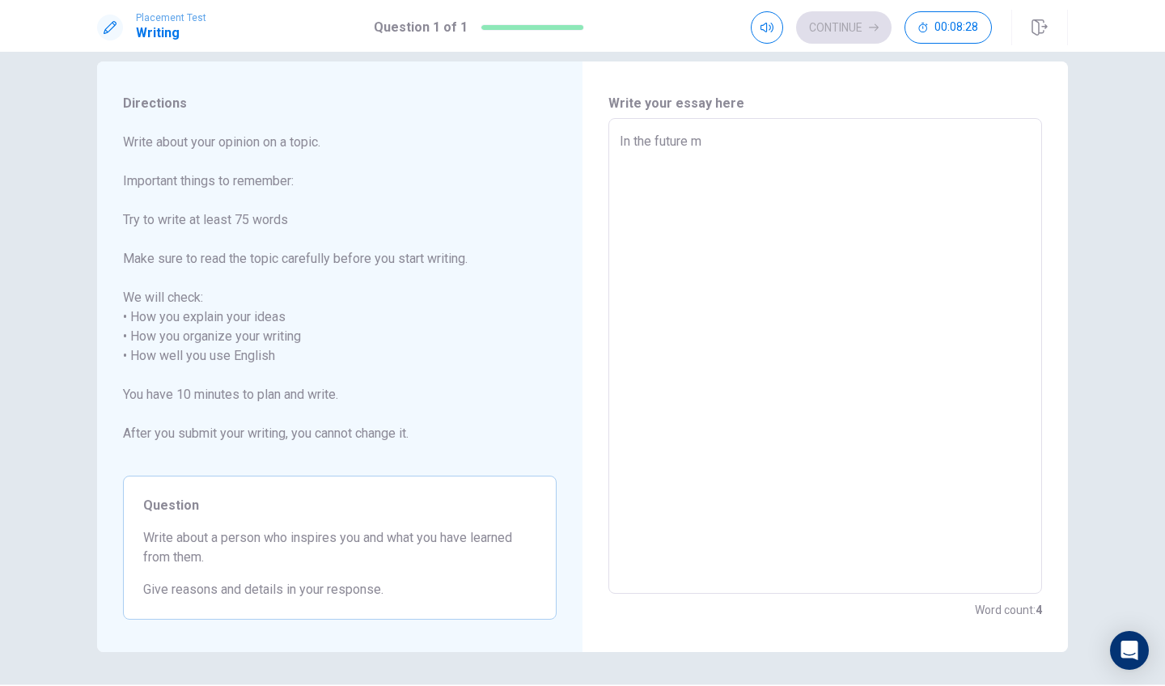
type textarea "x"
type textarea "In the future"
type textarea "x"
type textarea "In the future m"
type textarea "x"
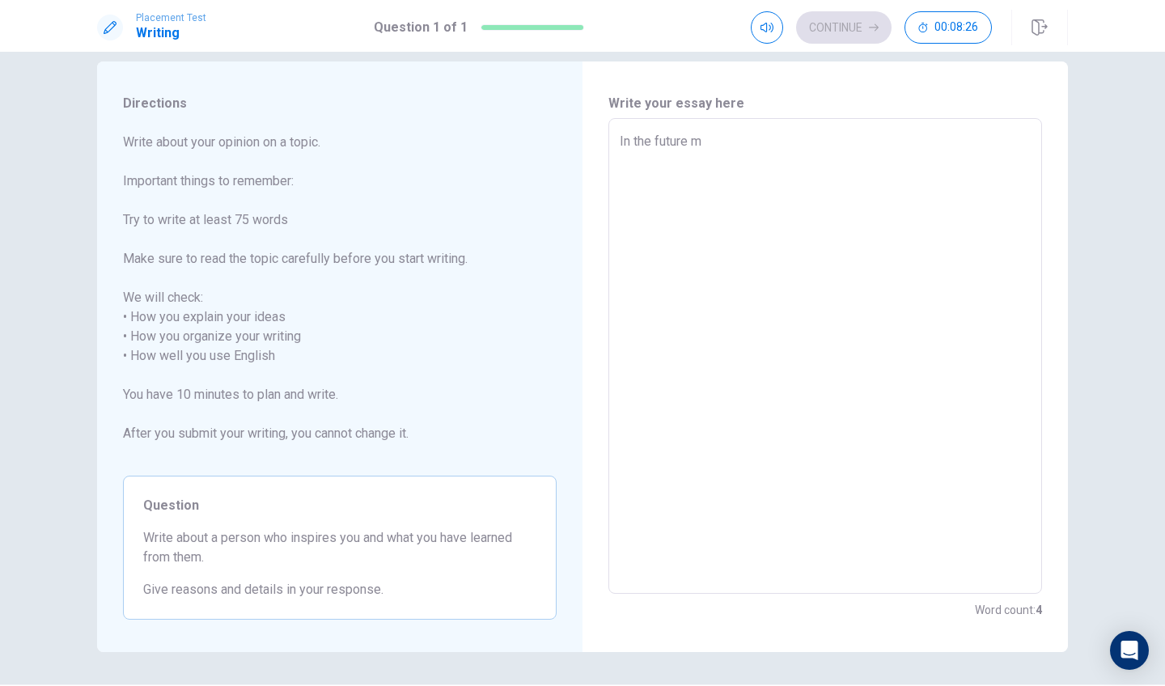
type textarea "In the future my"
type textarea "x"
type textarea "In the future my"
type textarea "x"
type textarea "In the future my p"
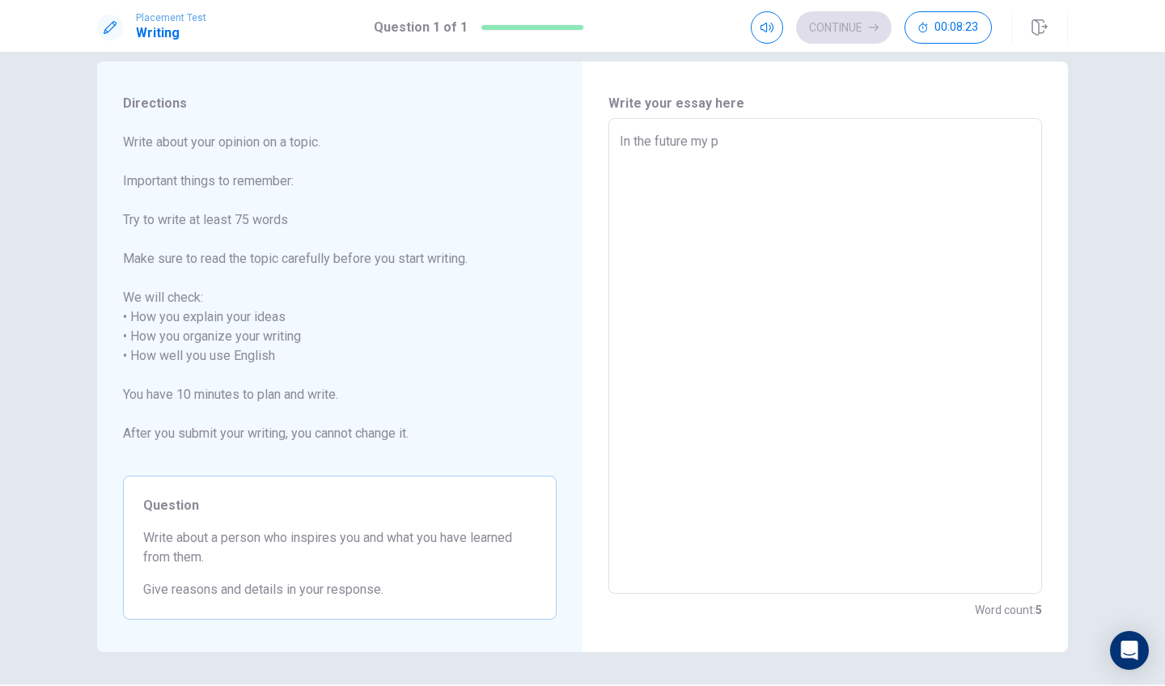
type textarea "x"
type textarea "In the future my pr"
type textarea "x"
type textarea "In the future my pre"
type textarea "x"
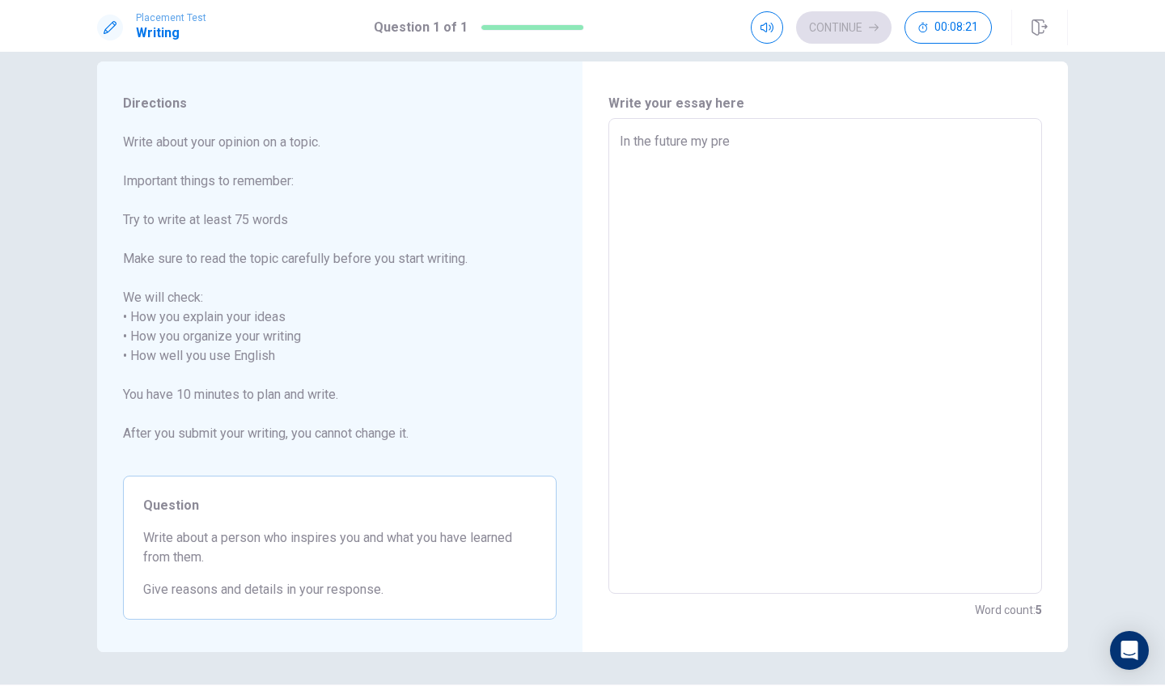
type textarea "In the future my pr"
type textarea "x"
type textarea "In the future my p"
type textarea "x"
type textarea "In the future my pe"
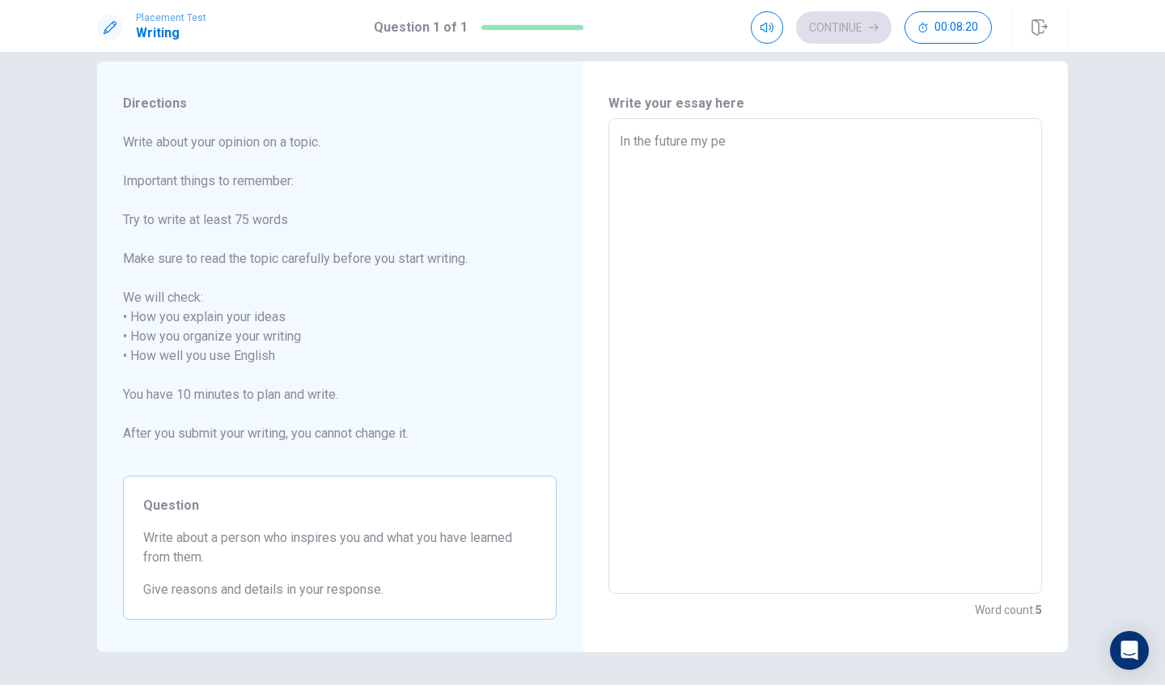
type textarea "x"
type textarea "In the future my per"
type textarea "x"
type textarea "In the future my pere"
type textarea "x"
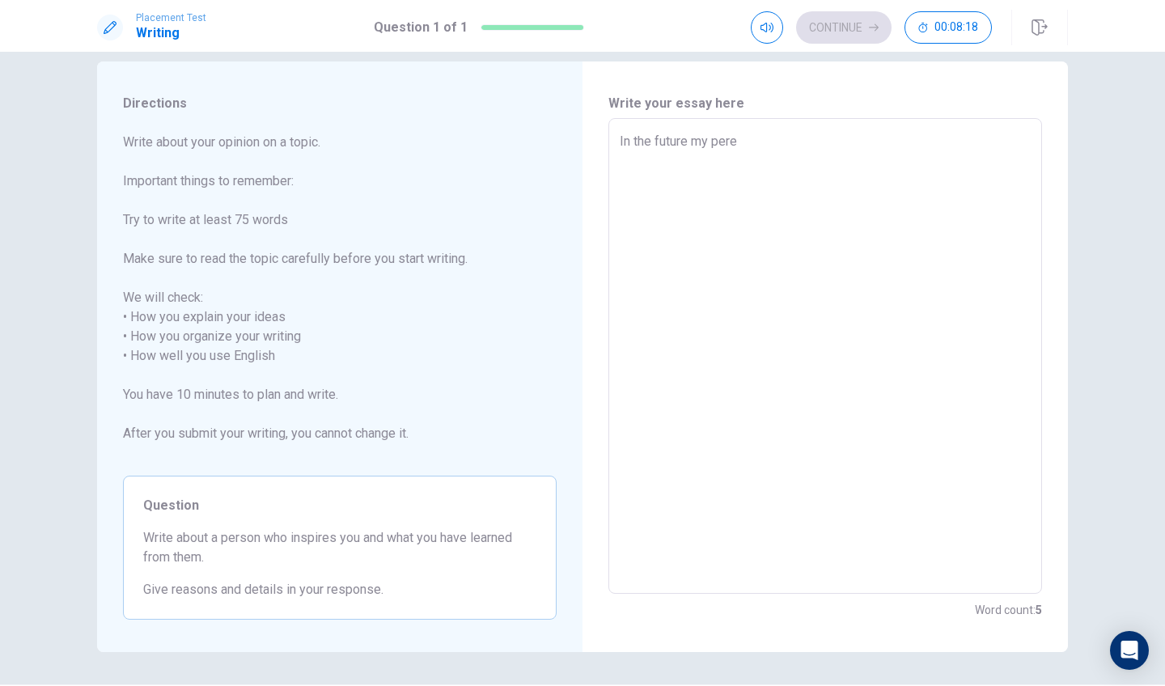
type textarea "In the future my peren"
type textarea "x"
type textarea "In the future my perent"
type textarea "x"
type textarea "In the future my peren"
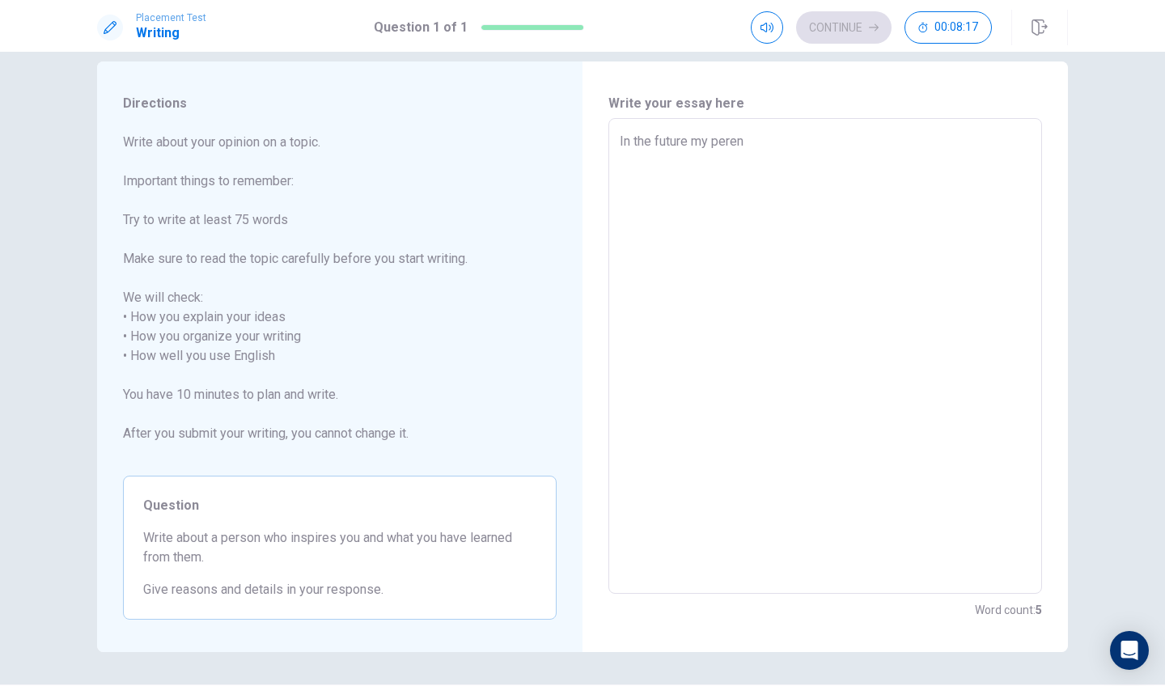
type textarea "x"
type textarea "In the future my pere"
type textarea "x"
type textarea "In the future my per"
type textarea "x"
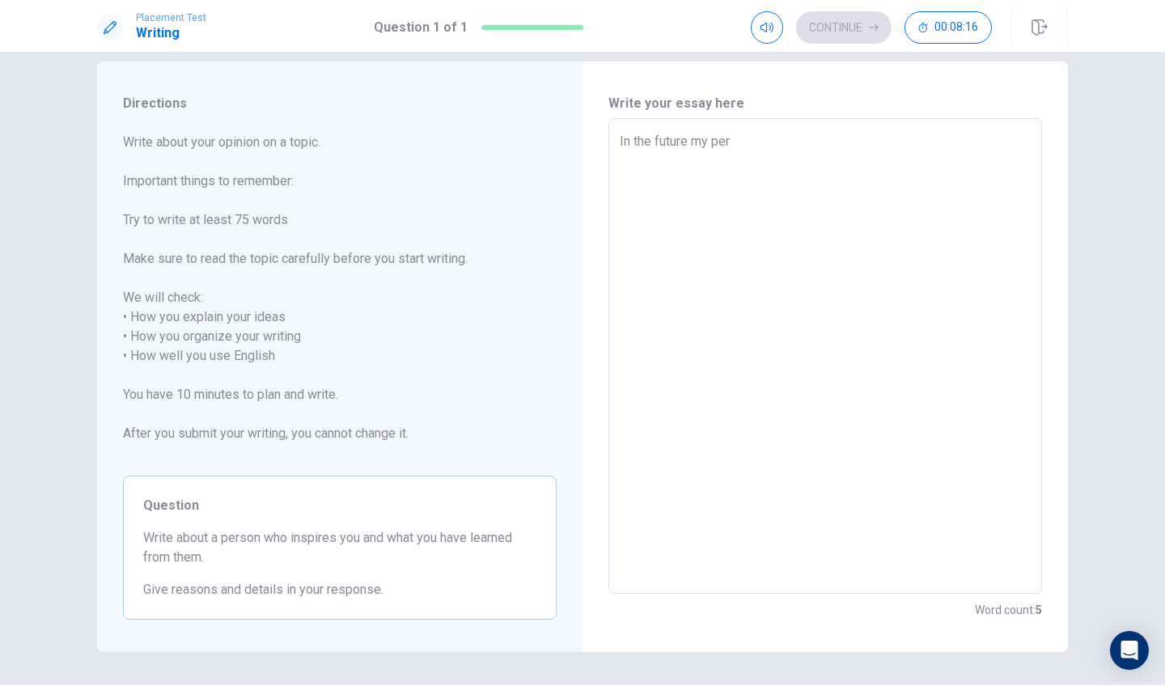
type textarea "In the future my pe"
type textarea "x"
type textarea "In the future my p"
type textarea "x"
type textarea "In the future my pa"
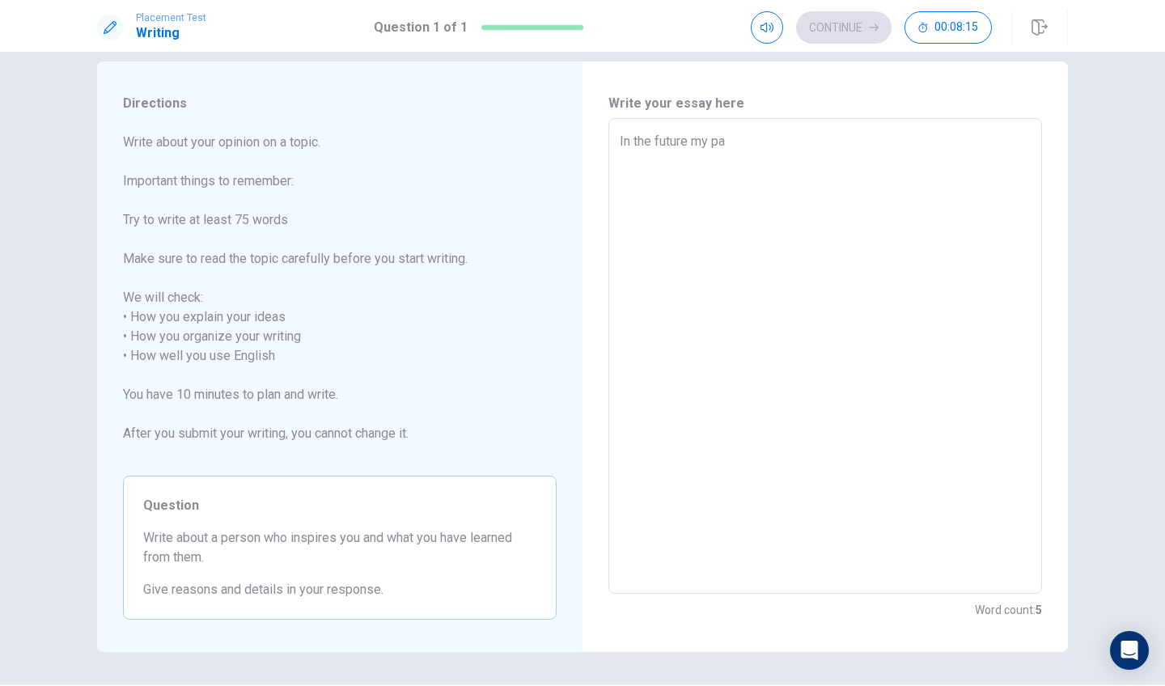
type textarea "x"
type textarea "In the future my par"
type textarea "x"
type textarea "In the future my part"
type textarea "x"
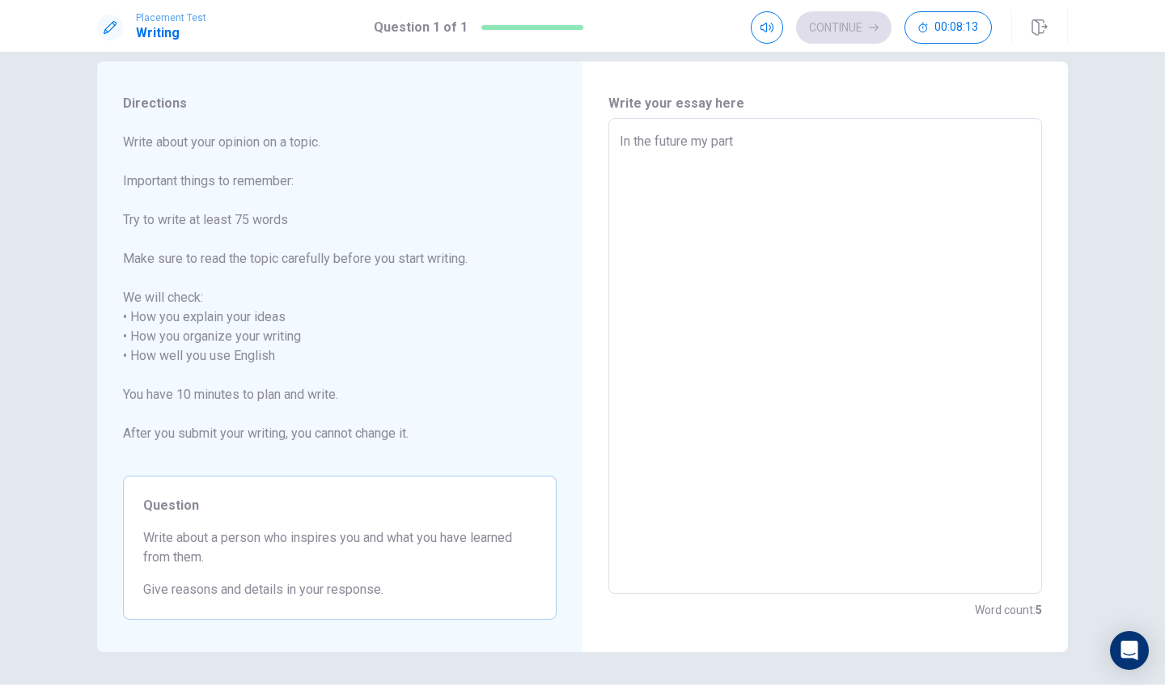
type textarea "In the future my parte"
type textarea "x"
type textarea "In the future my [PERSON_NAME]"
type textarea "x"
type textarea "In the future my partent"
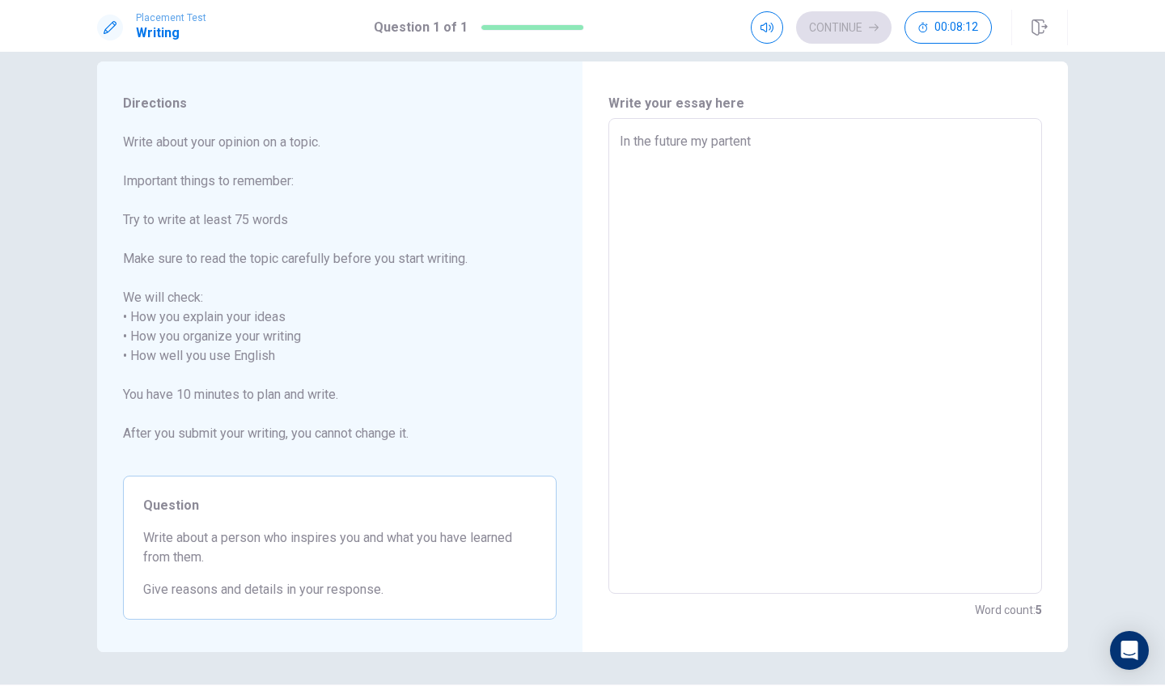
type textarea "x"
type textarea "In the future my partent"
type textarea "x"
type textarea "In the future my partent h"
type textarea "x"
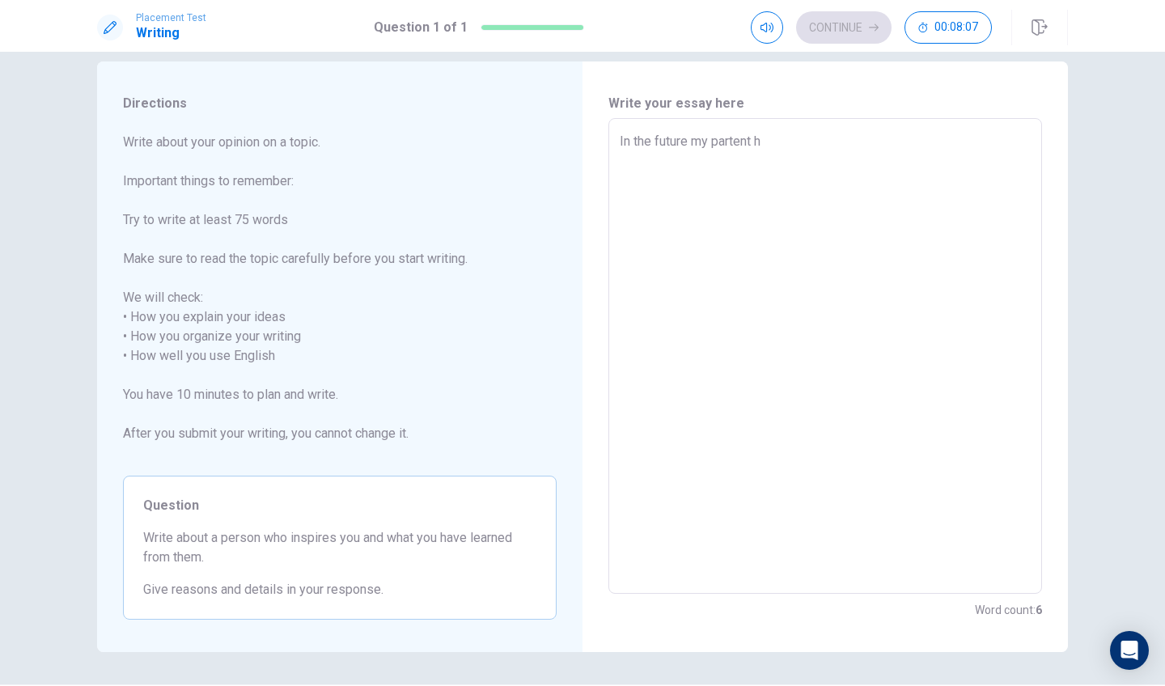
type textarea "In the future my partent ho"
type textarea "x"
type textarea "In the future my partent hop"
type textarea "x"
type textarea "In the future my partent hope"
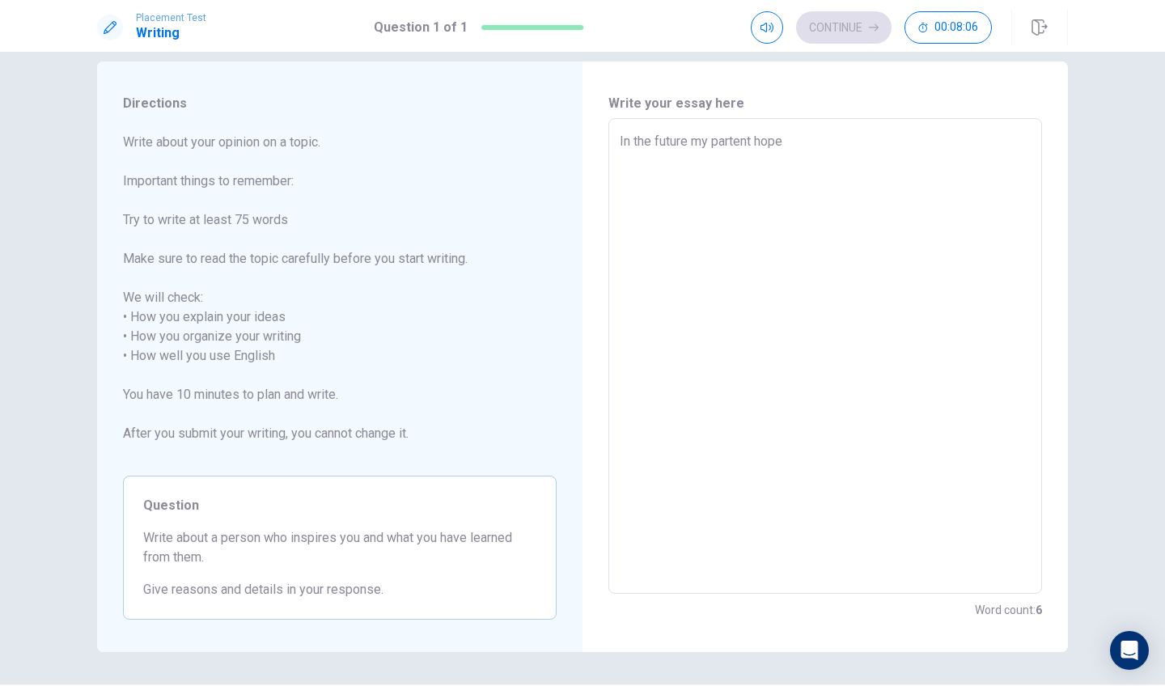
type textarea "x"
type textarea "In the future my partent hope"
type textarea "x"
type textarea "In the future my partent hope m"
type textarea "x"
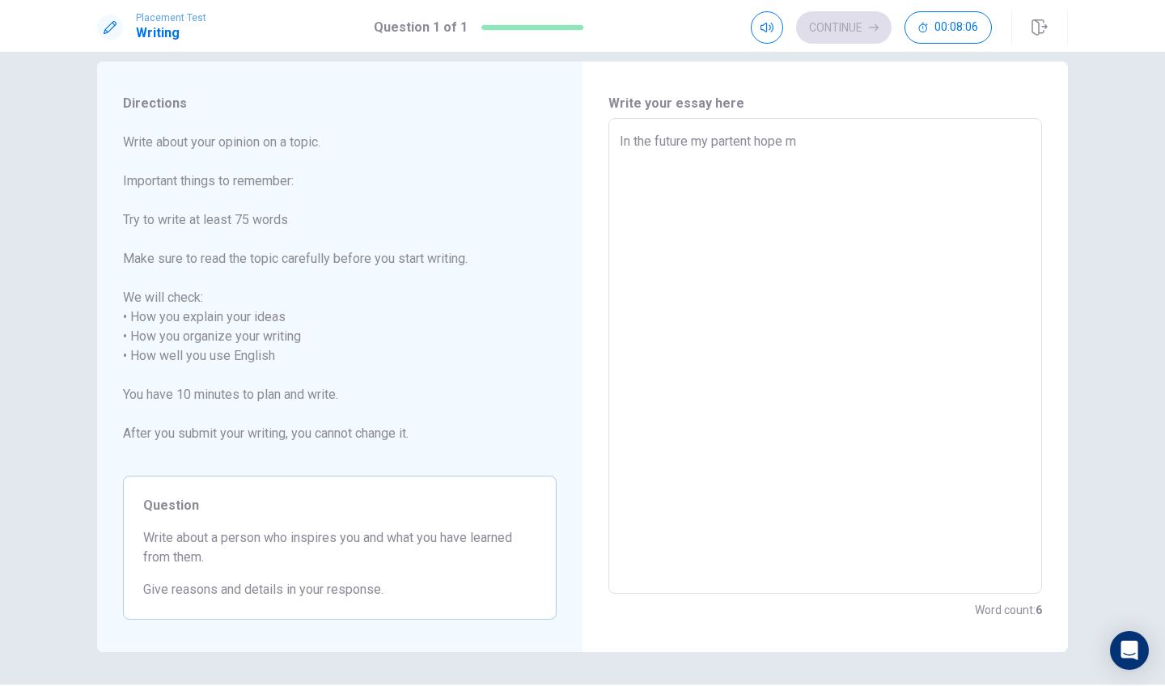
type textarea "In the future my partent hope me"
type textarea "x"
type textarea "In the future my partent hope me"
type textarea "x"
type textarea "In the future my partent hope me i"
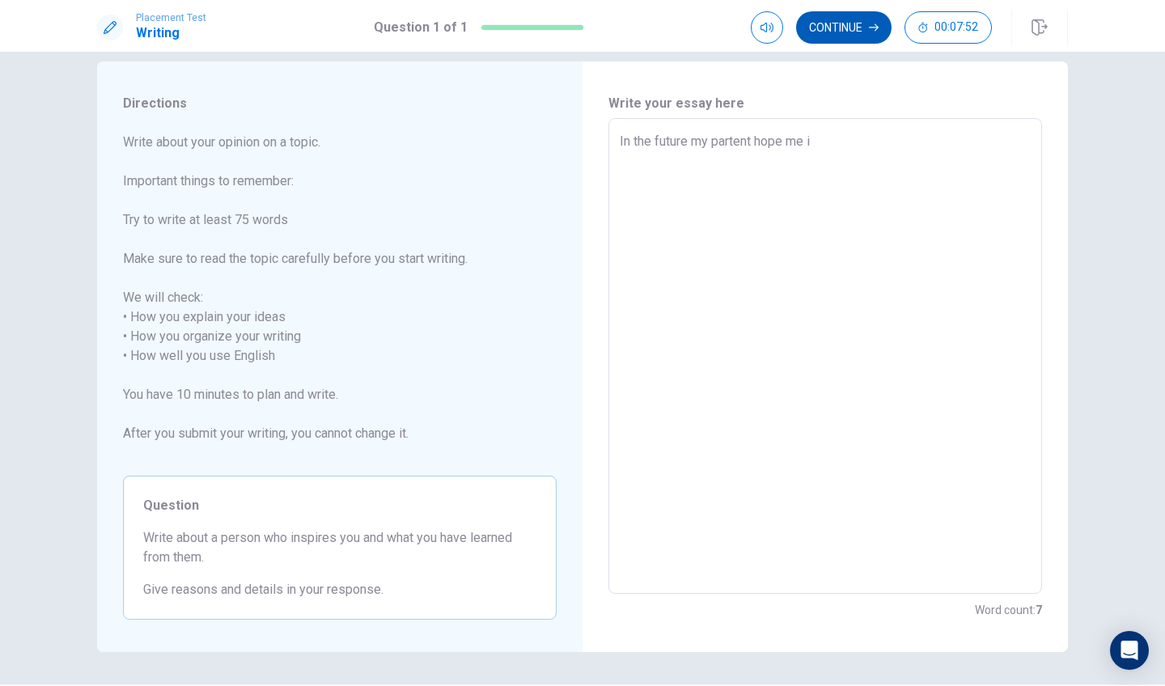
type textarea "x"
type textarea "In the future my partent hope me in"
type textarea "x"
type textarea "In the future my partent hope me ins"
type textarea "x"
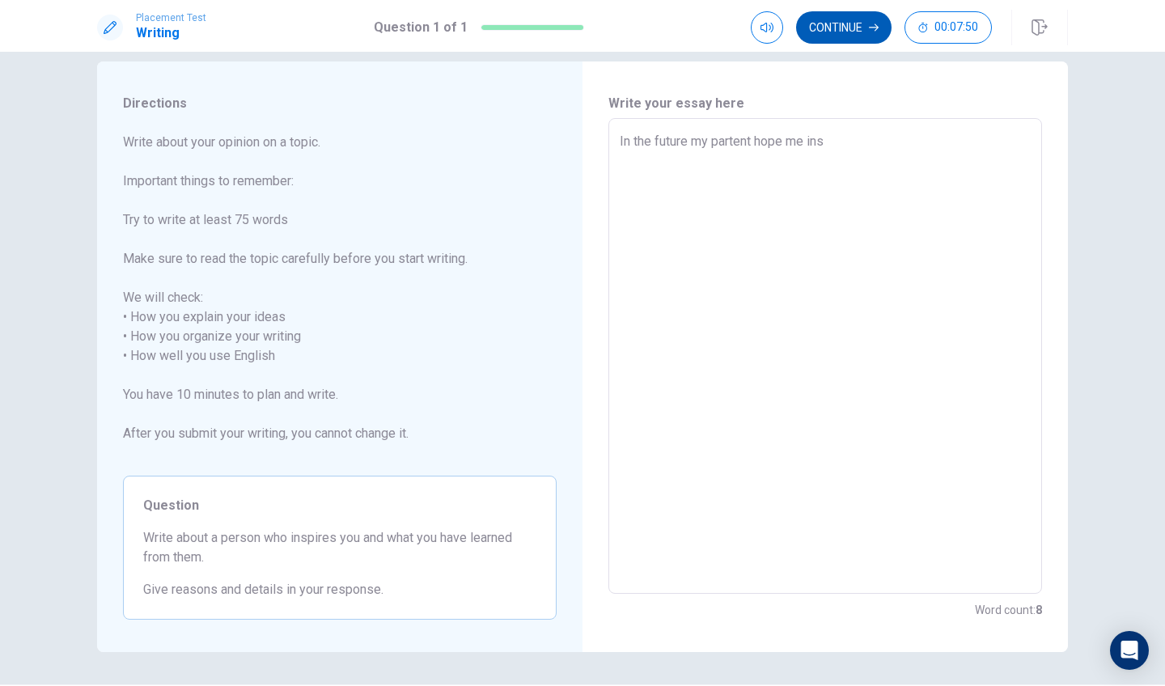
type textarea "In the future my partent hope me insp"
type textarea "x"
type textarea "In the future my partent hope me inspi"
type textarea "x"
type textarea "In the future my partent hope me inspir"
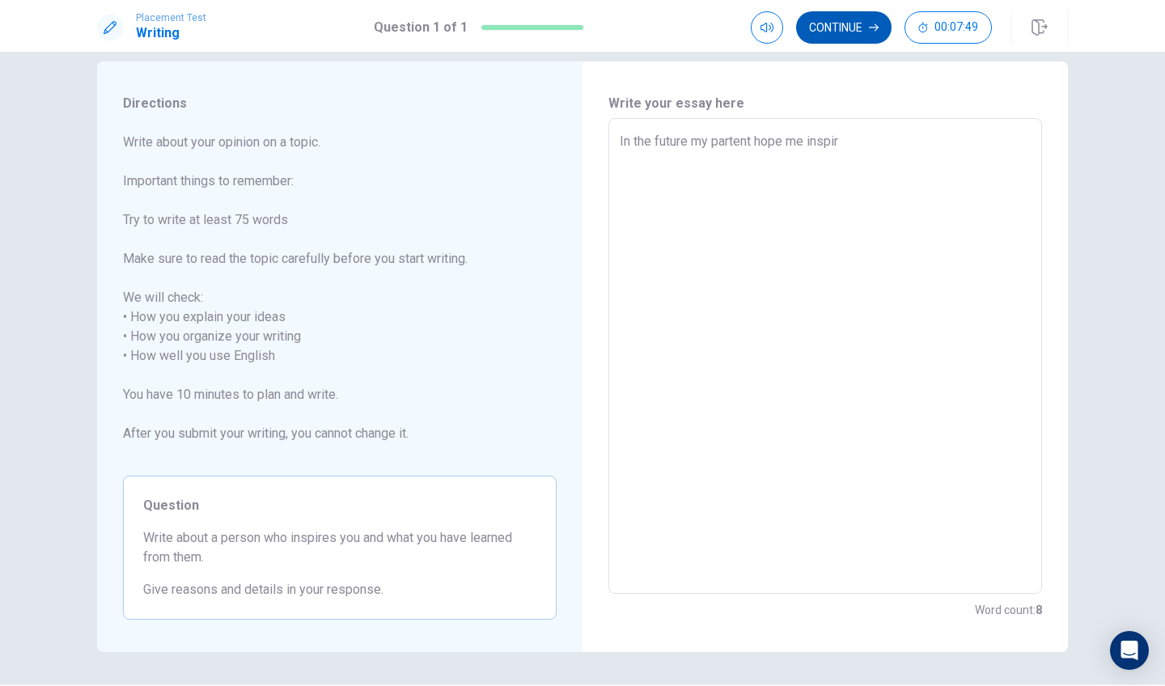
type textarea "x"
type textarea "In the future my partent hope me inspire"
type textarea "x"
type textarea "In the future my partent hope me inspires"
type textarea "x"
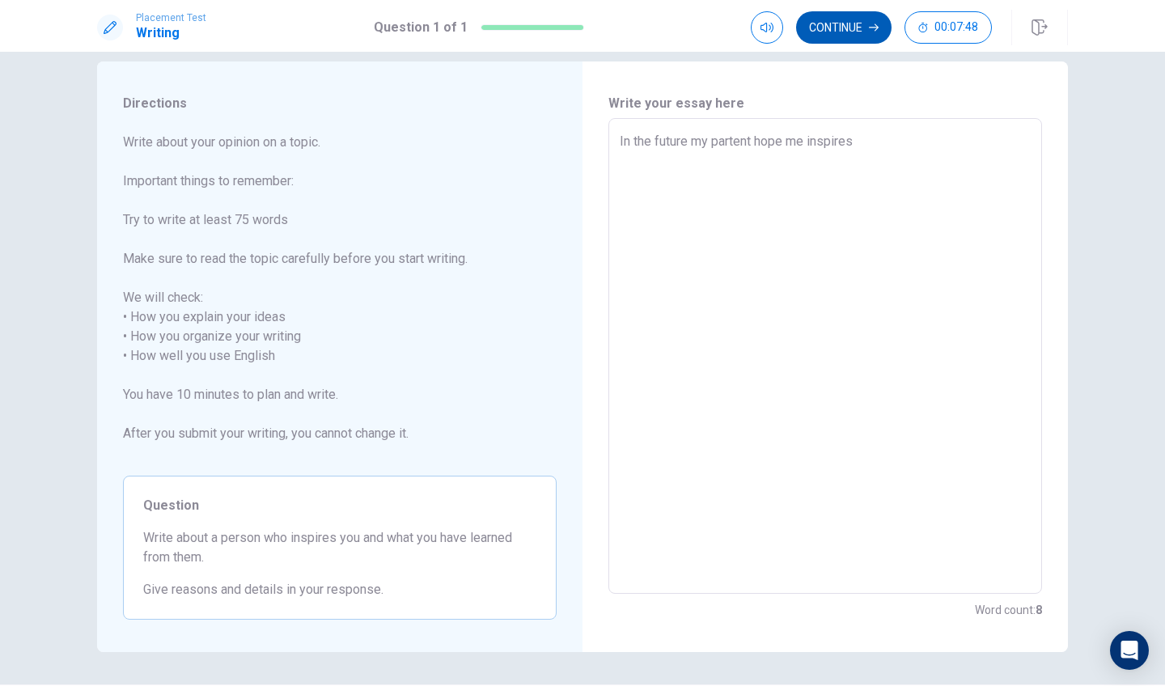
type textarea "In the future my partent hope me inspires"
type textarea "x"
type textarea "In the future my partent hope me inspires m"
type textarea "x"
type textarea "In the future my partent hope me inspires my"
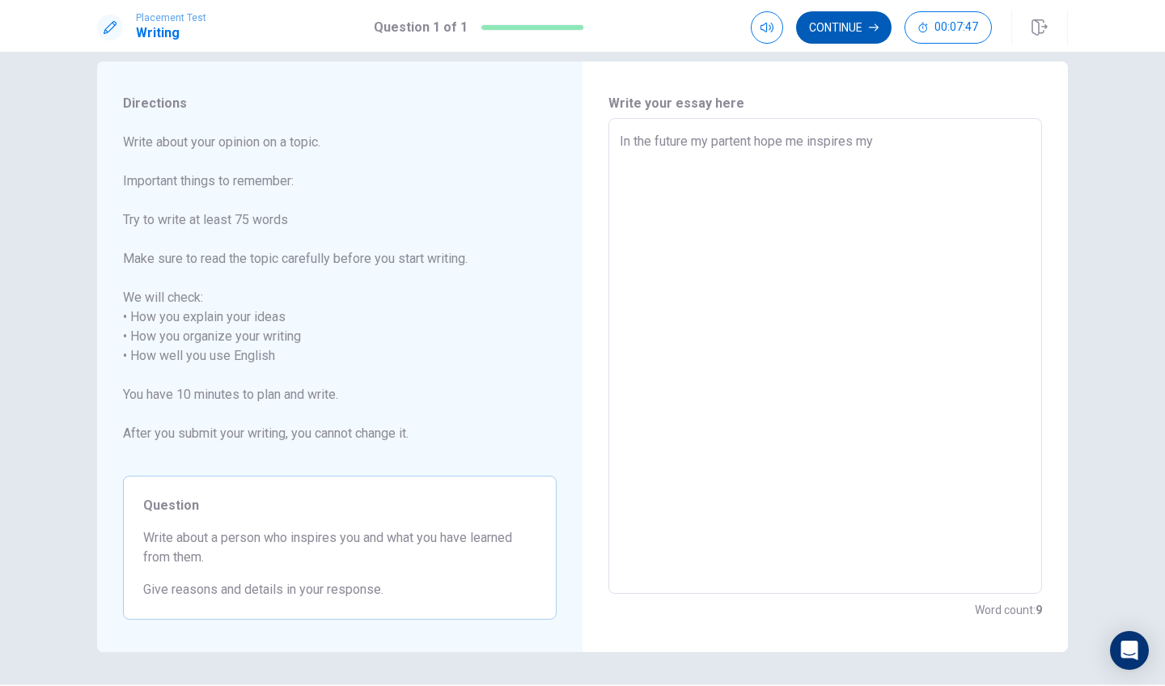
type textarea "x"
type textarea "In the future my partent hope me inspires my"
type textarea "x"
type textarea "In the future my partent hope me inspires my s"
type textarea "x"
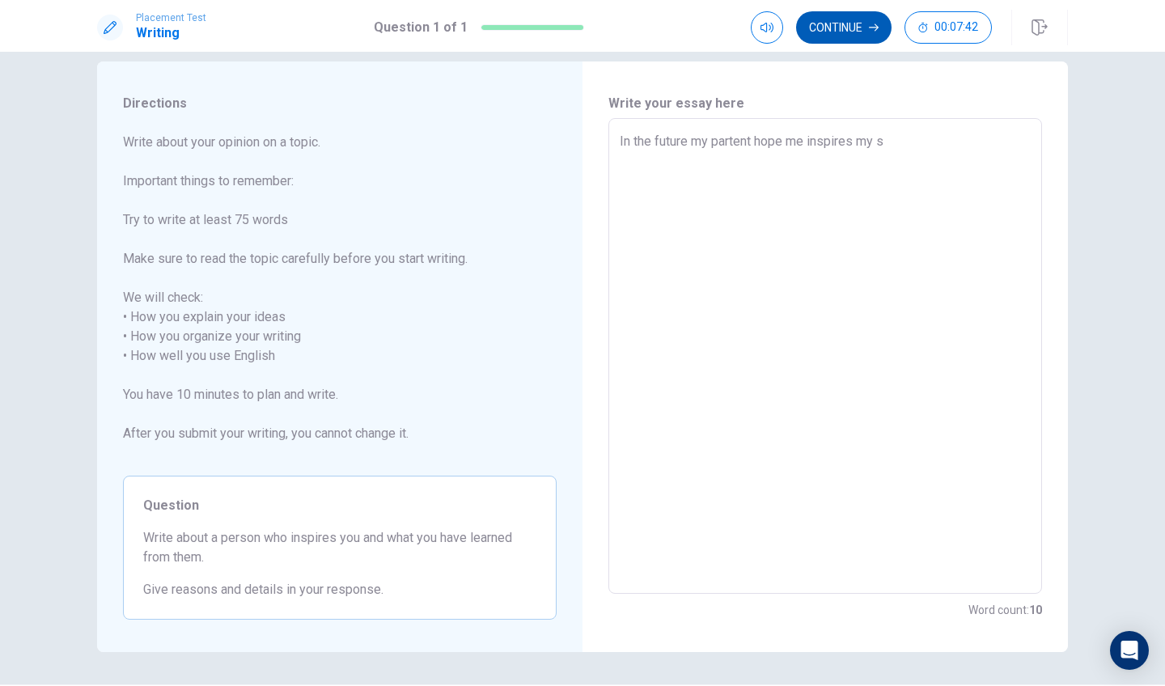
type textarea "In the future my partent hope me inspires my se"
type textarea "x"
type textarea "In the future my partent hope me inspires my sel"
type textarea "x"
type textarea "In the future my partent hope me inspires my self"
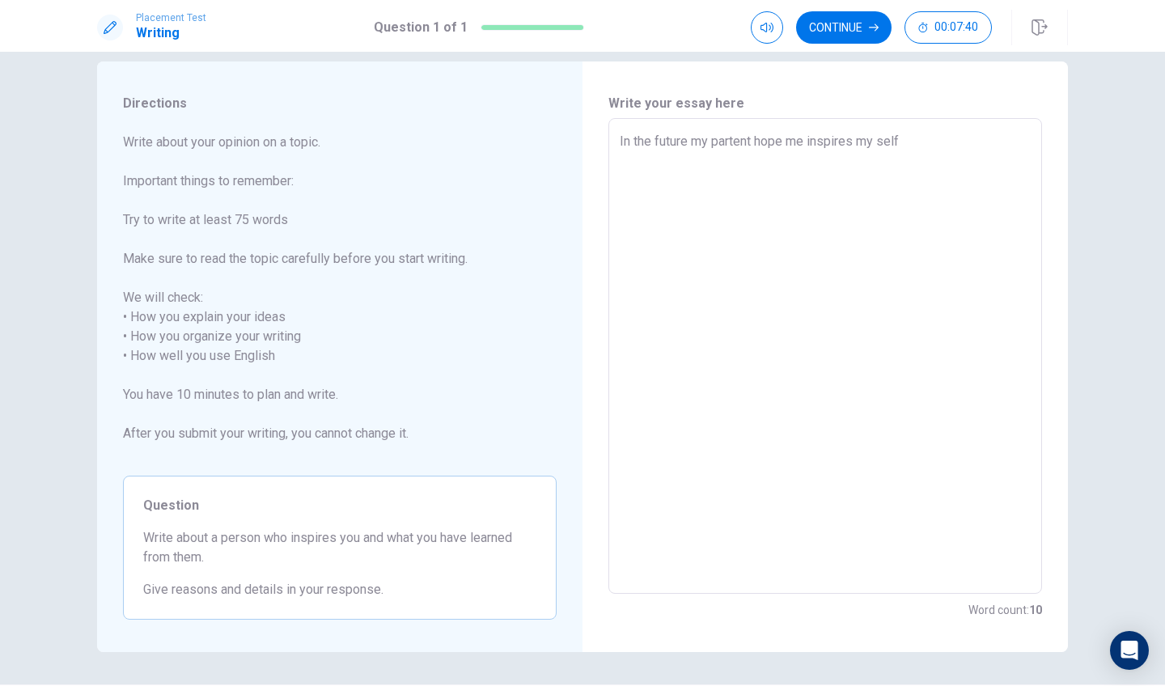
type textarea "x"
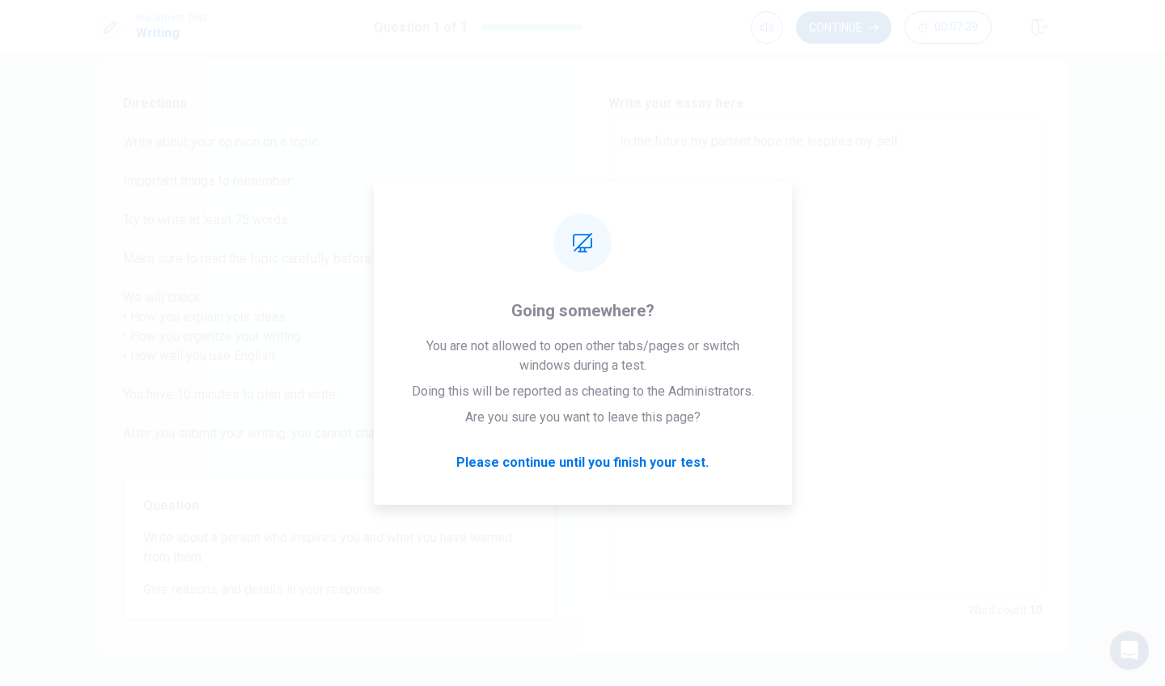
type textarea "In the future my partent hope me inspires my self"
click at [844, 27] on button "Continue" at bounding box center [843, 27] width 95 height 32
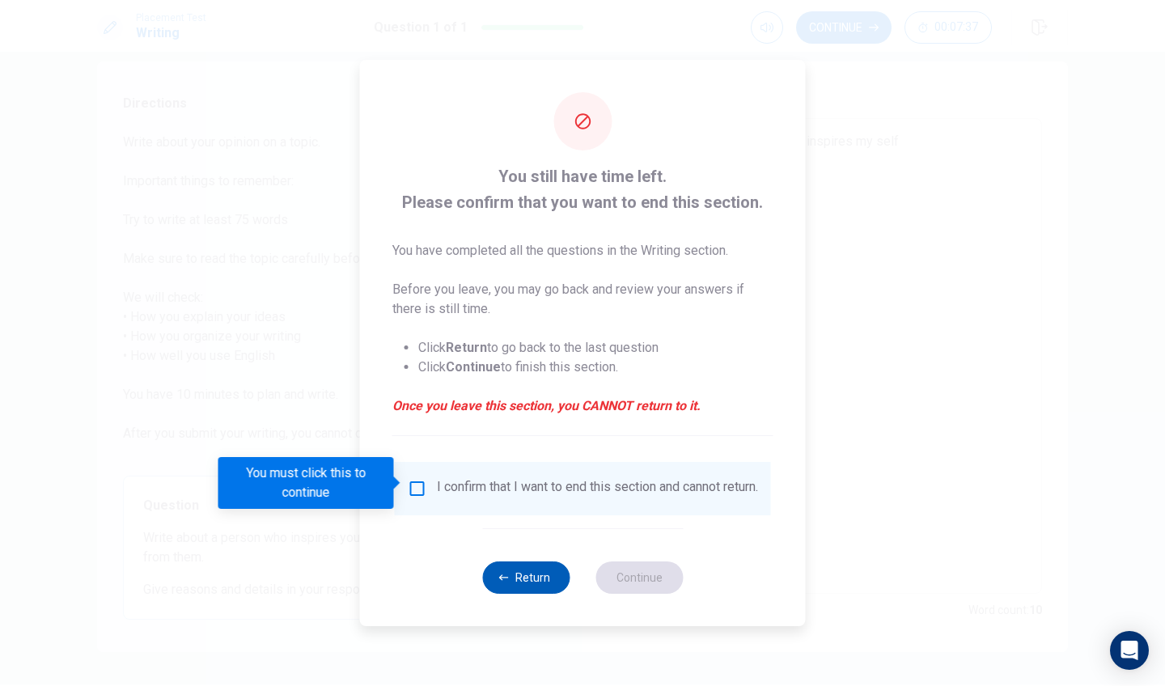
click at [538, 569] on button "Return" at bounding box center [525, 577] width 87 height 32
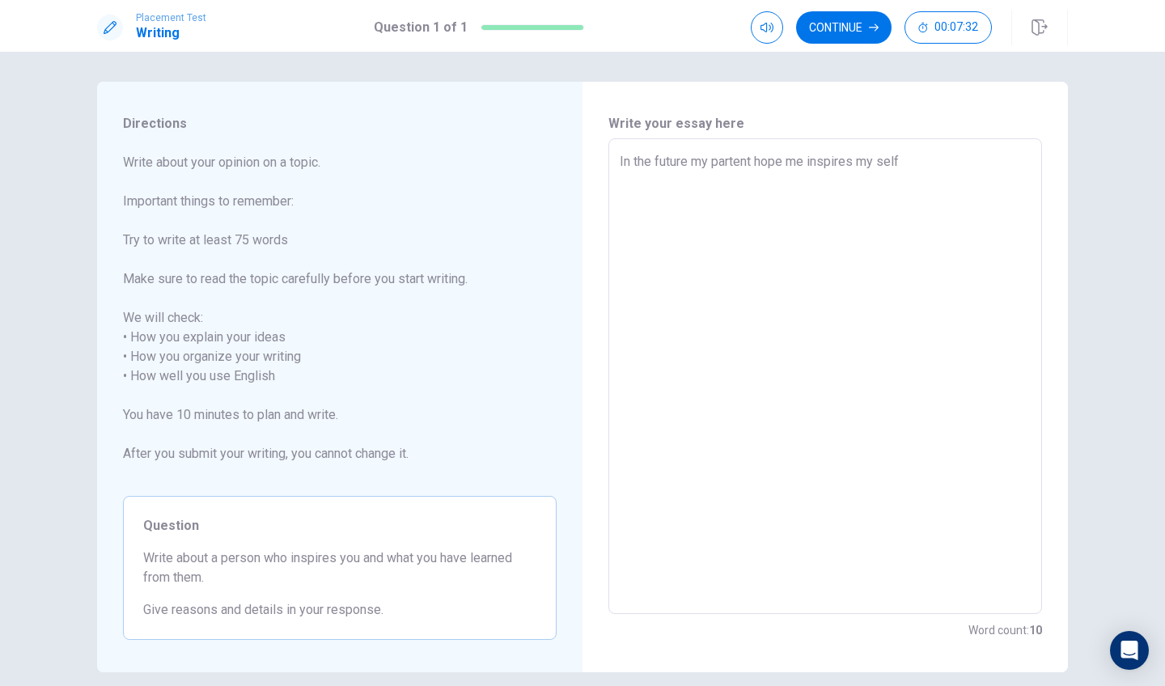
scroll to position [0, 0]
click at [921, 171] on textarea "In the future my partent hope me inspires my self" at bounding box center [824, 378] width 411 height 449
type textarea "x"
type textarea "In the future my partent hope me inspires my self"
type textarea "x"
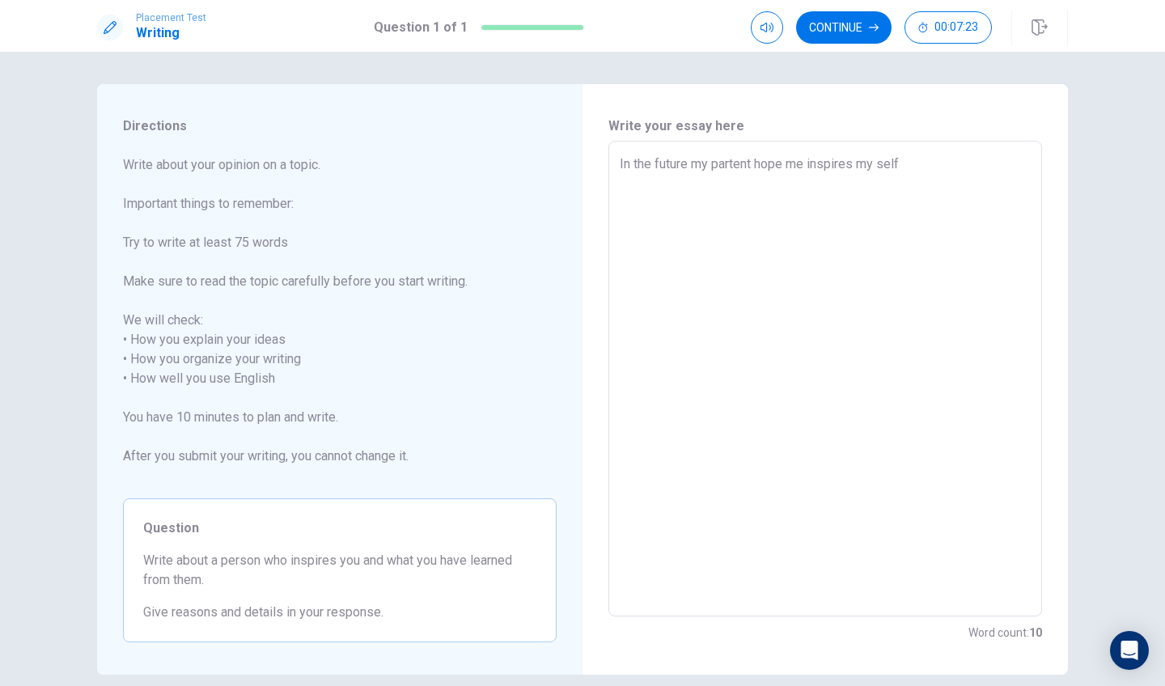
type textarea "In the future my partent hope me inspires my self b"
type textarea "x"
type textarea "In the future my partent hope me inspires my self be"
type textarea "x"
type textarea "In the future my partent hope me inspires my self bec"
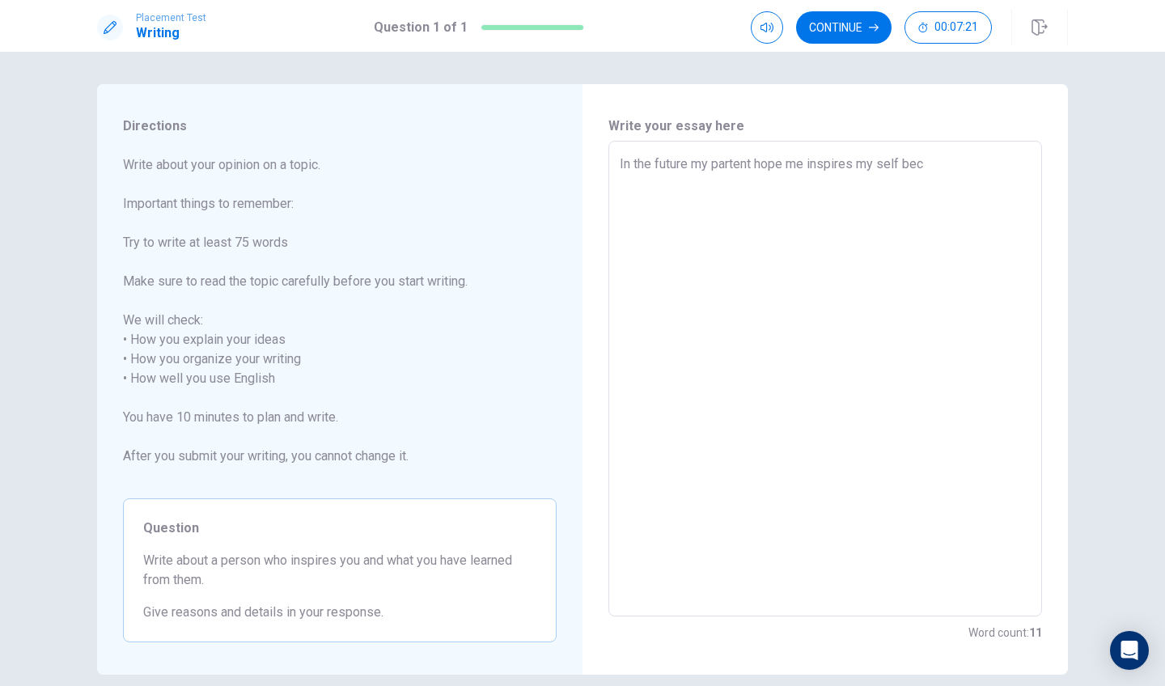
type textarea "x"
type textarea "In the future my partent hope me inspires my self becu"
type textarea "x"
type textarea "In the future my partent hope me inspires my self becus"
drag, startPoint x: 899, startPoint y: 163, endPoint x: 917, endPoint y: 165, distance: 18.0
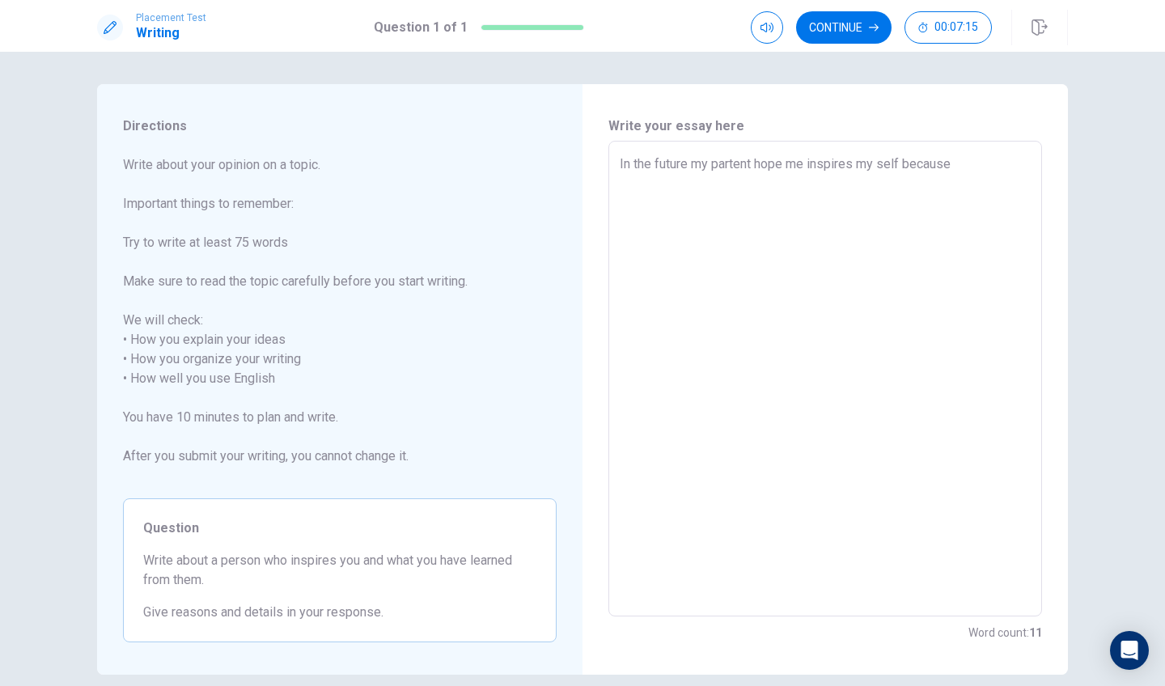
click at [899, 163] on textarea "In the future my partent hope me inspires my self because" at bounding box center [824, 378] width 411 height 449
click at [961, 158] on textarea "In the future my partent hope me inspires my self, because" at bounding box center [824, 378] width 411 height 449
click at [818, 186] on textarea "In the future my partent hope me inspires my self, because I need to be strong …" at bounding box center [824, 378] width 411 height 449
click at [928, 197] on textarea "In the future my partent hope me inspires my self, because I need to be strong …" at bounding box center [824, 378] width 411 height 449
click at [899, 167] on textarea "In the future my partent hope me inspires my self, because I need to be strong …" at bounding box center [824, 378] width 411 height 449
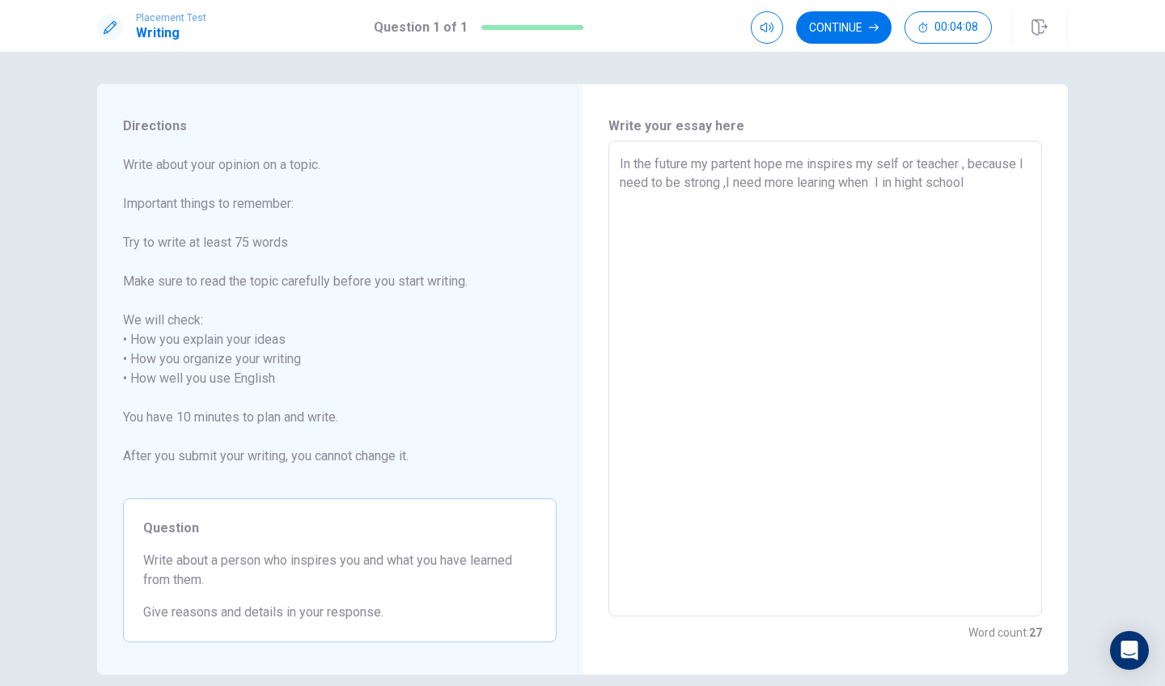
click at [995, 189] on textarea "In the future my partent hope me inspires my self or teacher , because I need t…" at bounding box center [824, 378] width 411 height 449
click at [758, 198] on textarea "In the future my partent hope me inspires my self or teacher , because I need t…" at bounding box center [824, 378] width 411 height 449
click at [786, 200] on textarea "In the future my partent hope me inspires my self or teacher , because I need t…" at bounding box center [824, 378] width 411 height 449
click at [790, 203] on textarea "In the future my partent hope me inspires my self or teacher , because I need t…" at bounding box center [824, 378] width 411 height 449
click at [801, 205] on textarea "In the future my partent hope me inspires my self or teacher , because I need t…" at bounding box center [824, 378] width 411 height 449
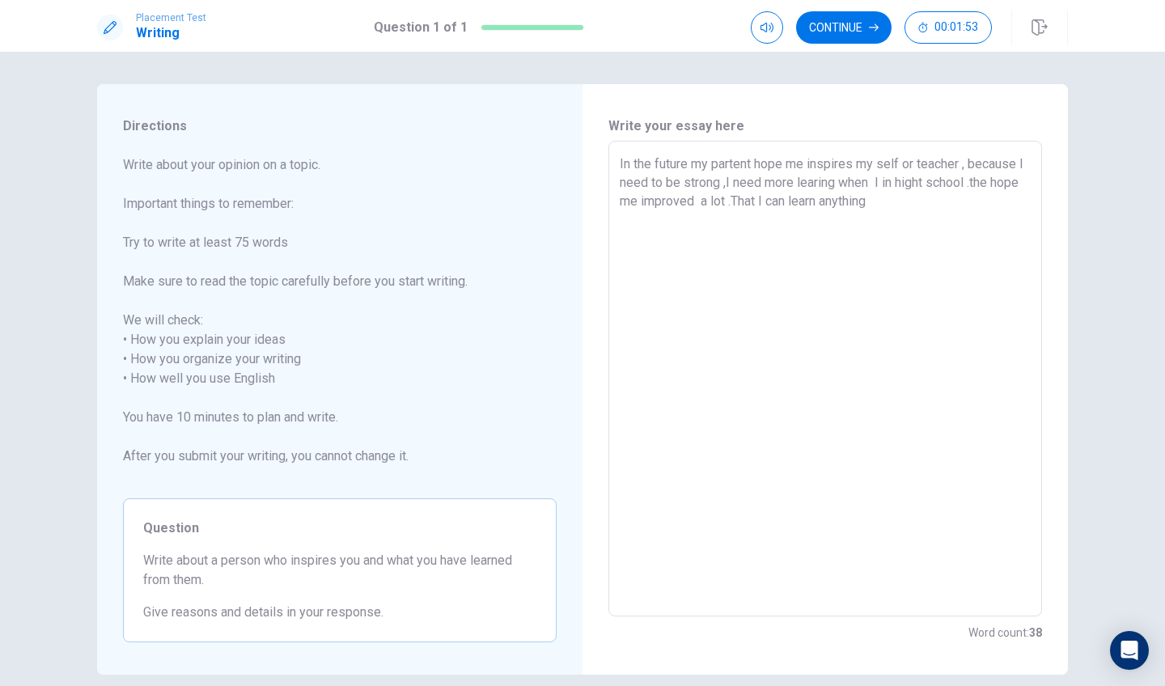
click at [926, 211] on textarea "In the future my partent hope me inspires my self or teacher , because I need t…" at bounding box center [824, 378] width 411 height 449
click at [634, 220] on textarea "In the future my partent hope me inspires my self or teacher , because I need t…" at bounding box center [824, 378] width 411 height 449
click at [711, 235] on textarea "In the future my partent hope me inspires my self or teacher , because I need t…" at bounding box center [824, 378] width 411 height 449
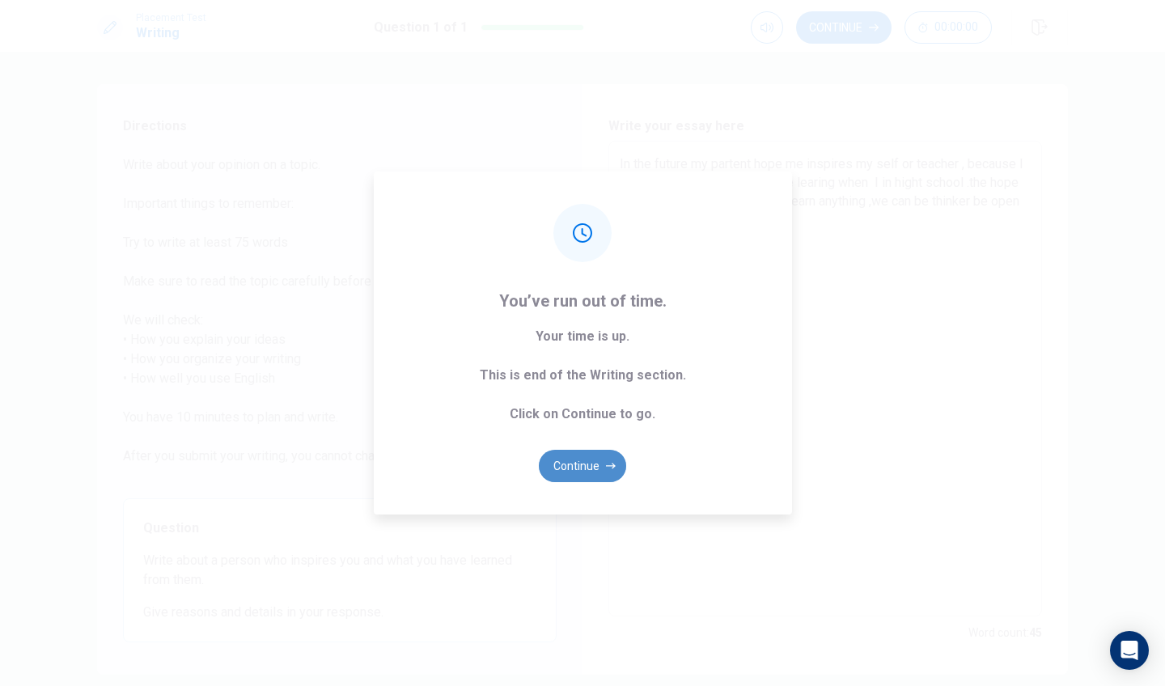
click at [602, 471] on button "Continue" at bounding box center [582, 466] width 87 height 32
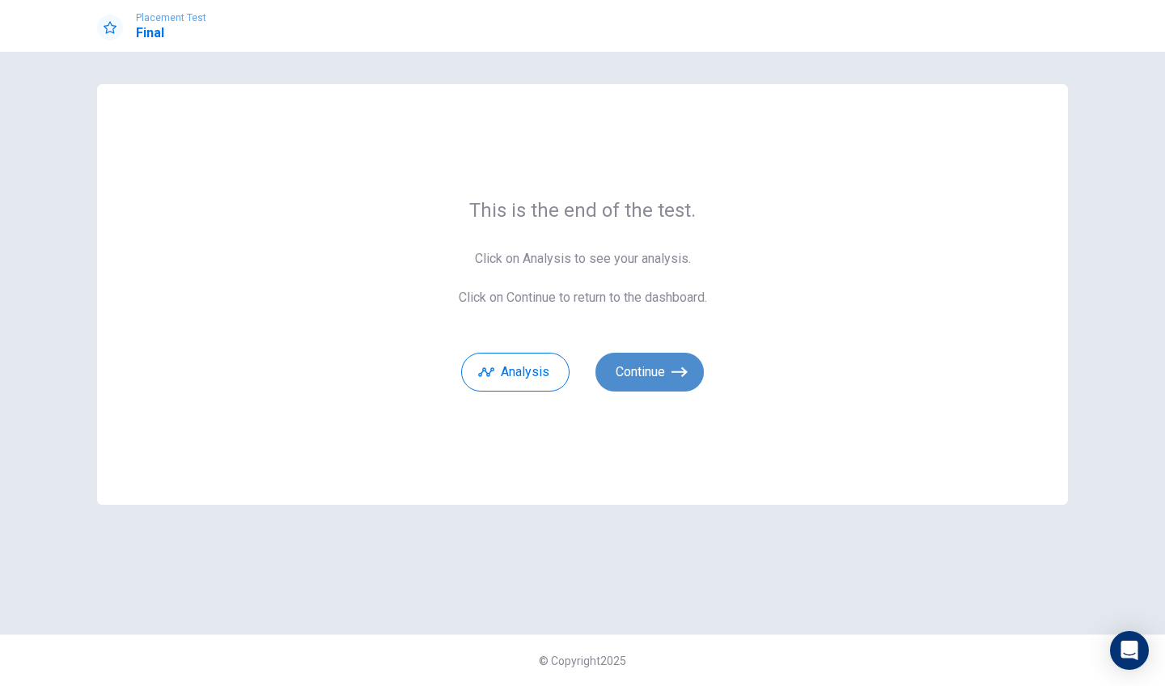
click at [650, 383] on button "Continue" at bounding box center [649, 372] width 108 height 39
